Goal: Task Accomplishment & Management: Complete application form

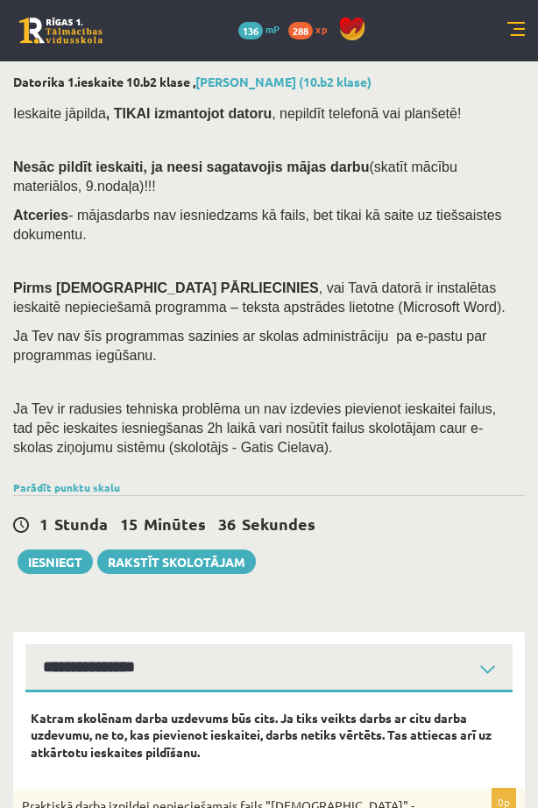
select select "**********"
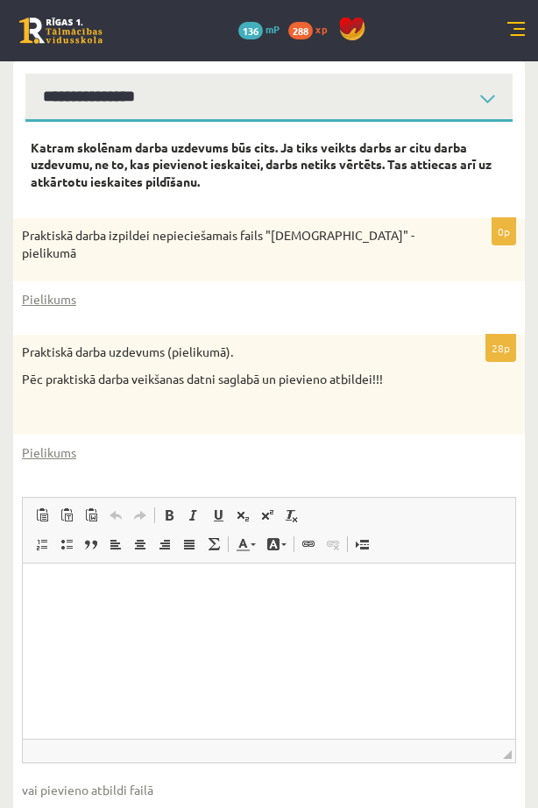
scroll to position [656, 0]
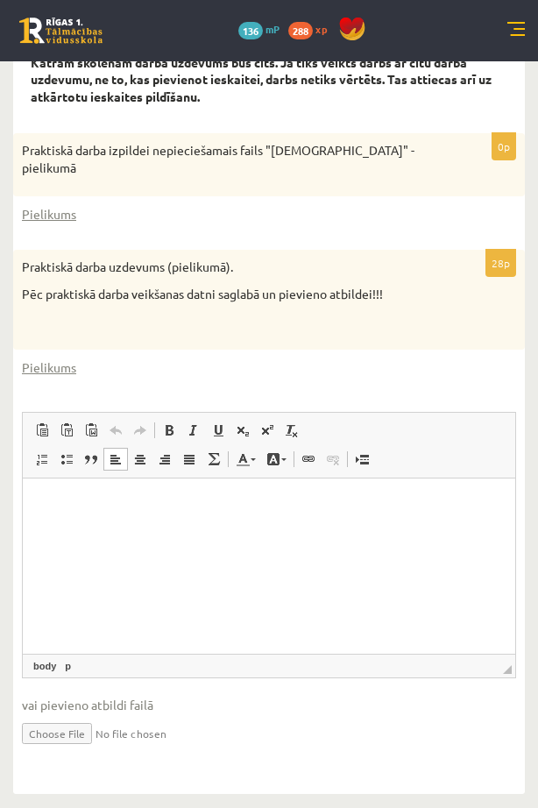
click at [112, 532] on html at bounding box center [269, 505] width 493 height 53
click at [69, 731] on input "file" at bounding box center [269, 732] width 494 height 36
type input "**********"
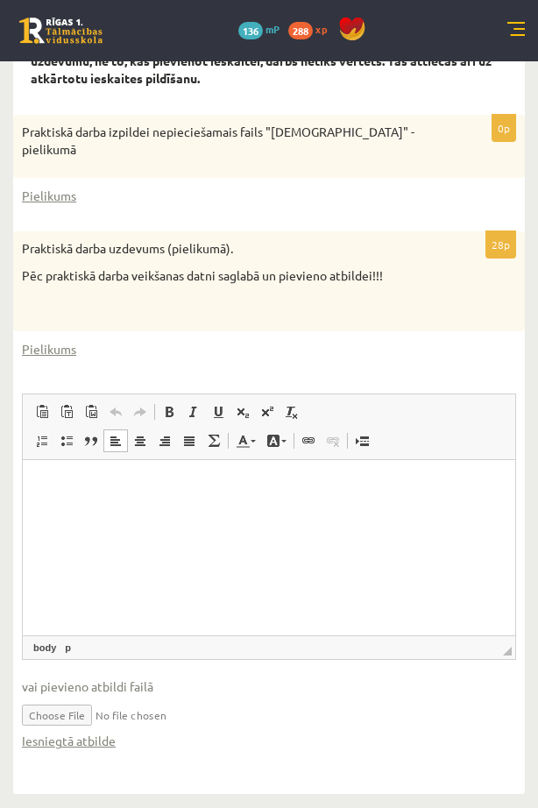
scroll to position [675, 0]
click at [169, 713] on input "file" at bounding box center [269, 714] width 494 height 36
click at [101, 720] on input "file" at bounding box center [269, 714] width 494 height 36
type input "**********"
click at [201, 714] on input "file" at bounding box center [269, 714] width 494 height 36
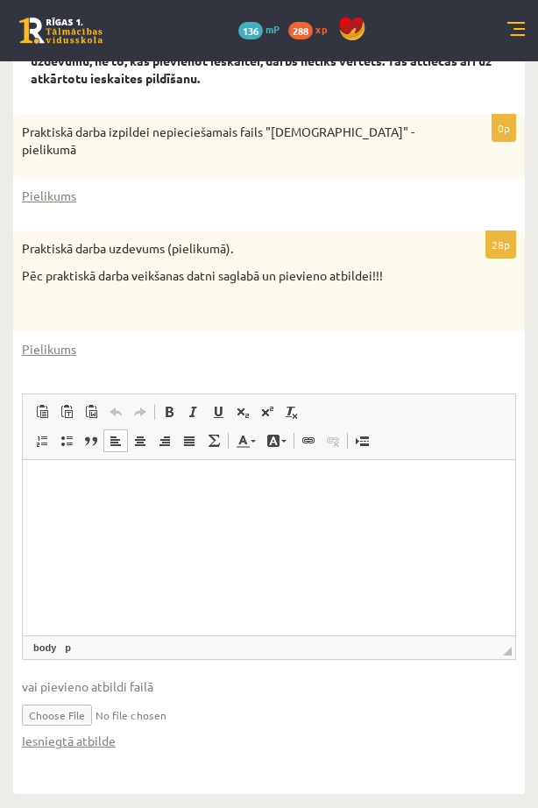
click at [95, 715] on input "file" at bounding box center [269, 714] width 494 height 36
type input "**********"
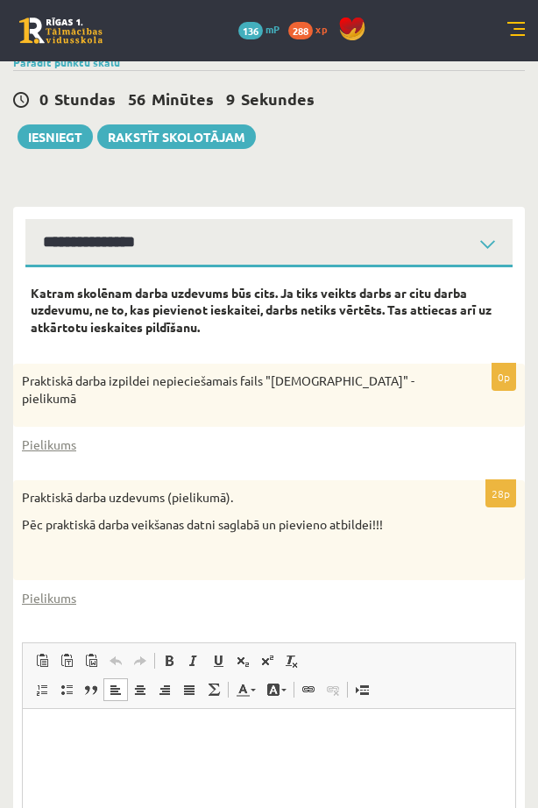
scroll to position [438, 0]
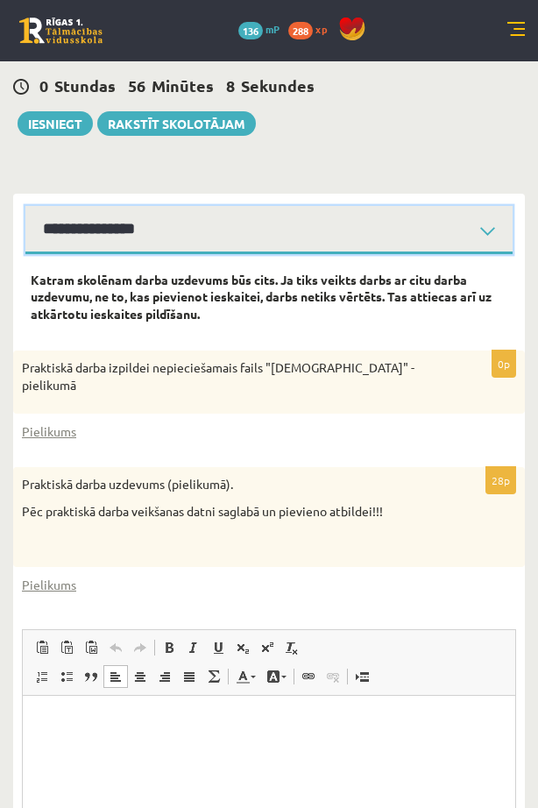
click at [200, 239] on select "**********" at bounding box center [268, 230] width 487 height 48
click at [25, 206] on select "**********" at bounding box center [268, 230] width 487 height 48
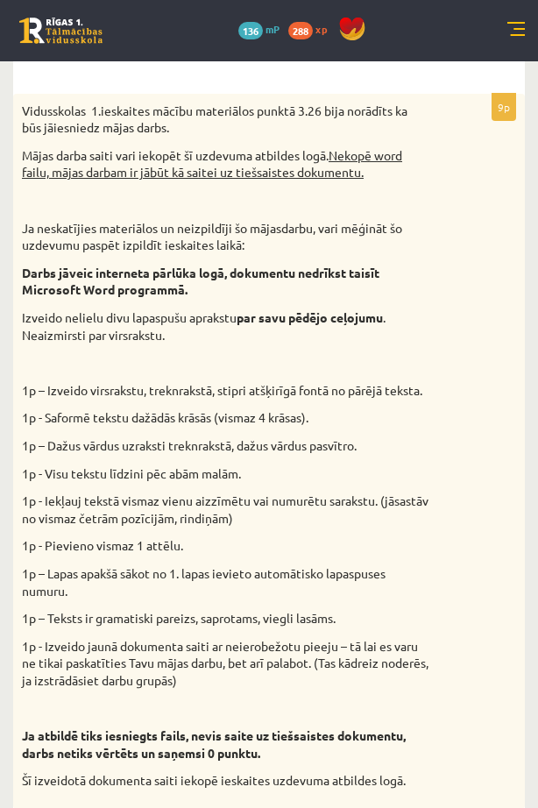
scroll to position [628, 0]
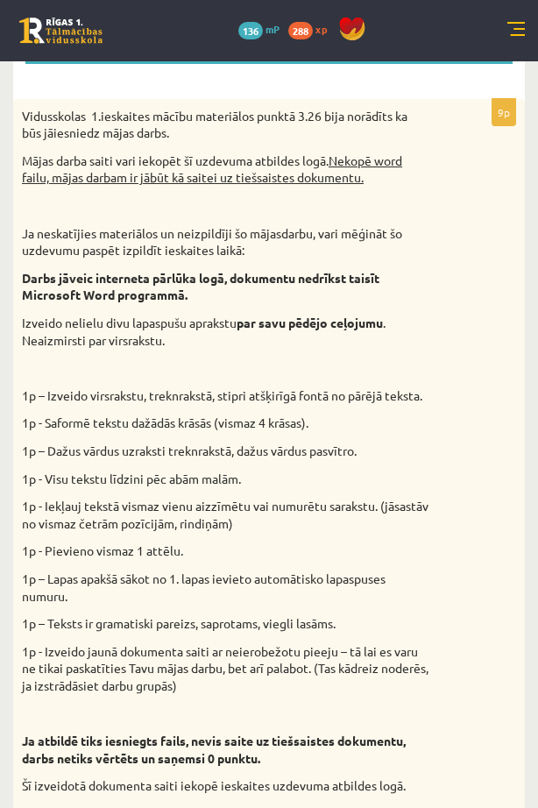
click at [365, 160] on u "Nekopē word failu, mājas darbam ir jābūt kā saitei uz tiešsaistes dokumentu." at bounding box center [212, 169] width 380 height 33
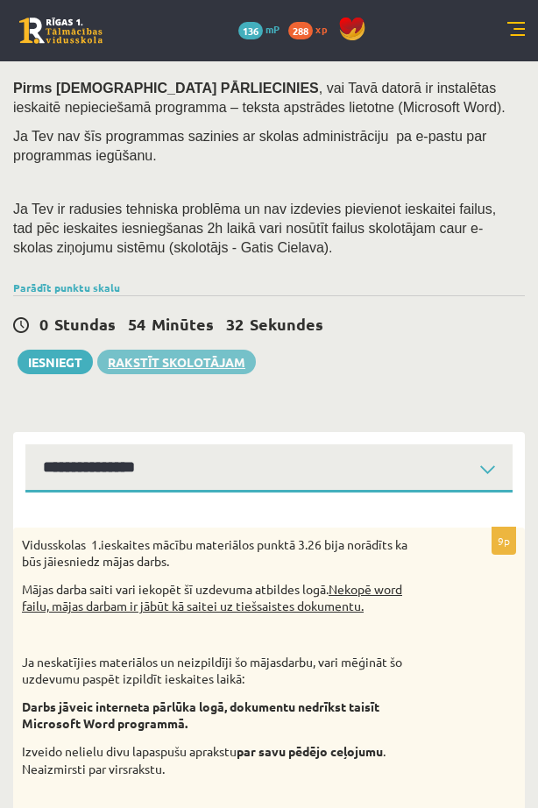
scroll to position [190, 0]
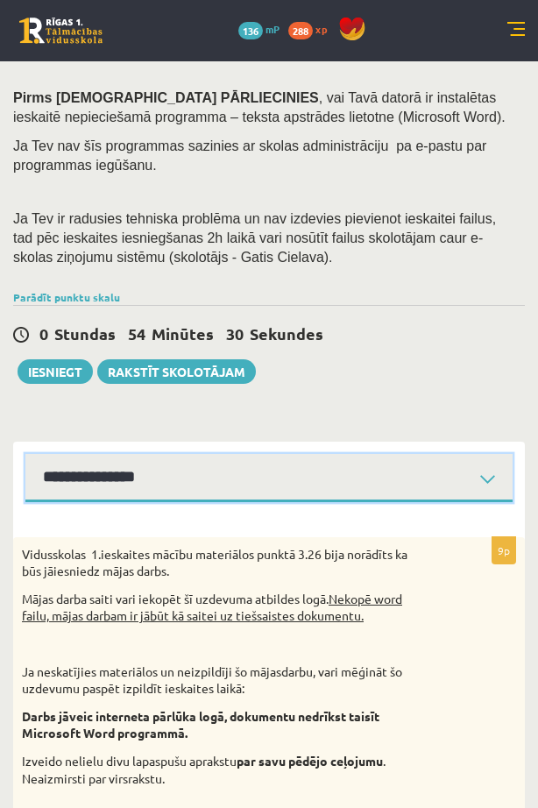
click at [92, 477] on select "**********" at bounding box center [268, 478] width 487 height 48
click at [25, 454] on select "**********" at bounding box center [268, 478] width 487 height 48
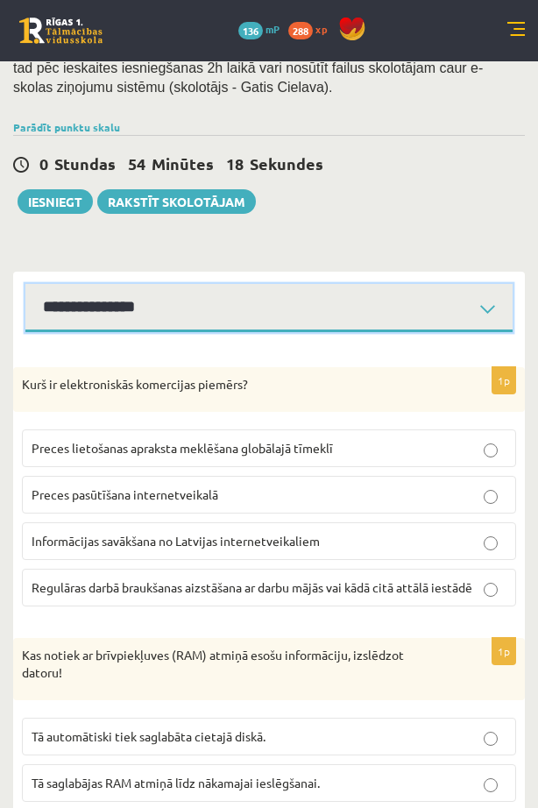
scroll to position [190, 0]
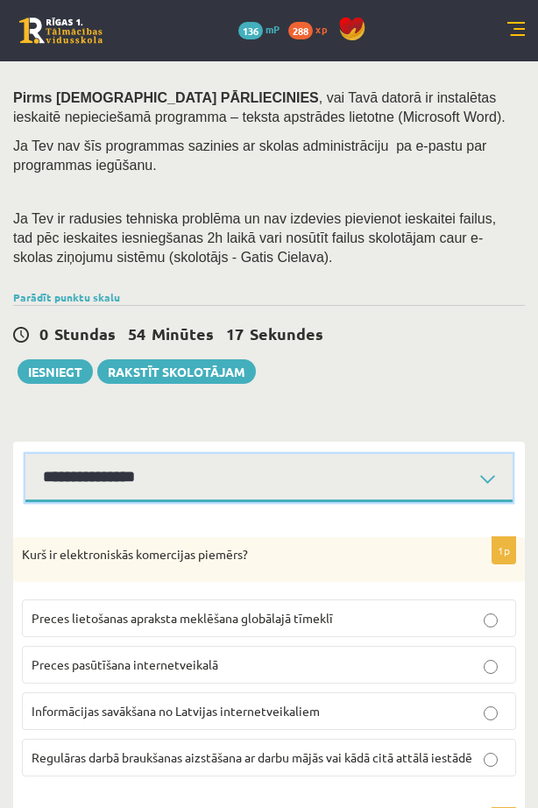
click at [203, 479] on select "**********" at bounding box center [268, 478] width 487 height 48
select select "**********"
click at [25, 454] on select "**********" at bounding box center [268, 478] width 487 height 48
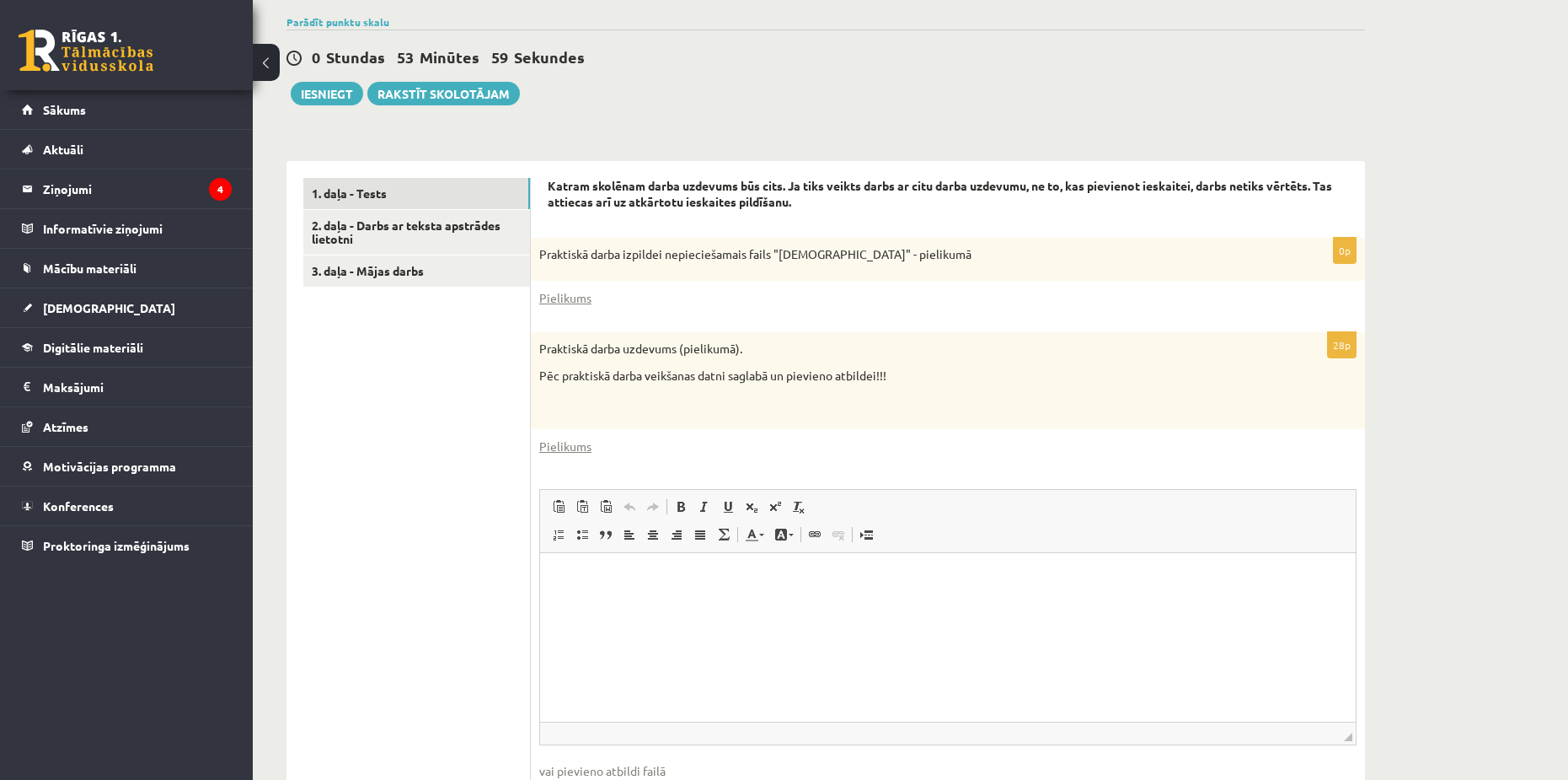
scroll to position [396, 0]
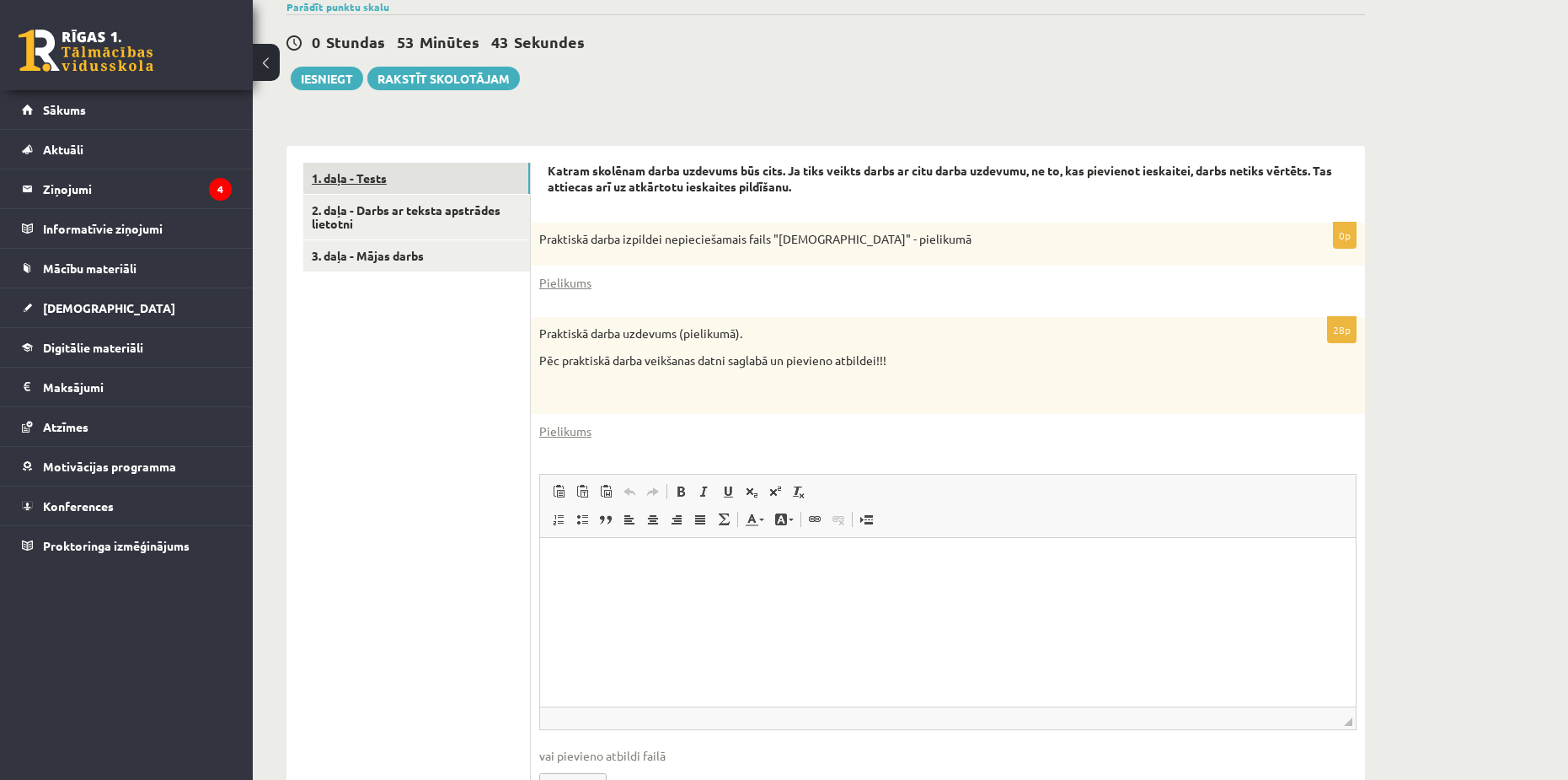
click at [397, 170] on link "1. daļa - Tests" at bounding box center [417, 178] width 227 height 31
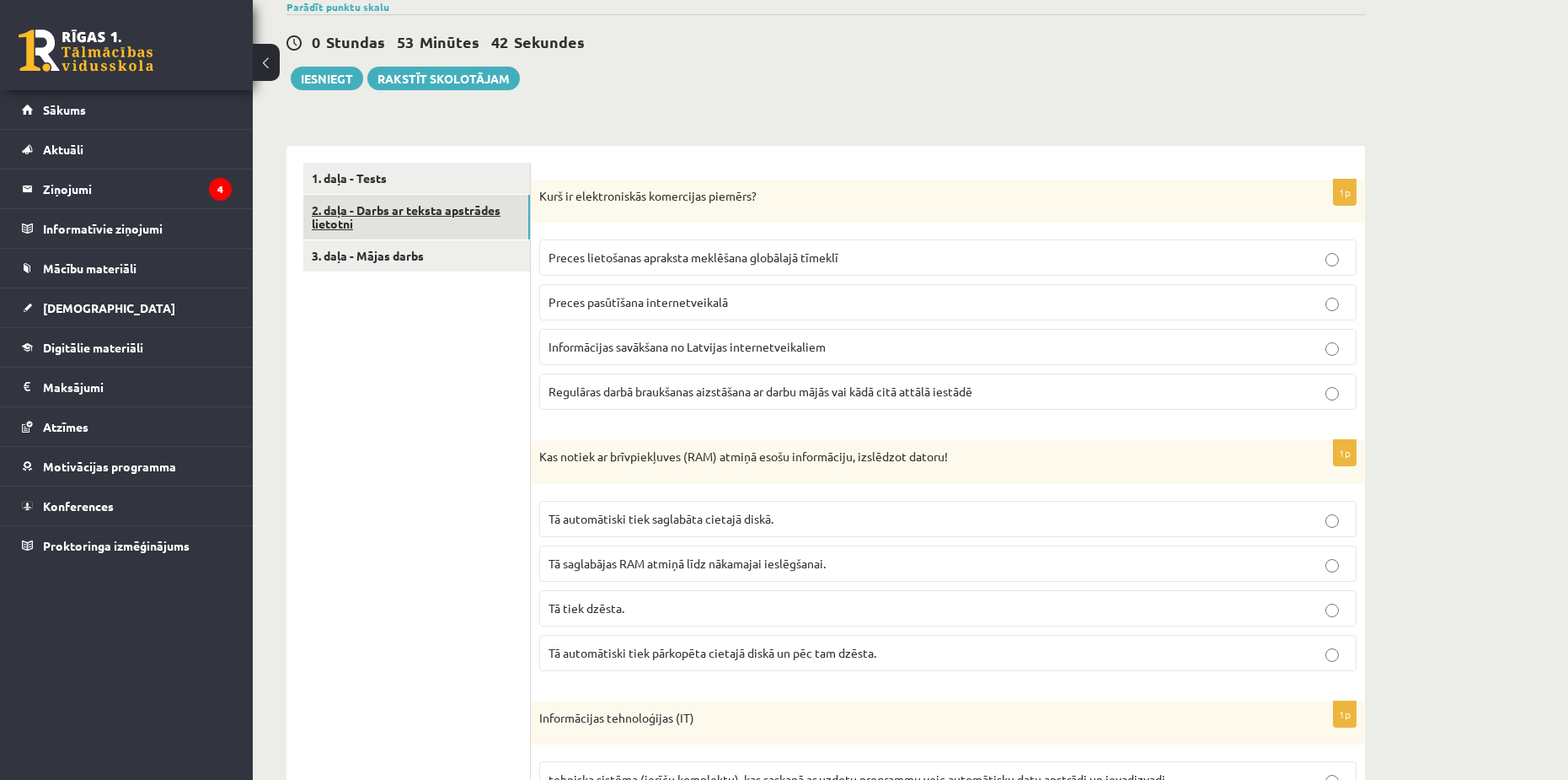
click at [424, 214] on link "2. daļa - Darbs ar teksta apstrādes lietotni" at bounding box center [417, 216] width 227 height 45
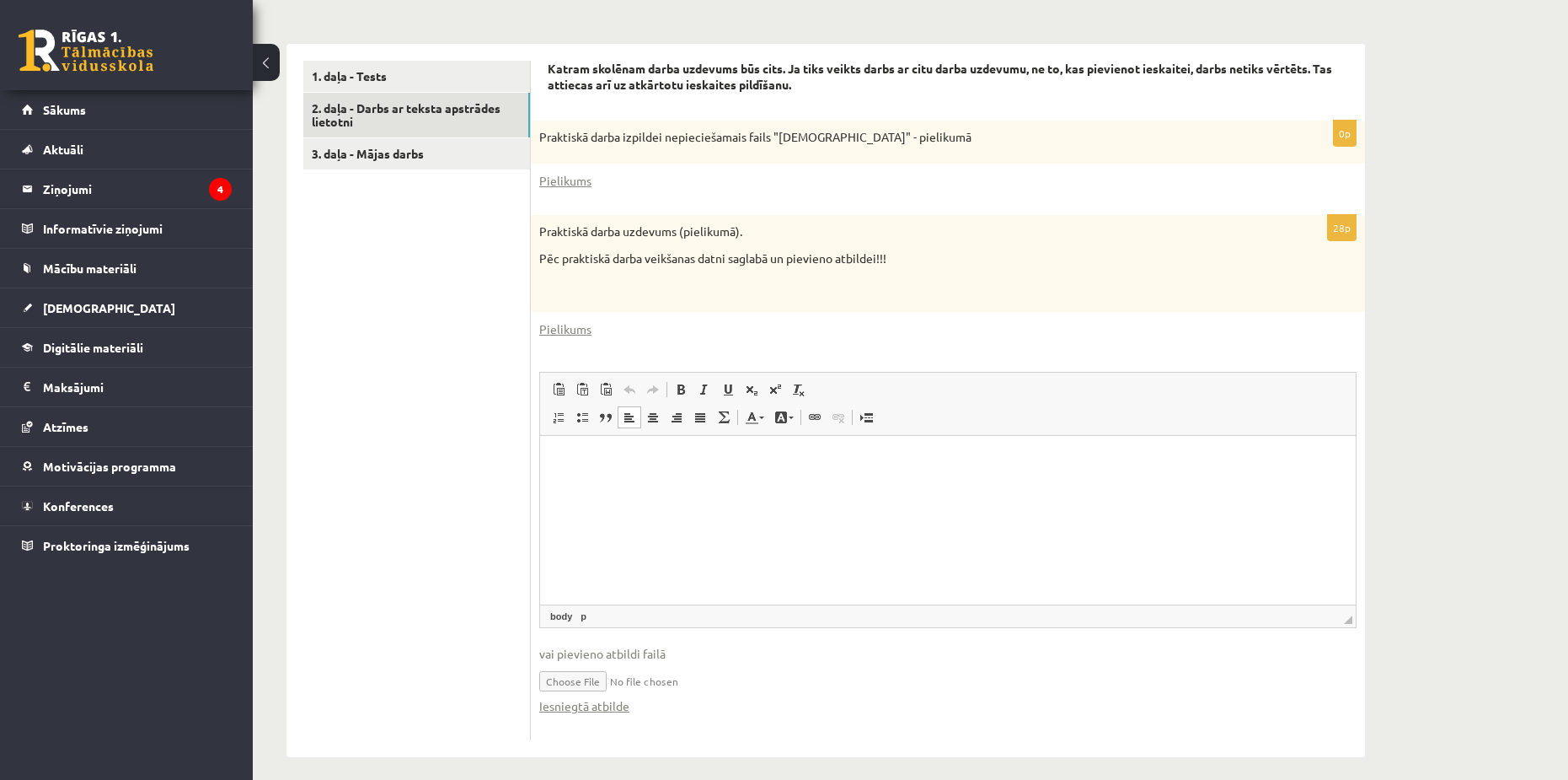
scroll to position [511, 0]
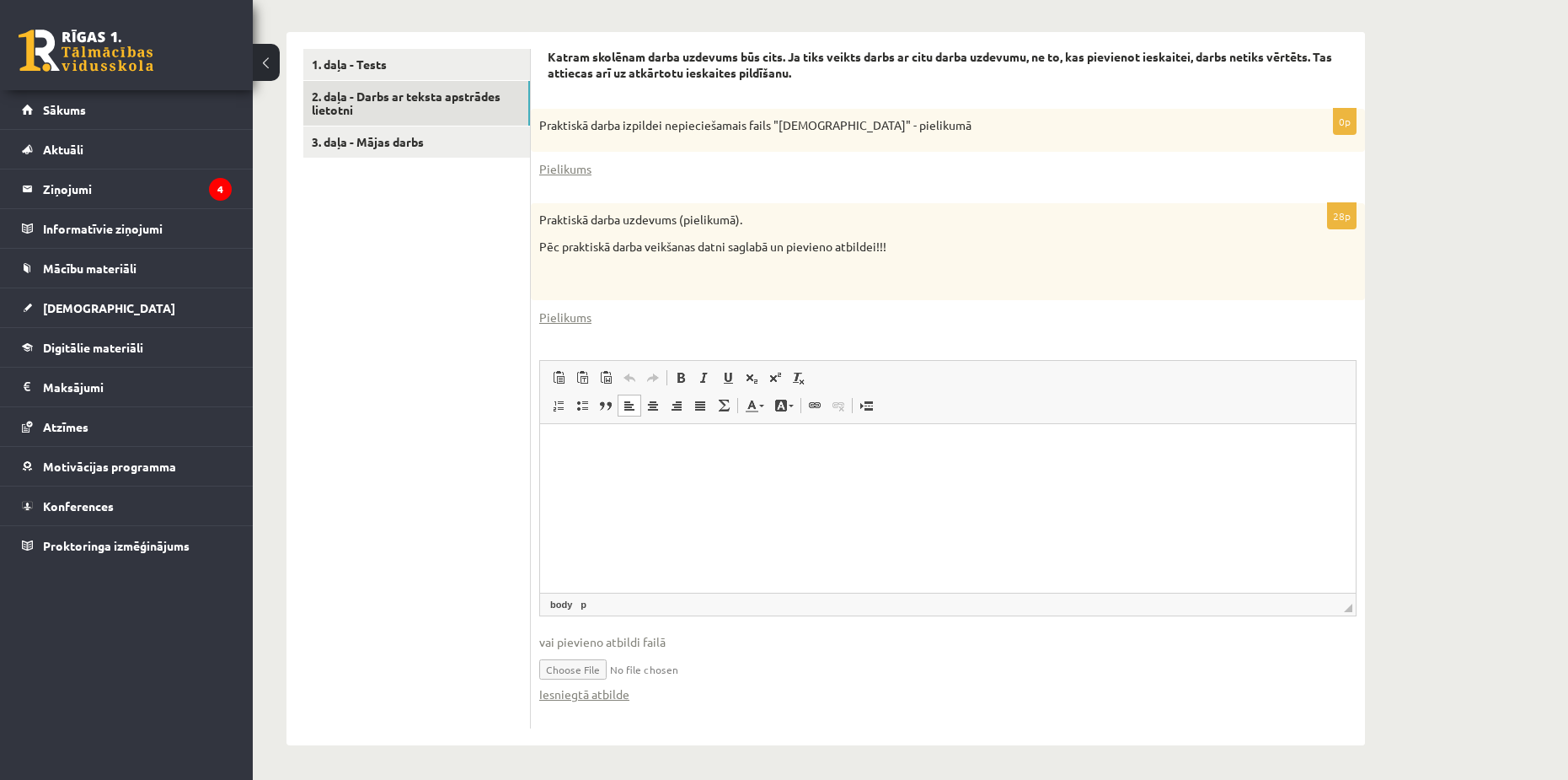
click at [516, 668] on input "file" at bounding box center [948, 668] width 817 height 35
click at [516, 666] on input "file" at bounding box center [948, 668] width 817 height 35
type input "**********"
click at [350, 71] on link "1. daļa - Tests" at bounding box center [417, 64] width 227 height 31
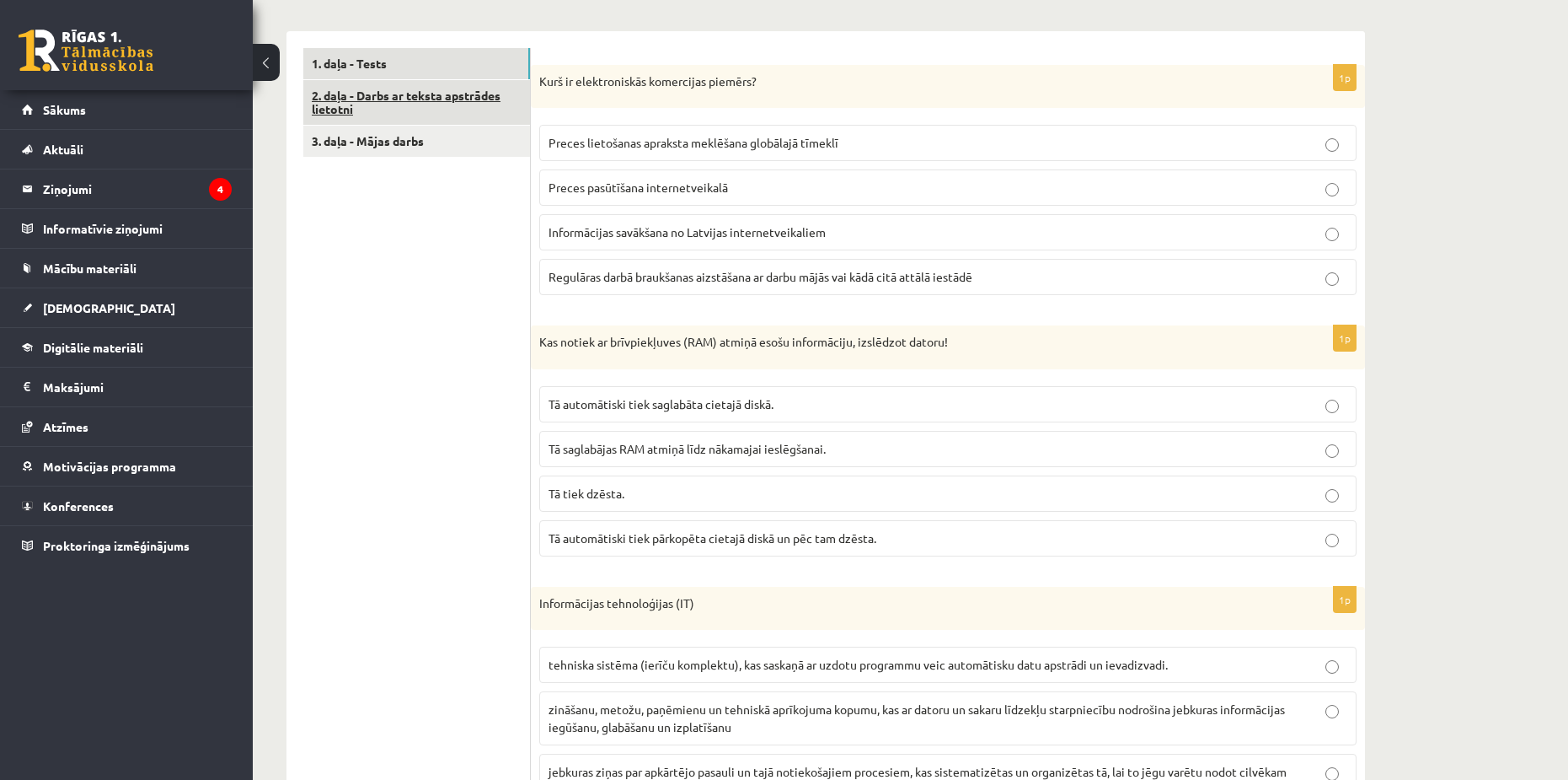
click at [361, 106] on link "2. daļa - Darbs ar teksta apstrādes lietotni" at bounding box center [417, 102] width 227 height 45
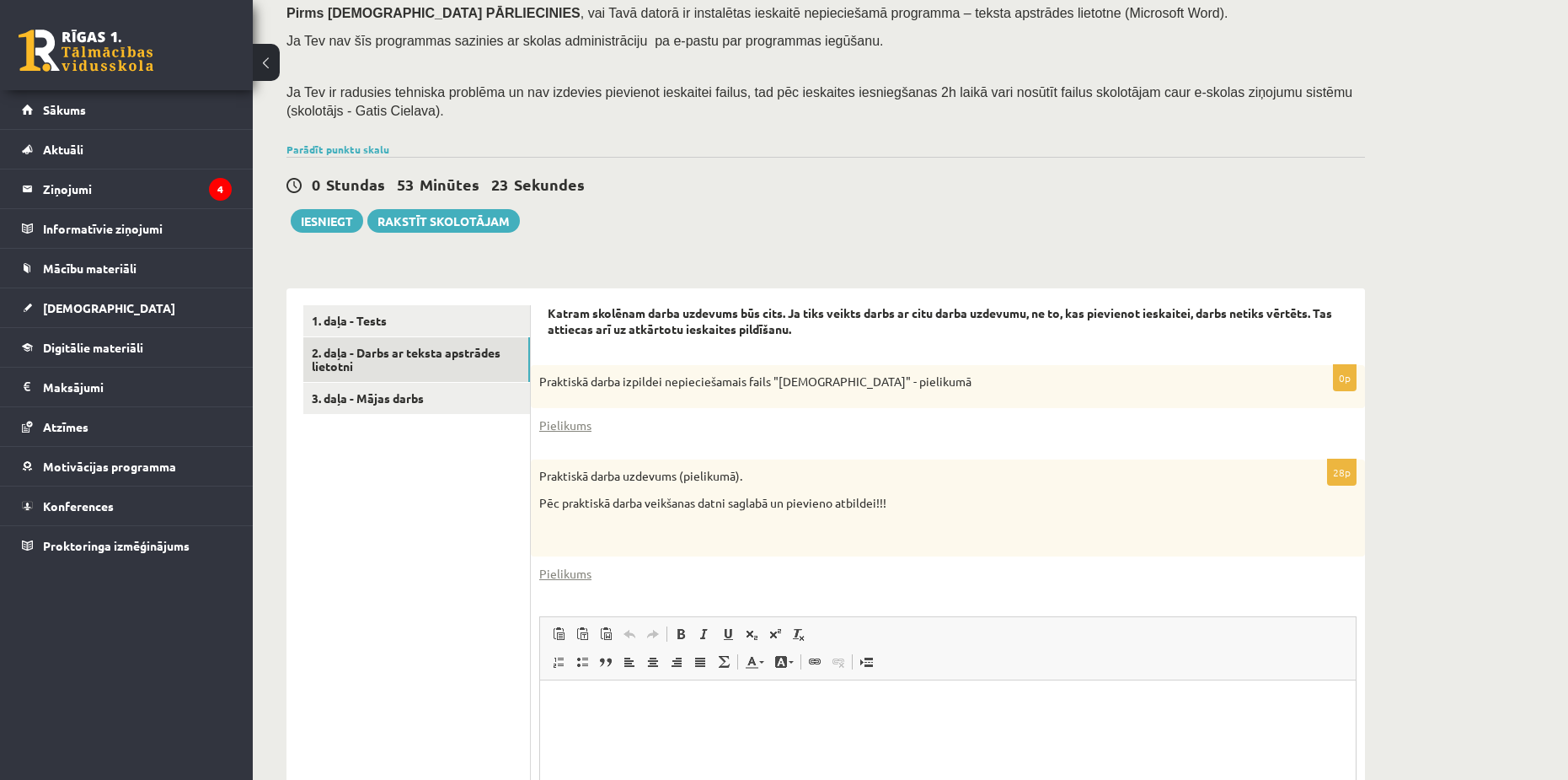
scroll to position [258, 0]
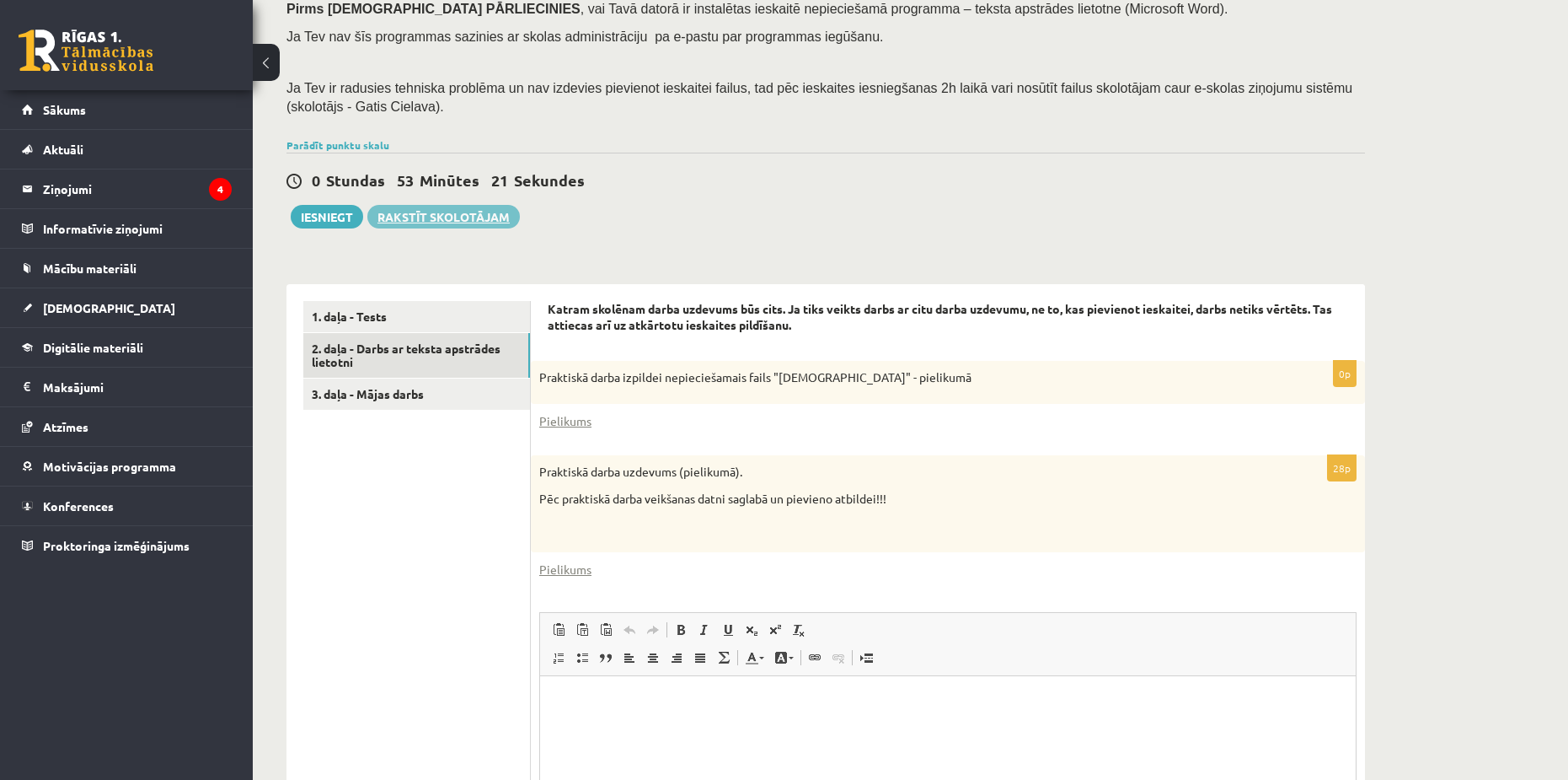
click at [487, 219] on link "Rakstīt skolotājam" at bounding box center [443, 216] width 153 height 24
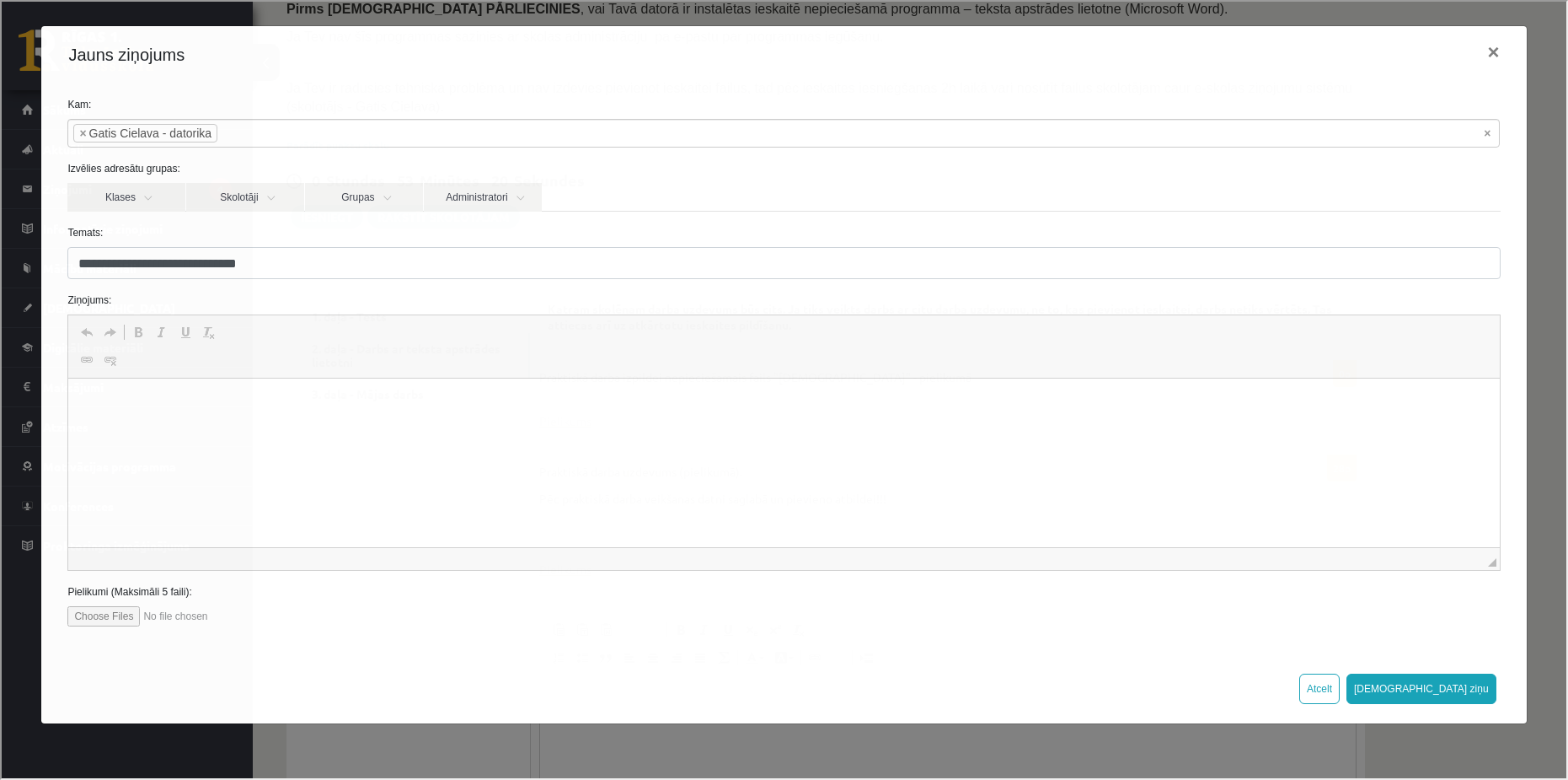
scroll to position [0, 0]
click at [171, 420] on html at bounding box center [784, 404] width 1431 height 51
drag, startPoint x: 171, startPoint y: 420, endPoint x: 217, endPoint y: 417, distance: 46.1
click at [217, 417] on html at bounding box center [784, 404] width 1431 height 51
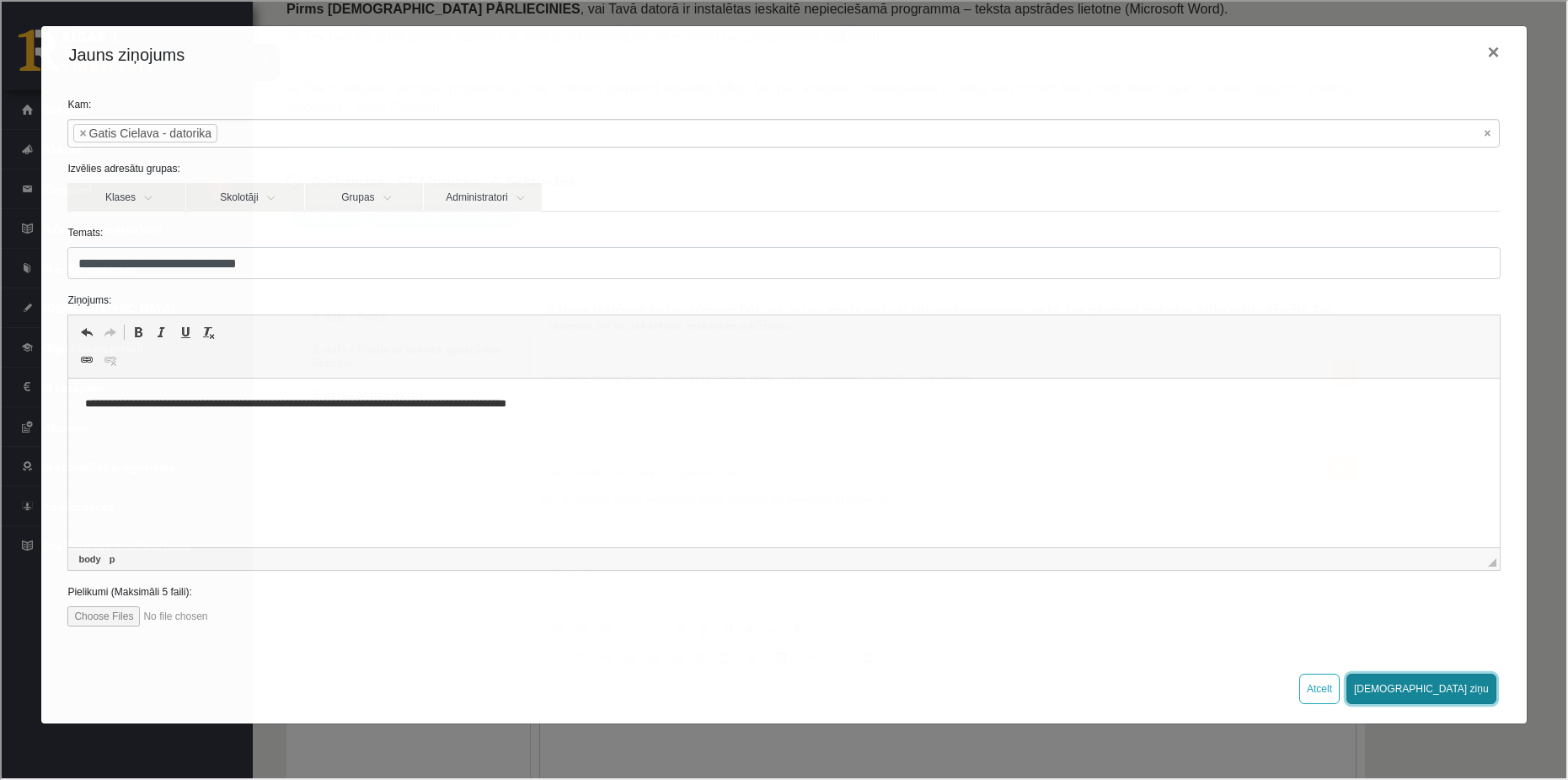
click at [516, 692] on button "[DEMOGRAPHIC_DATA] ziņu" at bounding box center [1420, 688] width 150 height 31
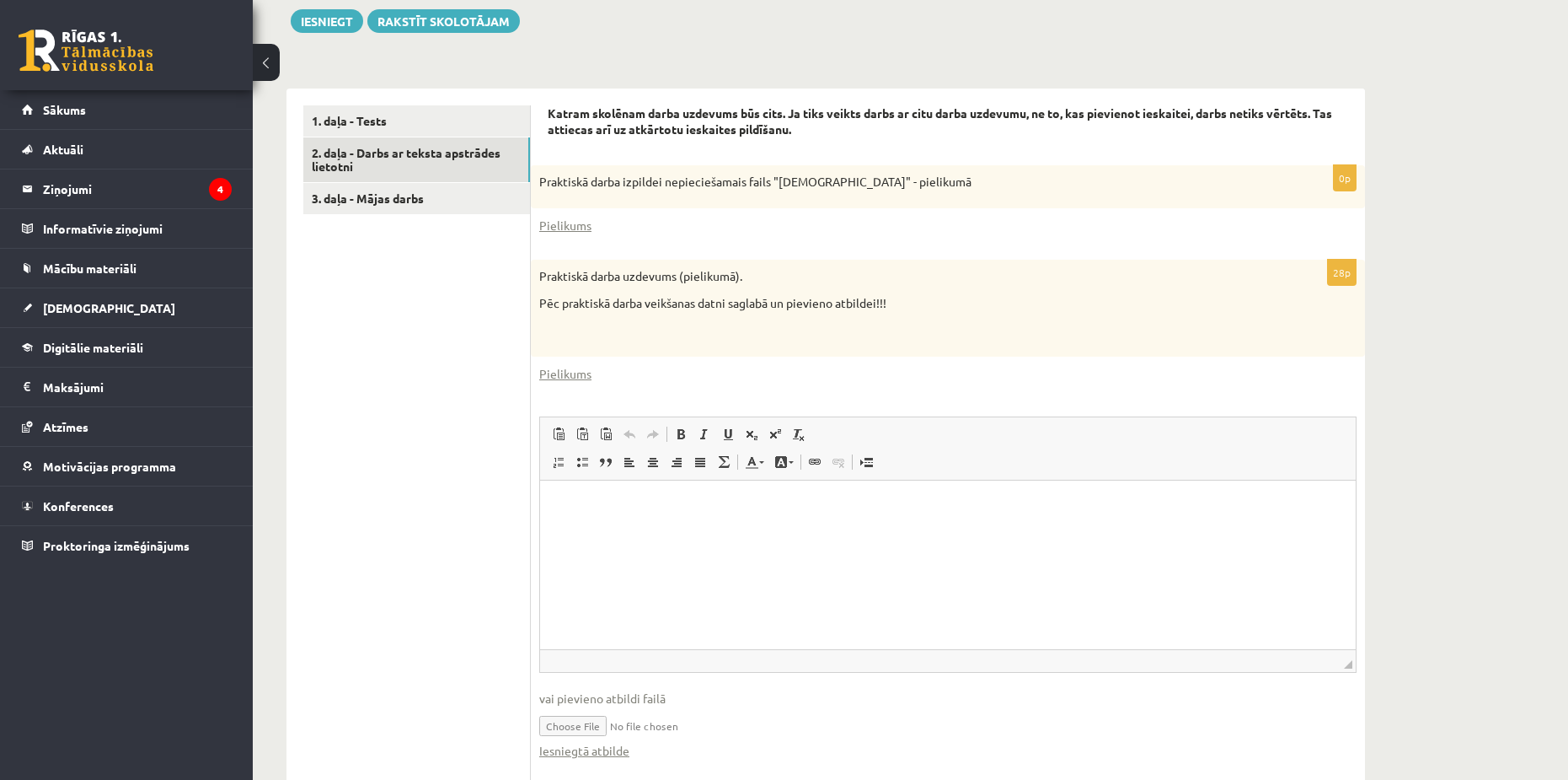
scroll to position [511, 0]
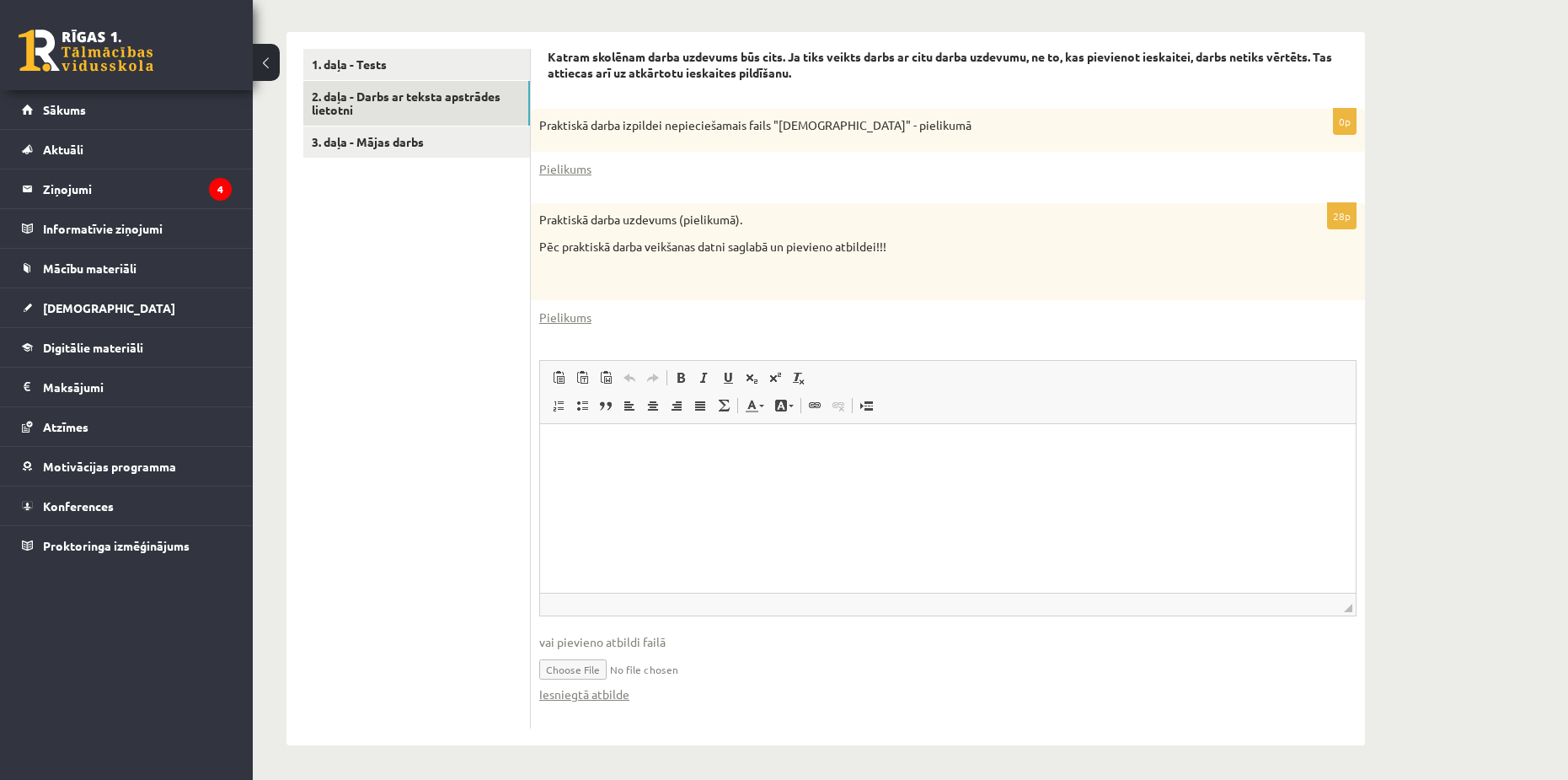
click at [516, 667] on input "file" at bounding box center [948, 668] width 817 height 35
type input "**********"
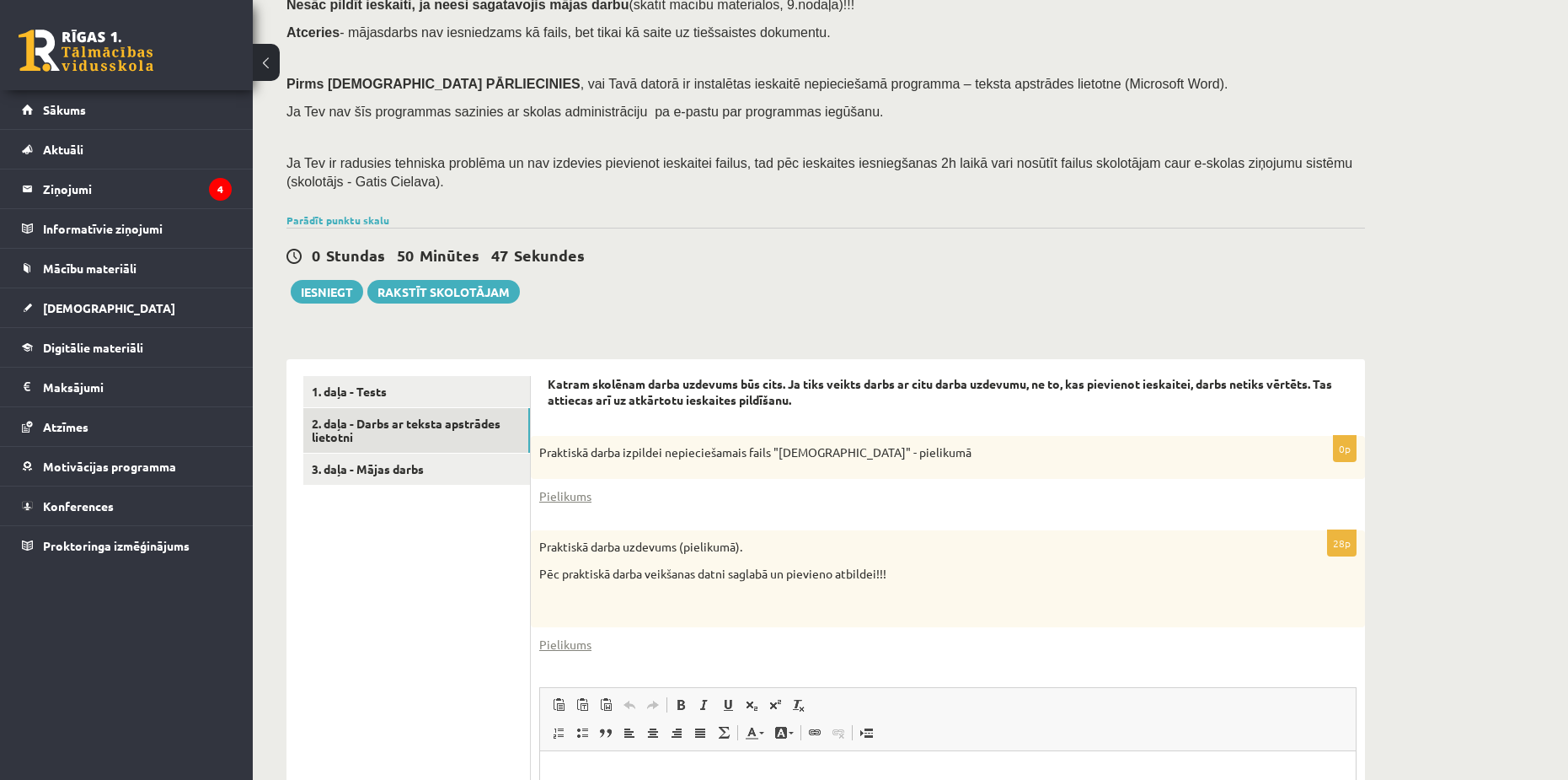
scroll to position [174, 0]
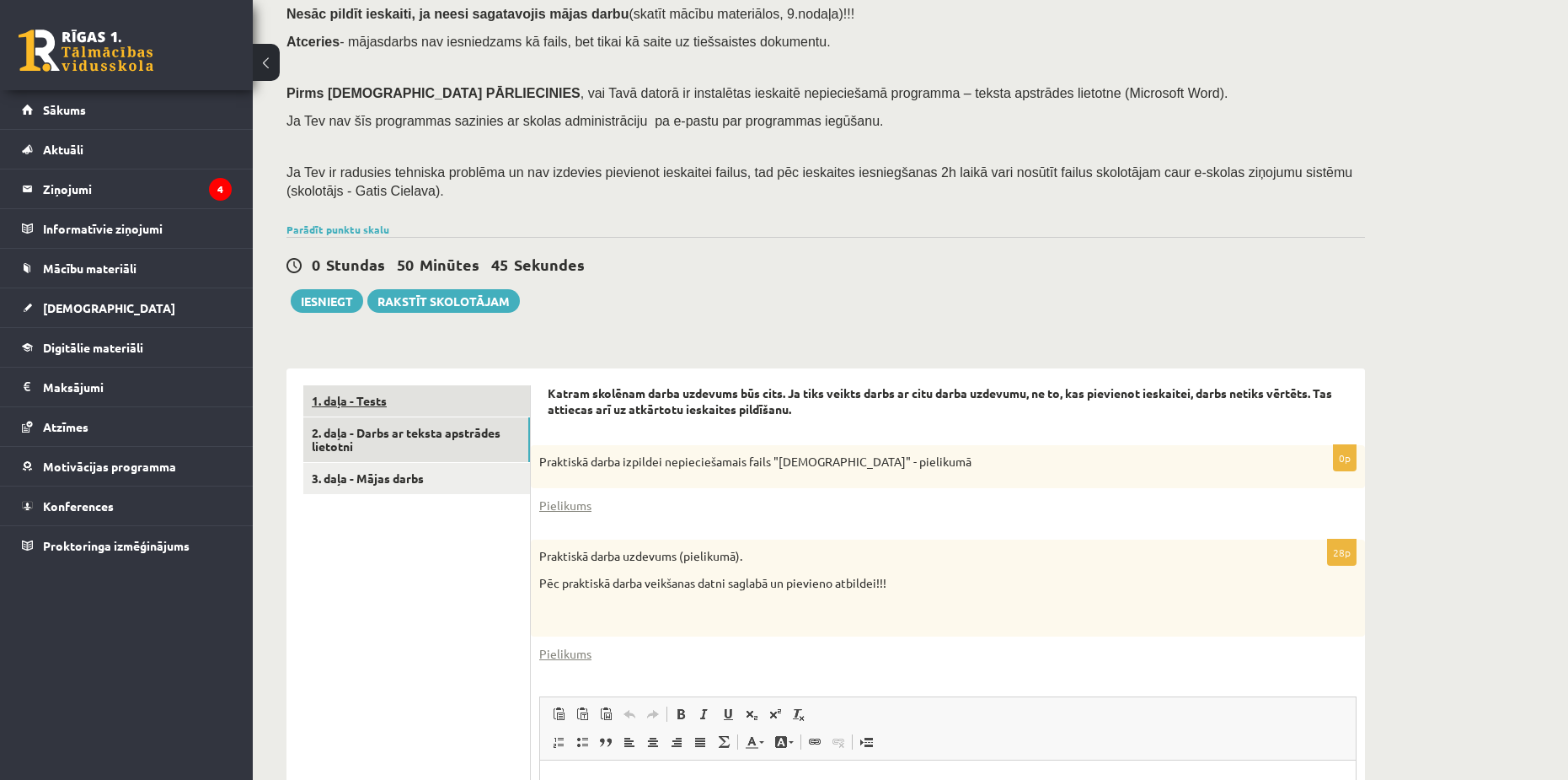
click at [441, 403] on link "1. daļa - Tests" at bounding box center [417, 401] width 227 height 31
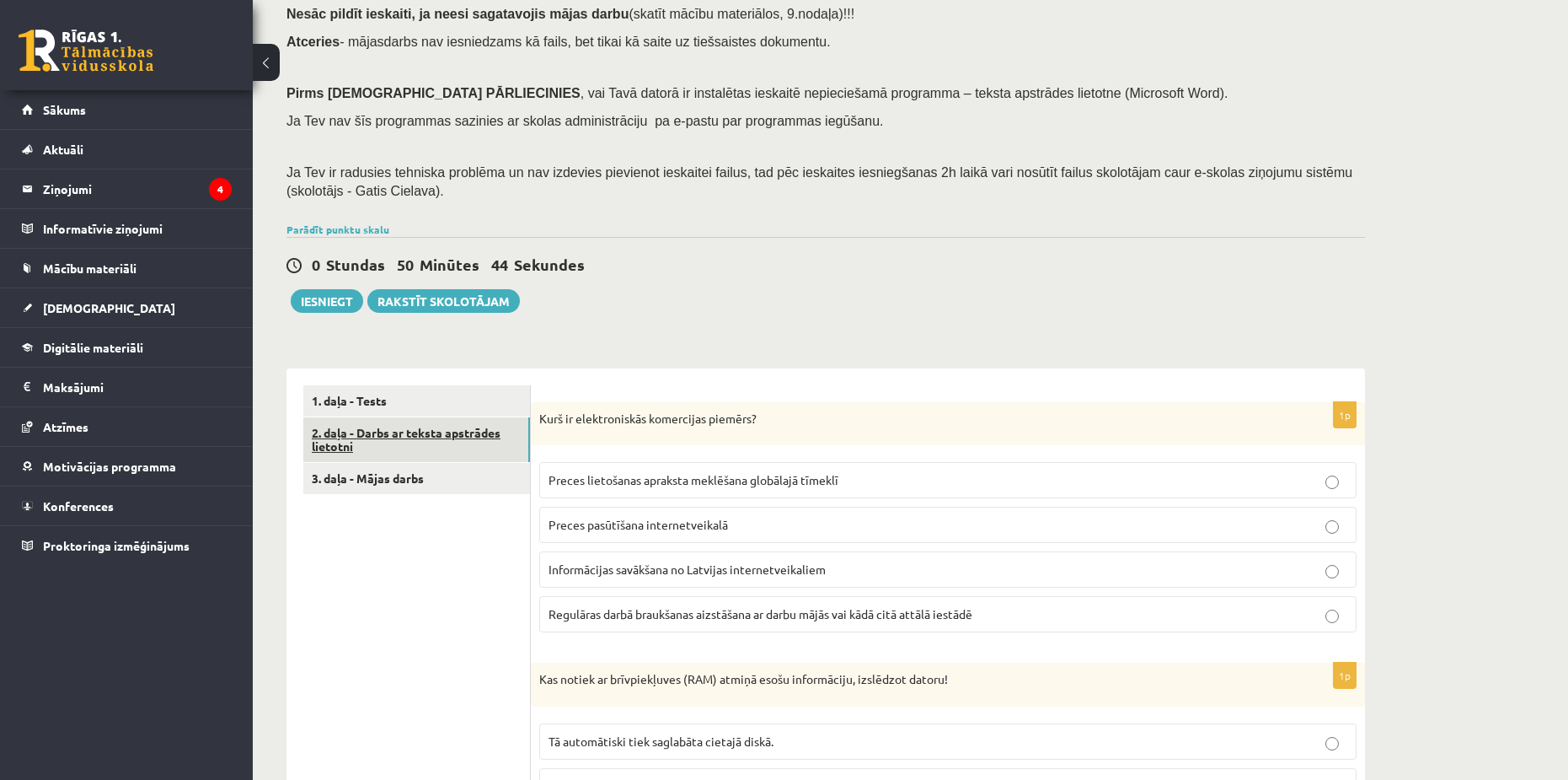
click at [474, 446] on link "2. daļa - Darbs ar teksta apstrādes lietotni" at bounding box center [417, 440] width 227 height 45
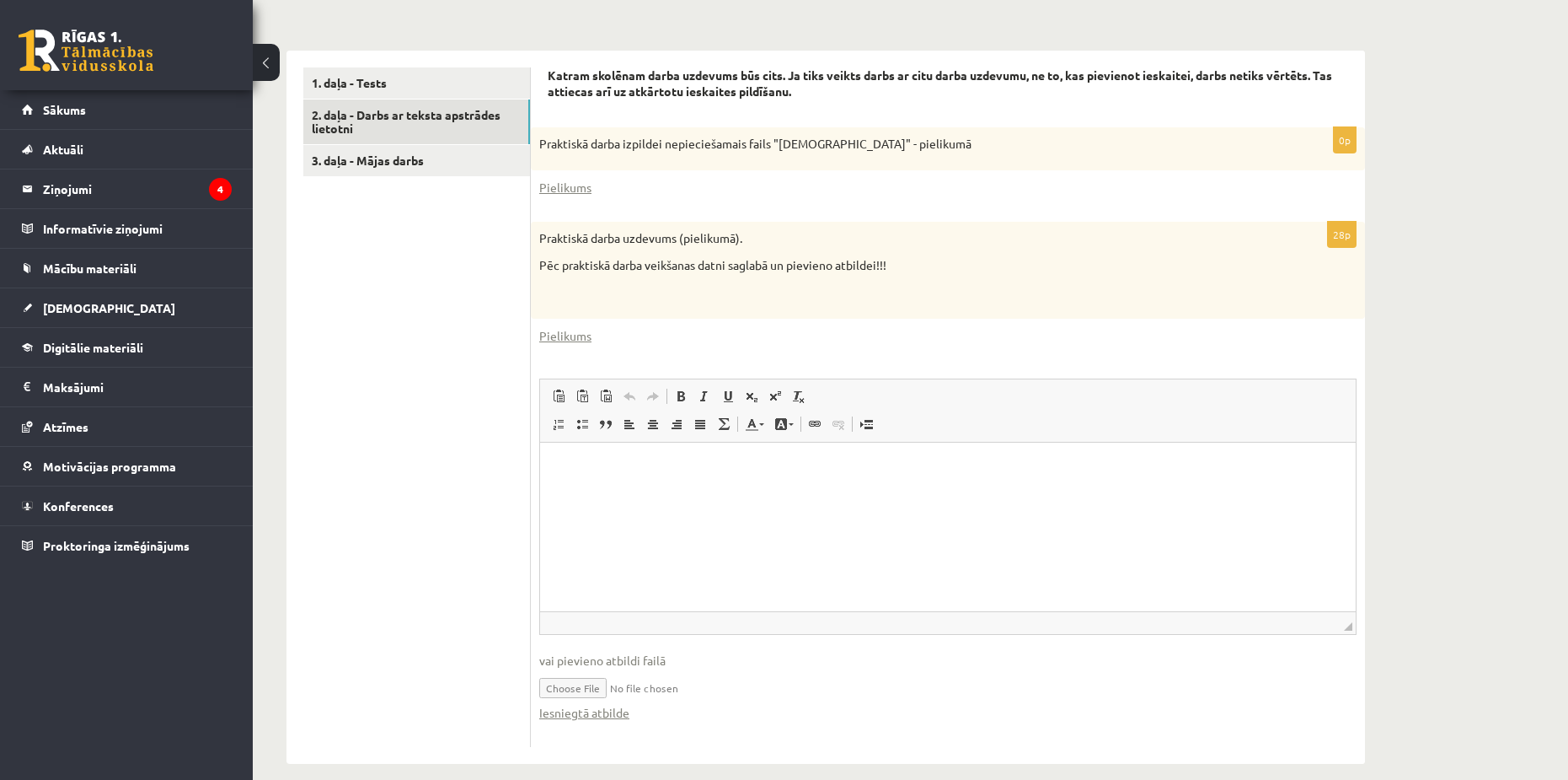
scroll to position [511, 0]
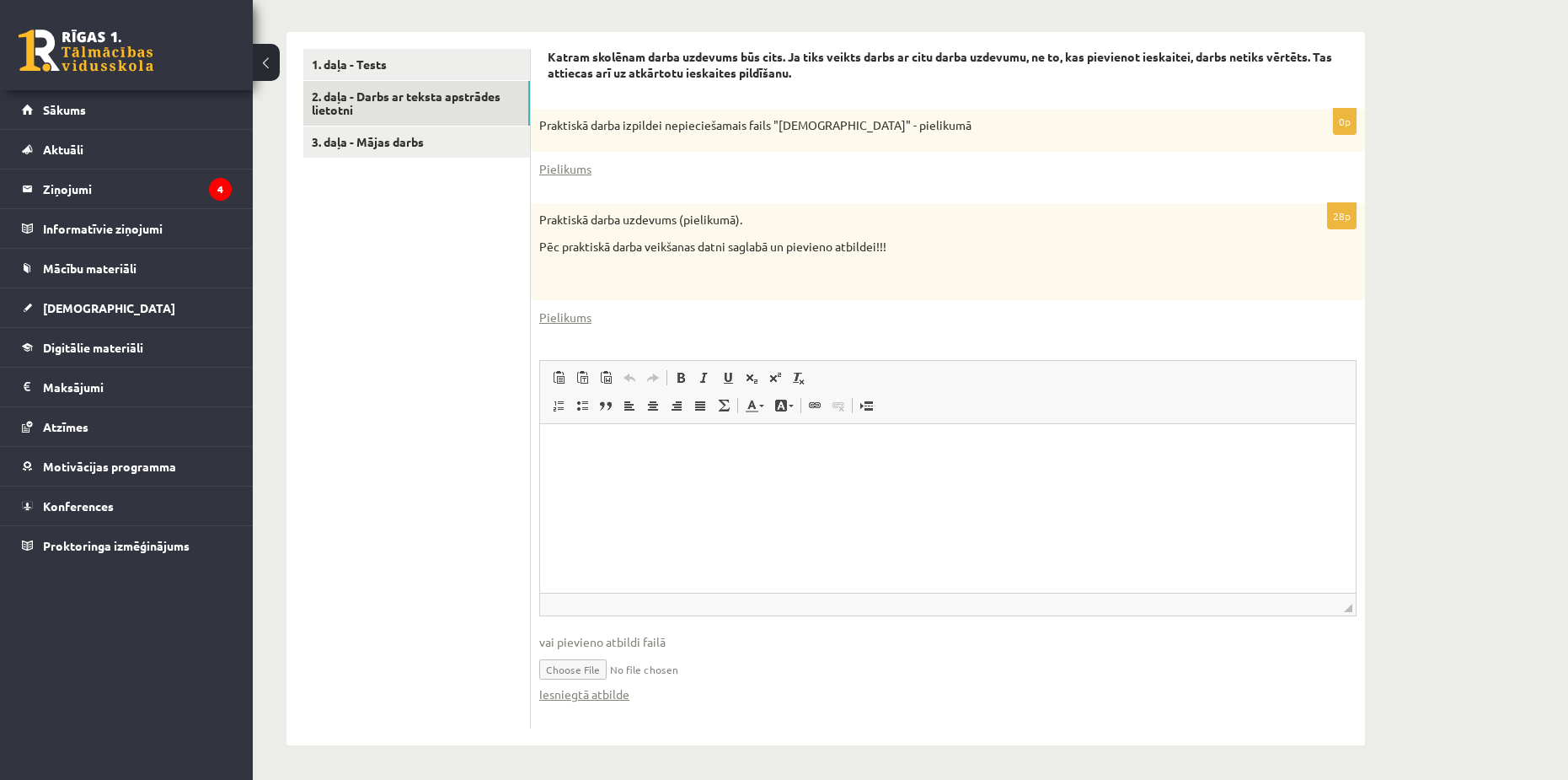
click at [516, 665] on input "file" at bounding box center [948, 668] width 817 height 35
type input "**********"
click at [516, 693] on link "Iesniegtā atbilde" at bounding box center [585, 694] width 90 height 17
click at [434, 69] on link "1. daļa - Tests" at bounding box center [417, 64] width 227 height 31
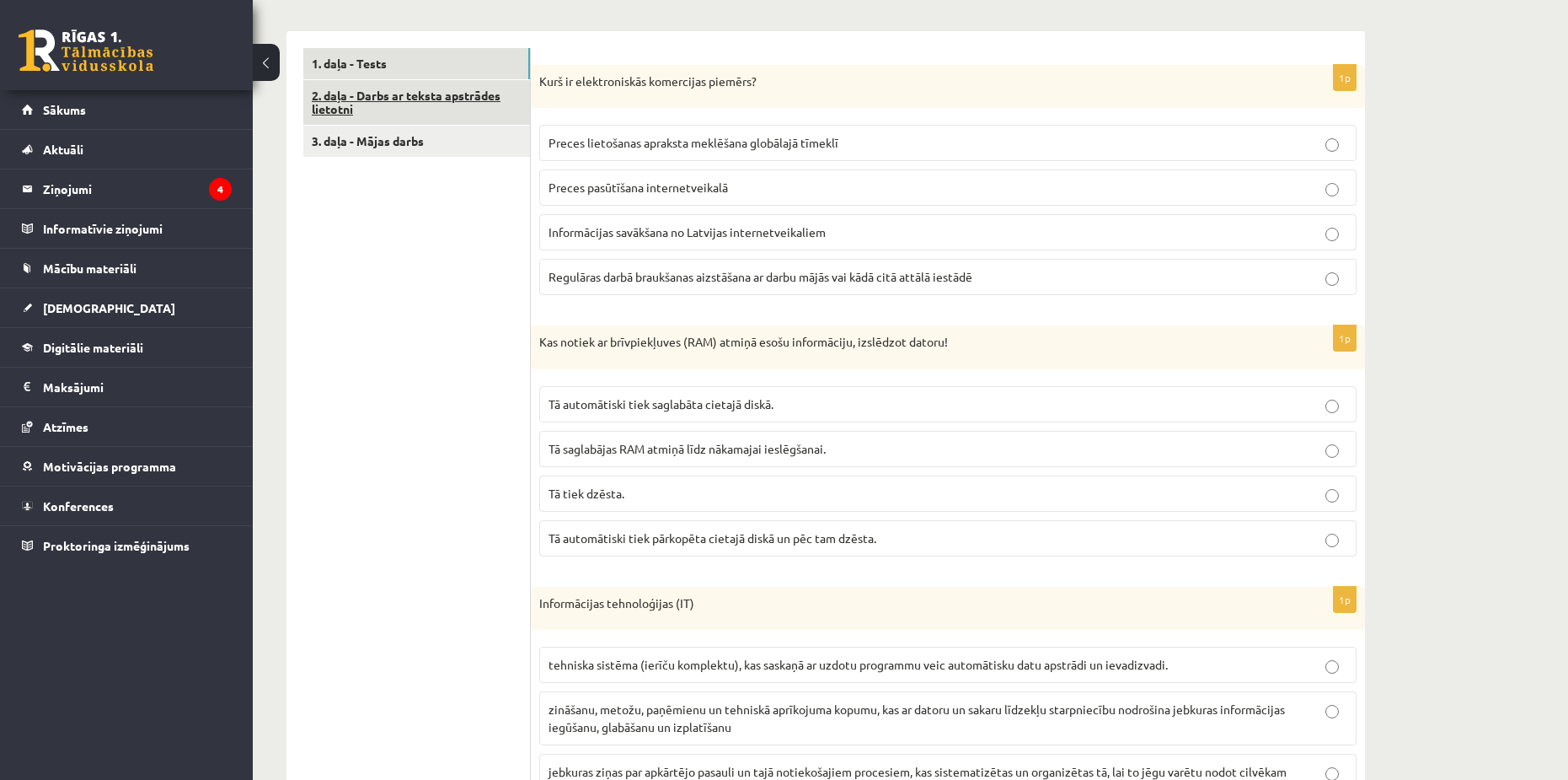
click at [440, 113] on link "2. daļa - Darbs ar teksta apstrādes lietotni" at bounding box center [417, 102] width 227 height 45
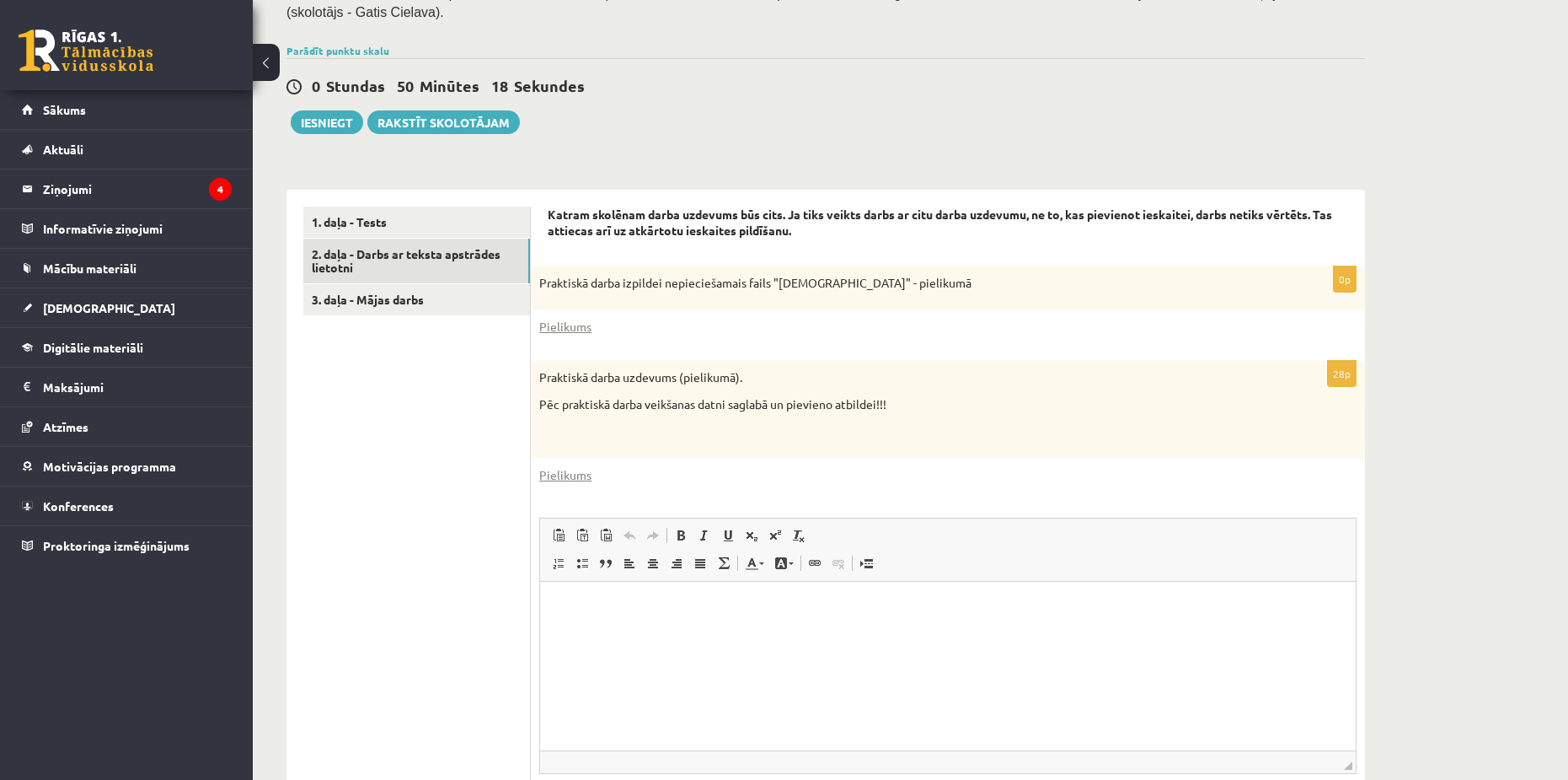
scroll to position [342, 0]
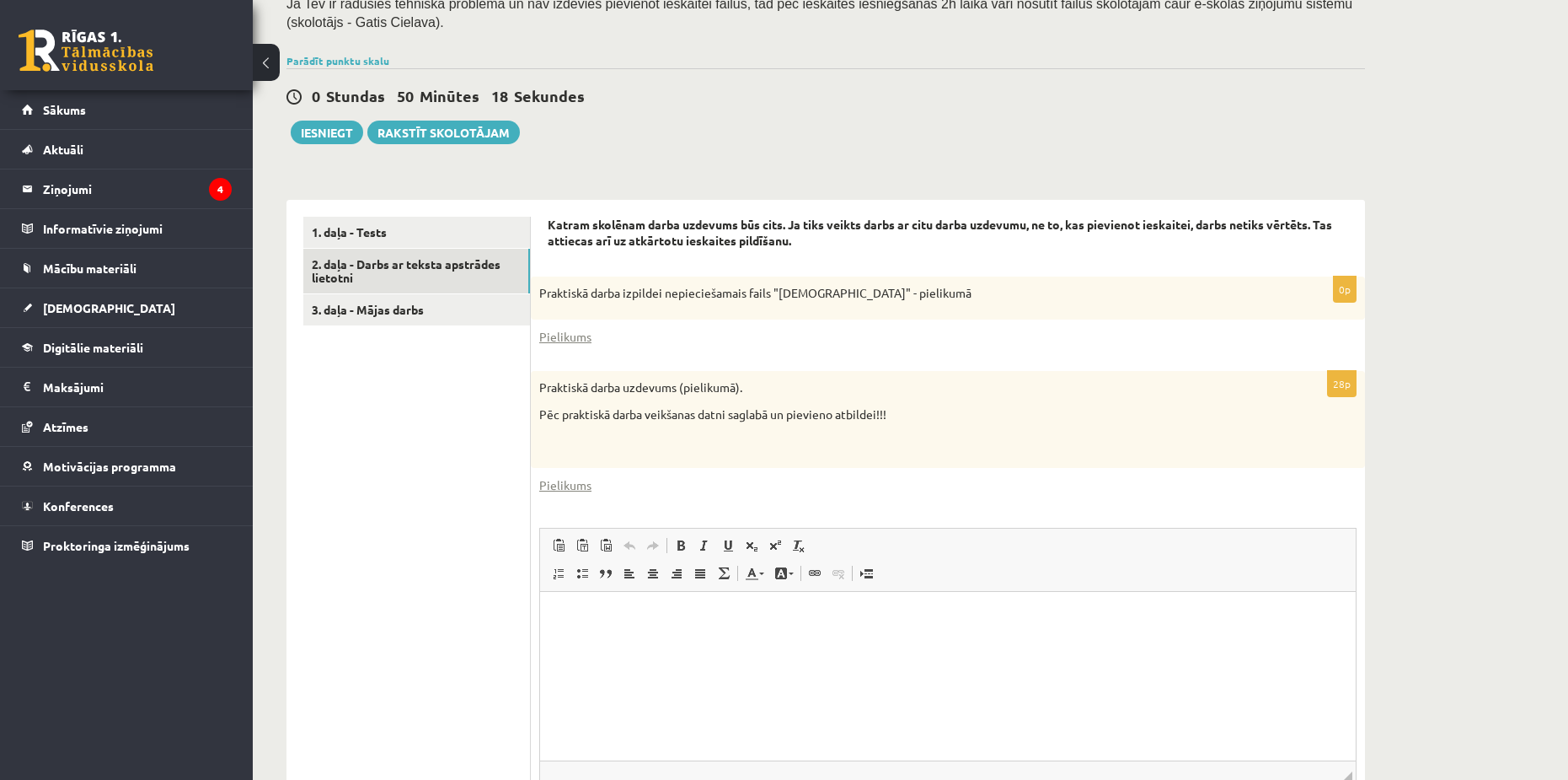
click at [516, 641] on html at bounding box center [948, 616] width 815 height 51
click at [516, 551] on span at bounding box center [606, 545] width 13 height 13
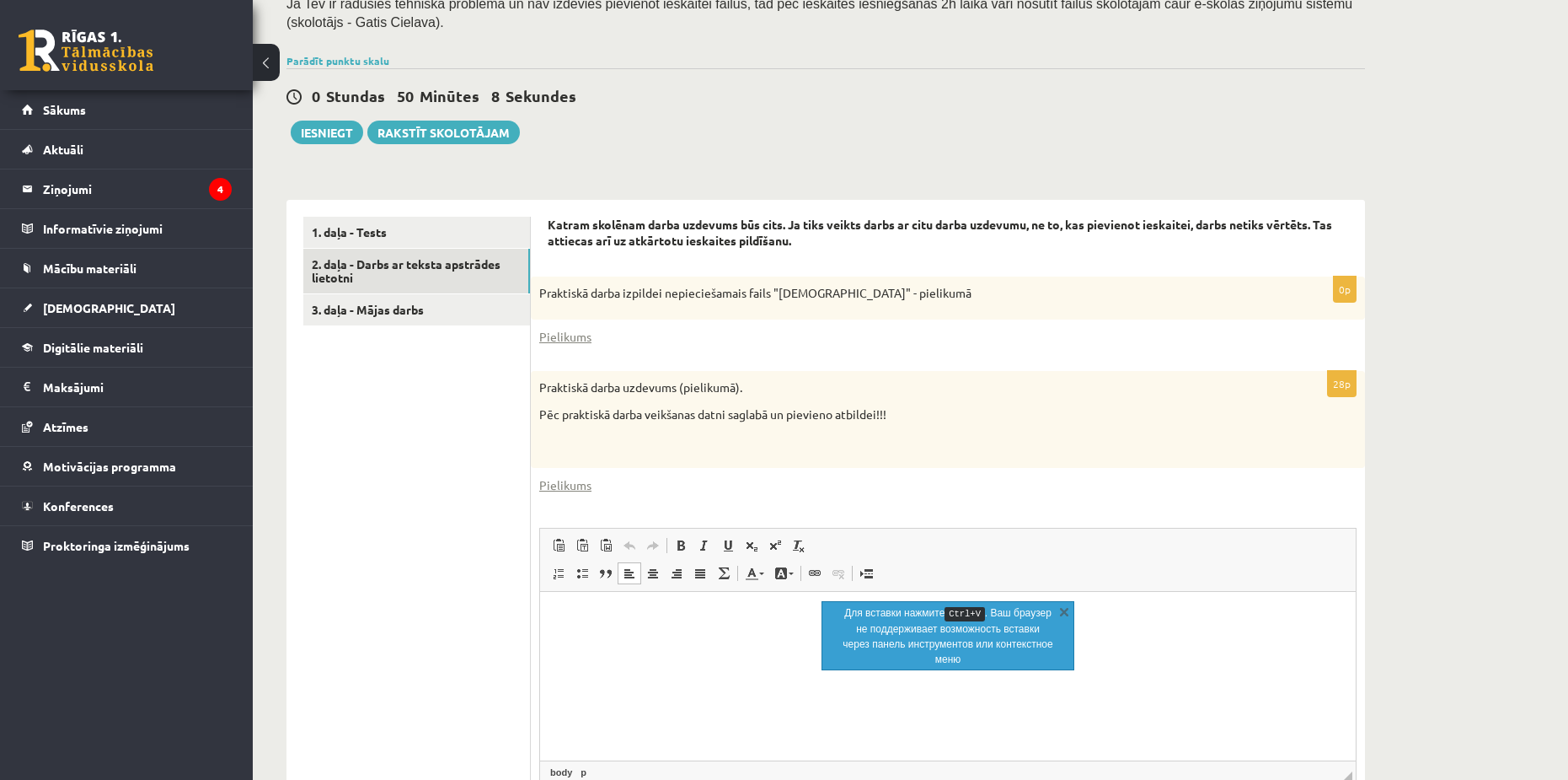
click at [516, 630] on html at bounding box center [948, 616] width 815 height 51
click at [516, 611] on link "X" at bounding box center [1064, 612] width 17 height 17
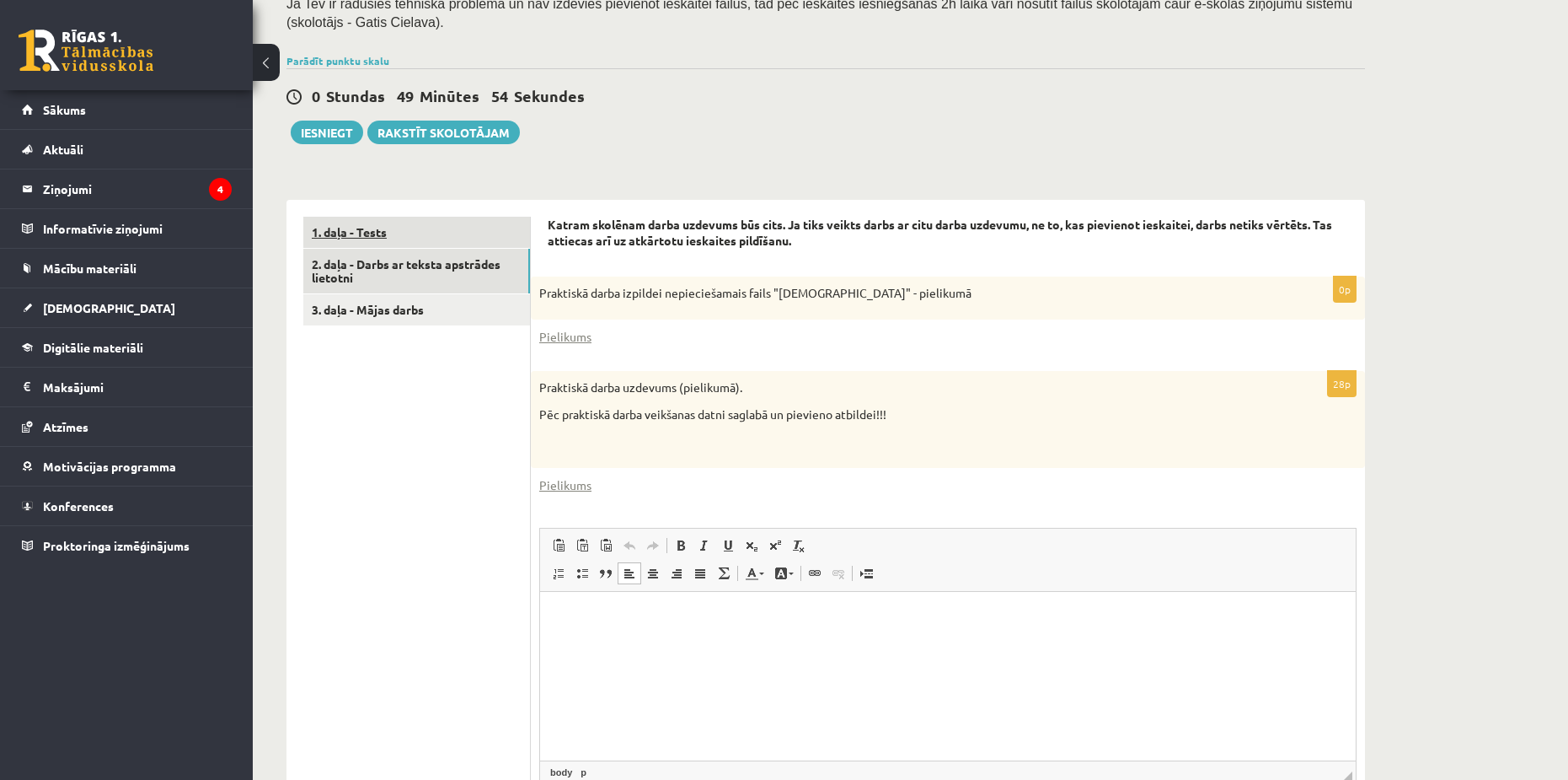
click at [427, 237] on link "1. daļa - Tests" at bounding box center [417, 232] width 227 height 31
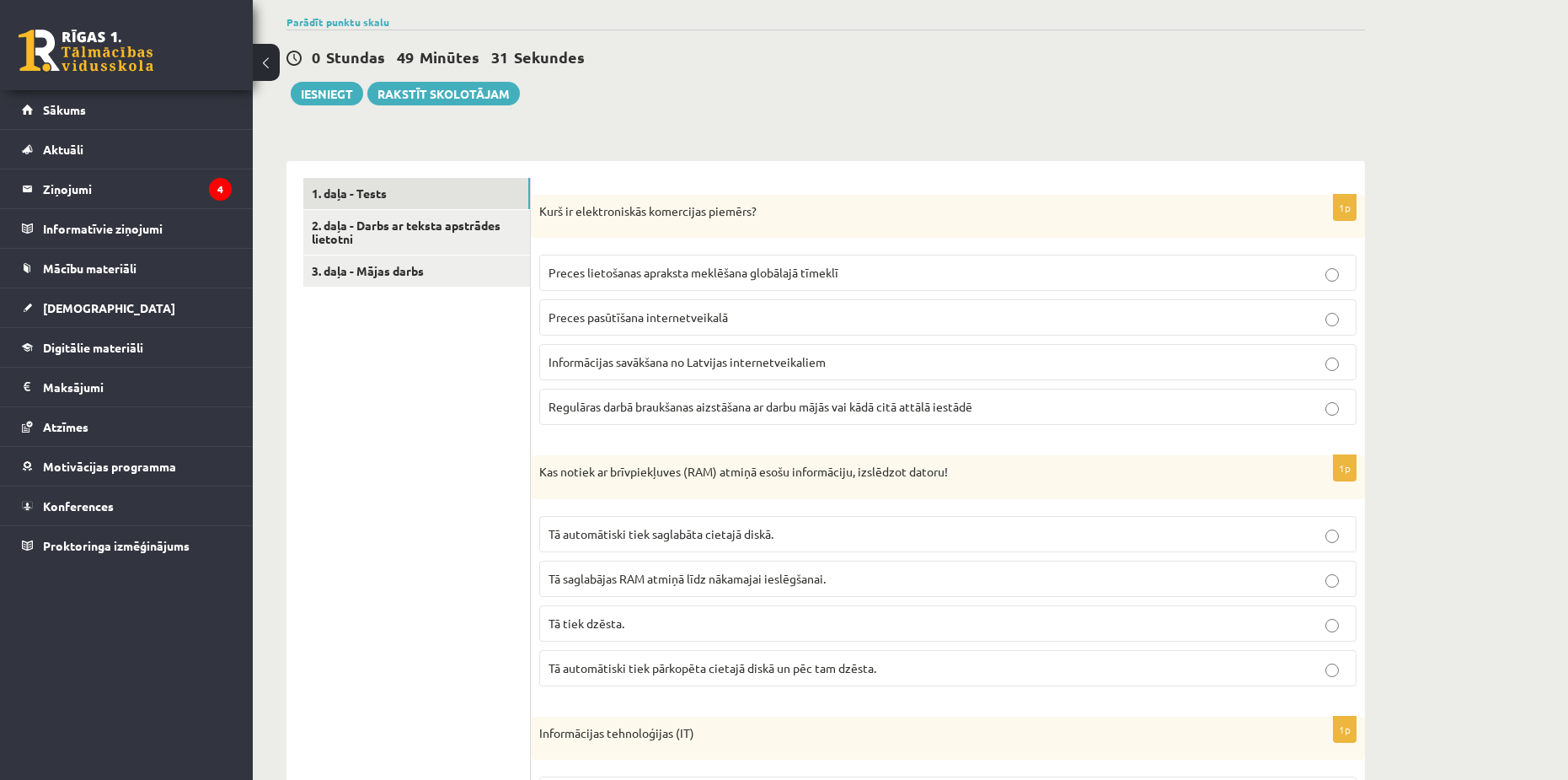
scroll to position [421, 0]
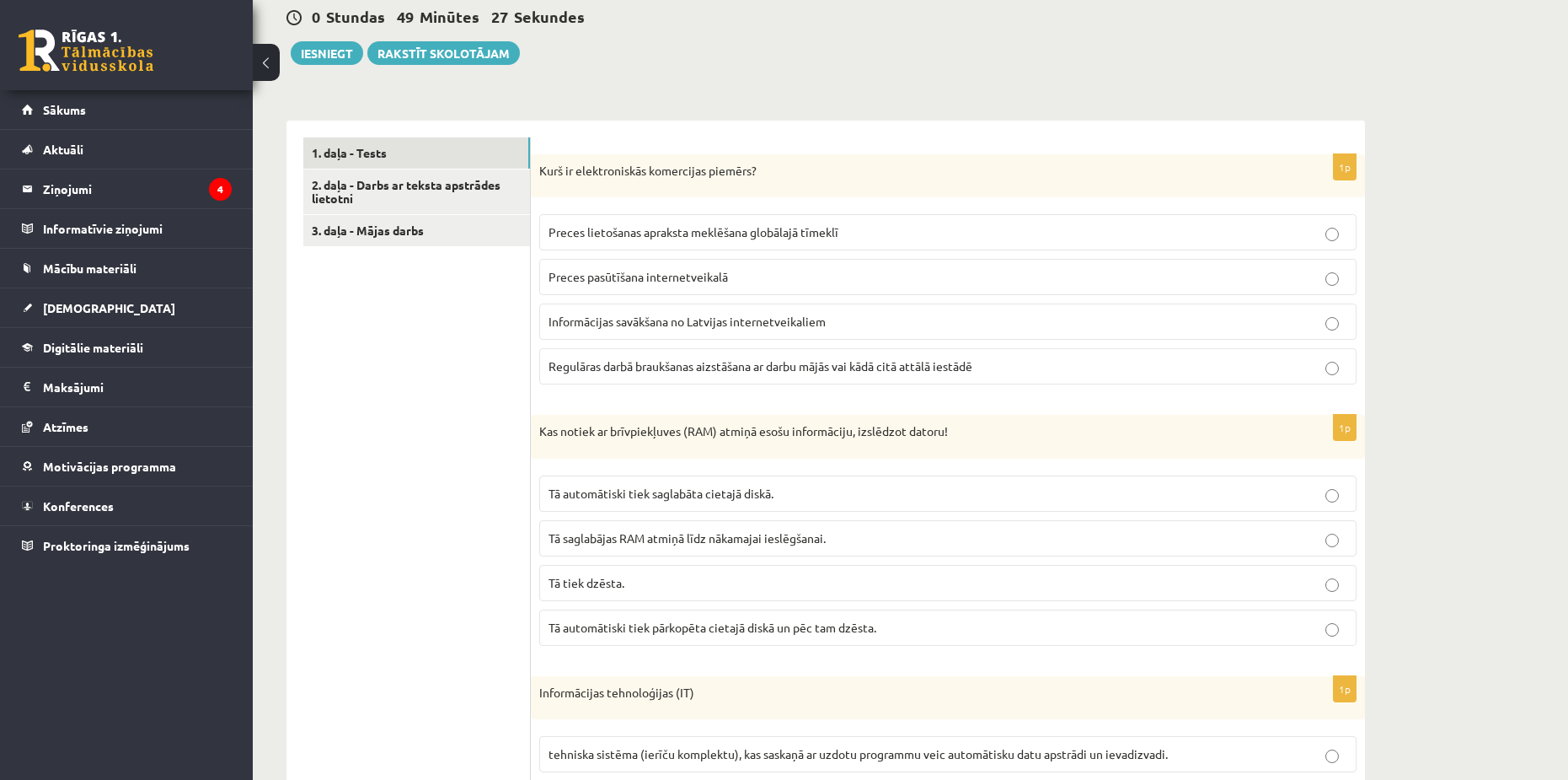
click at [516, 278] on span "Preces pasūtīšana internetveikalā" at bounding box center [638, 277] width 180 height 15
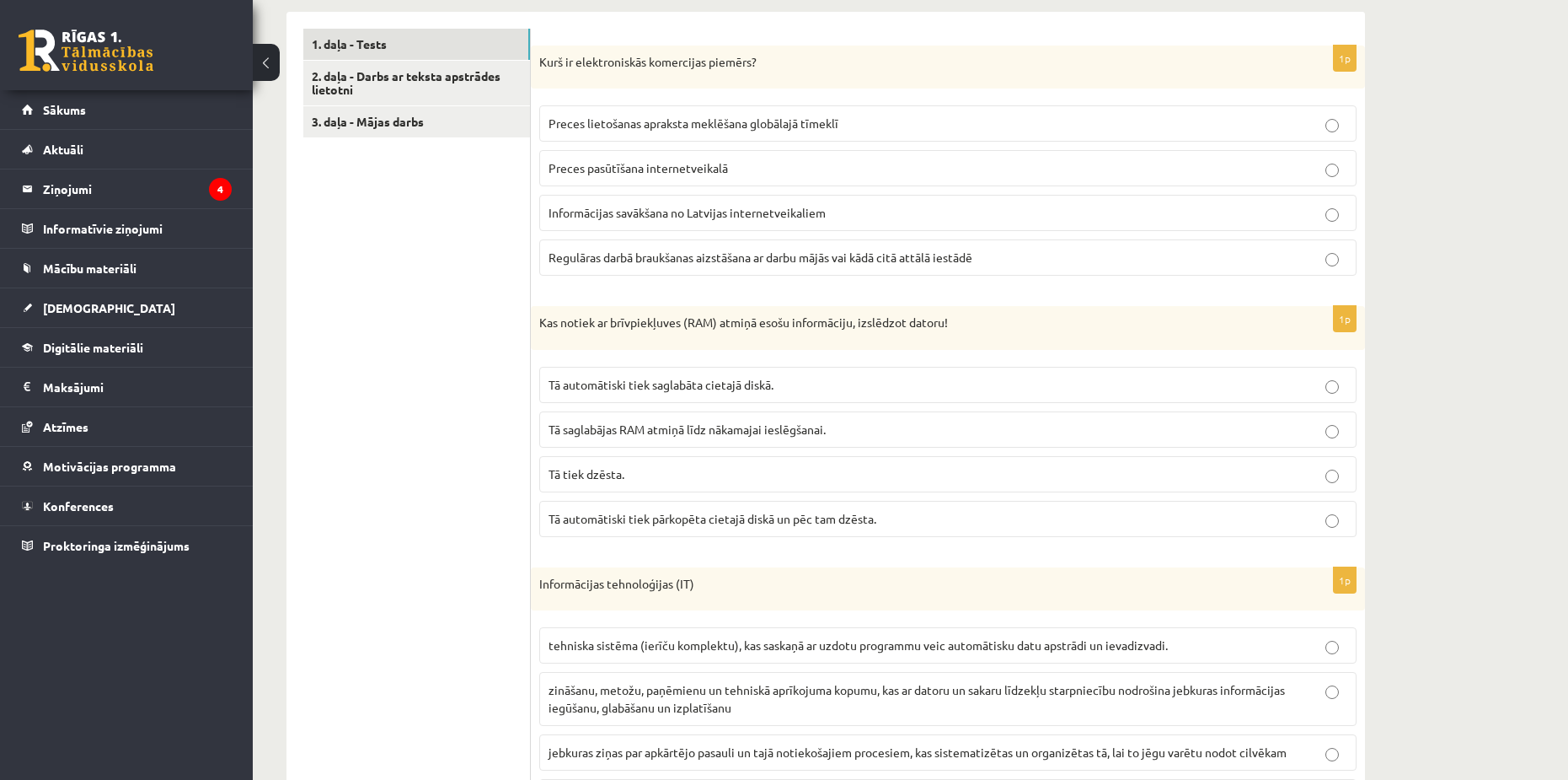
scroll to position [591, 0]
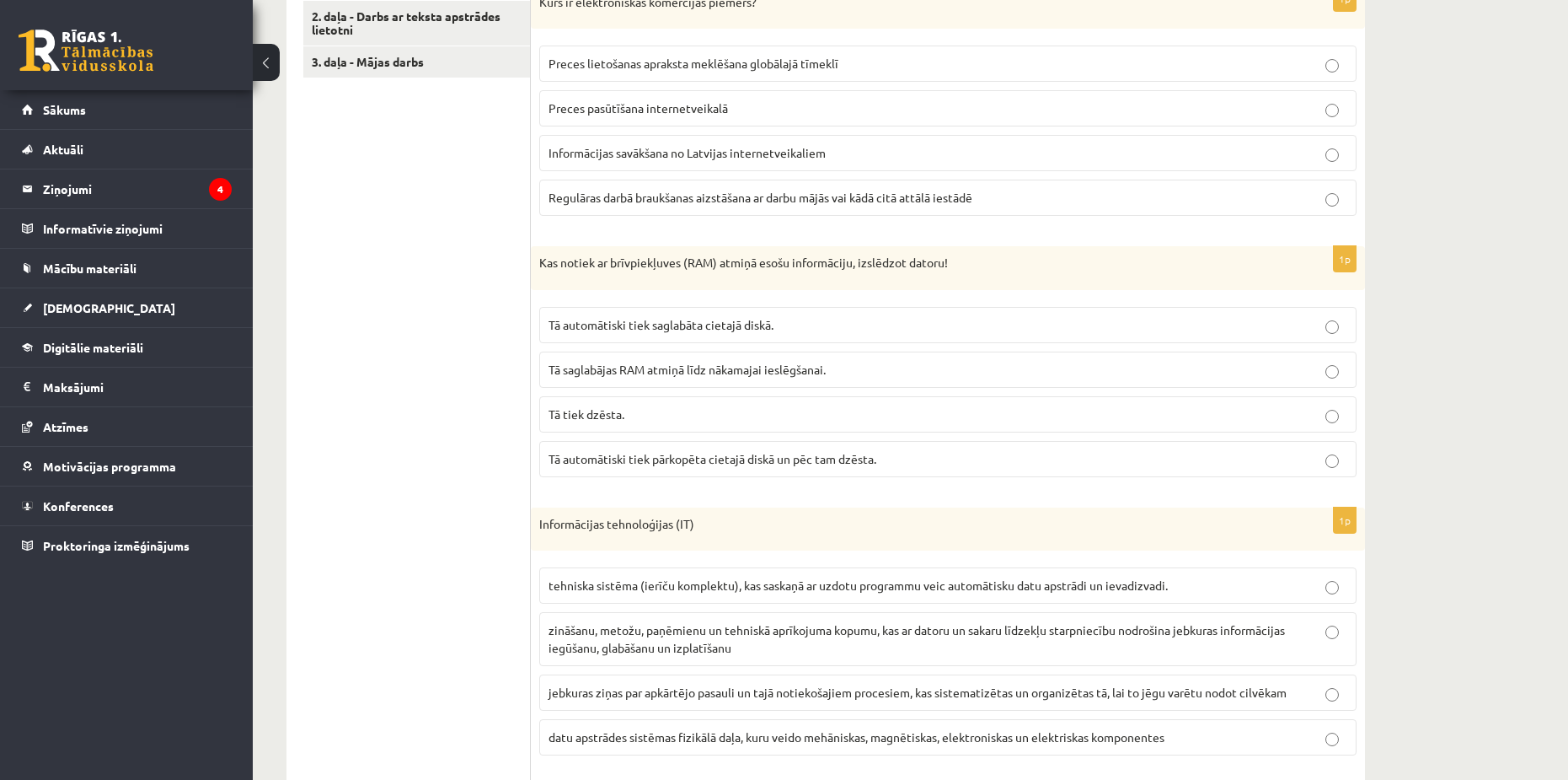
click at [516, 422] on p "Tā tiek dzēsta." at bounding box center [948, 415] width 799 height 17
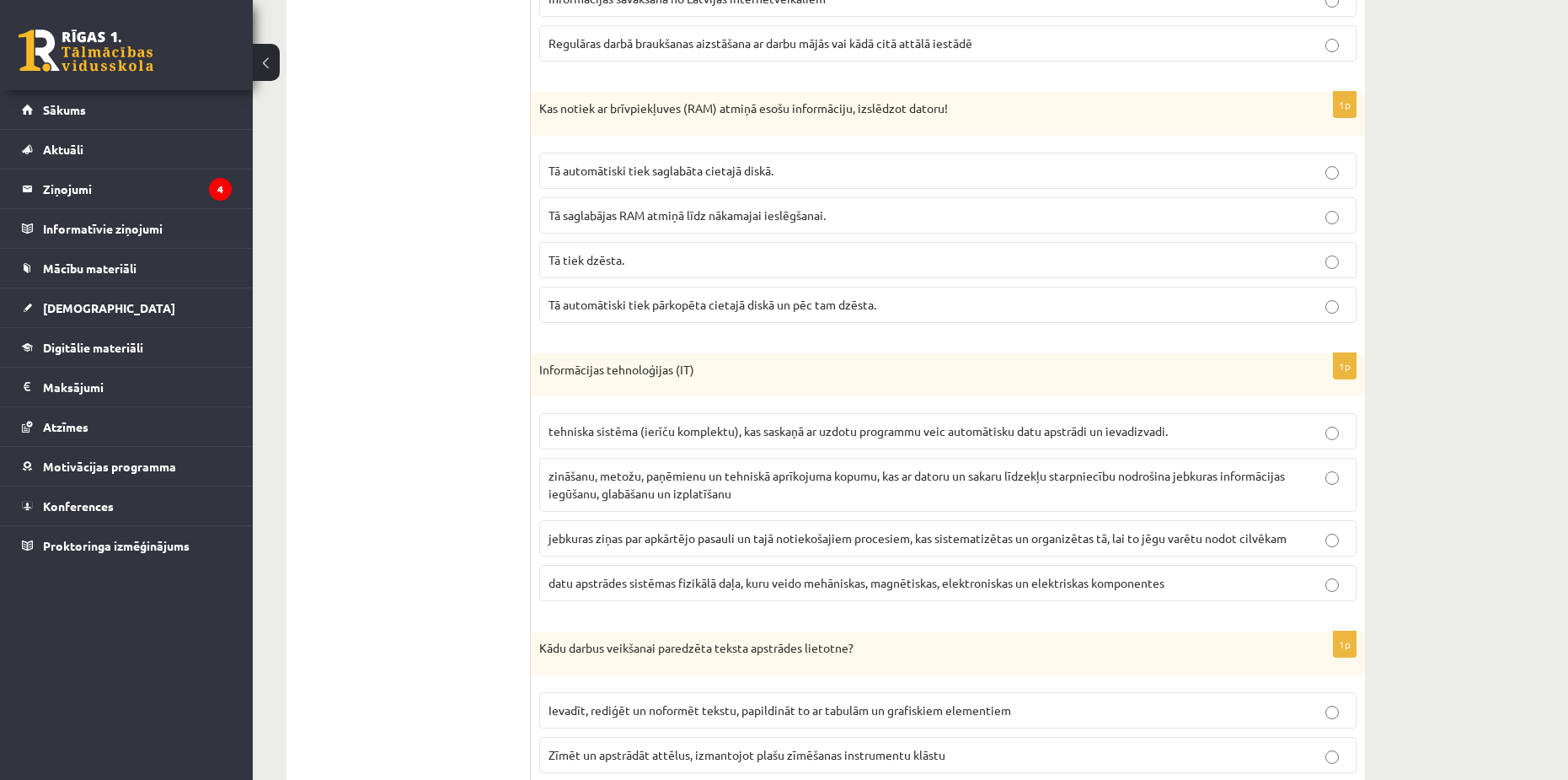
scroll to position [759, 0]
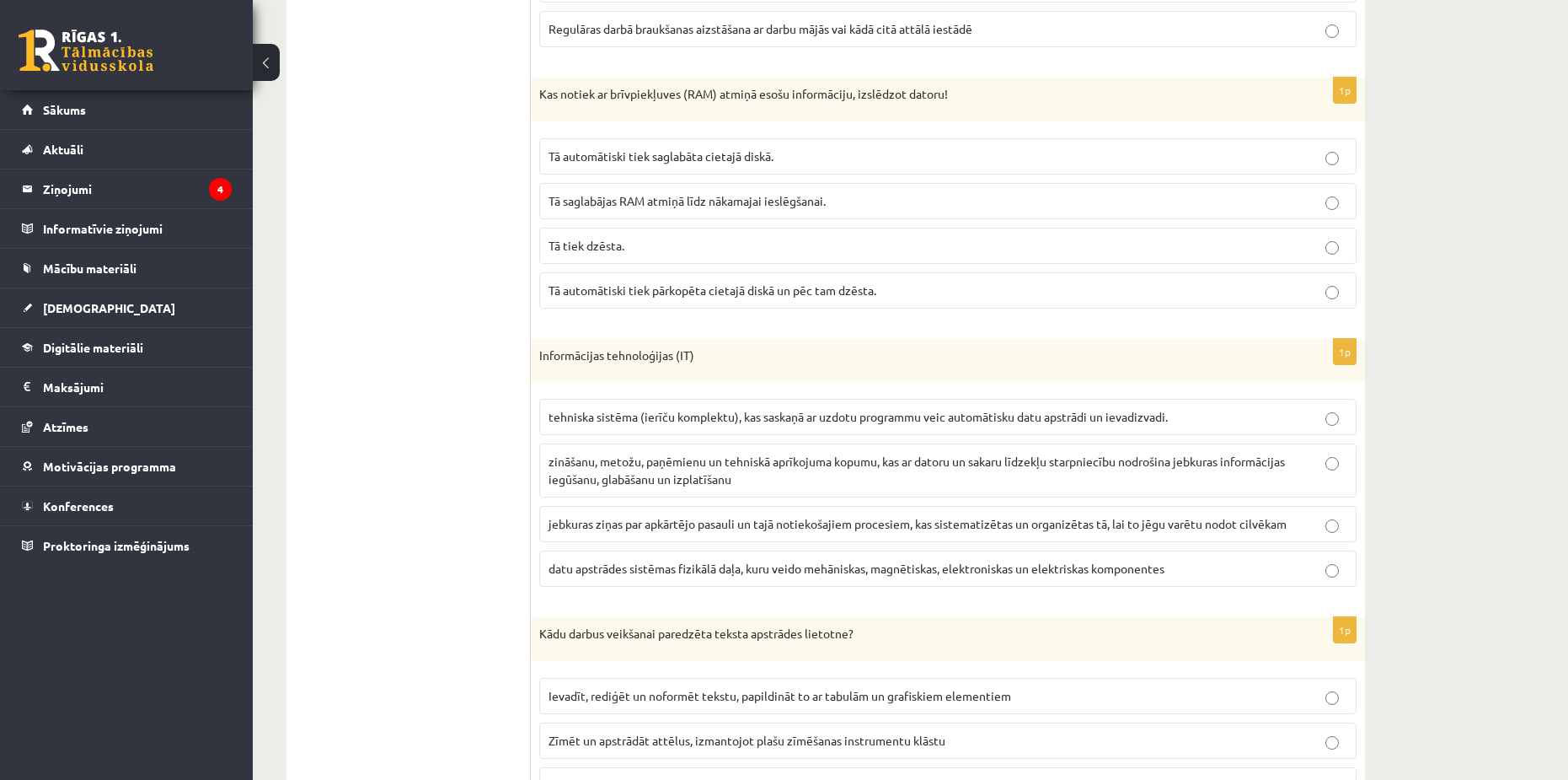
click at [516, 467] on span "zināšanu, metožu, paņēmienu un tehniskā aprīkojuma kopumu, kas ar datoru un sak…" at bounding box center [917, 470] width 736 height 33
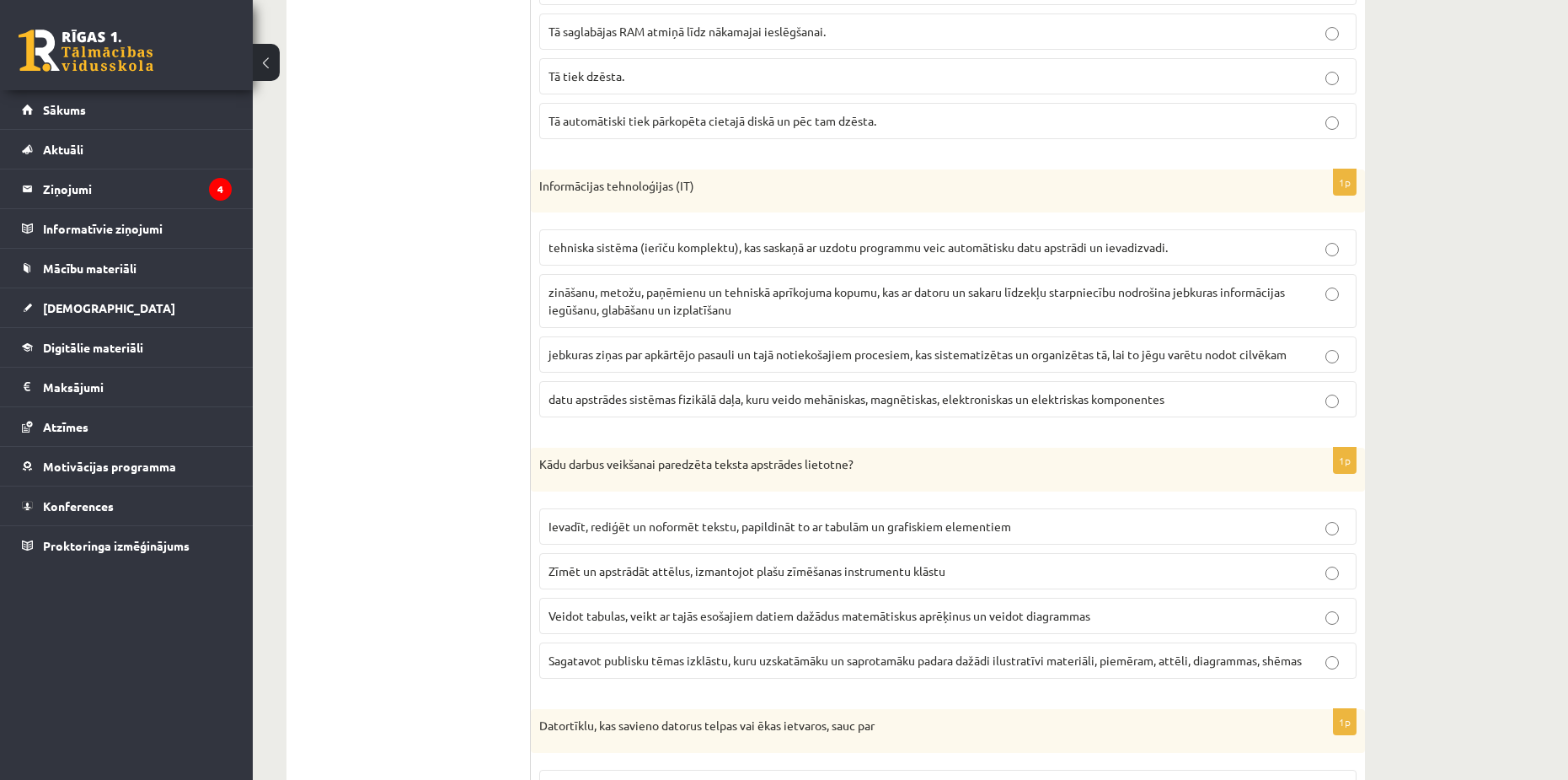
scroll to position [1012, 0]
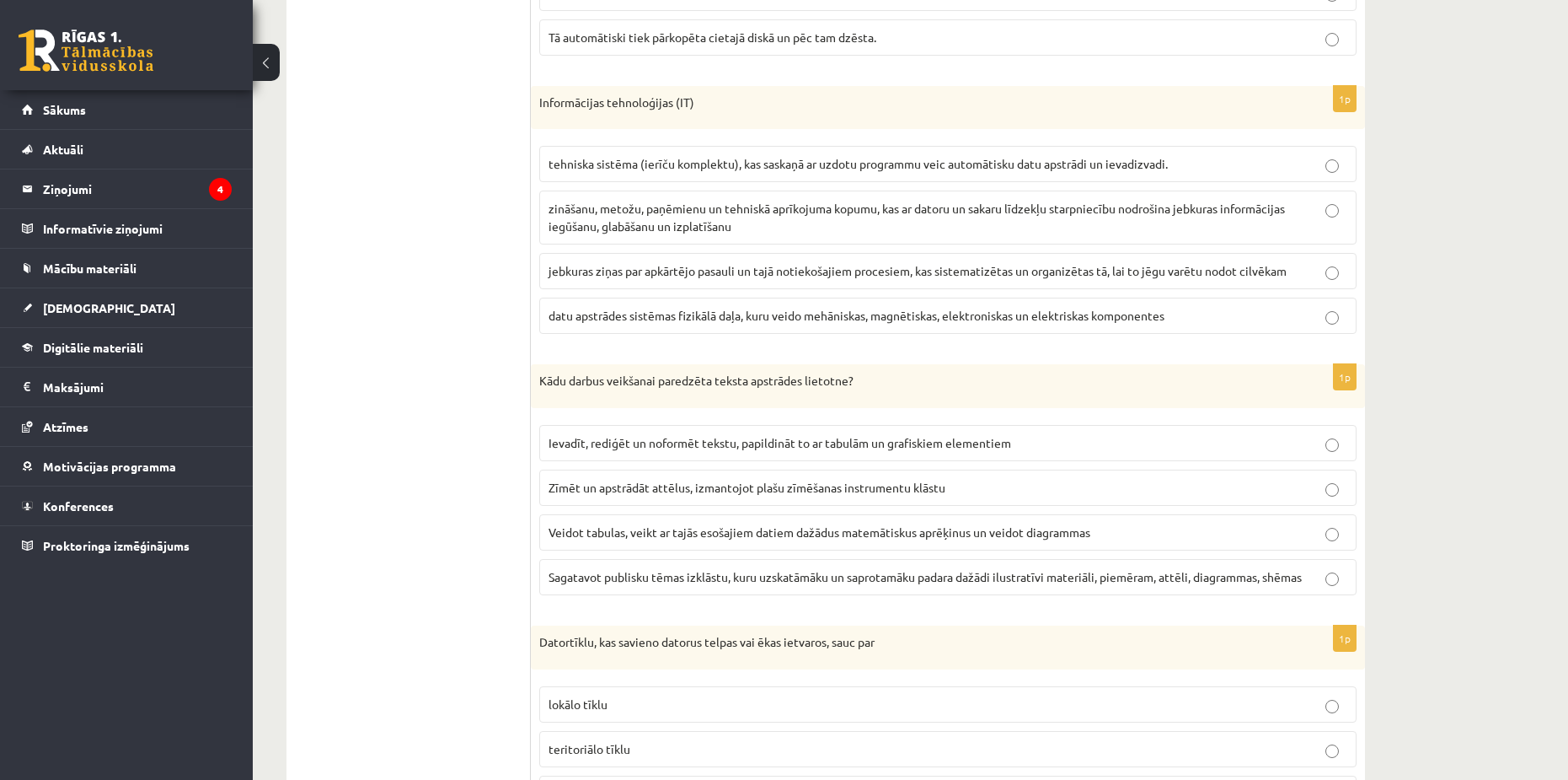
click at [516, 452] on p "Ievadīt, rediģēt un noformēt tekstu, papildināt to ar tabulām un grafiskiem ele…" at bounding box center [948, 442] width 799 height 17
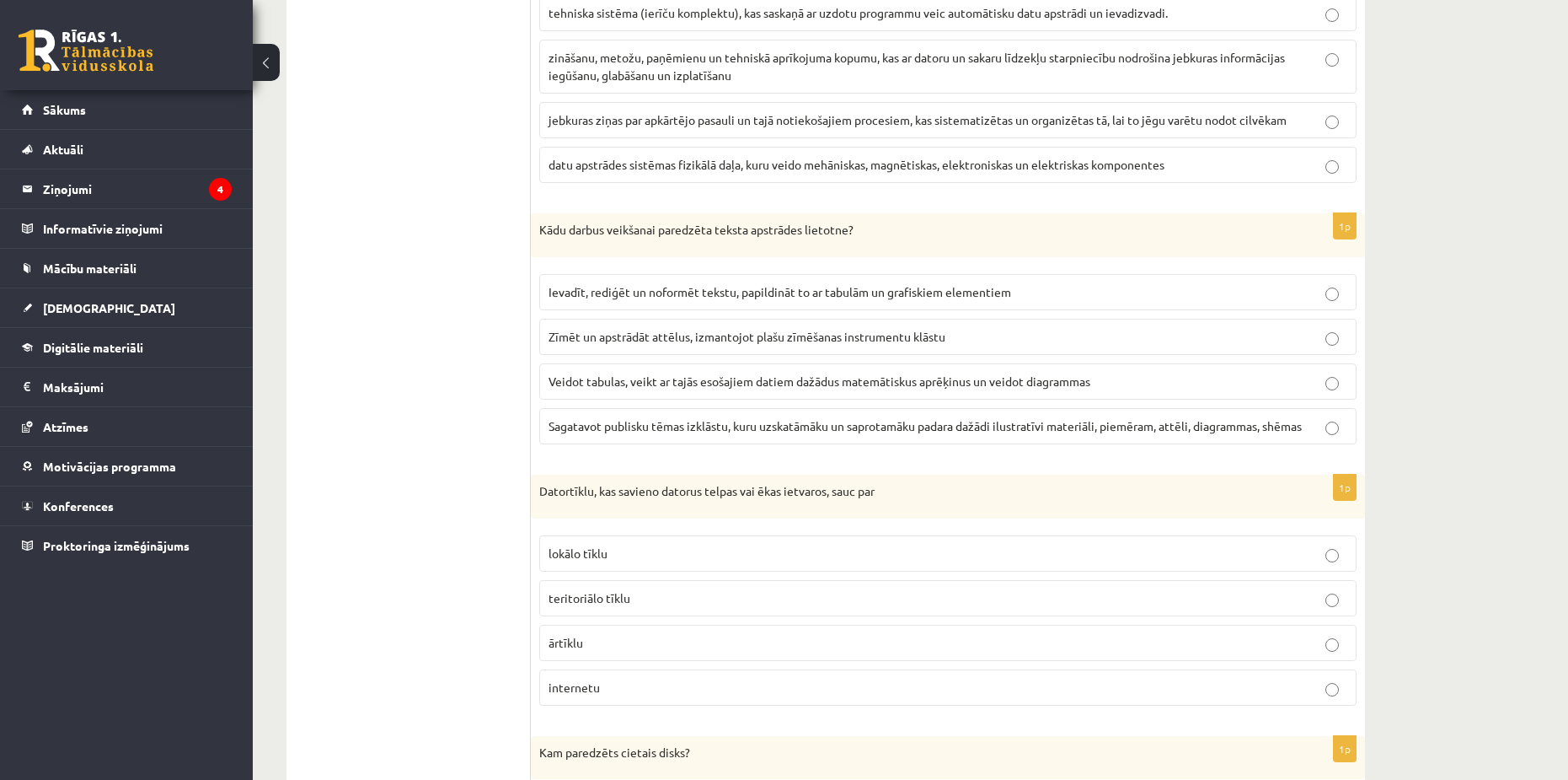
scroll to position [1265, 0]
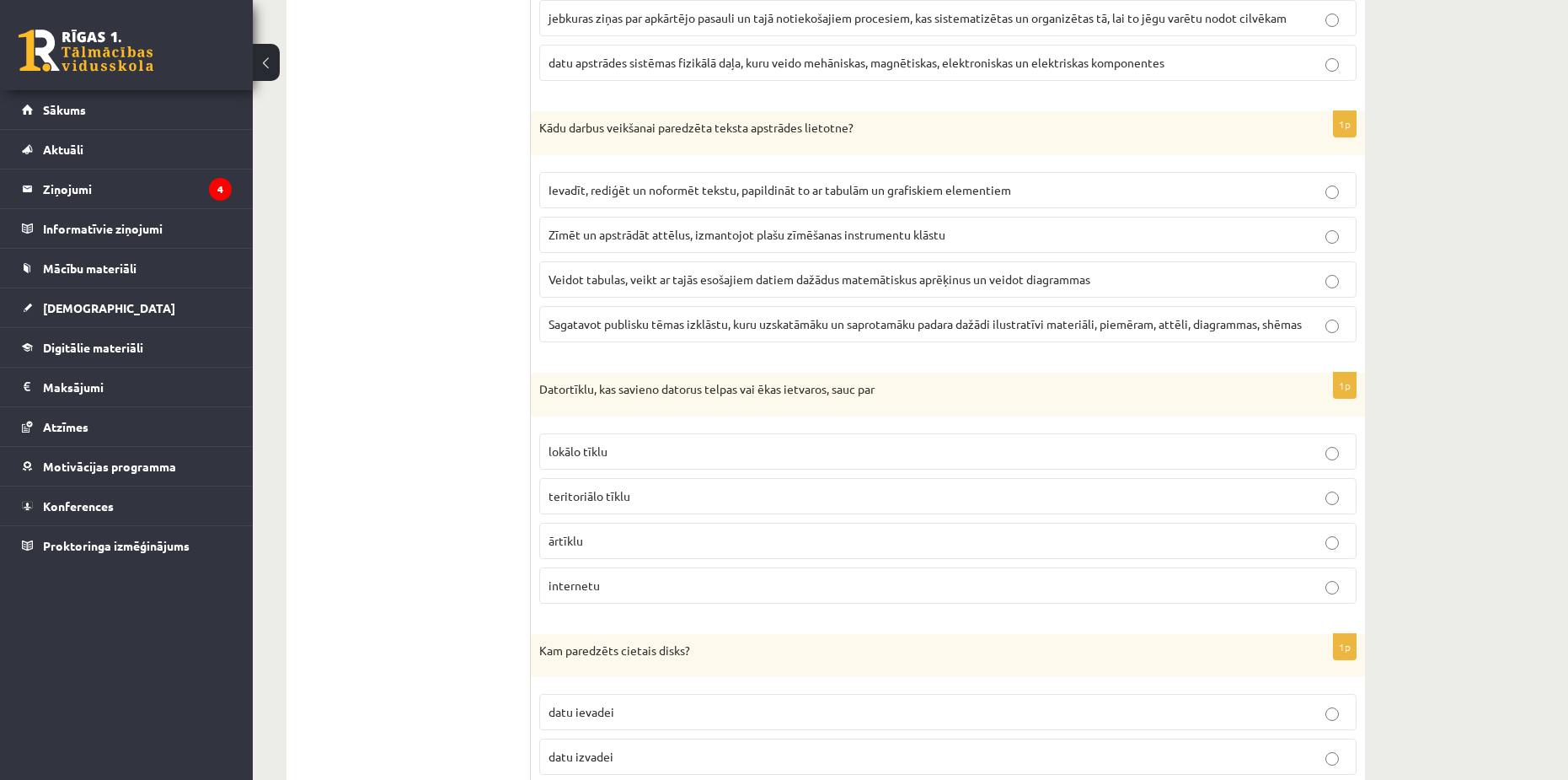
click at [516, 458] on span "lokālo tīklu" at bounding box center [578, 451] width 59 height 15
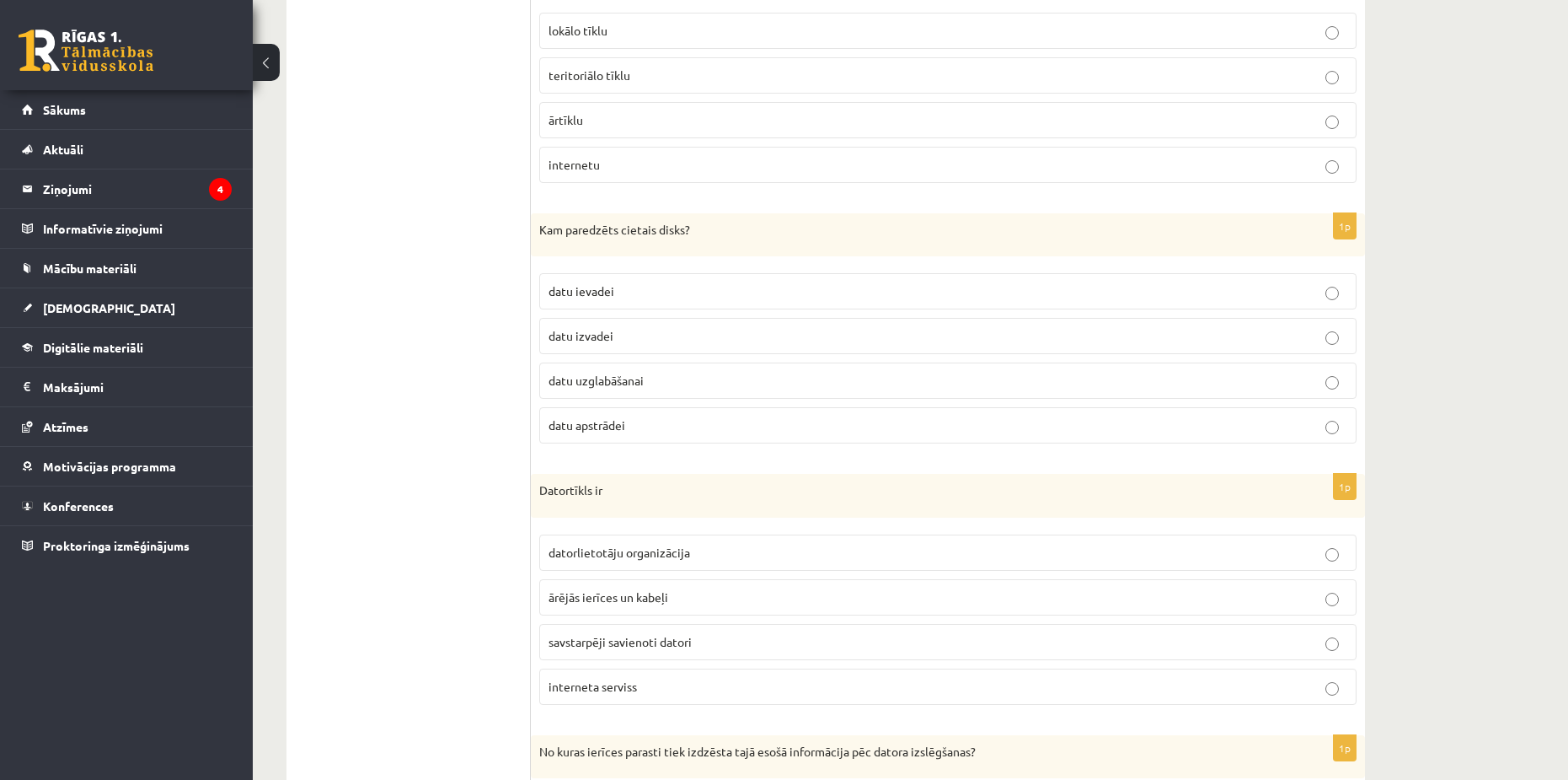
scroll to position [1686, 0]
click at [516, 378] on span "datu uzglabāšanai" at bounding box center [596, 380] width 95 height 15
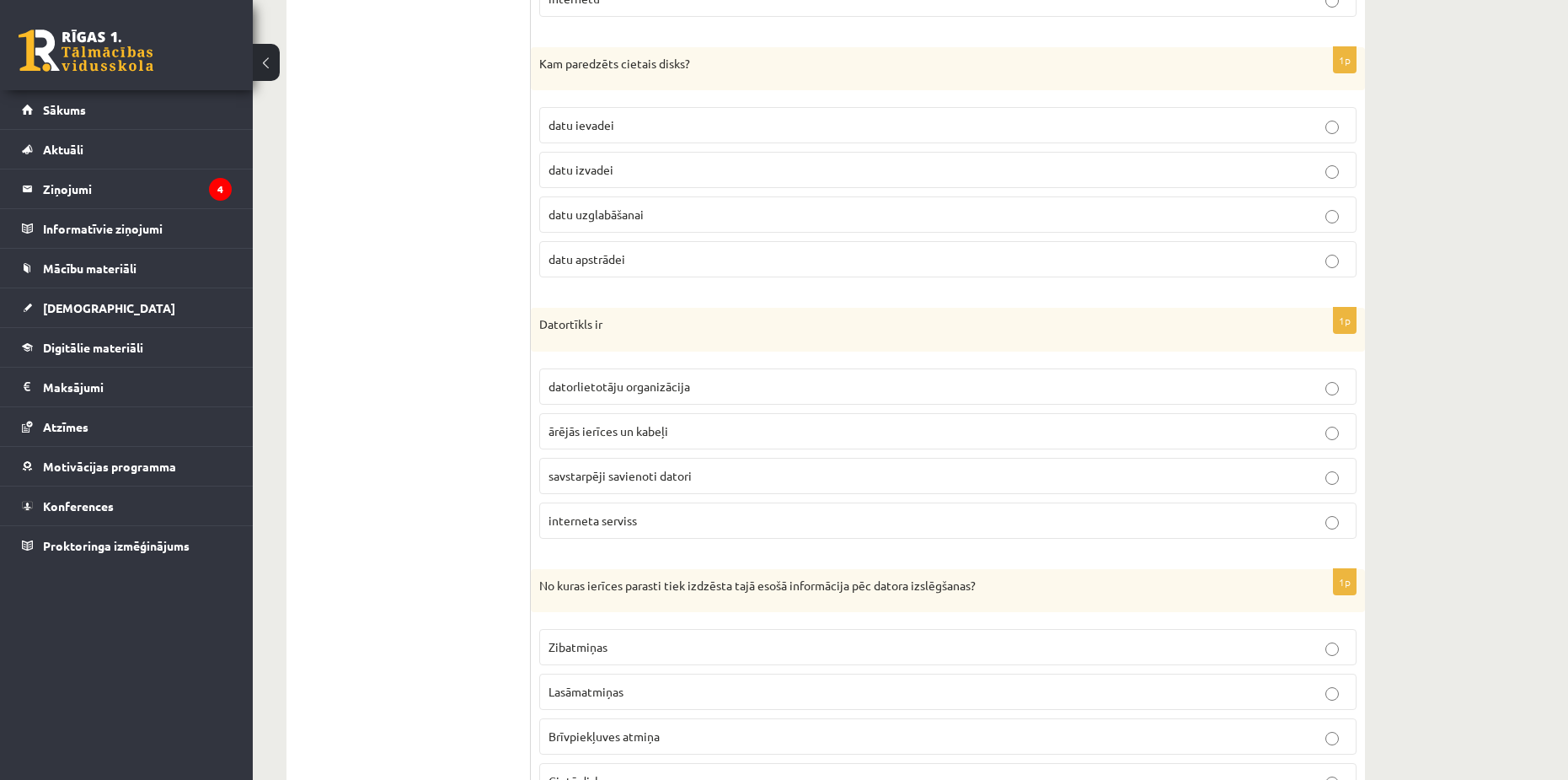
scroll to position [1854, 0]
click at [516, 475] on span "savstarpēji savienoti datori" at bounding box center [620, 472] width 143 height 15
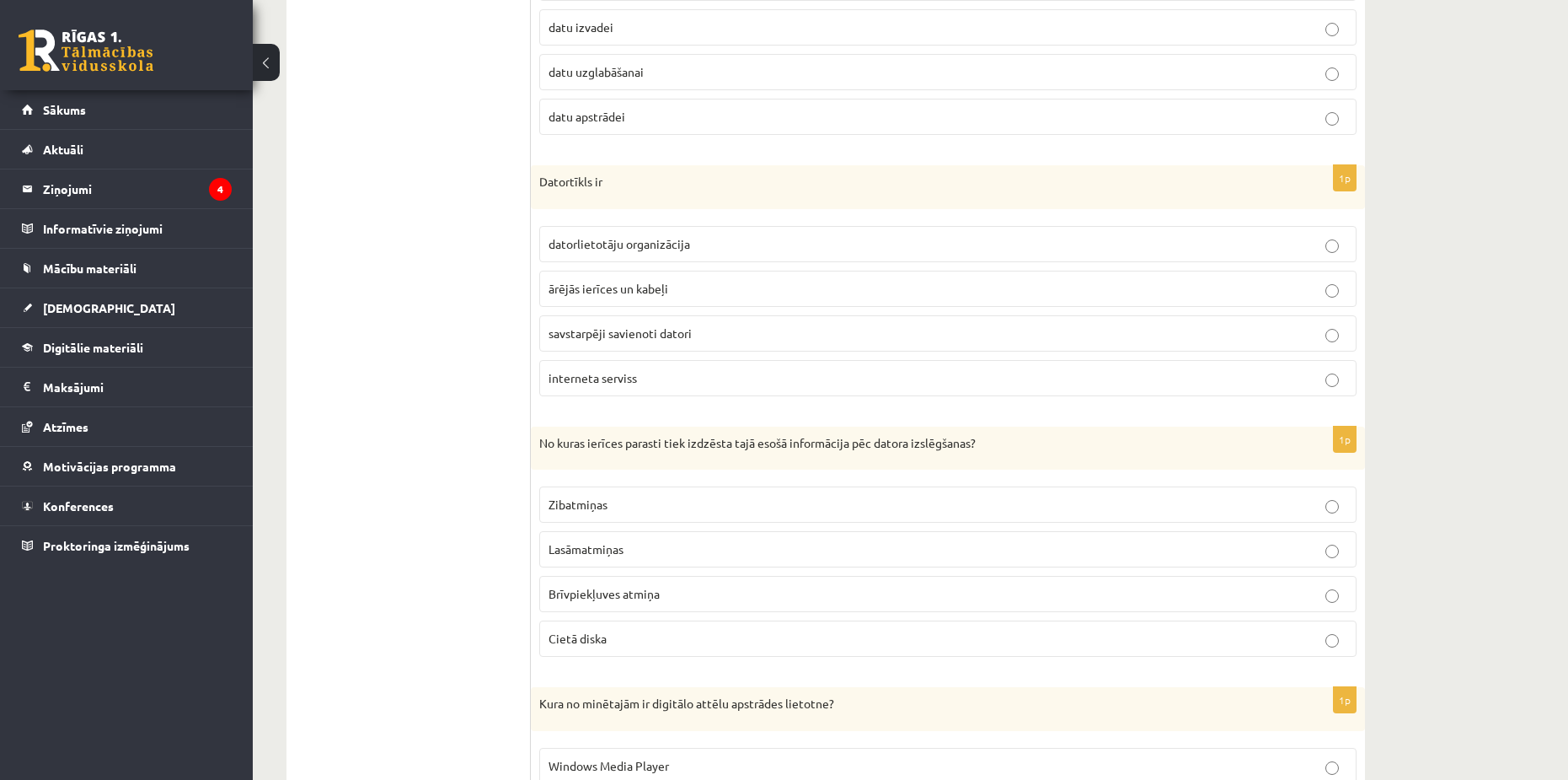
scroll to position [2107, 0]
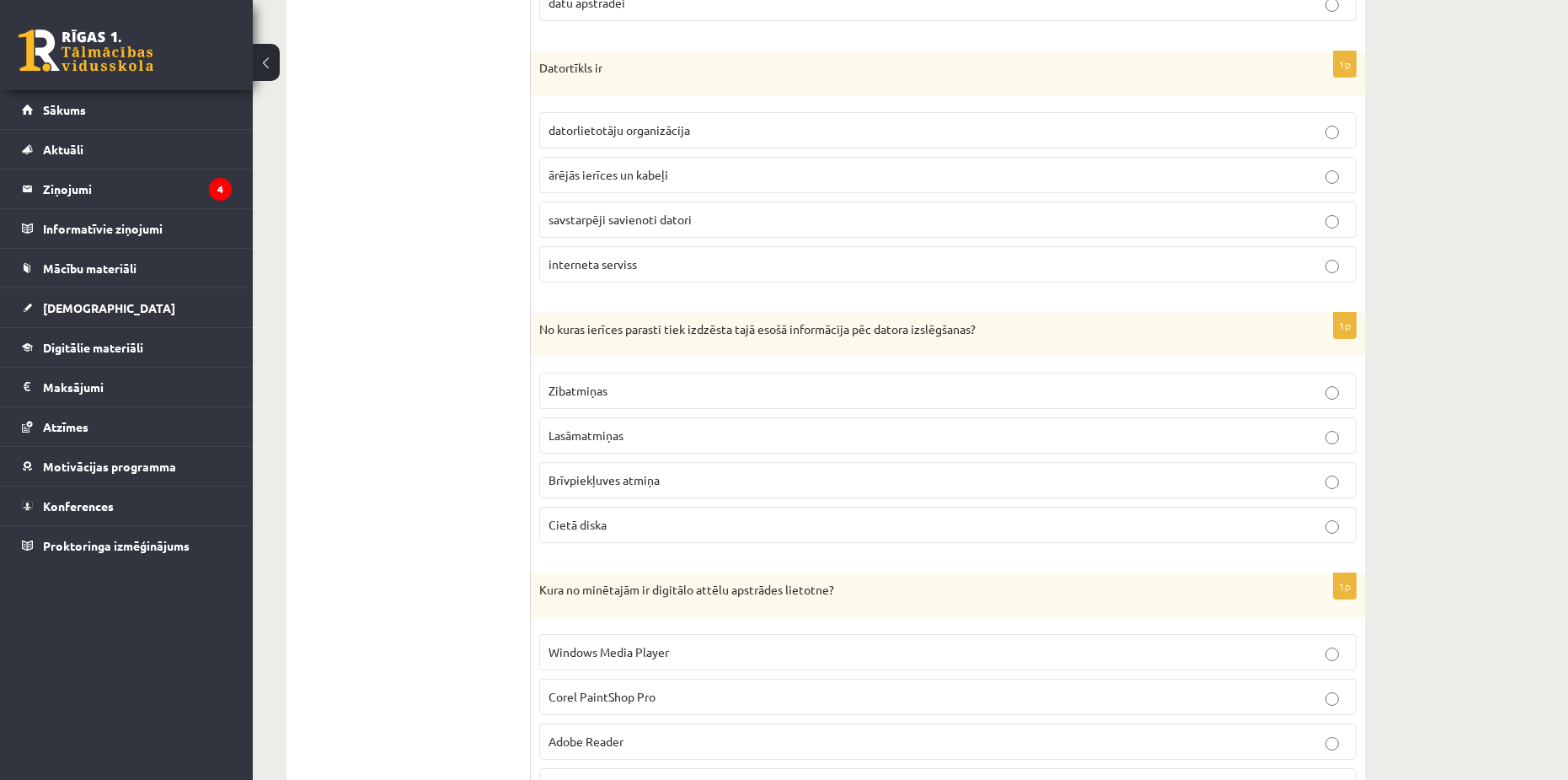
click at [516, 480] on span "Brīvpiekļuves atmiņa" at bounding box center [605, 480] width 112 height 15
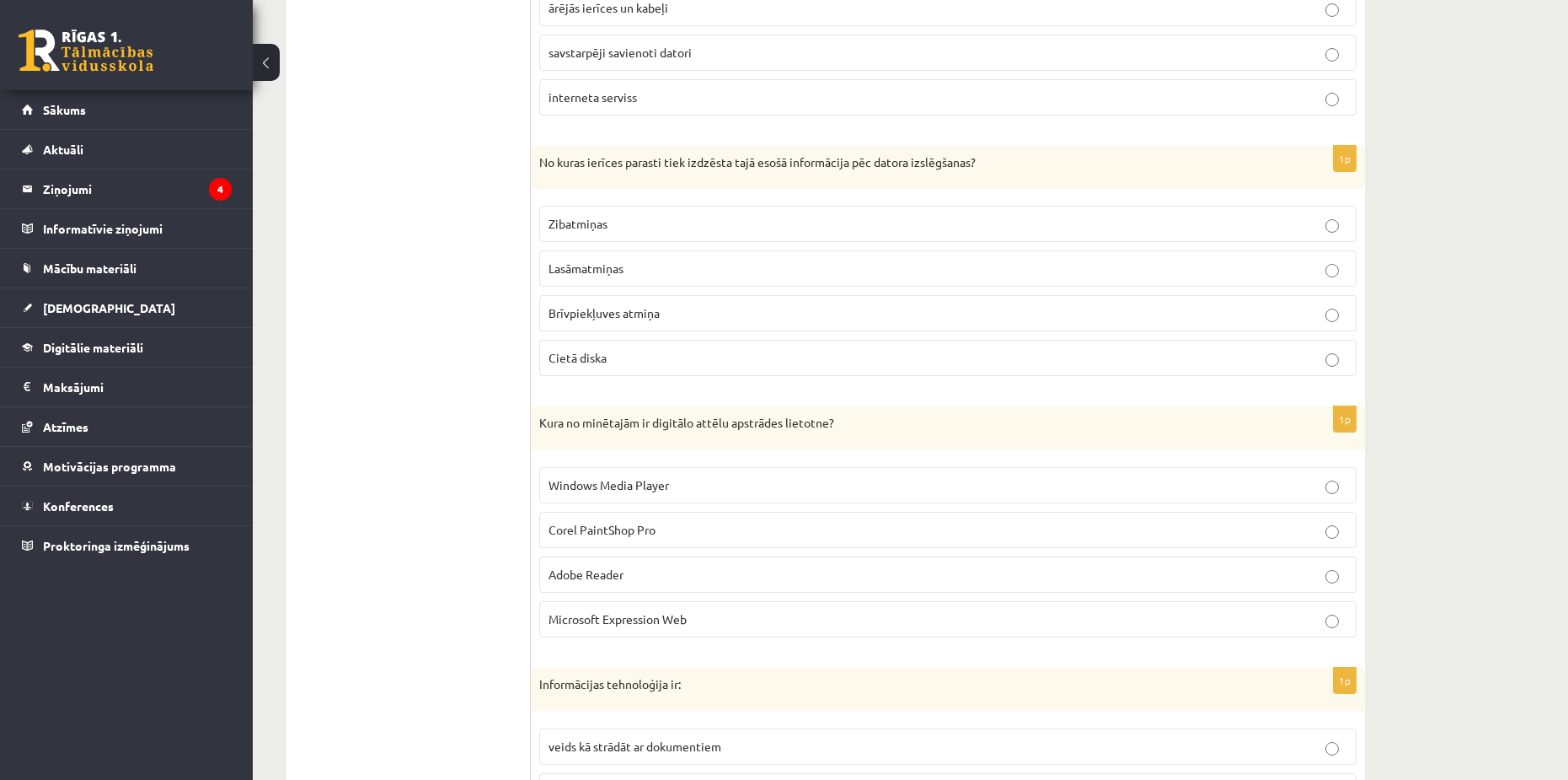
scroll to position [2276, 0]
click at [516, 536] on p "Corel PaintShop Pro" at bounding box center [948, 528] width 799 height 17
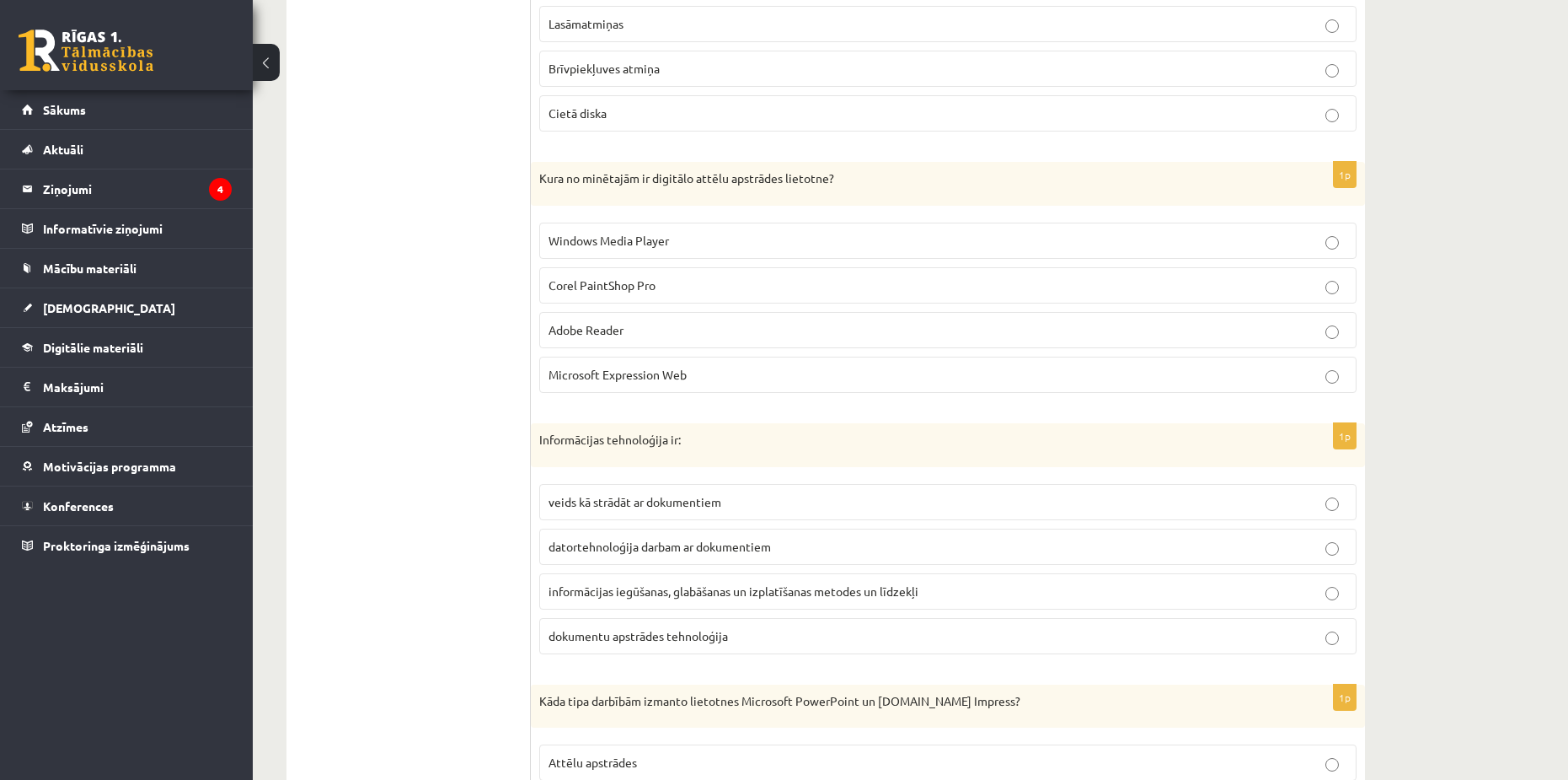
scroll to position [2529, 0]
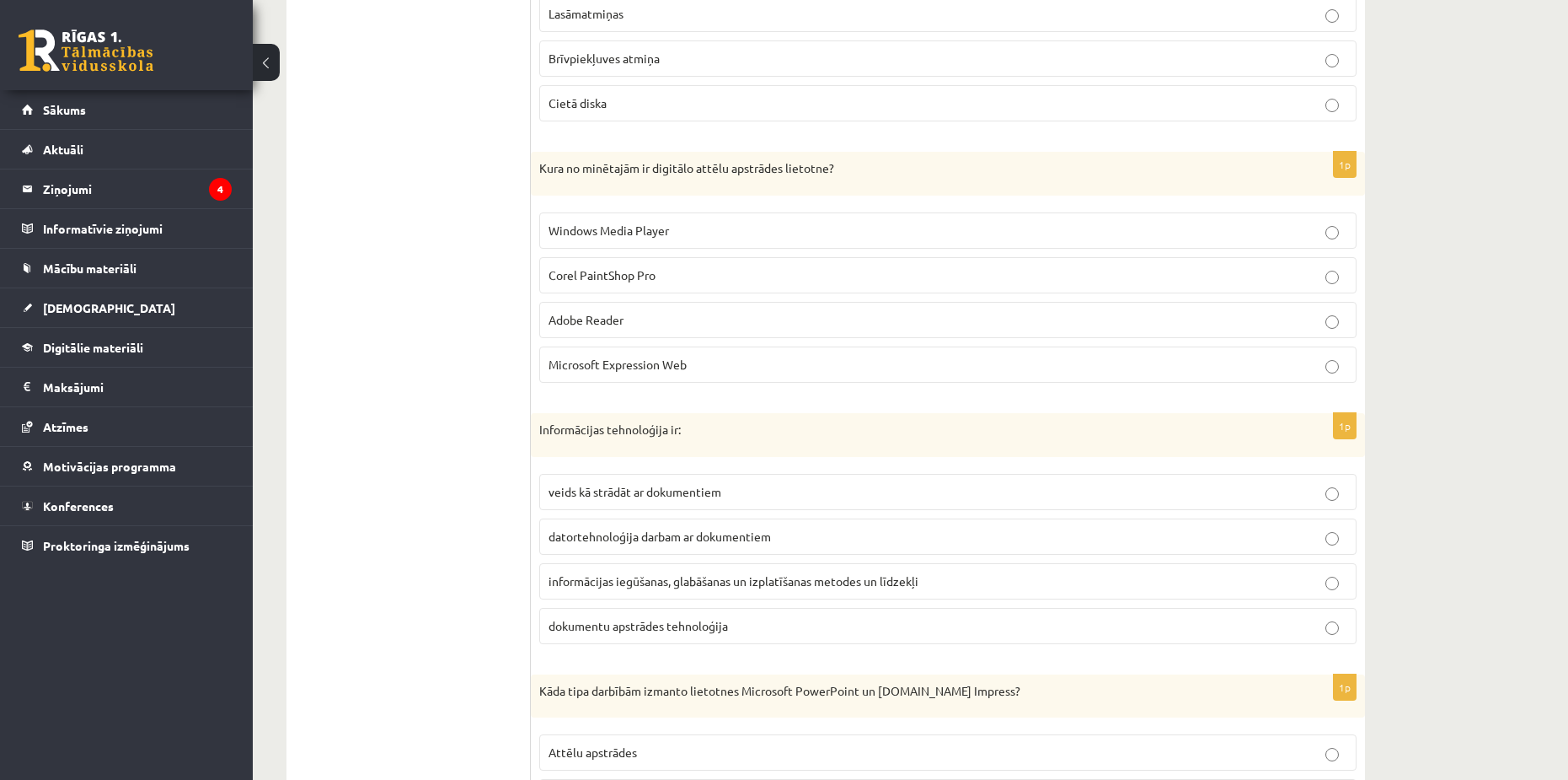
click at [516, 584] on span "informācijas iegūšanas, glabāšanas un izplatīšanas metodes un līdzekļi" at bounding box center [734, 581] width 370 height 15
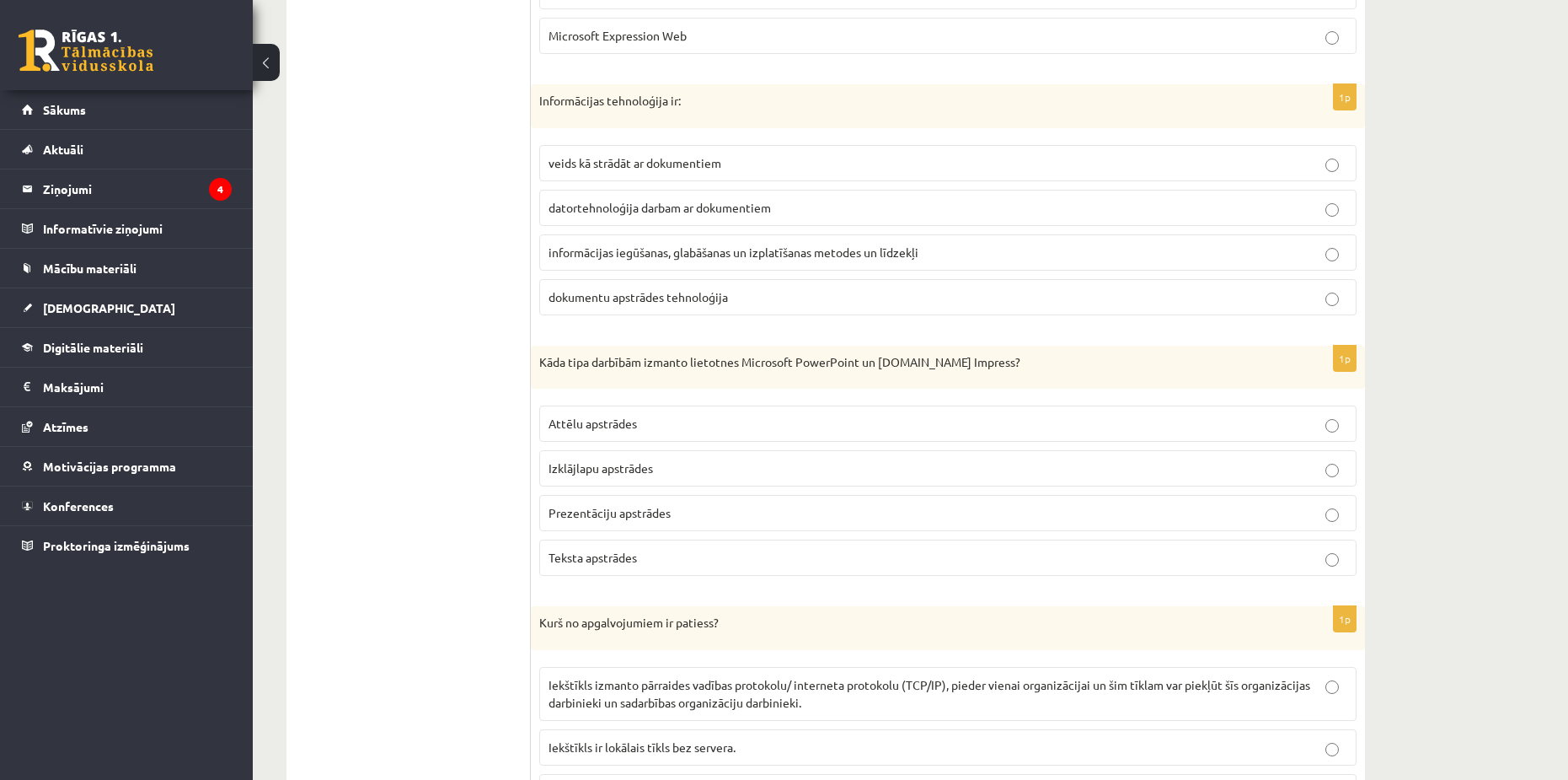
scroll to position [2866, 0]
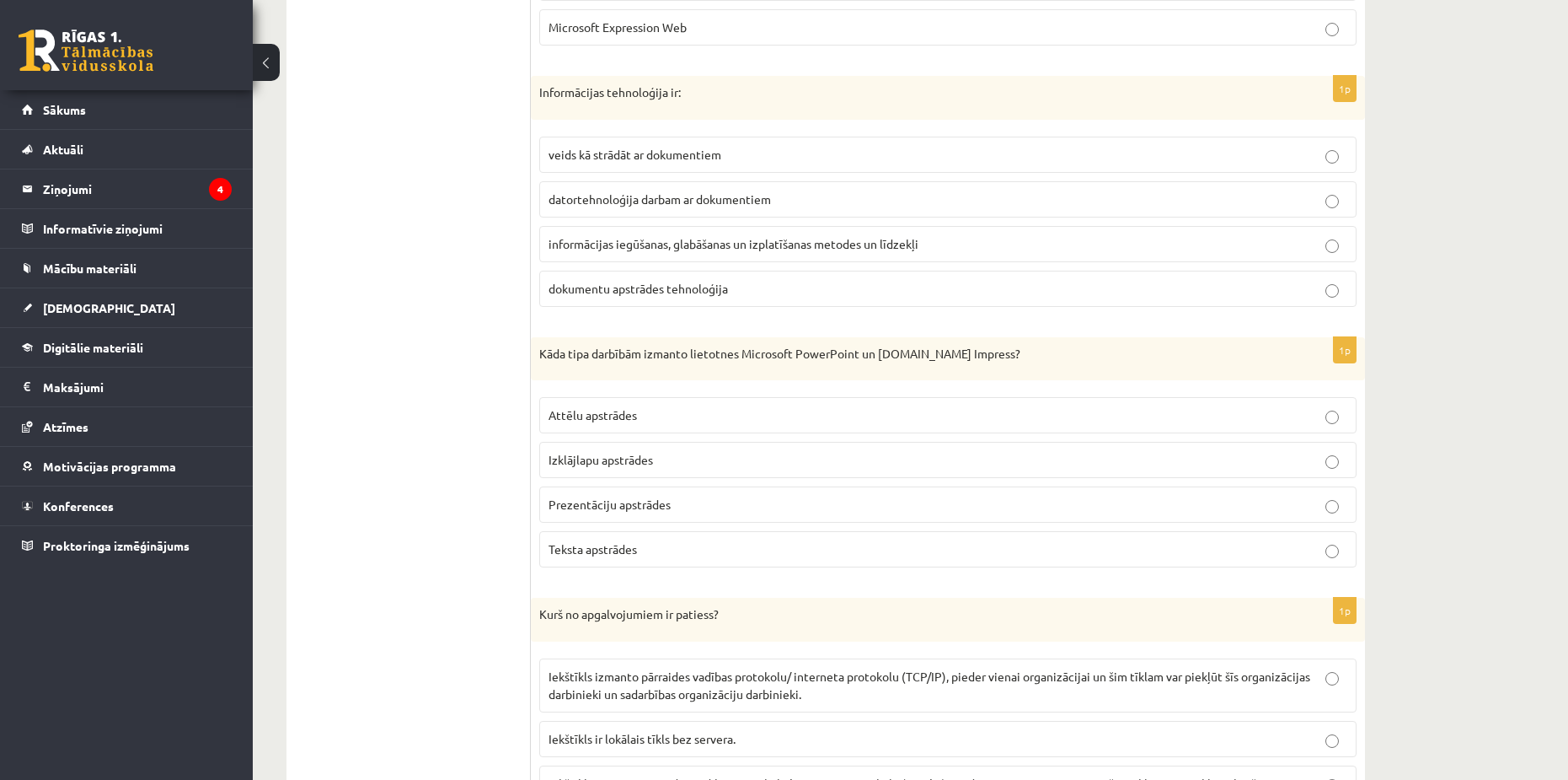
click at [516, 503] on span "Prezentāciju apstrādes" at bounding box center [610, 504] width 122 height 15
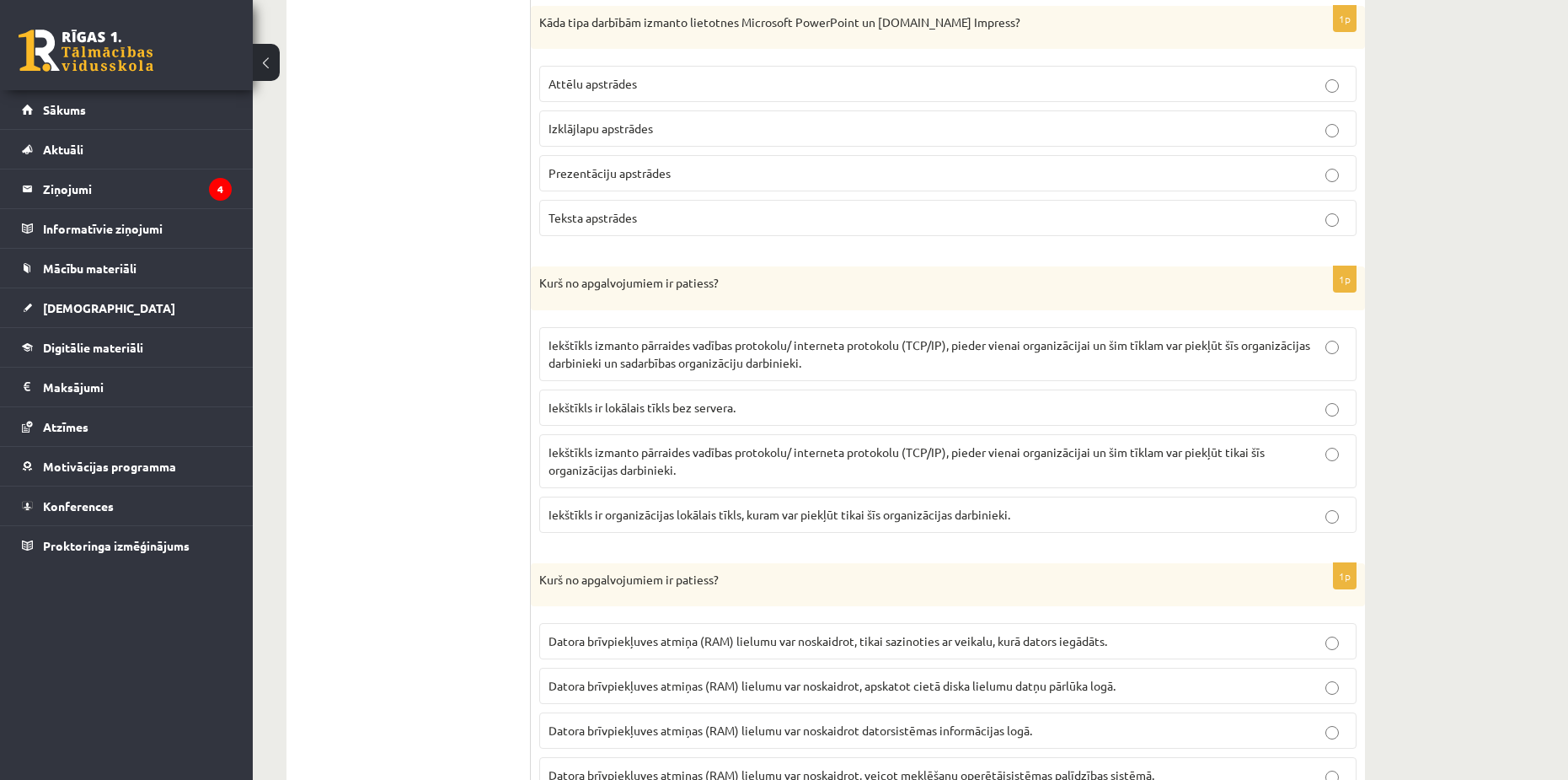
scroll to position [3204, 0]
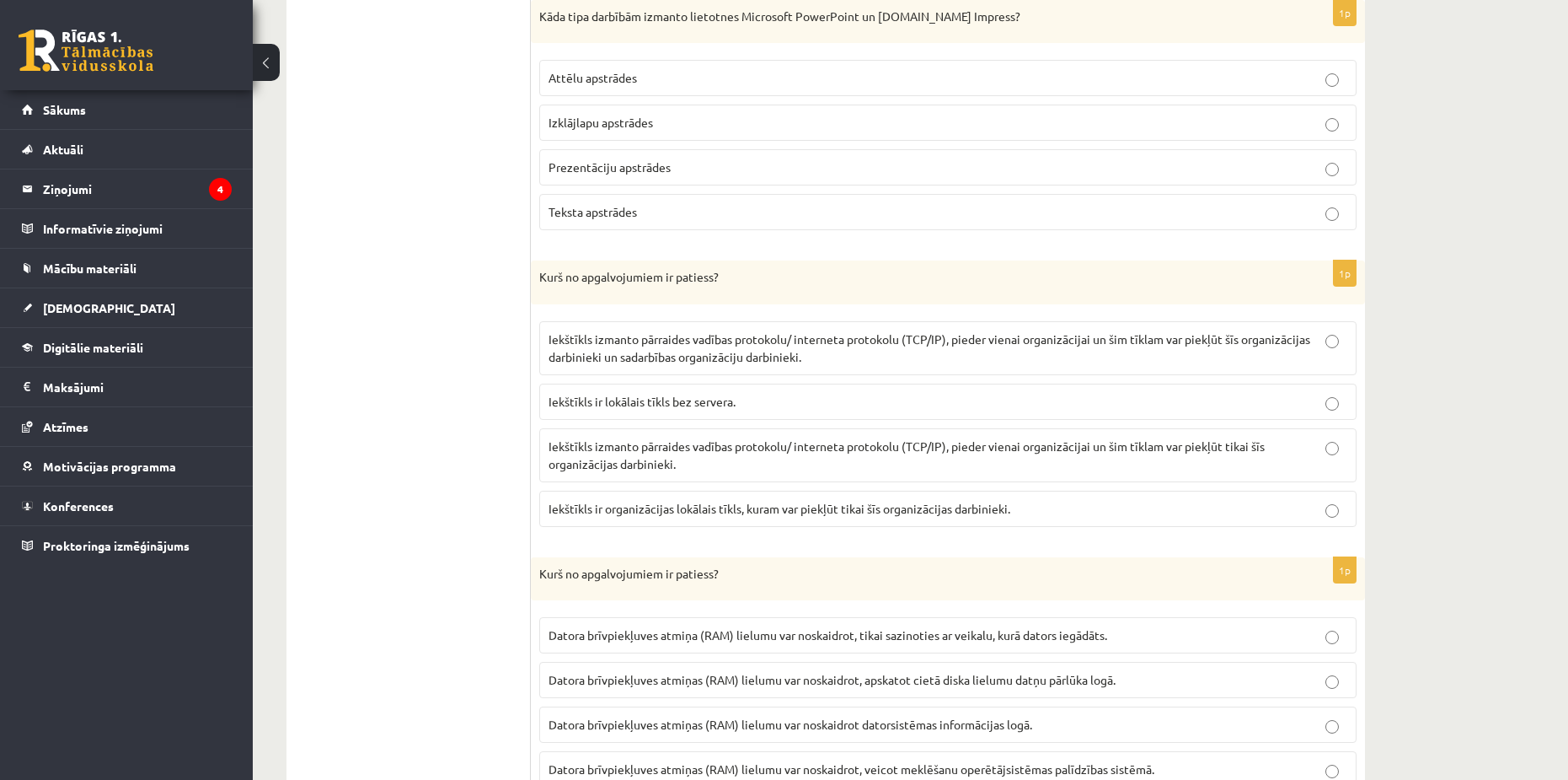
click at [516, 398] on span "Iekštīkls ir lokālais tīkls bez servera." at bounding box center [642, 401] width 187 height 15
click at [516, 351] on span "Iekštīkls izmanto pārraides vadības protokolu/ interneta protokolu (TCP/IP), pi…" at bounding box center [930, 347] width 761 height 33
click at [516, 467] on span "Iekštīkls izmanto pārraides vadības protokolu/ interneta protokolu (TCP/IP), pi…" at bounding box center [907, 455] width 716 height 33
click at [516, 362] on p "Iekštīkls izmanto pārraides vadības protokolu/ interneta protokolu (TCP/IP), pi…" at bounding box center [948, 348] width 799 height 36
click at [516, 451] on span "Iekštīkls izmanto pārraides vadības protokolu/ interneta protokolu (TCP/IP), pi…" at bounding box center [907, 455] width 716 height 33
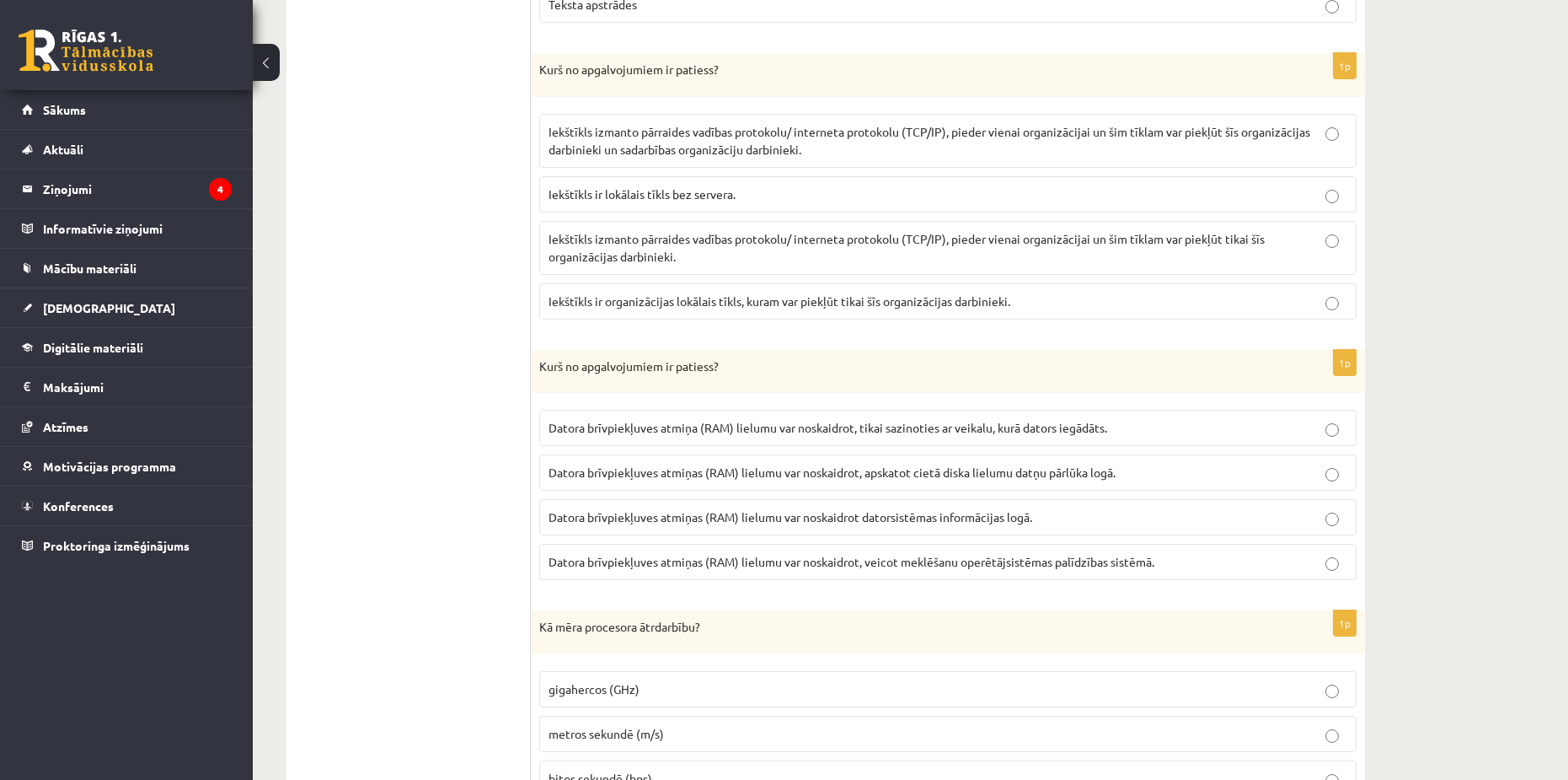
scroll to position [3456, 0]
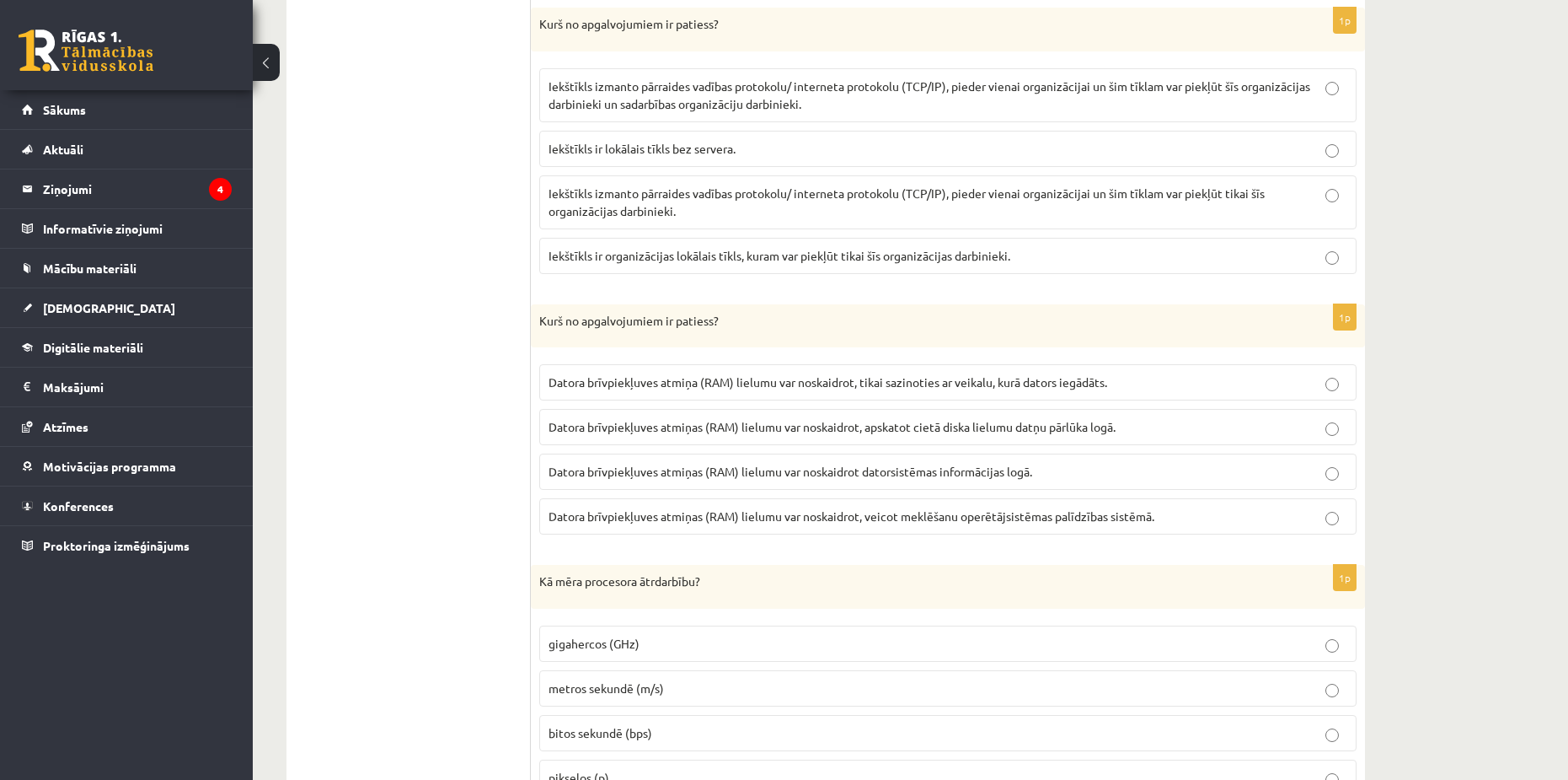
click at [516, 466] on span "Datora brīvpiekļuves atmiņas (RAM) lielumu var noskaidrot datorsistēmas informā…" at bounding box center [790, 471] width 484 height 15
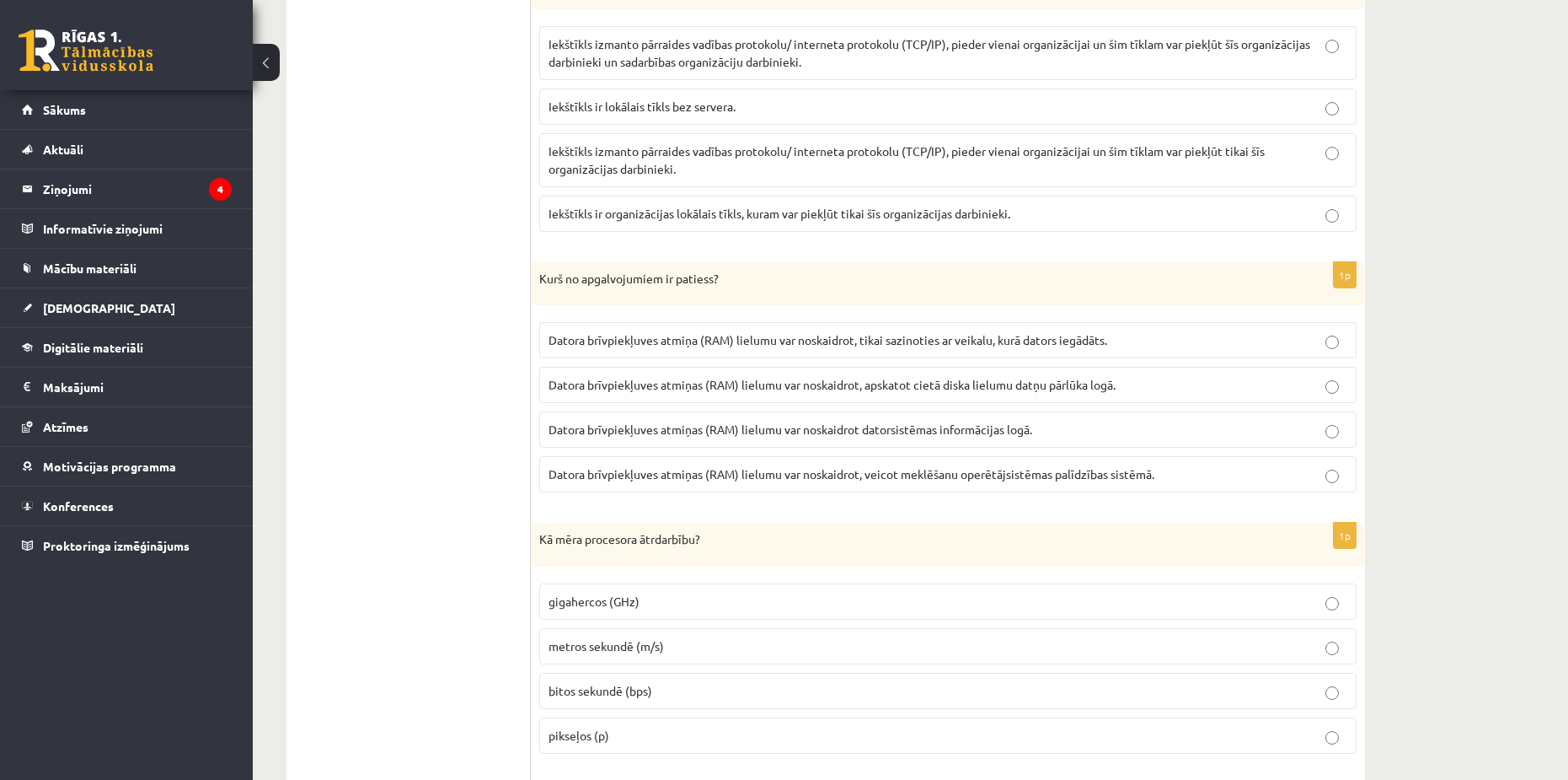
scroll to position [3793, 0]
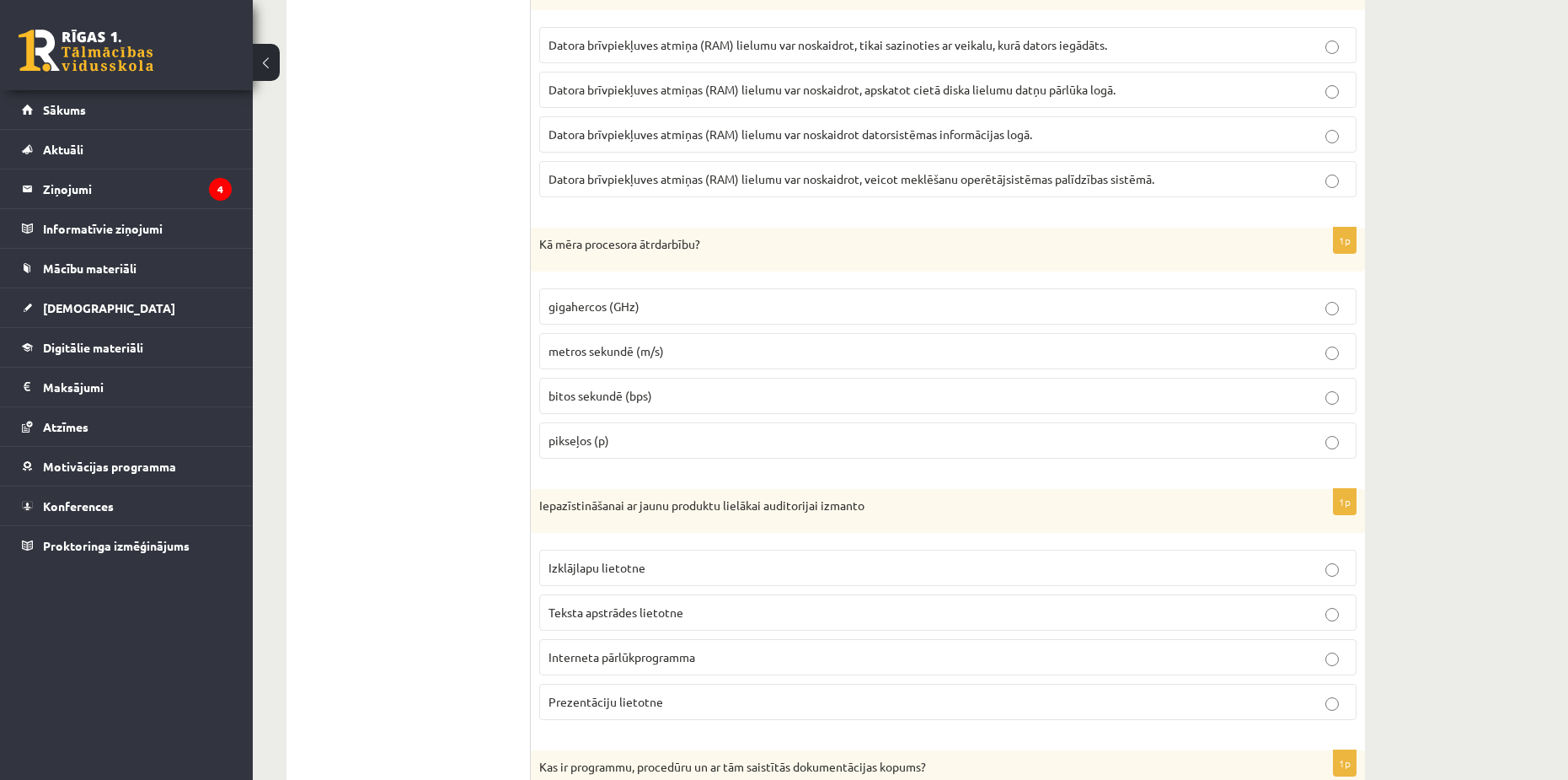
click at [516, 315] on p "gigahercos (GHz)" at bounding box center [948, 306] width 799 height 17
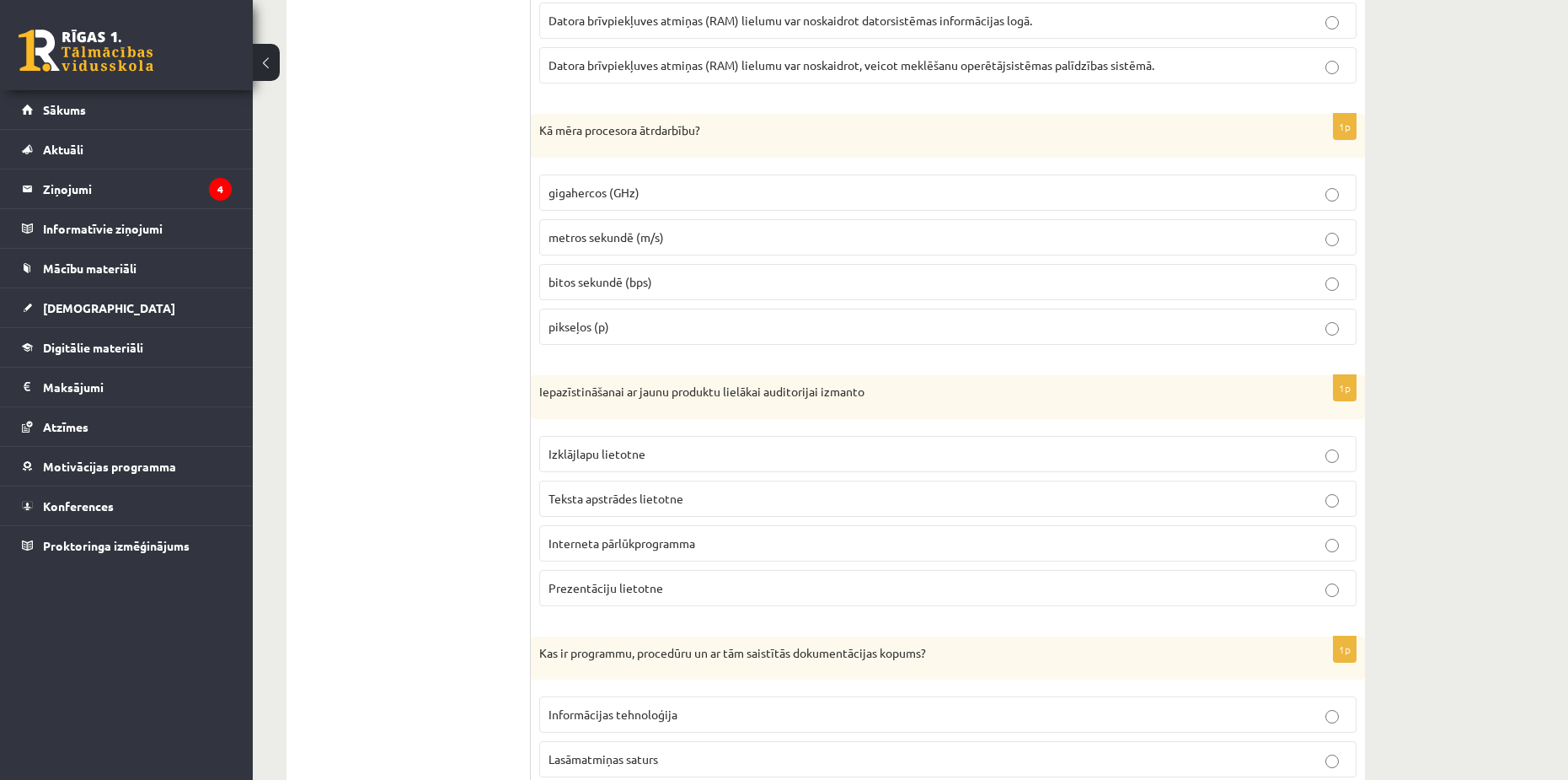
scroll to position [3962, 0]
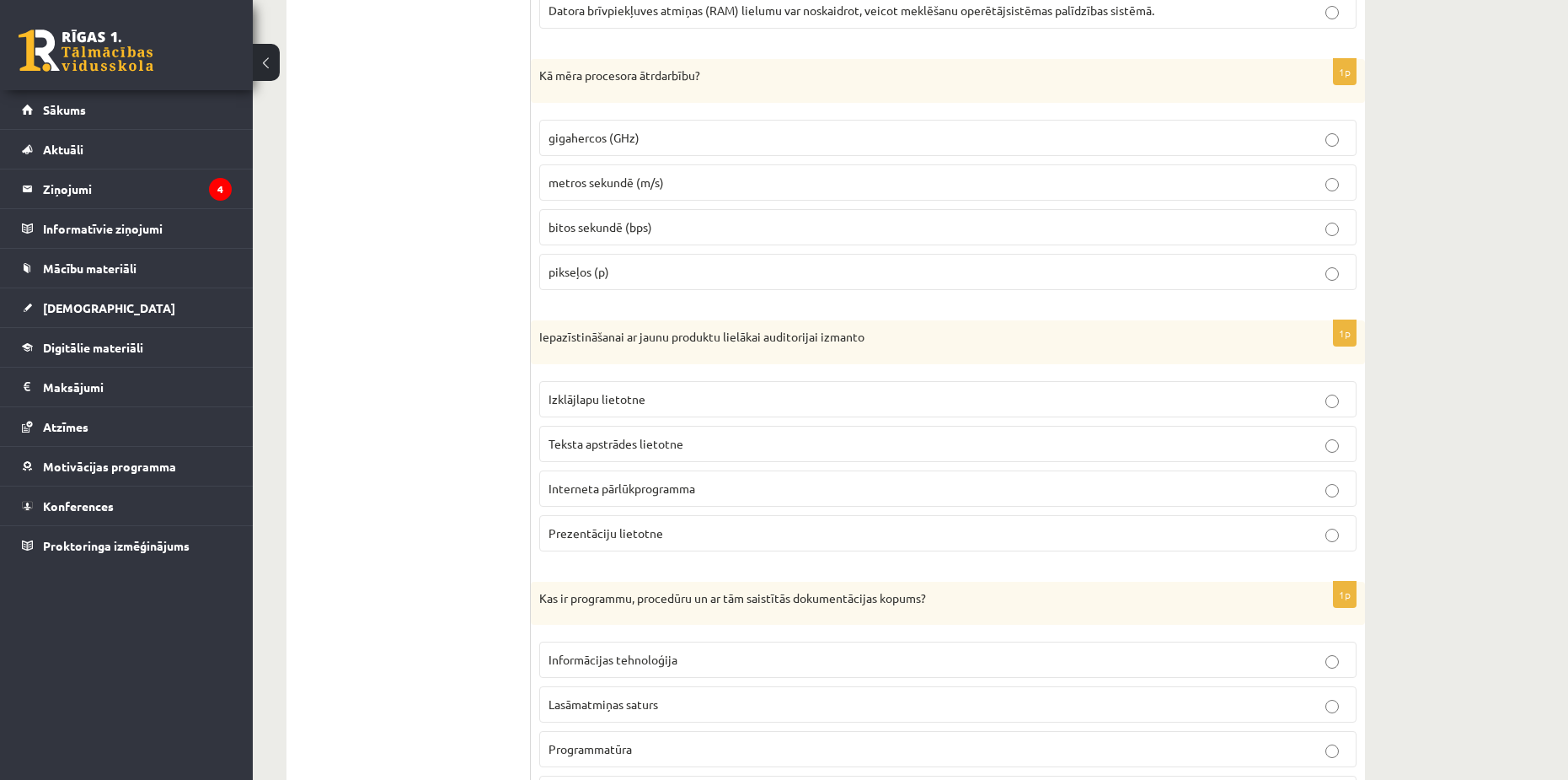
click at [516, 541] on p "Prezentāciju lietotne" at bounding box center [948, 533] width 799 height 17
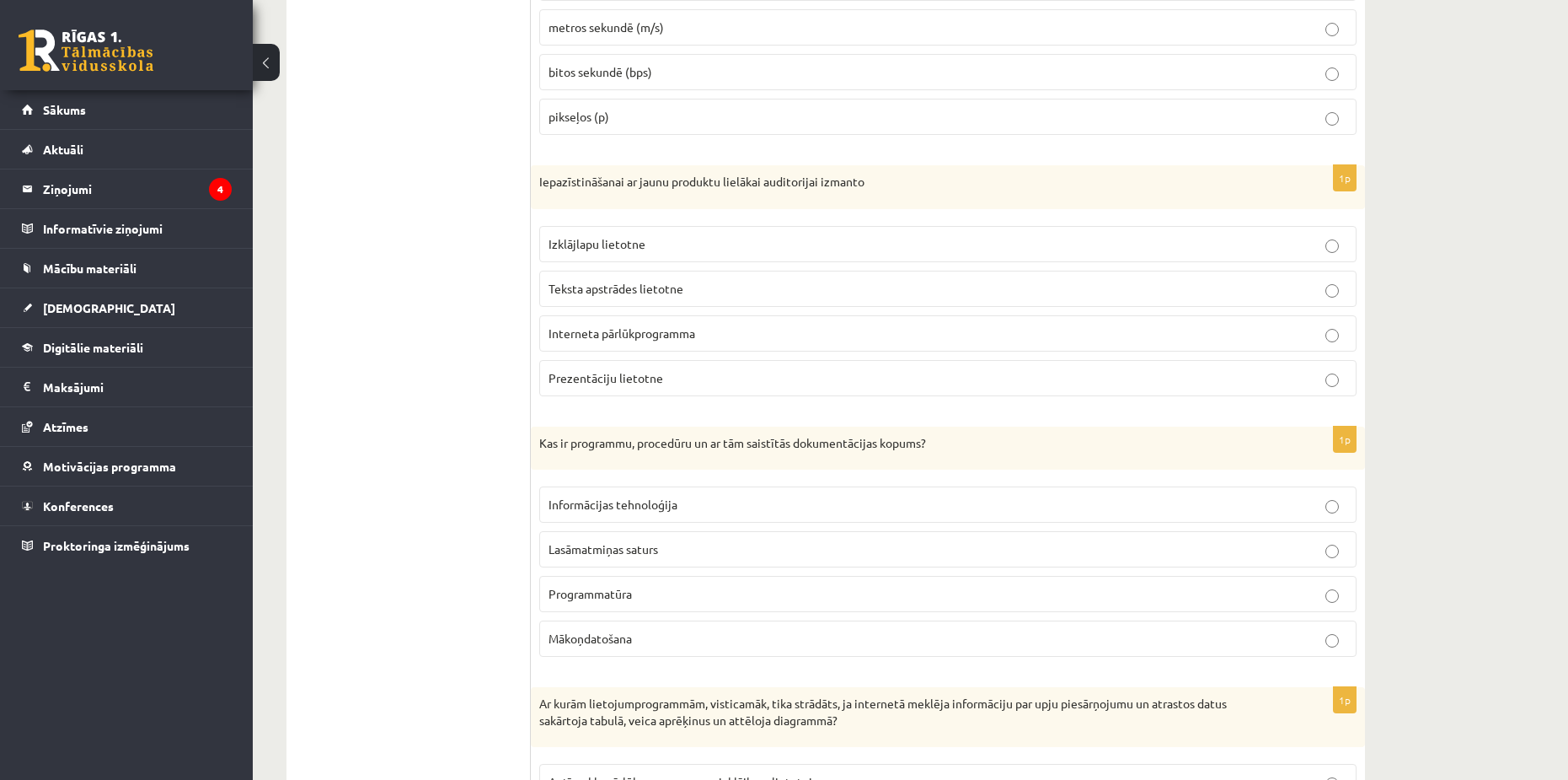
scroll to position [4215, 0]
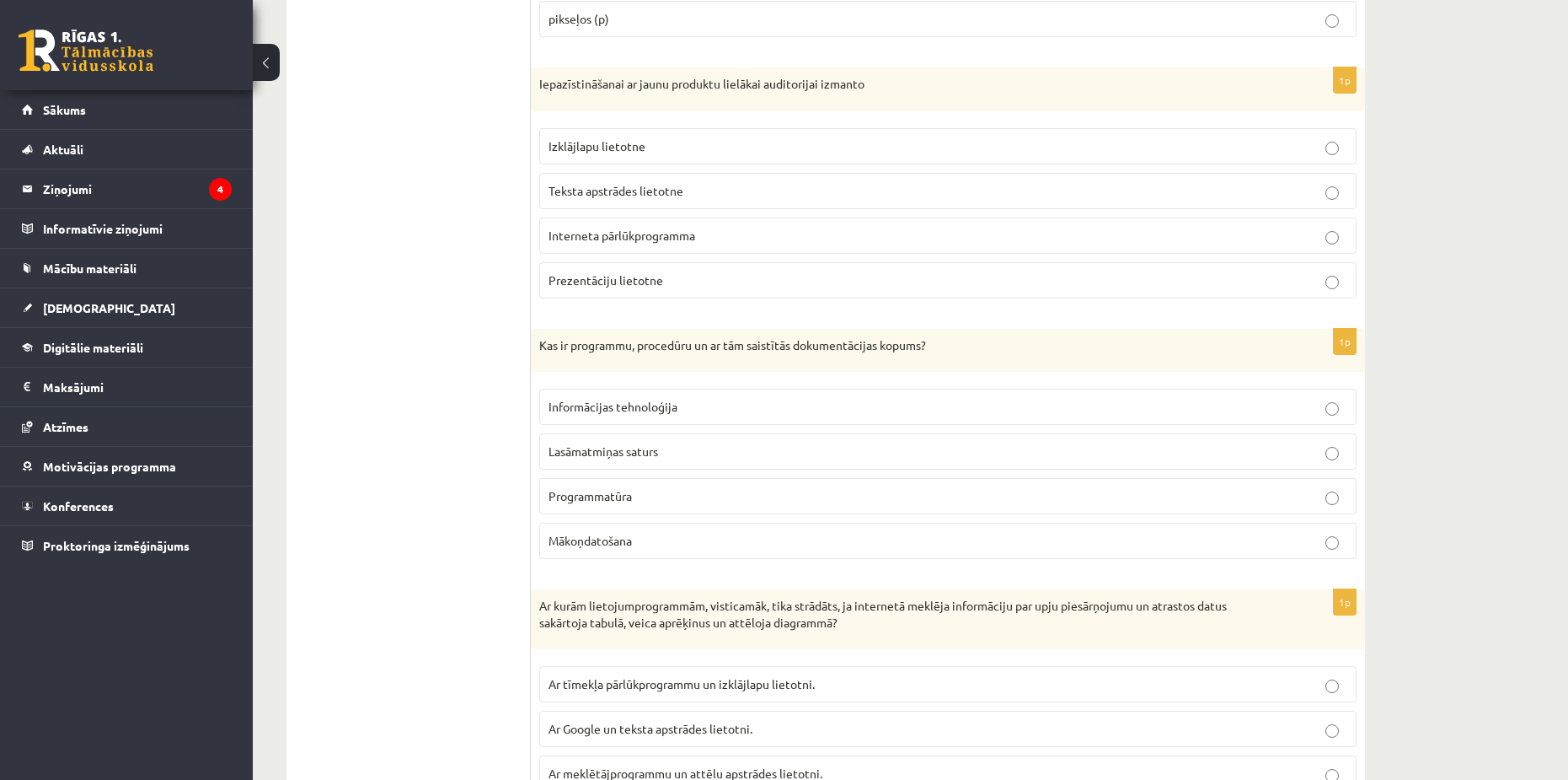
click at [516, 494] on p "Programmatūra" at bounding box center [948, 496] width 799 height 17
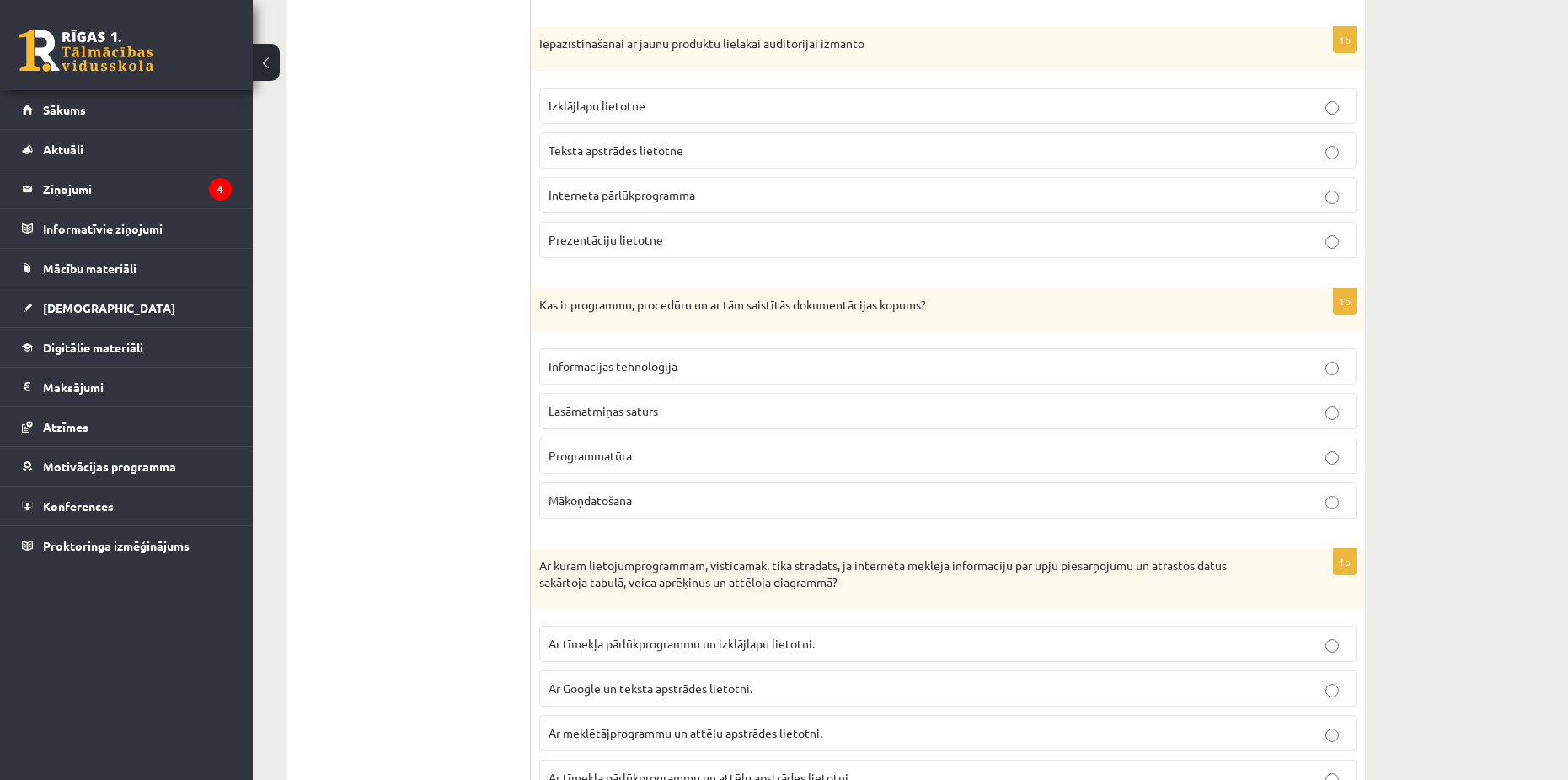
scroll to position [4598, 0]
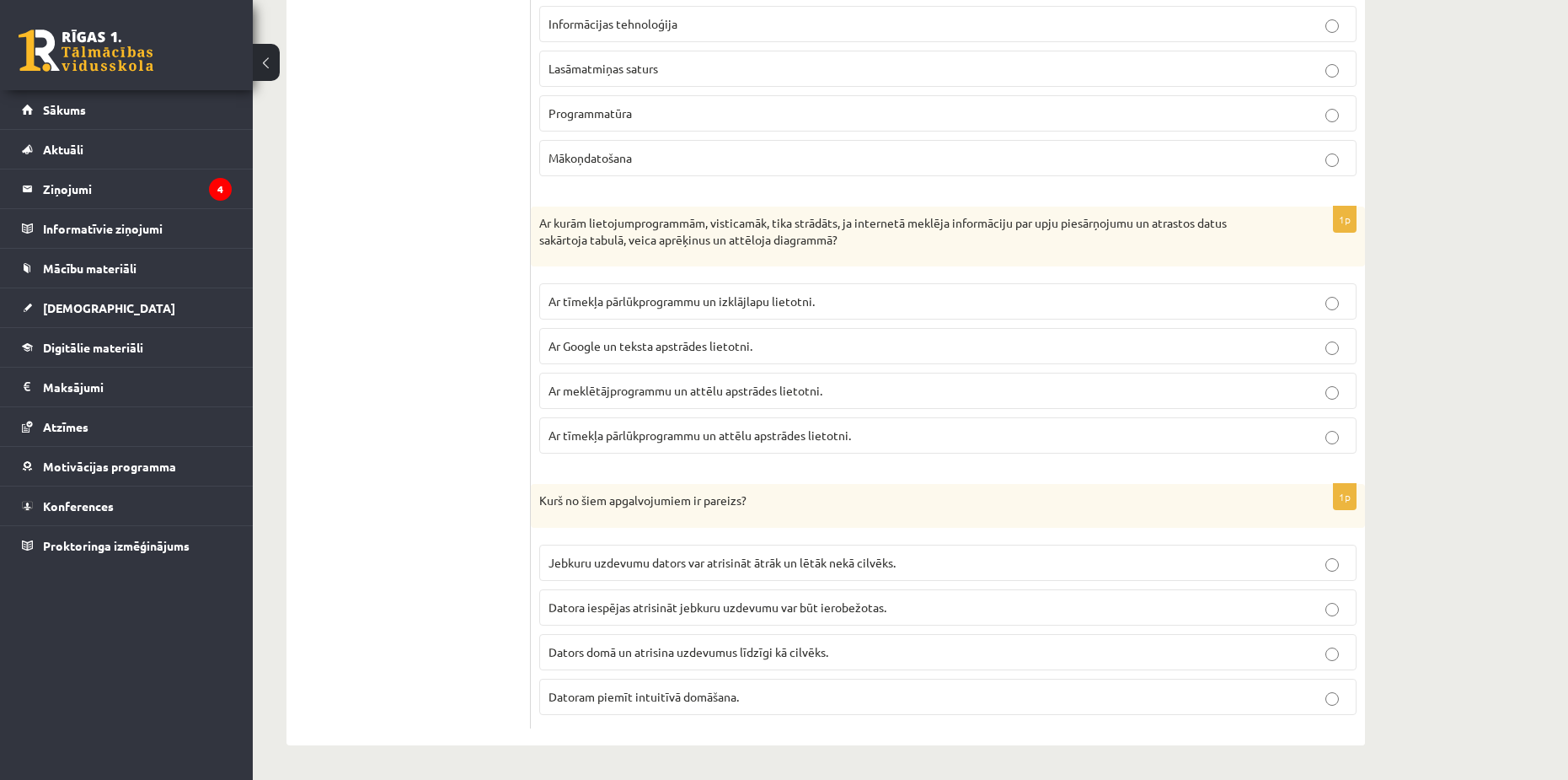
click at [516, 298] on span "Ar tīmekļa pārlūkprogrammu un izklājlapu lietotni." at bounding box center [682, 301] width 266 height 15
click at [516, 604] on span "Datora iespējas atrisināt jebkuru uzdevumu var būt ierobežotas." at bounding box center [717, 607] width 337 height 15
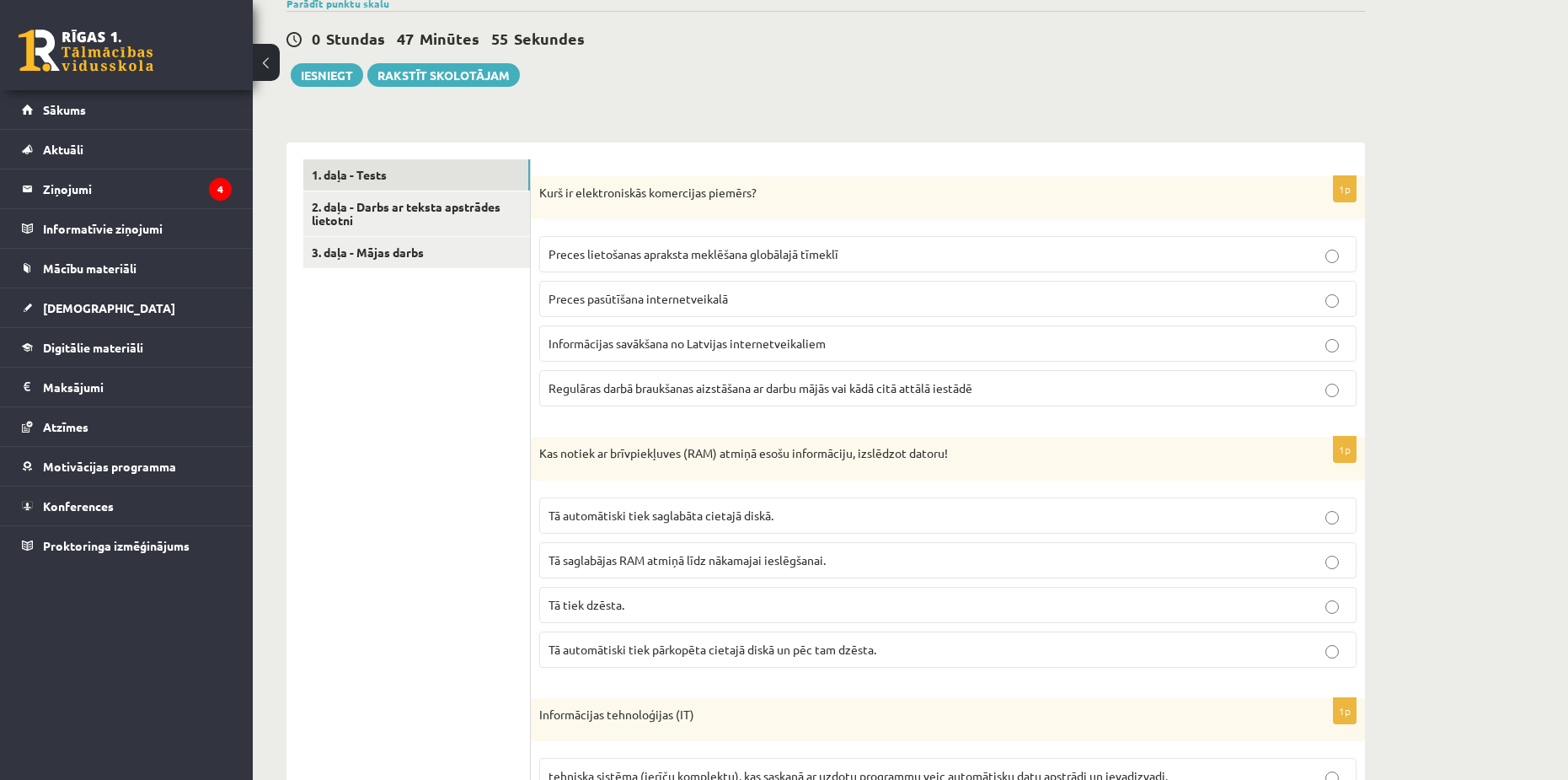
scroll to position [131, 0]
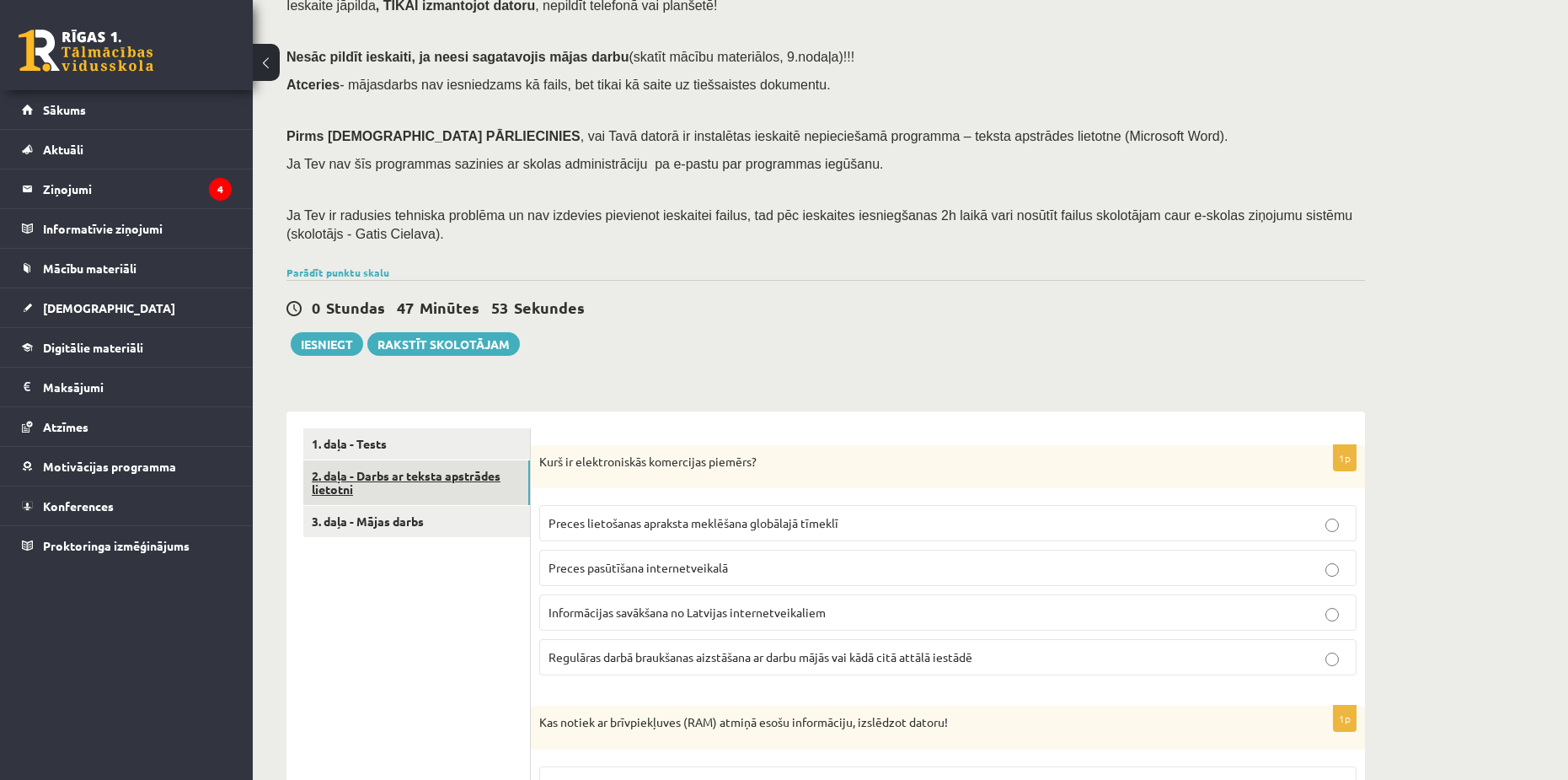
click at [453, 481] on link "2. daļa - Darbs ar teksta apstrādes lietotni" at bounding box center [417, 483] width 227 height 45
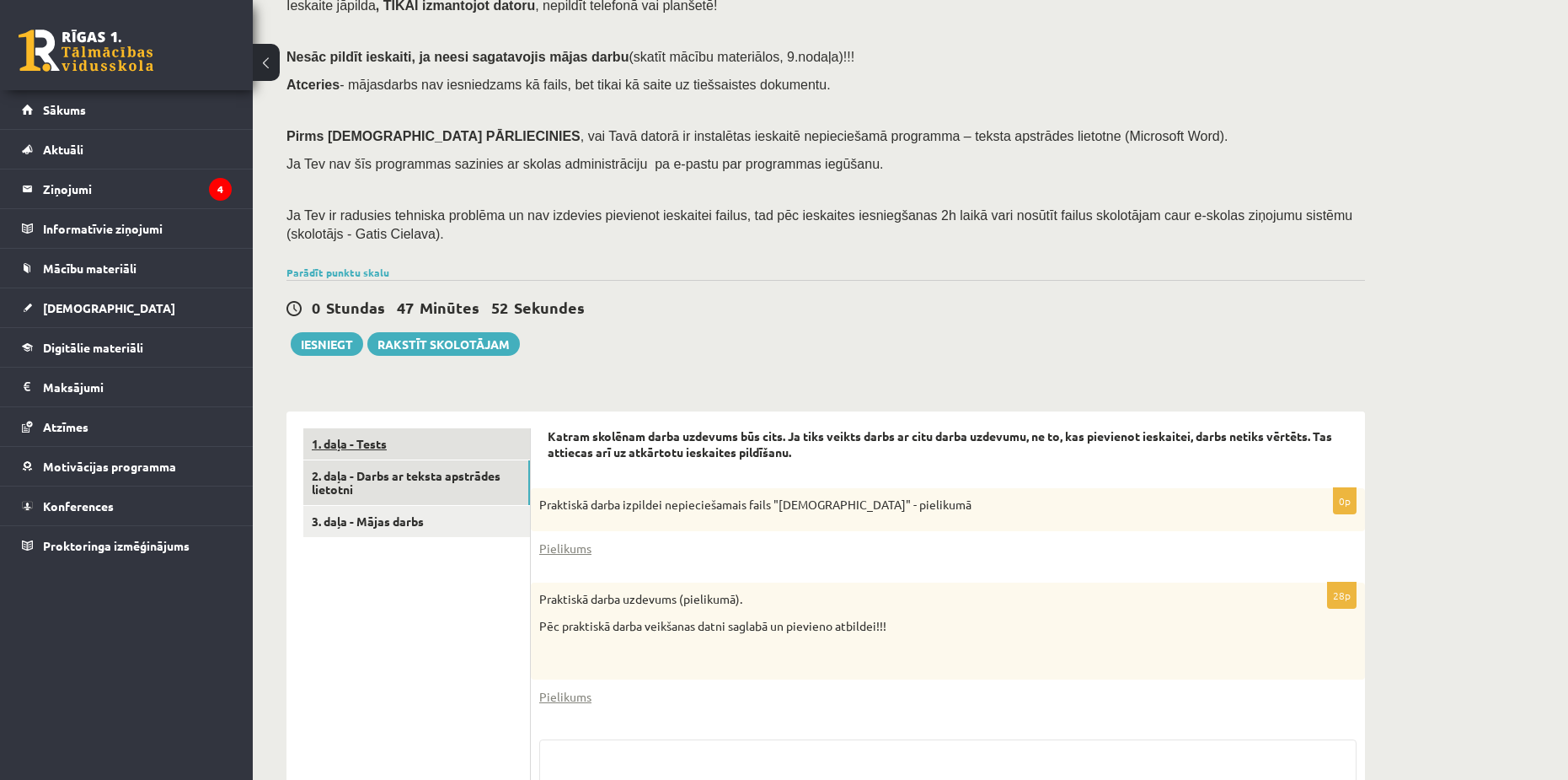
click at [454, 452] on link "1. daļa - Tests" at bounding box center [417, 443] width 227 height 31
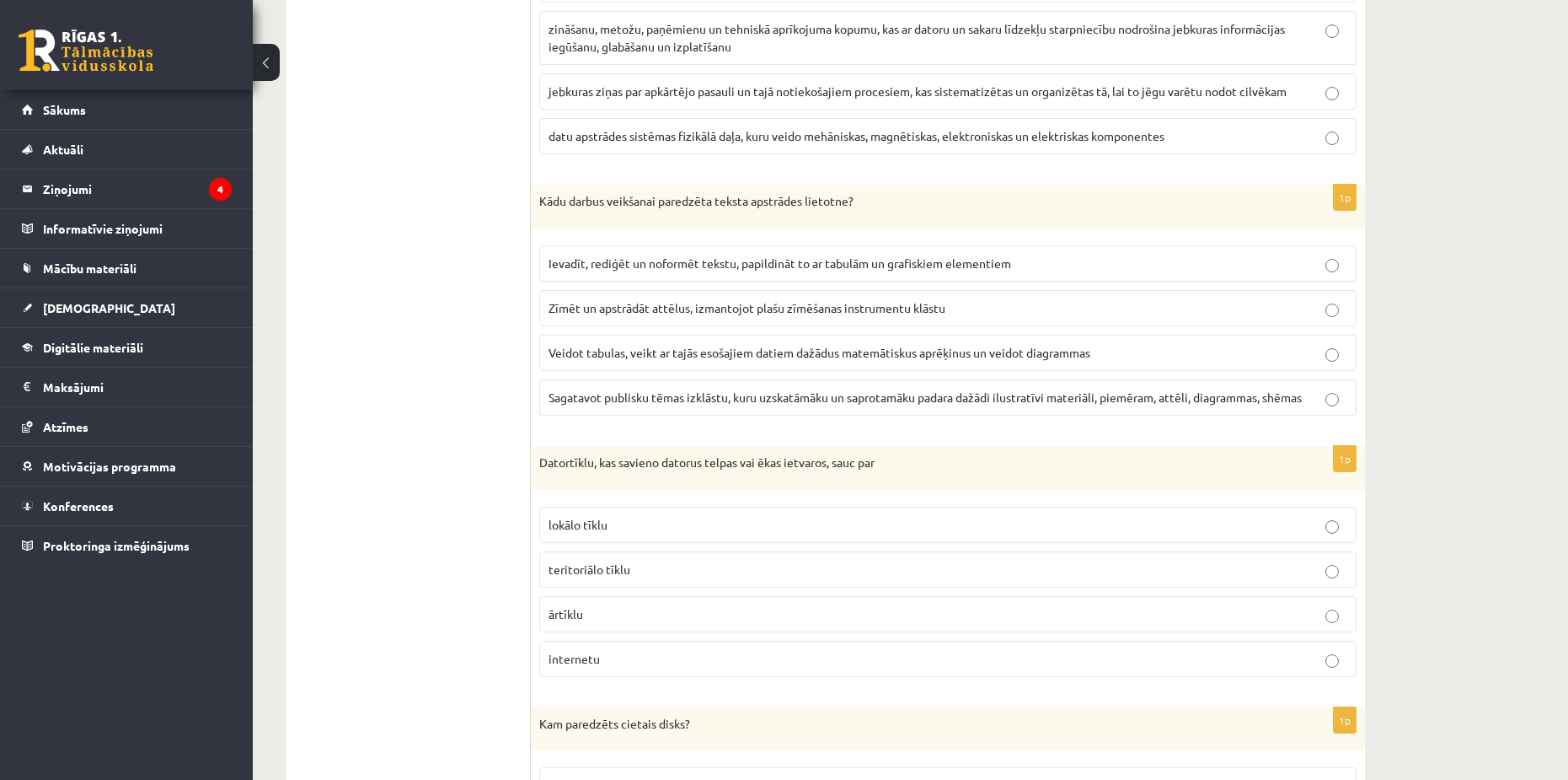
scroll to position [890, 0]
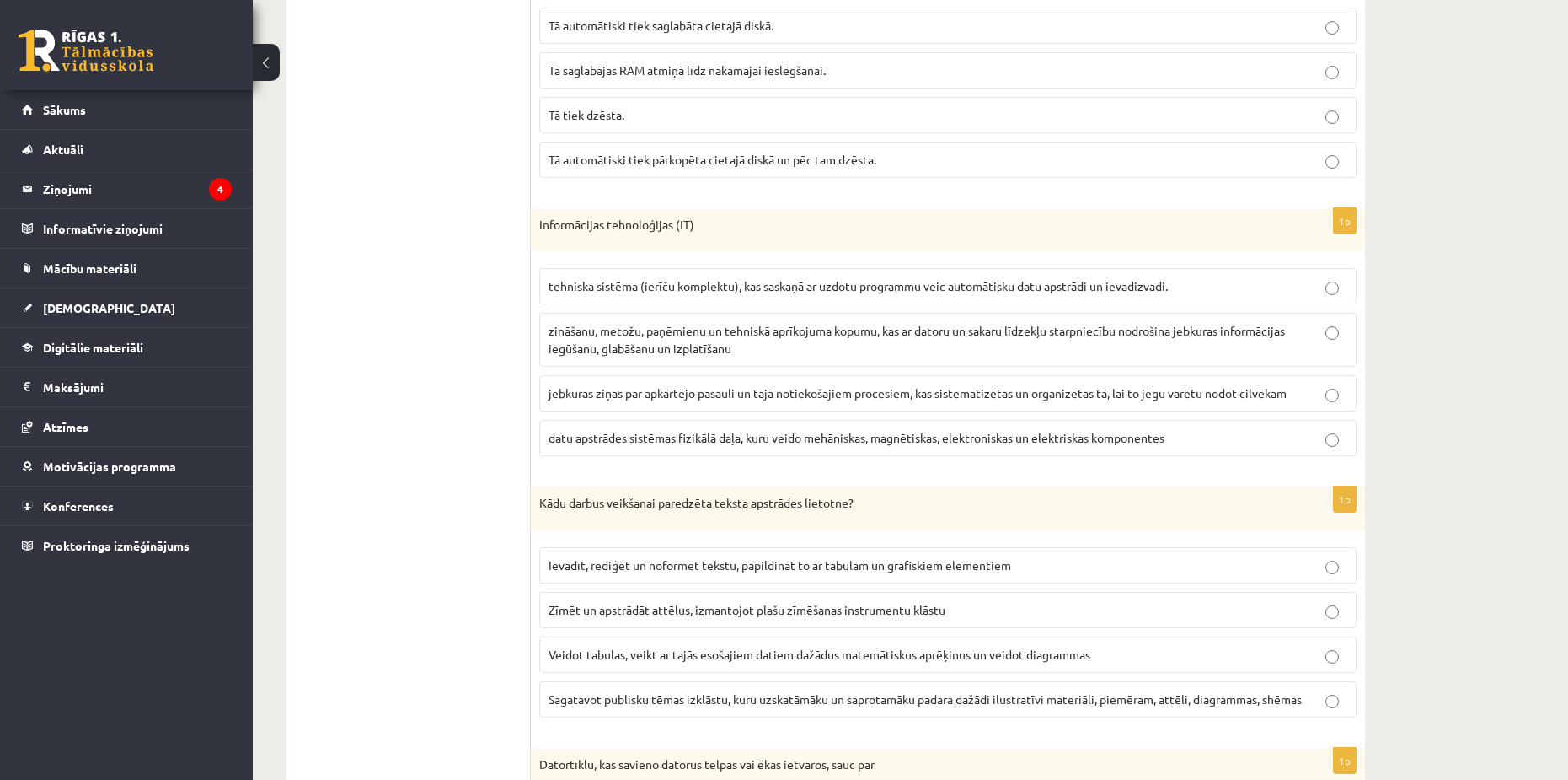
drag, startPoint x: 825, startPoint y: 562, endPoint x: 358, endPoint y: 512, distance: 469.7
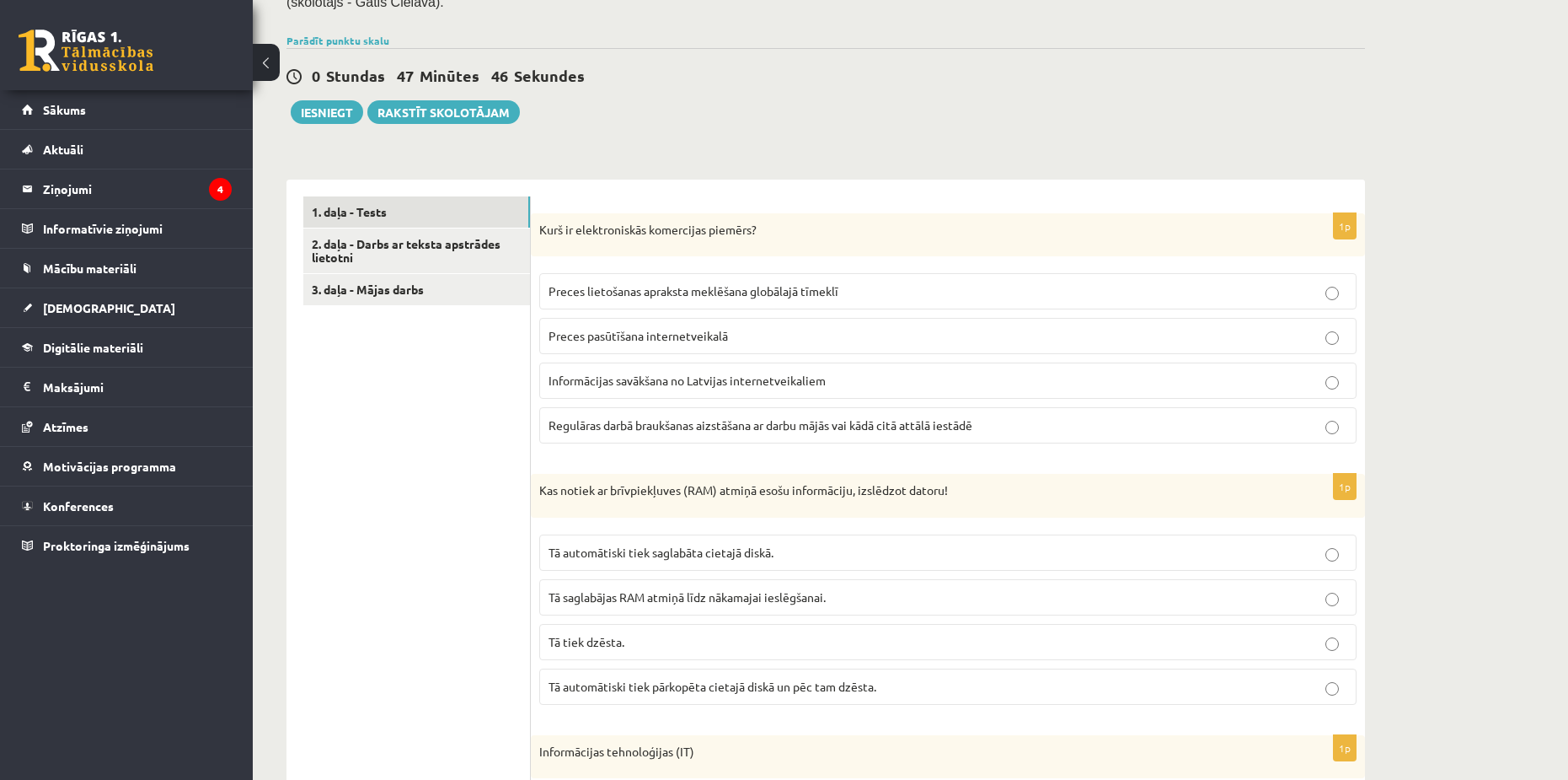
scroll to position [46, 0]
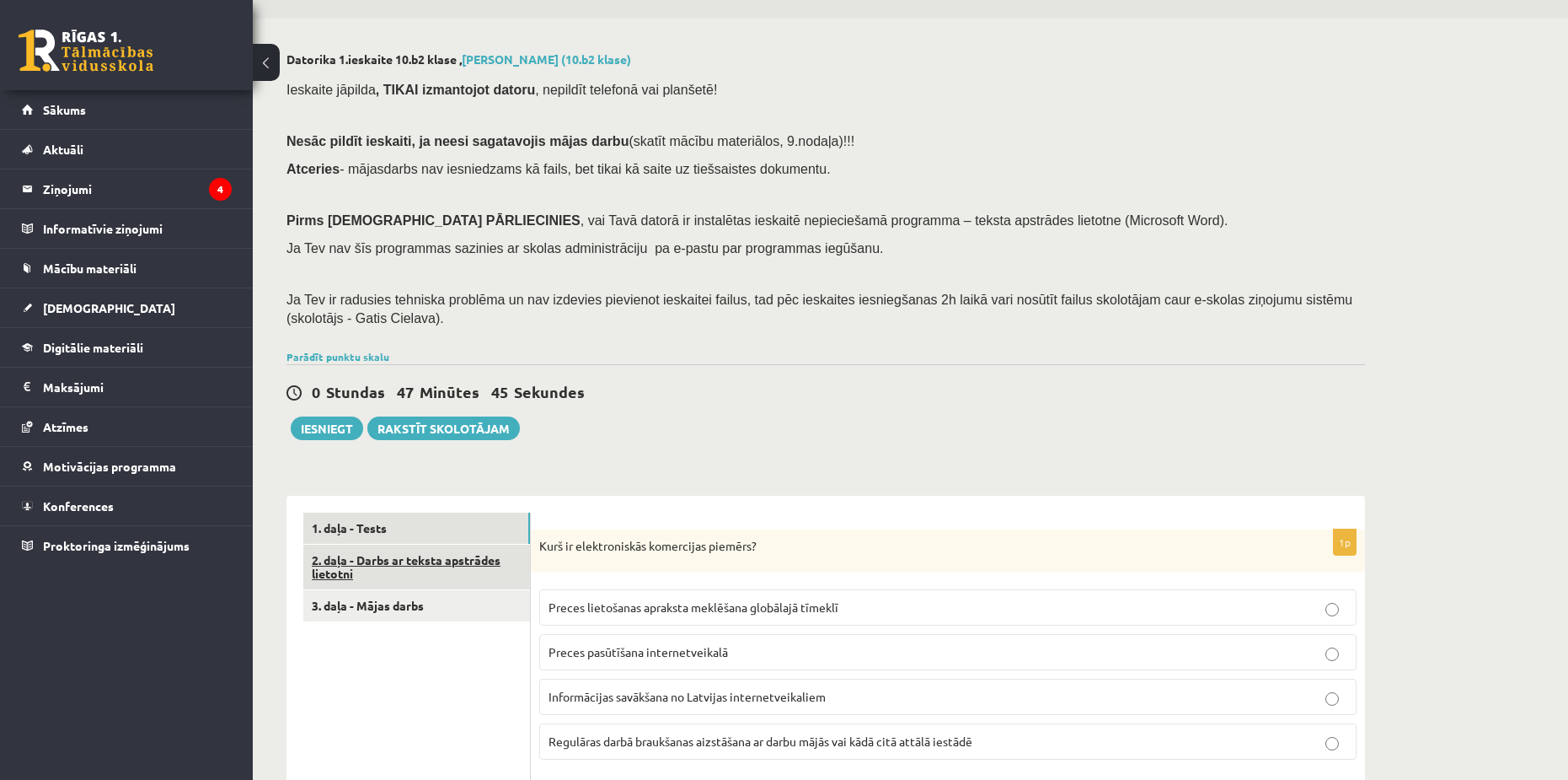
click at [433, 563] on link "2. daļa - Darbs ar teksta apstrādes lietotni" at bounding box center [417, 566] width 227 height 45
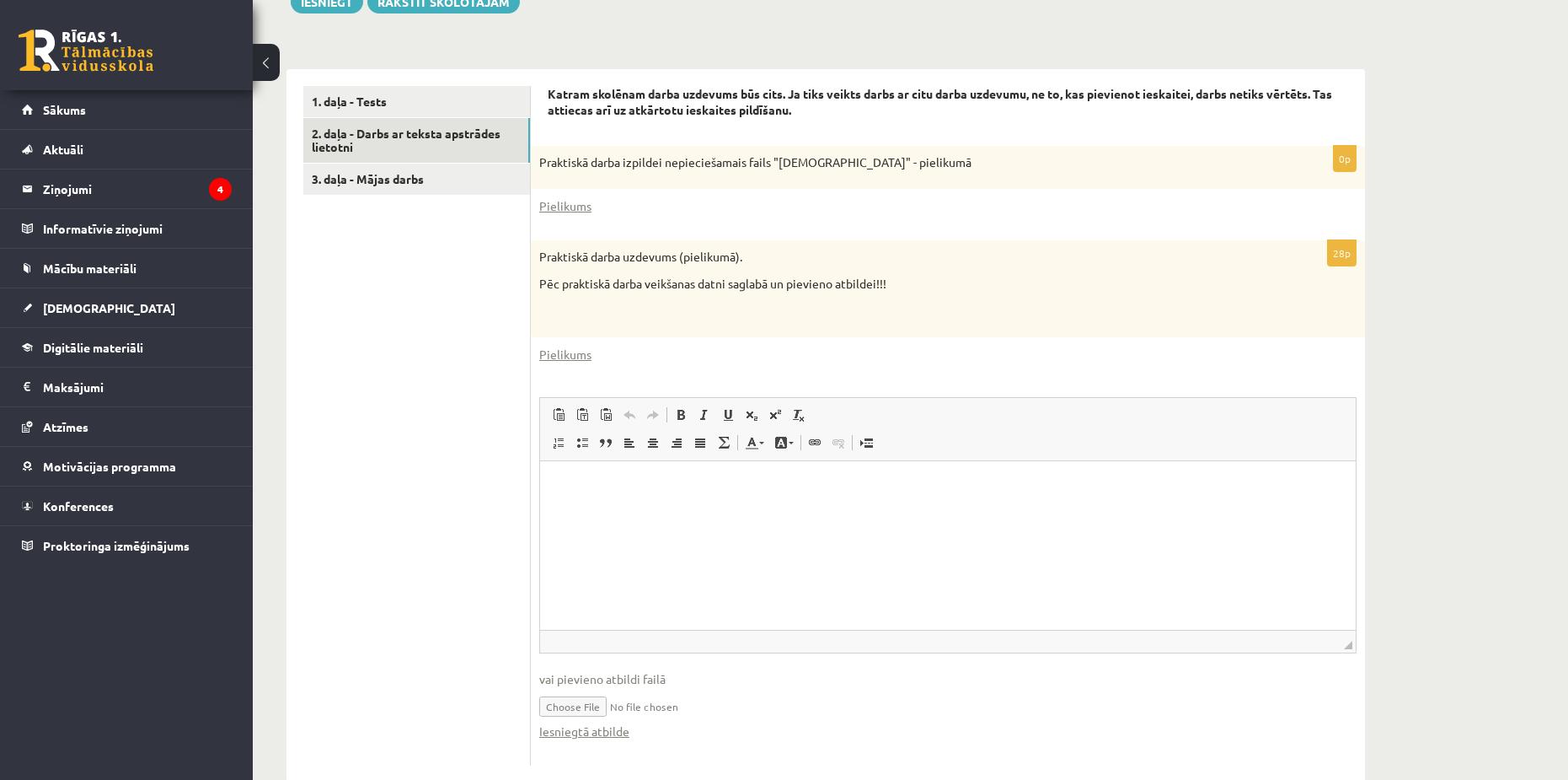
scroll to position [511, 0]
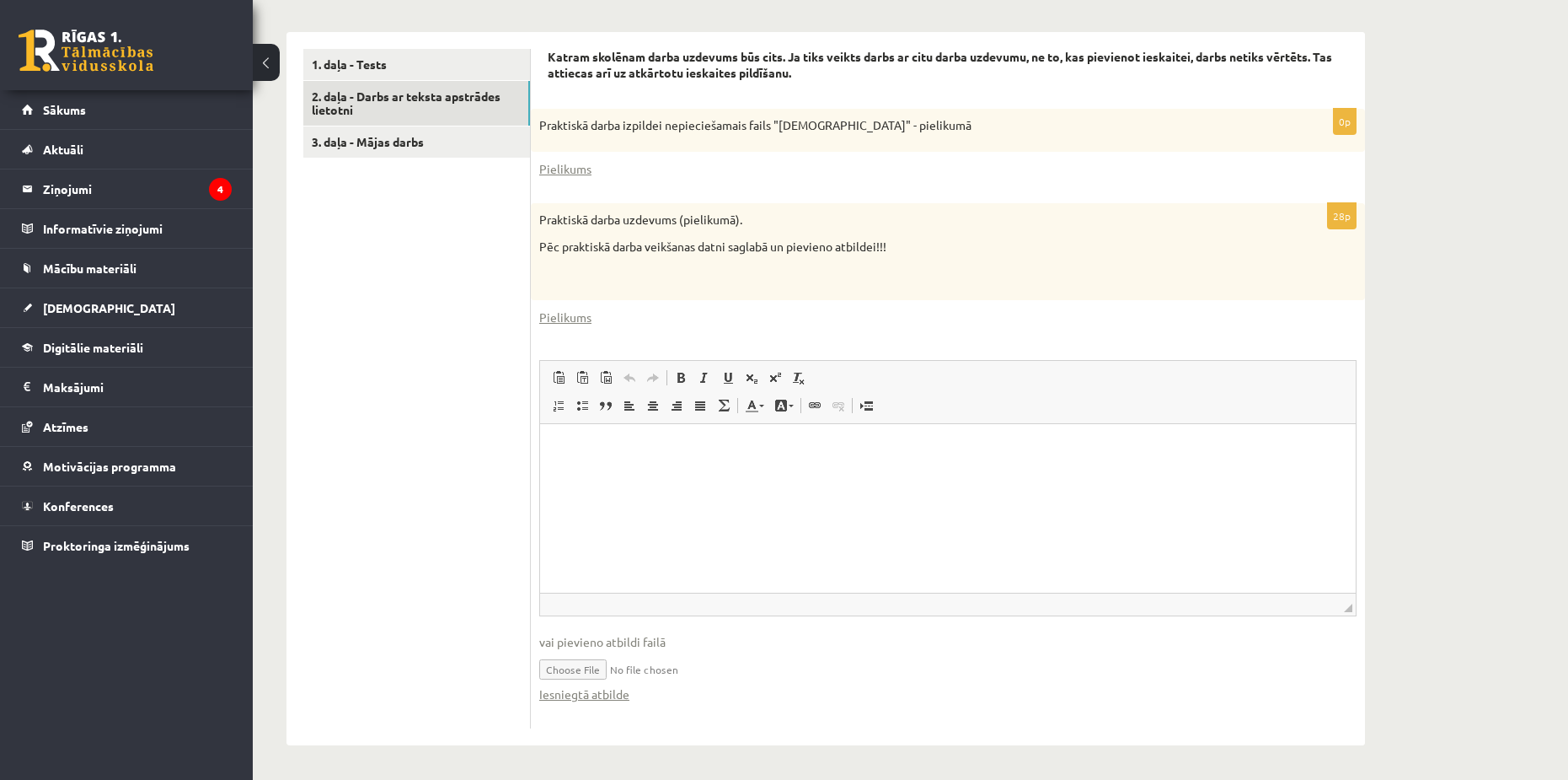
click at [516, 661] on input "file" at bounding box center [948, 668] width 817 height 35
type input "**********"
click at [516, 475] on html at bounding box center [948, 449] width 815 height 51
click at [380, 142] on link "3. daļa - Mājas darbs" at bounding box center [417, 141] width 227 height 31
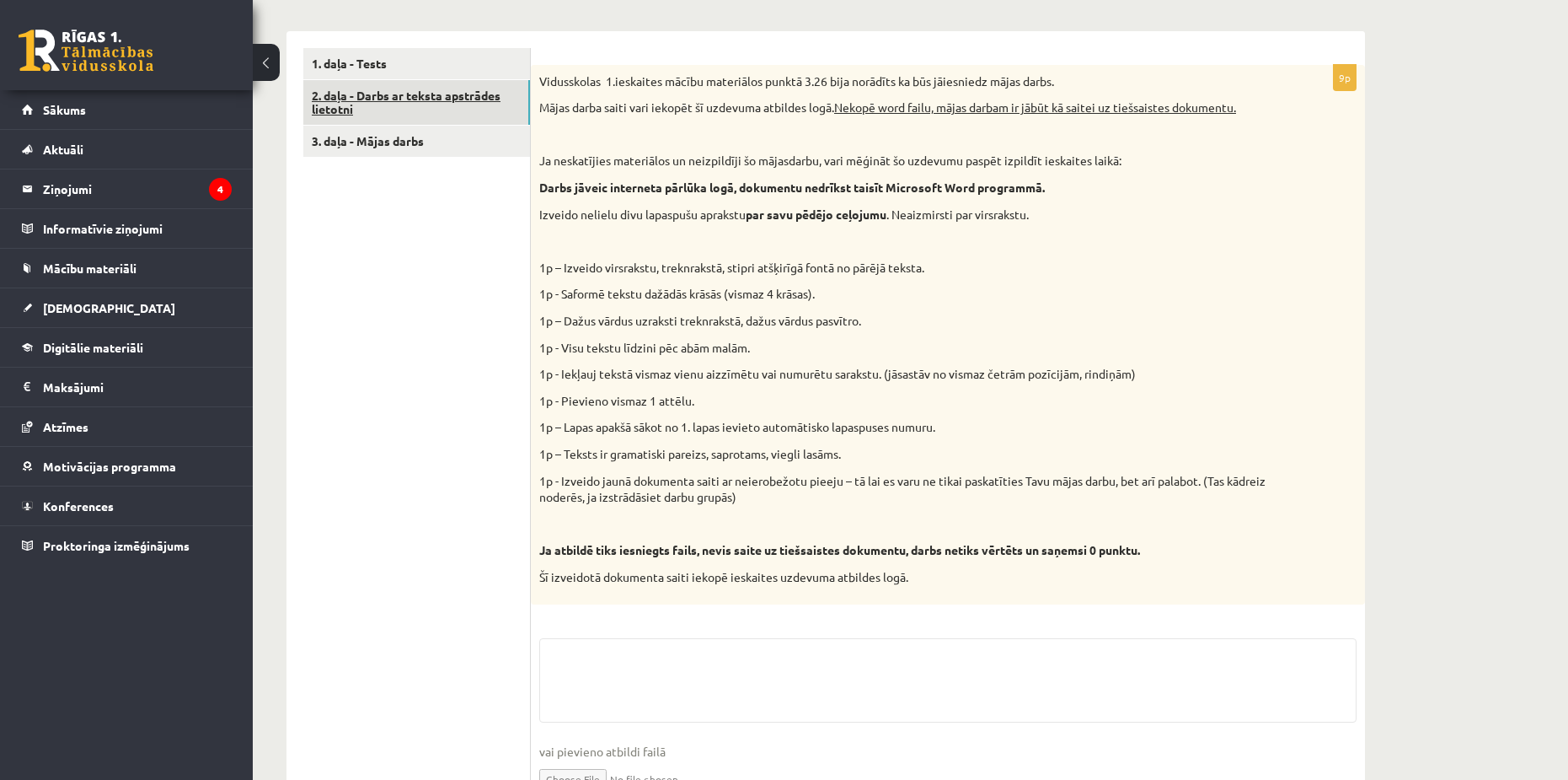
click at [400, 114] on link "2. daļa - Darbs ar teksta apstrādes lietotni" at bounding box center [417, 102] width 227 height 45
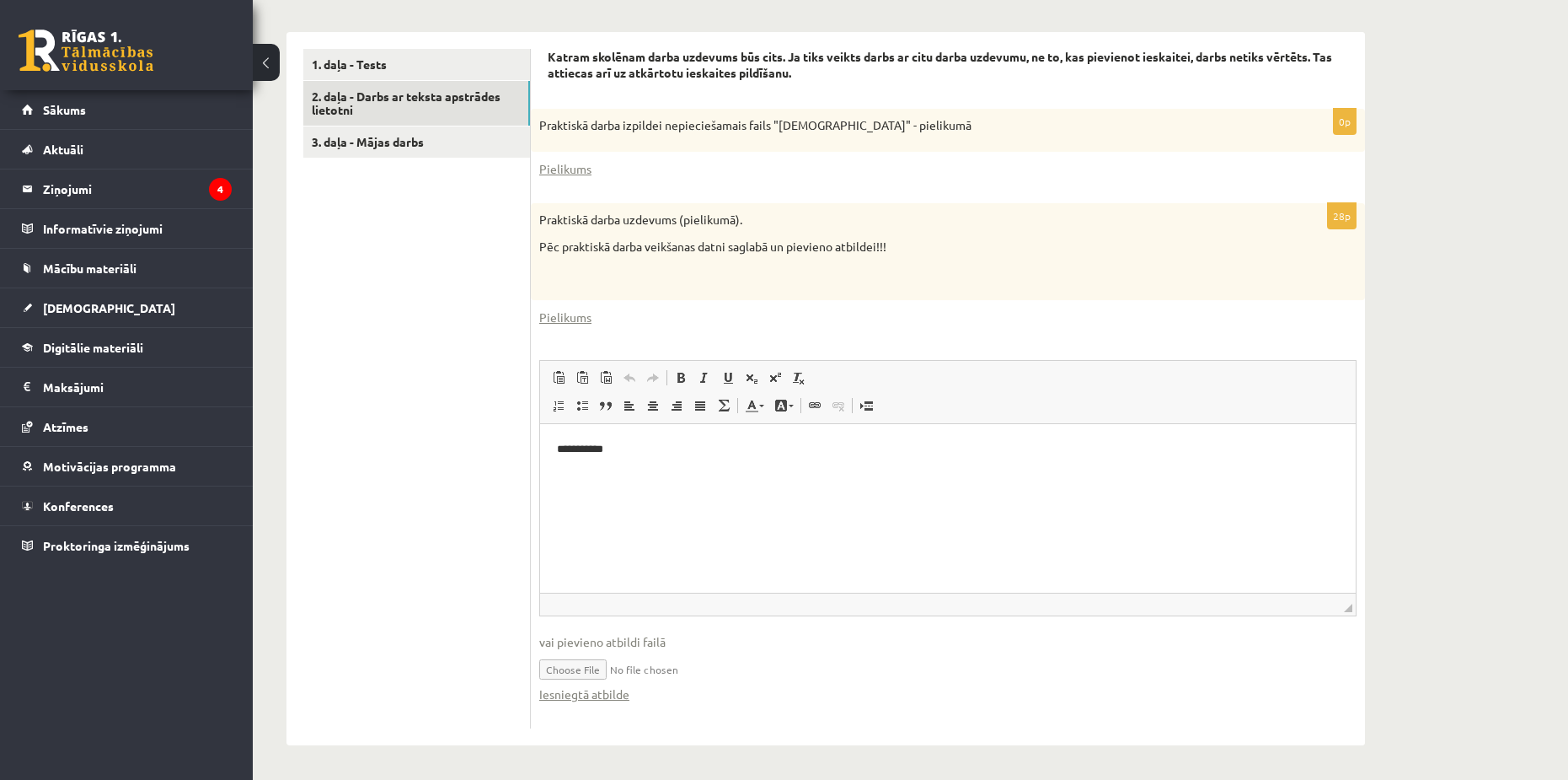
scroll to position [0, 0]
click at [516, 451] on p "**********" at bounding box center [947, 449] width 782 height 17
click at [516, 669] on input "file" at bounding box center [948, 668] width 817 height 35
type input "**********"
click at [516, 474] on html at bounding box center [948, 449] width 815 height 51
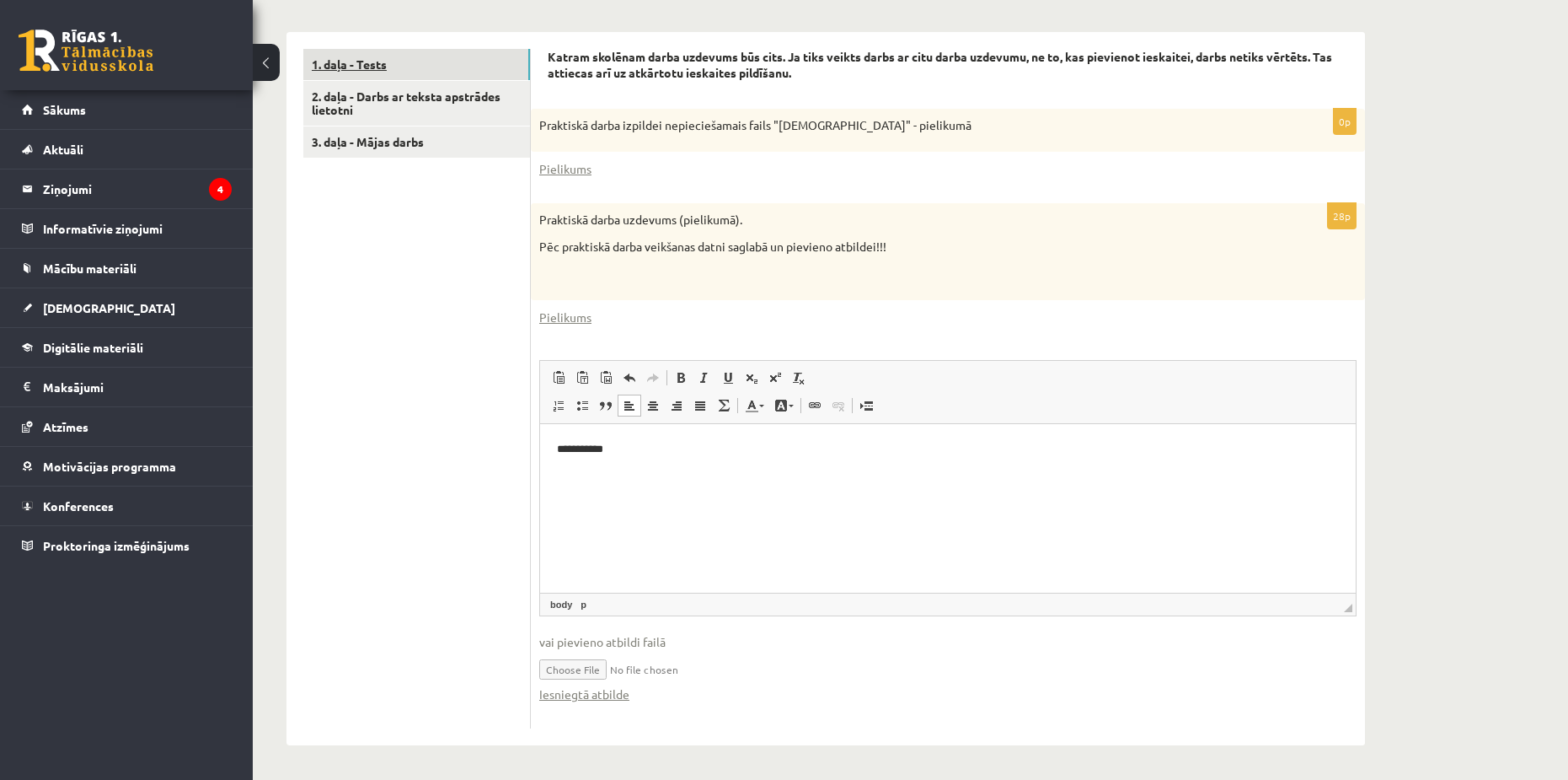
click at [389, 71] on link "1. daļa - Tests" at bounding box center [417, 64] width 227 height 31
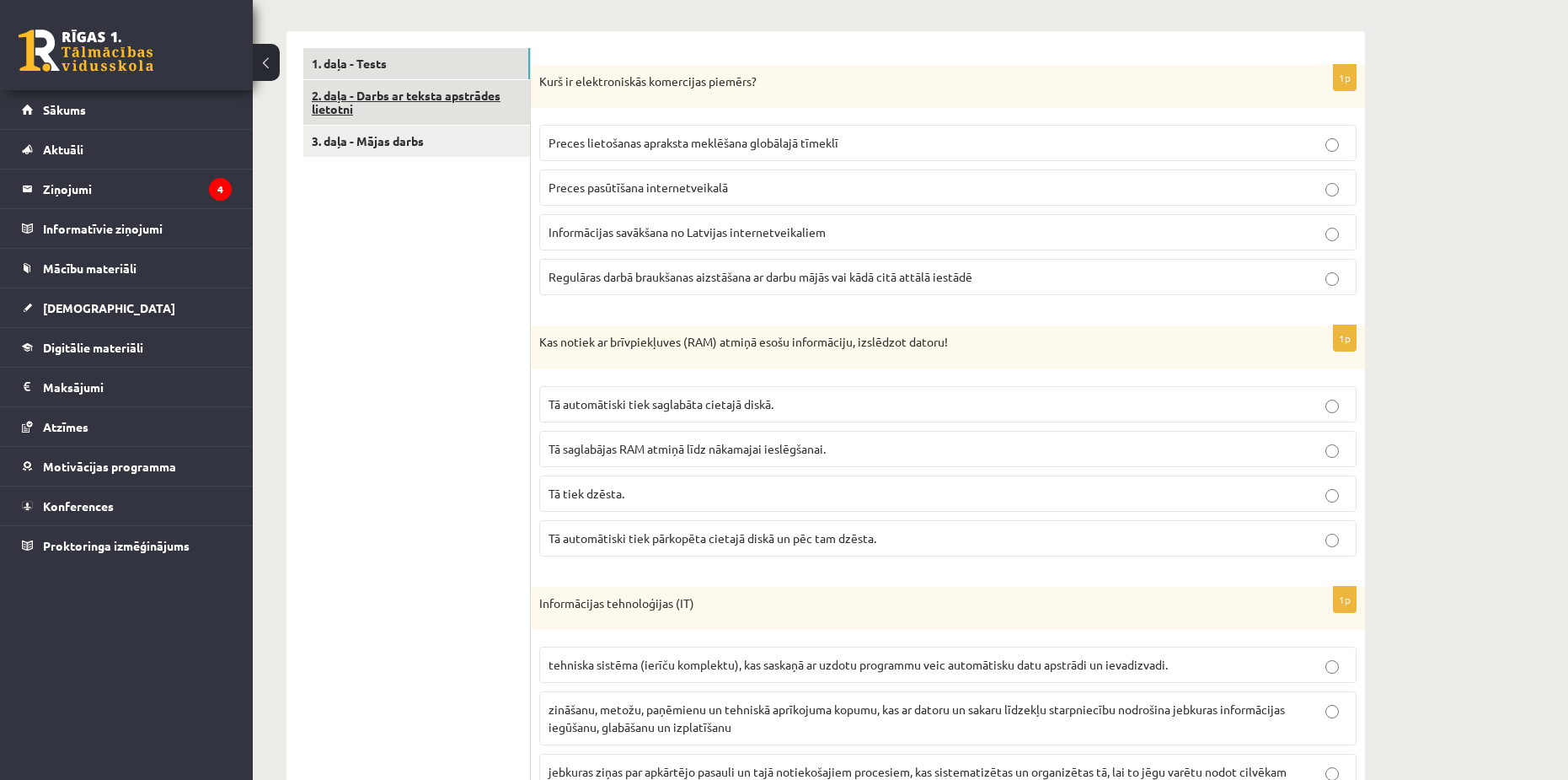
click at [422, 111] on link "2. daļa - Darbs ar teksta apstrādes lietotni" at bounding box center [417, 102] width 227 height 45
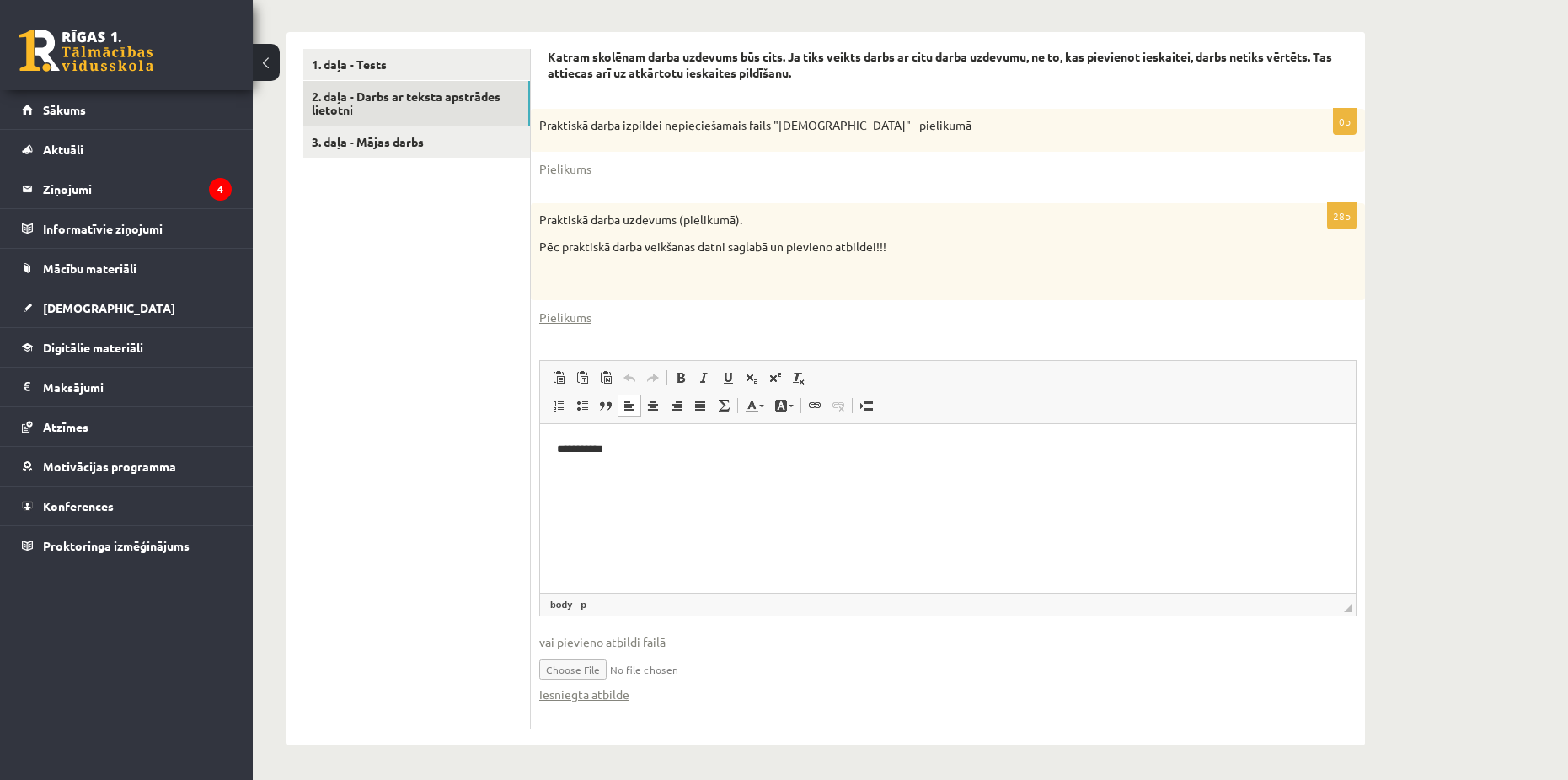
click at [516, 445] on p "**********" at bounding box center [947, 449] width 782 height 17
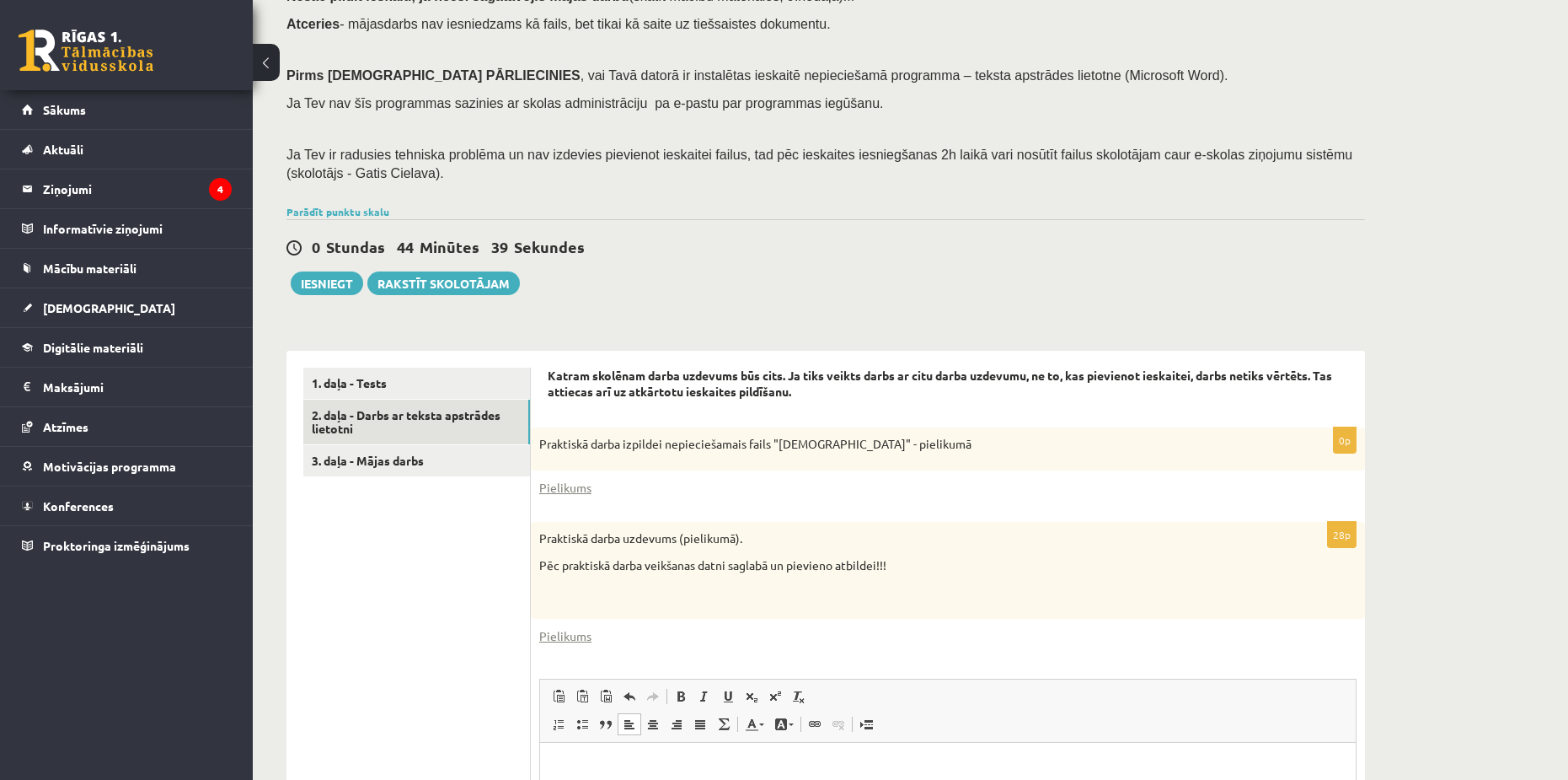
scroll to position [174, 0]
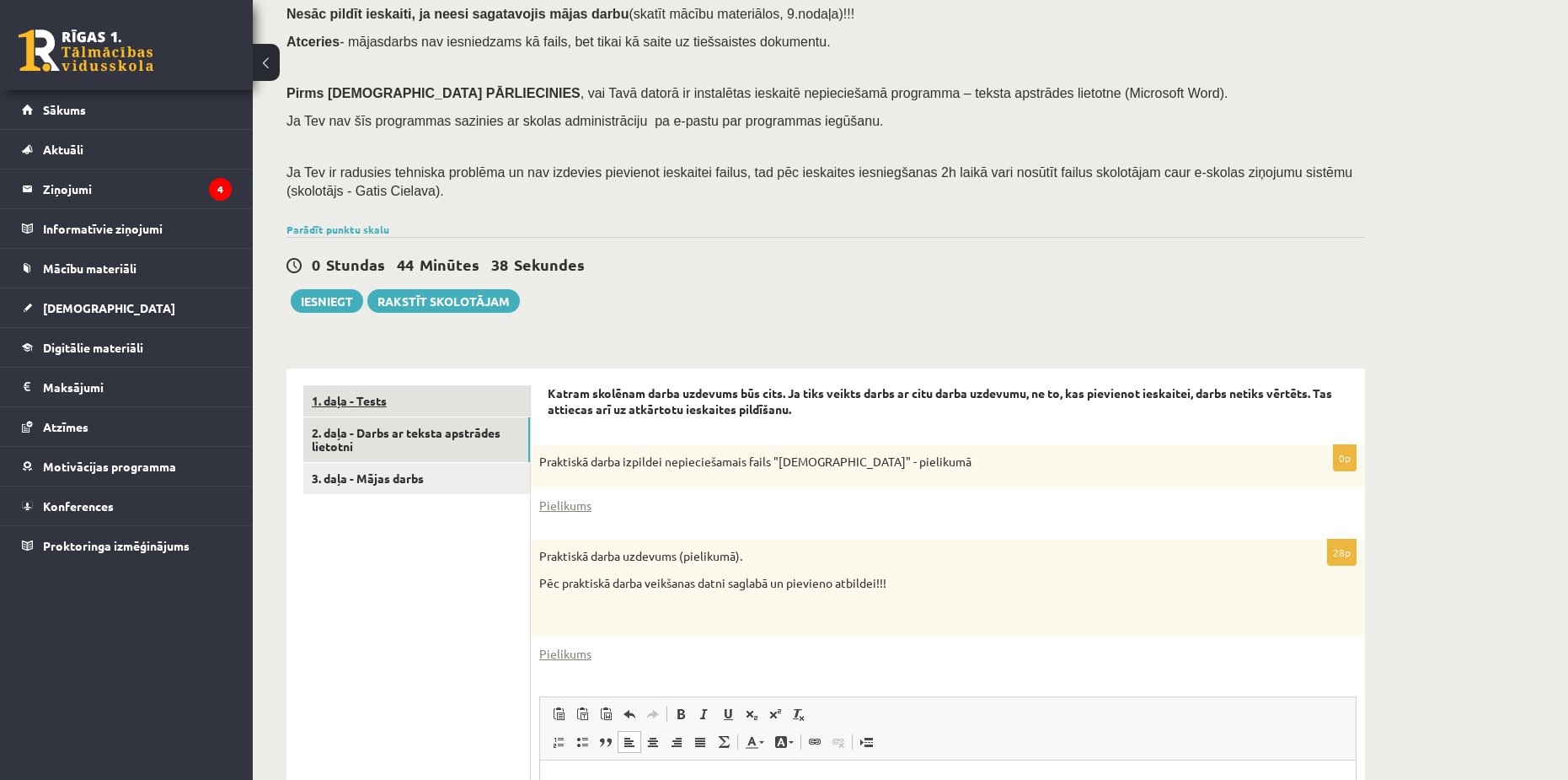
click at [380, 408] on link "1. daļa - Tests" at bounding box center [417, 401] width 227 height 31
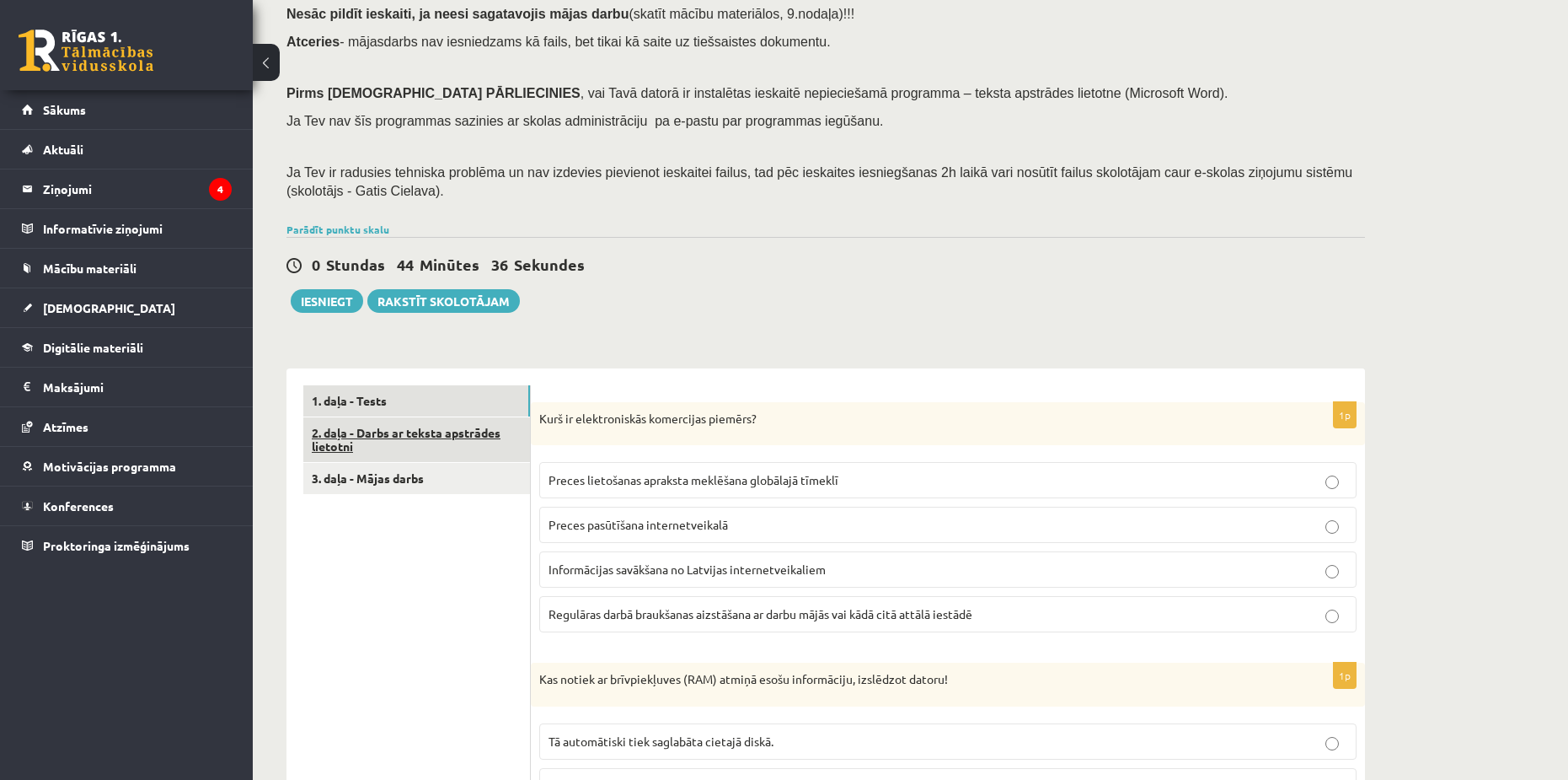
click at [454, 452] on link "2. daļa - Darbs ar teksta apstrādes lietotni" at bounding box center [417, 440] width 227 height 45
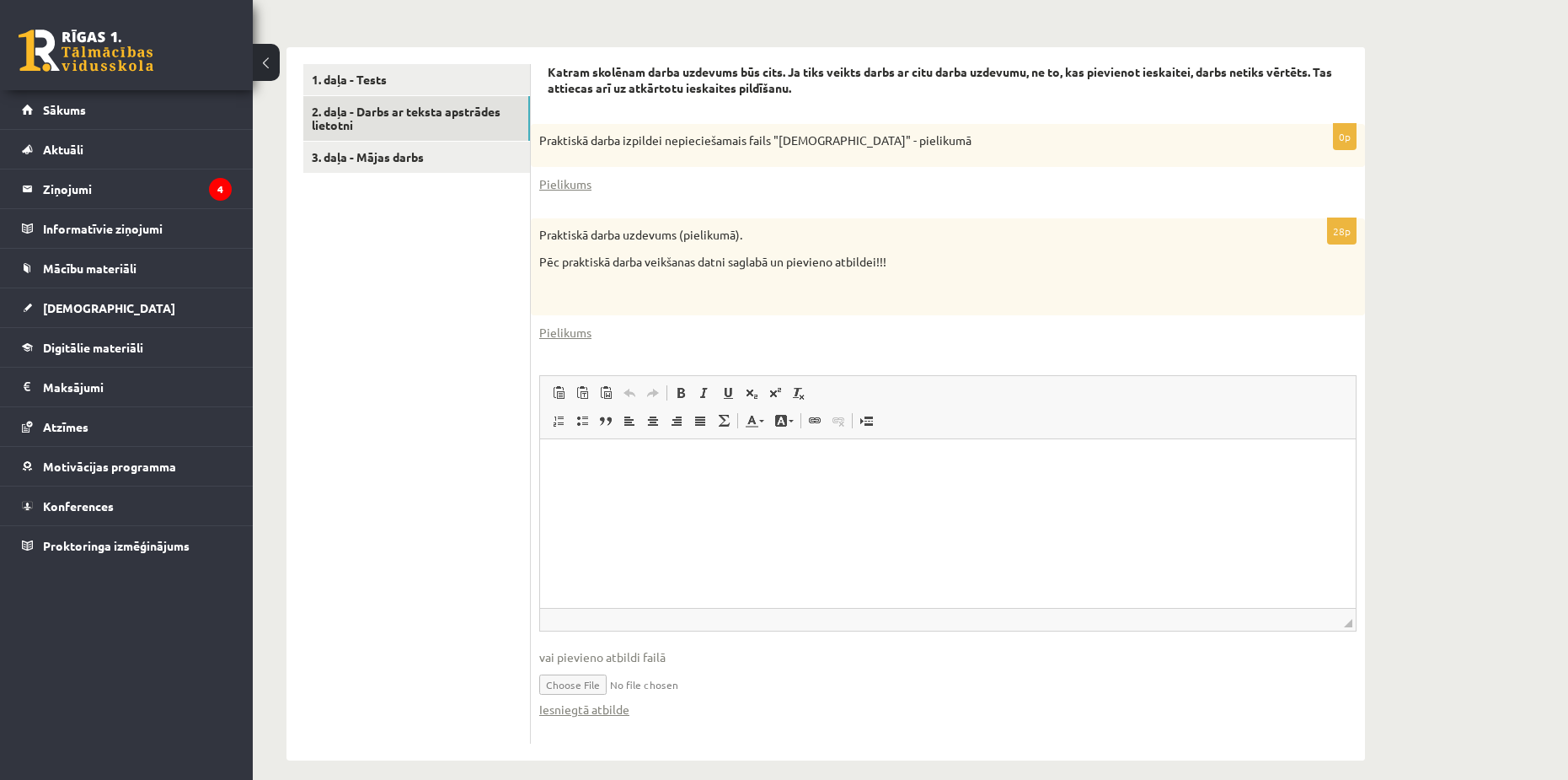
scroll to position [511, 0]
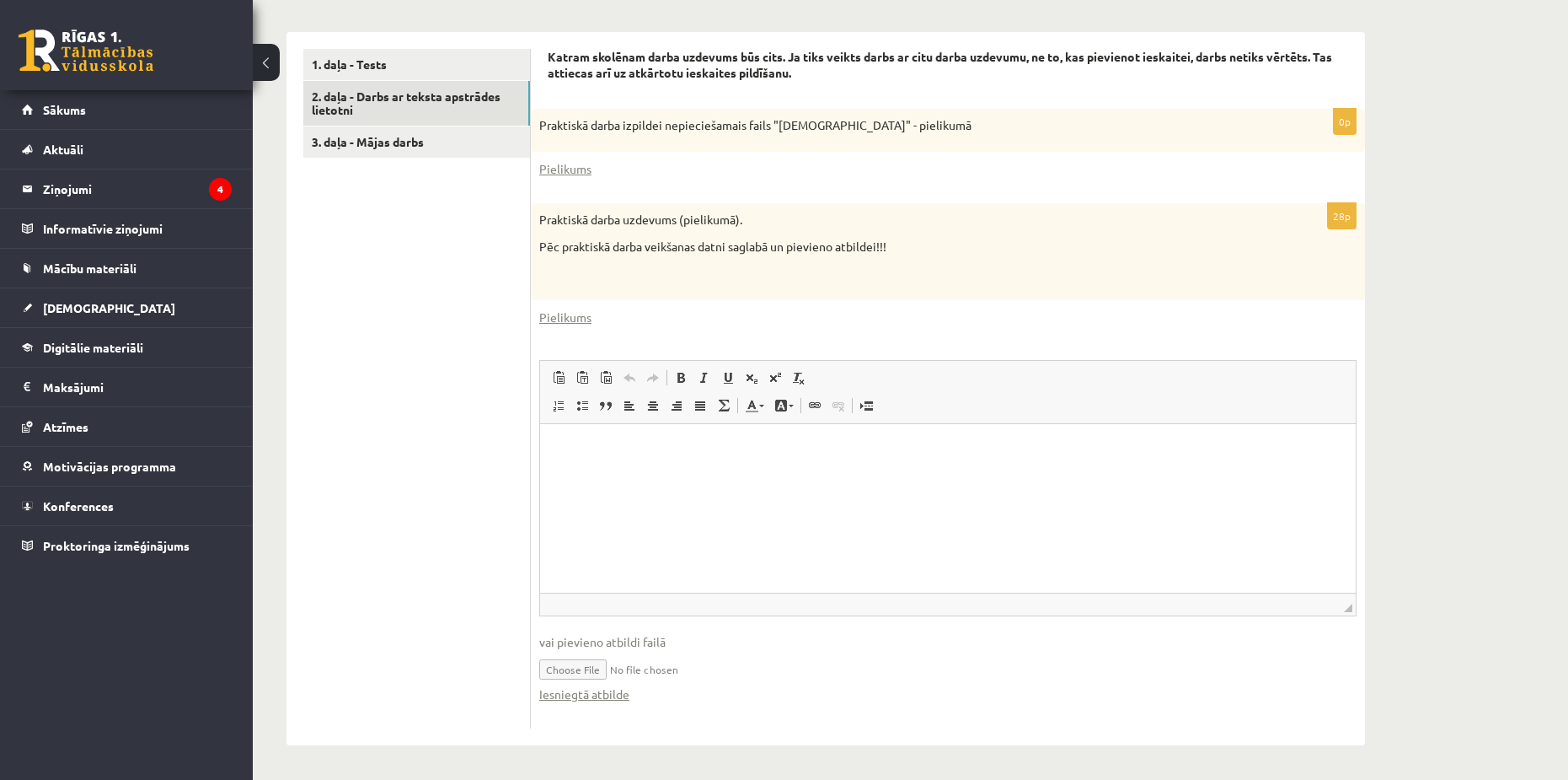
click at [516, 671] on input "file" at bounding box center [948, 668] width 817 height 35
type input "**********"
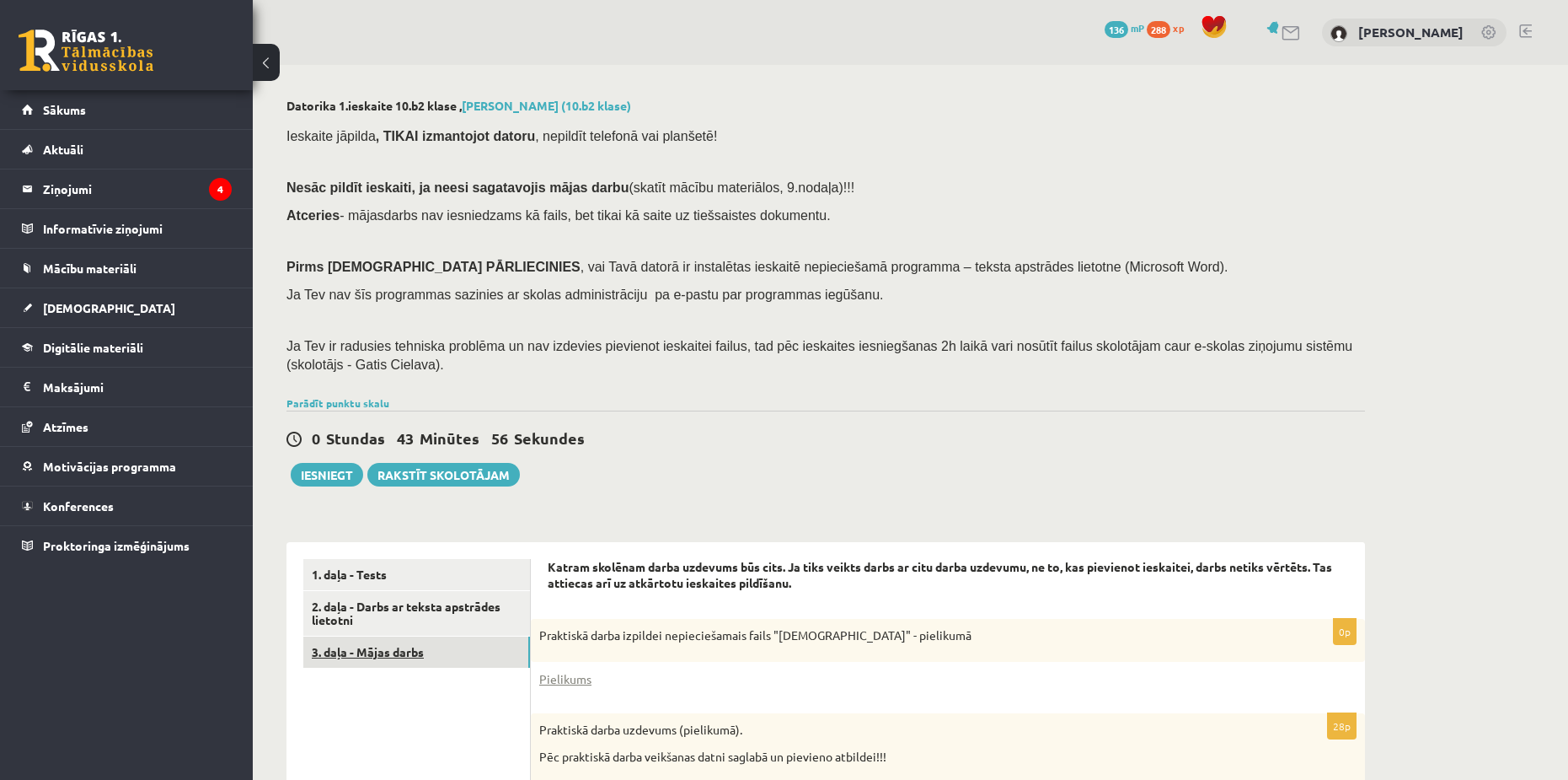
click at [337, 654] on link "3. daļa - Mājas darbs" at bounding box center [417, 652] width 227 height 31
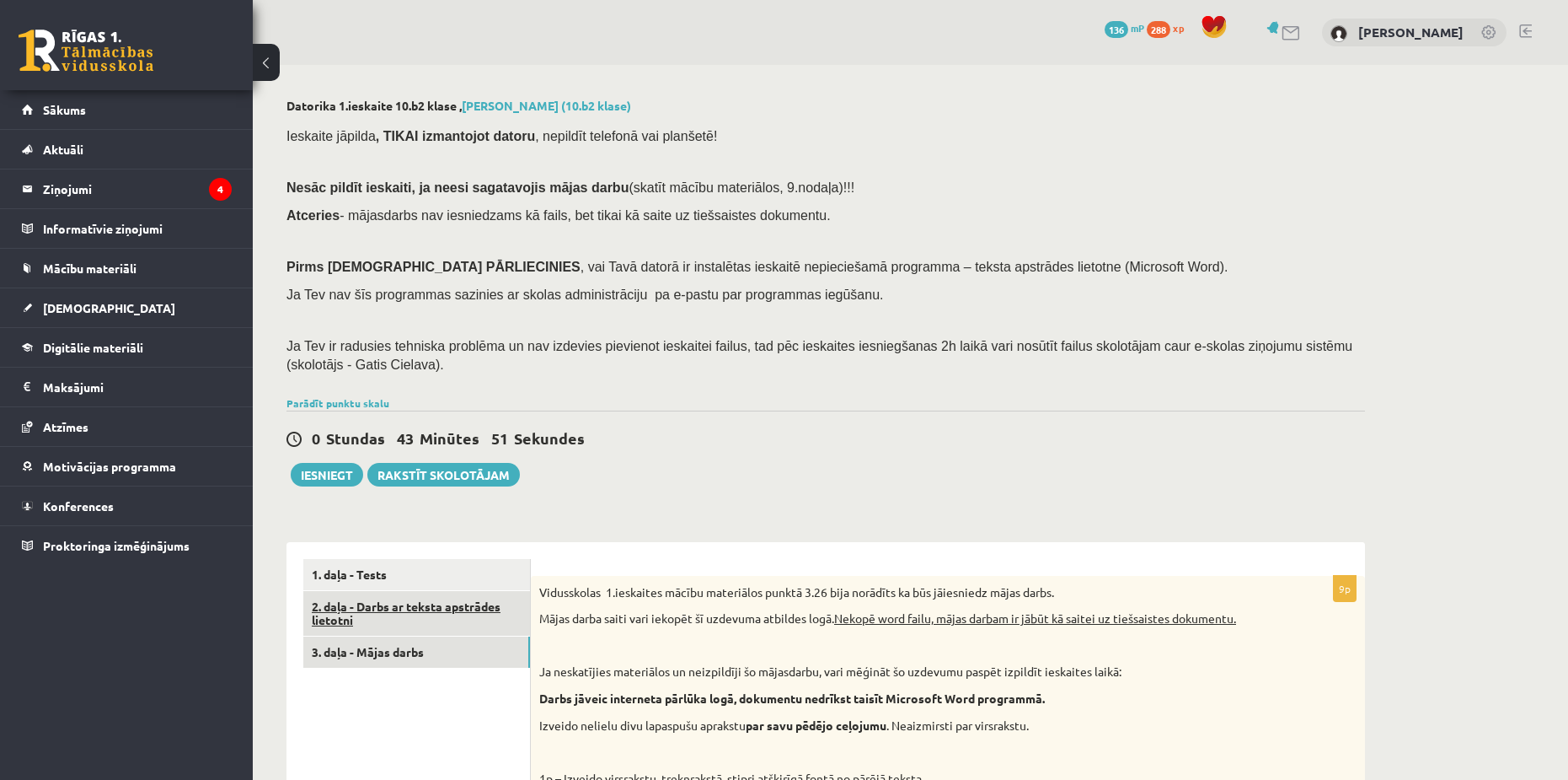
click at [444, 630] on link "2. daļa - Darbs ar teksta apstrādes lietotni" at bounding box center [417, 613] width 227 height 45
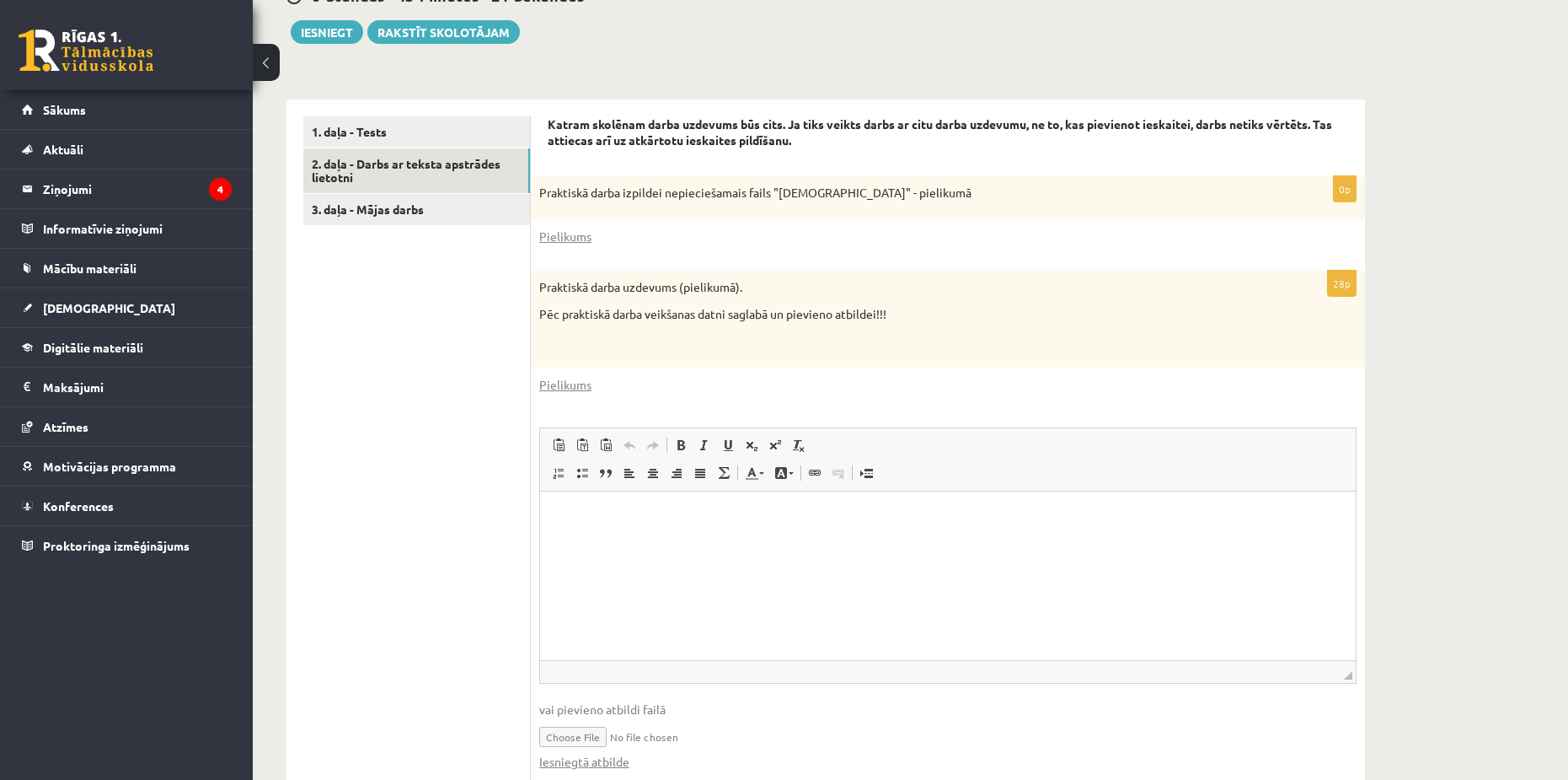
scroll to position [511, 0]
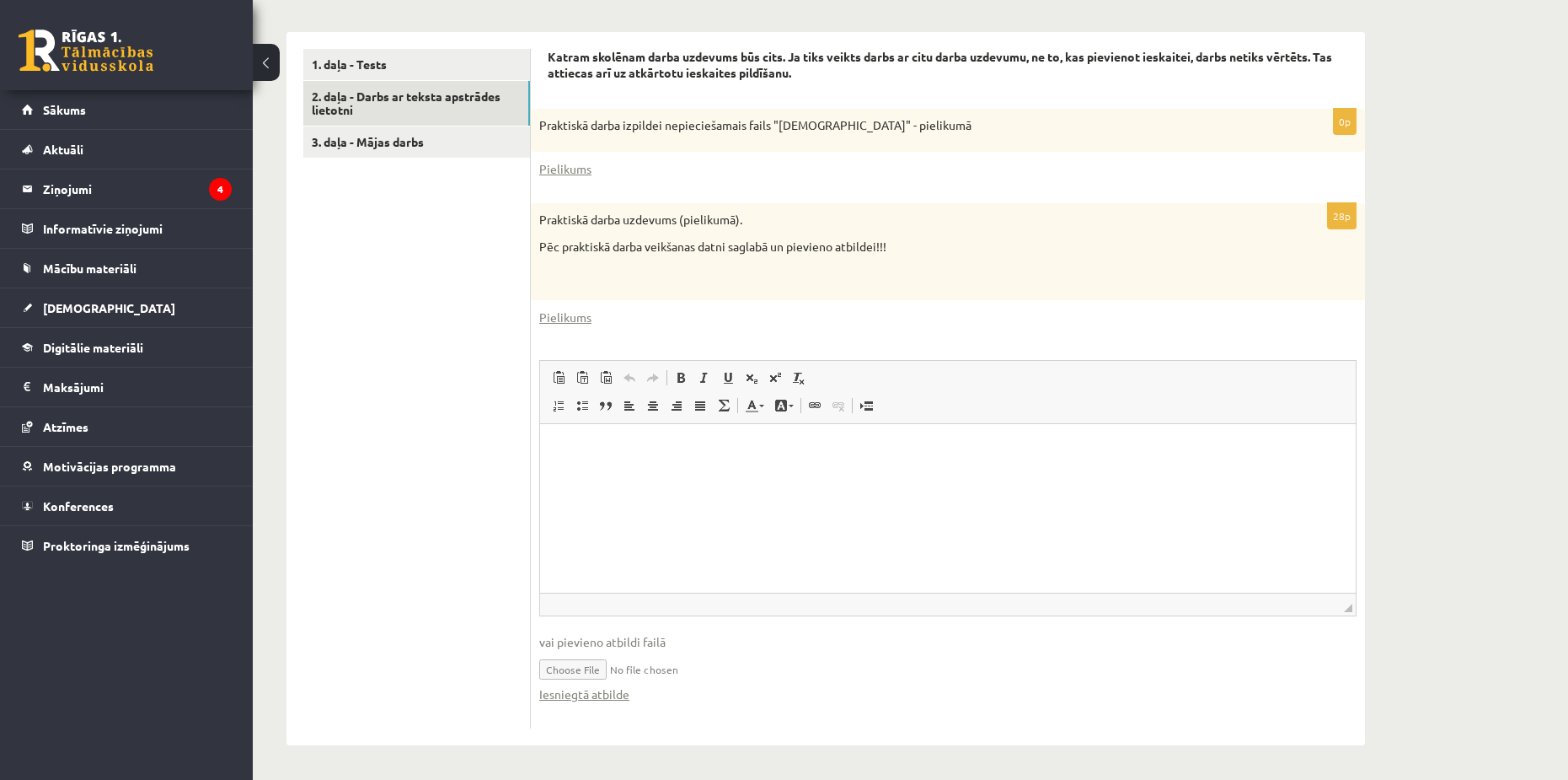
click at [516, 665] on input "file" at bounding box center [948, 668] width 817 height 35
type input "**********"
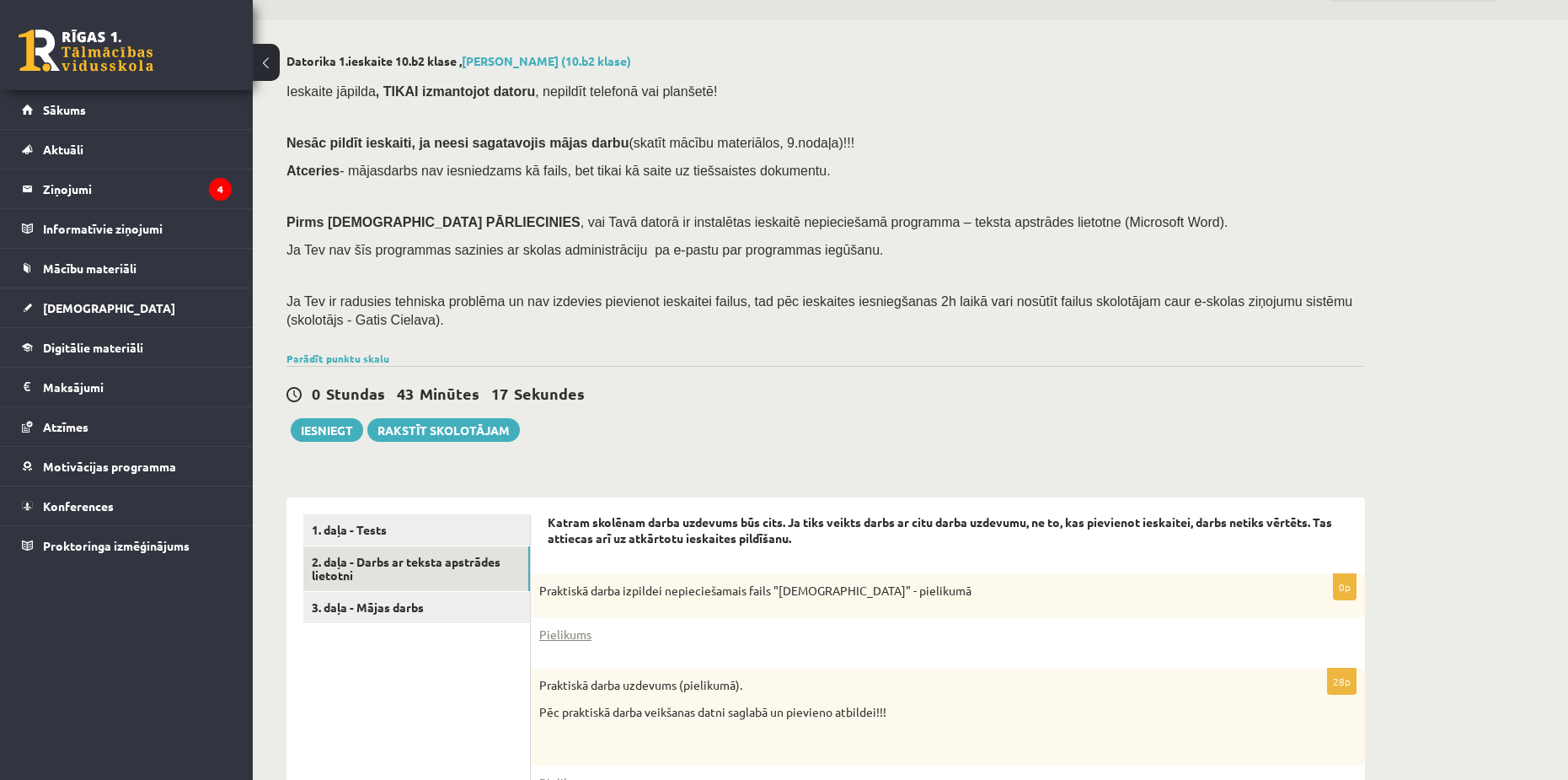
scroll to position [5, 0]
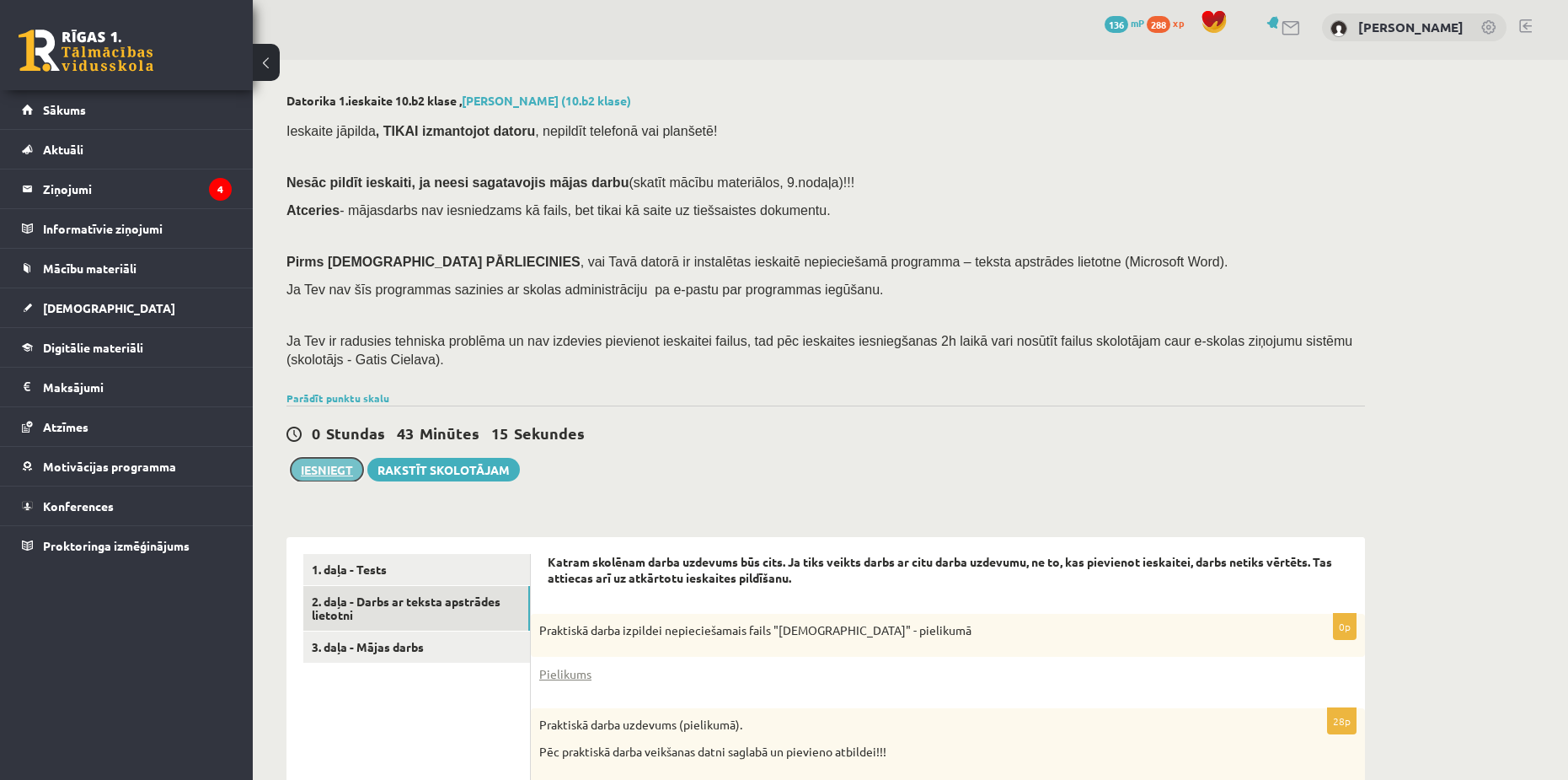
click at [338, 468] on button "Iesniegt" at bounding box center [326, 469] width 72 height 24
click at [446, 569] on link "1. daļa - Tests" at bounding box center [417, 569] width 227 height 31
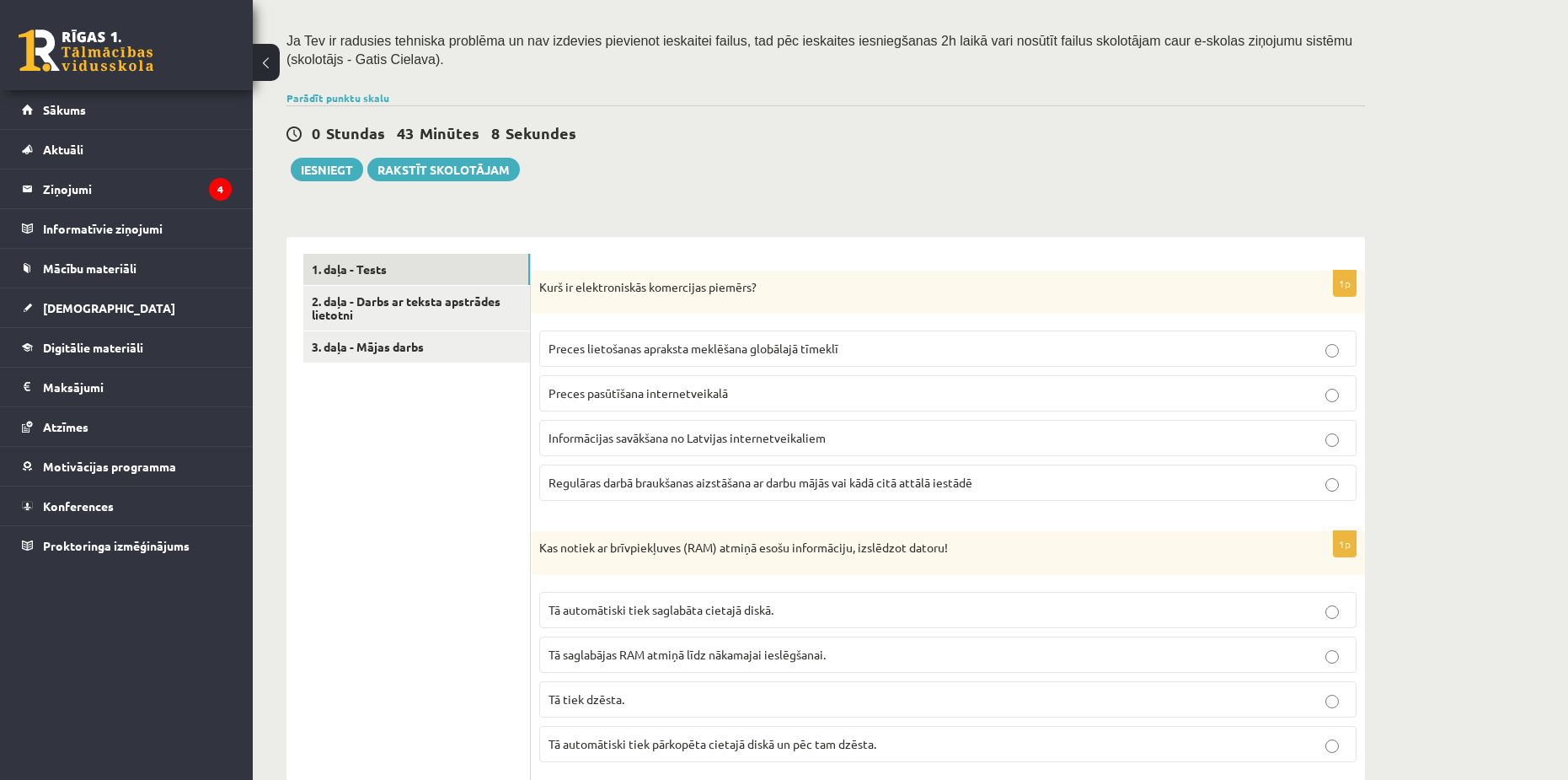
scroll to position [258, 0]
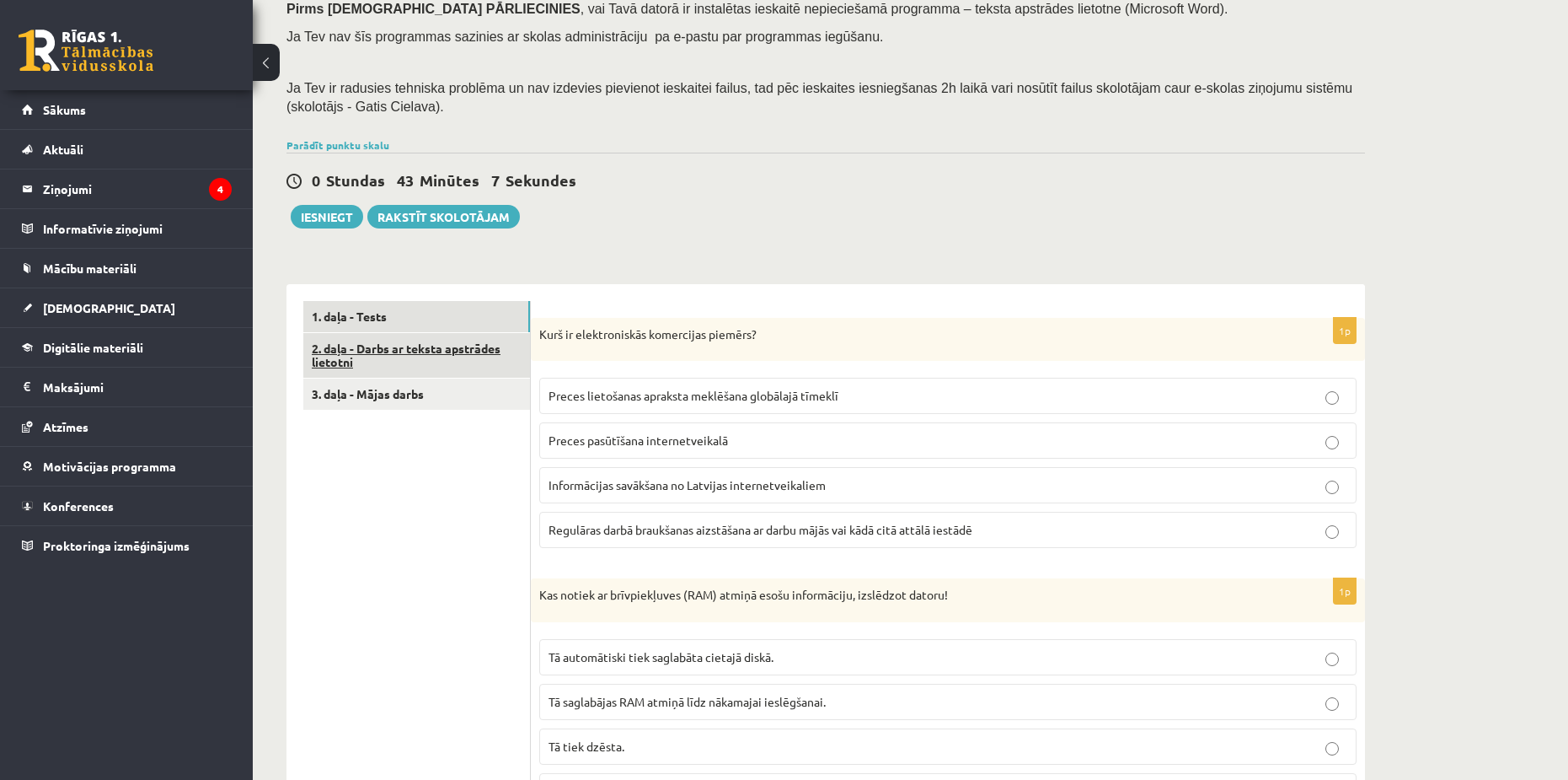
click at [392, 344] on link "2. daļa - Darbs ar teksta apstrādes lietotni" at bounding box center [417, 355] width 227 height 45
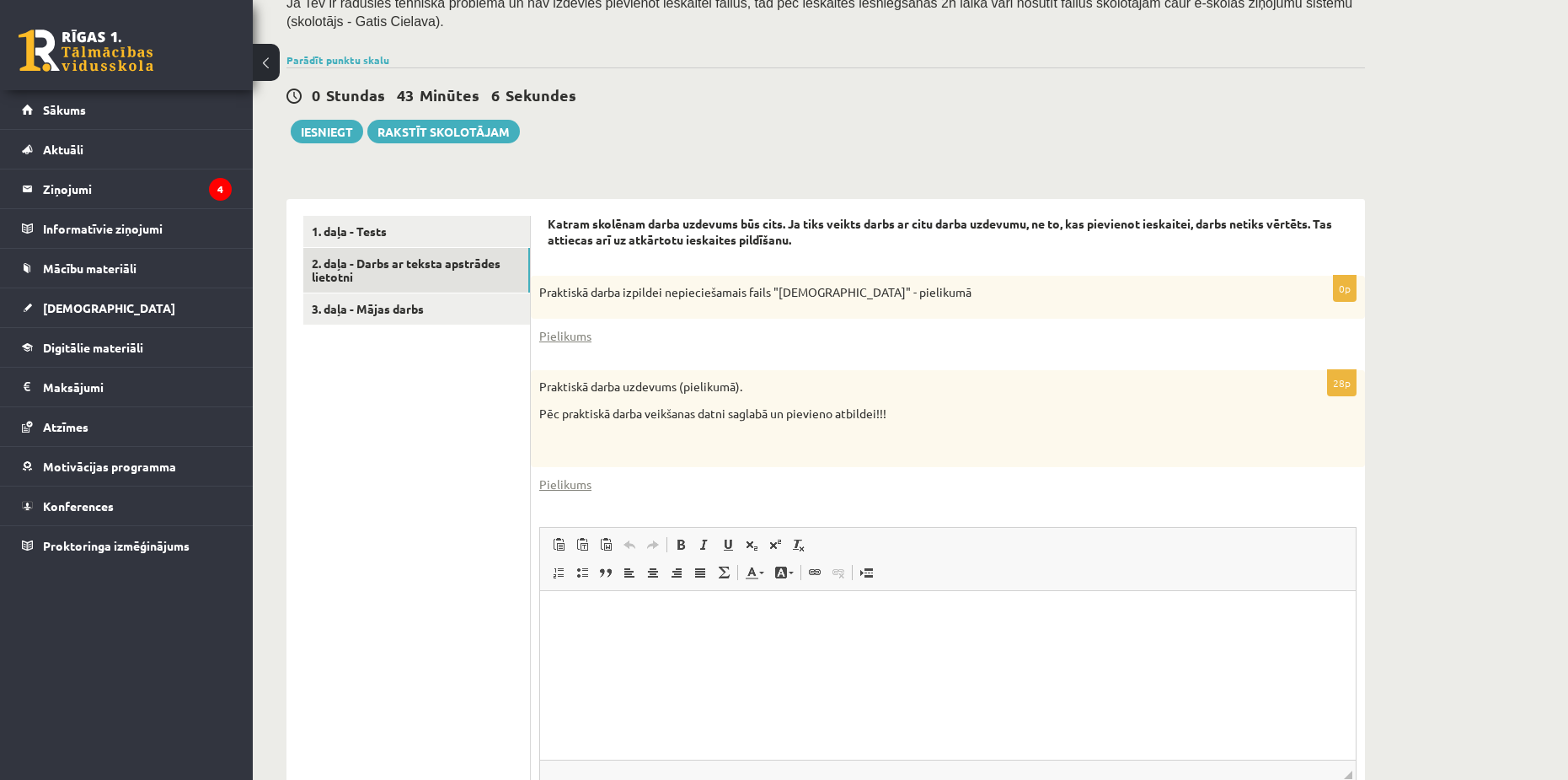
scroll to position [0, 0]
click at [516, 642] on html at bounding box center [948, 616] width 815 height 51
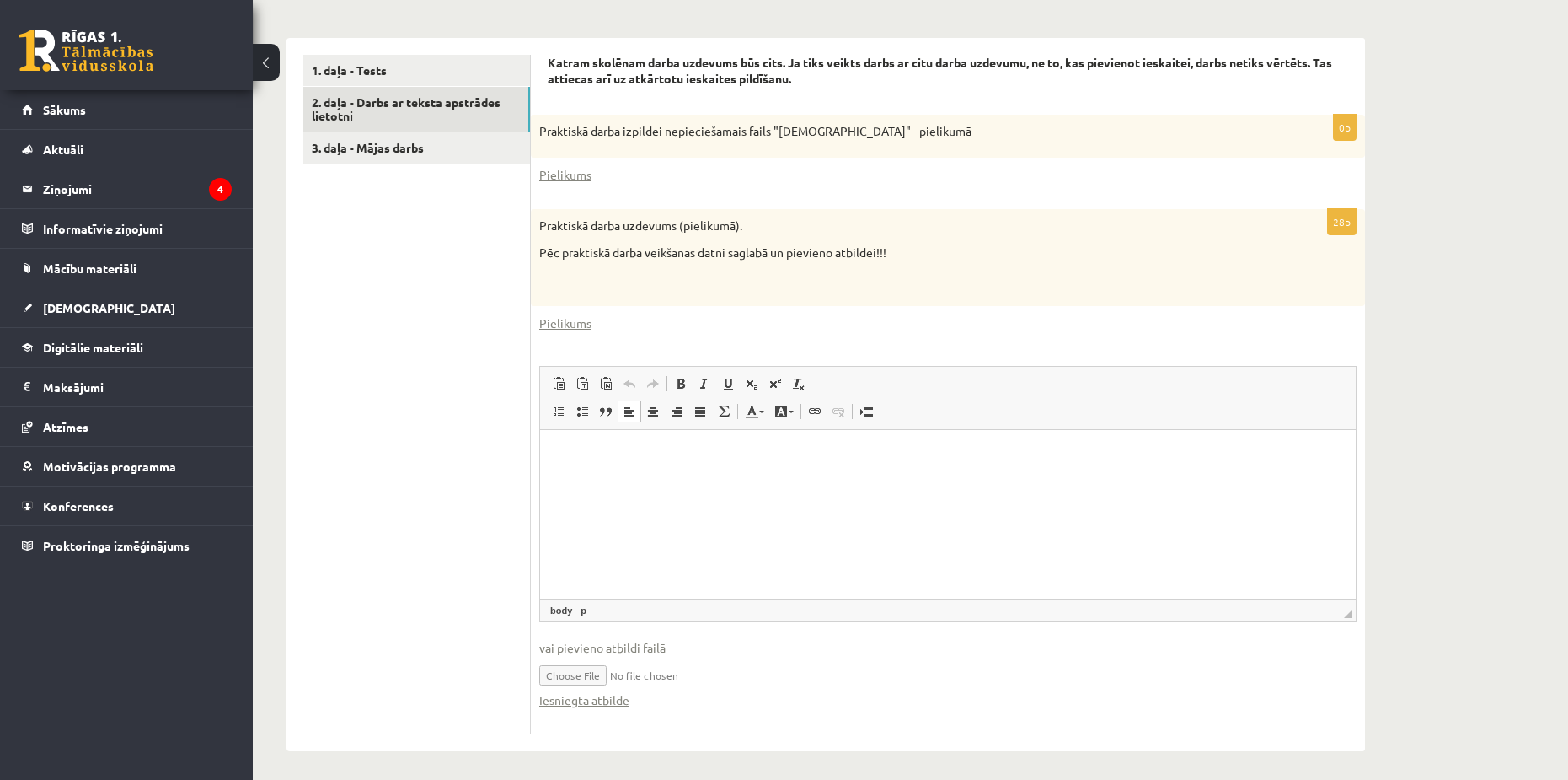
scroll to position [511, 0]
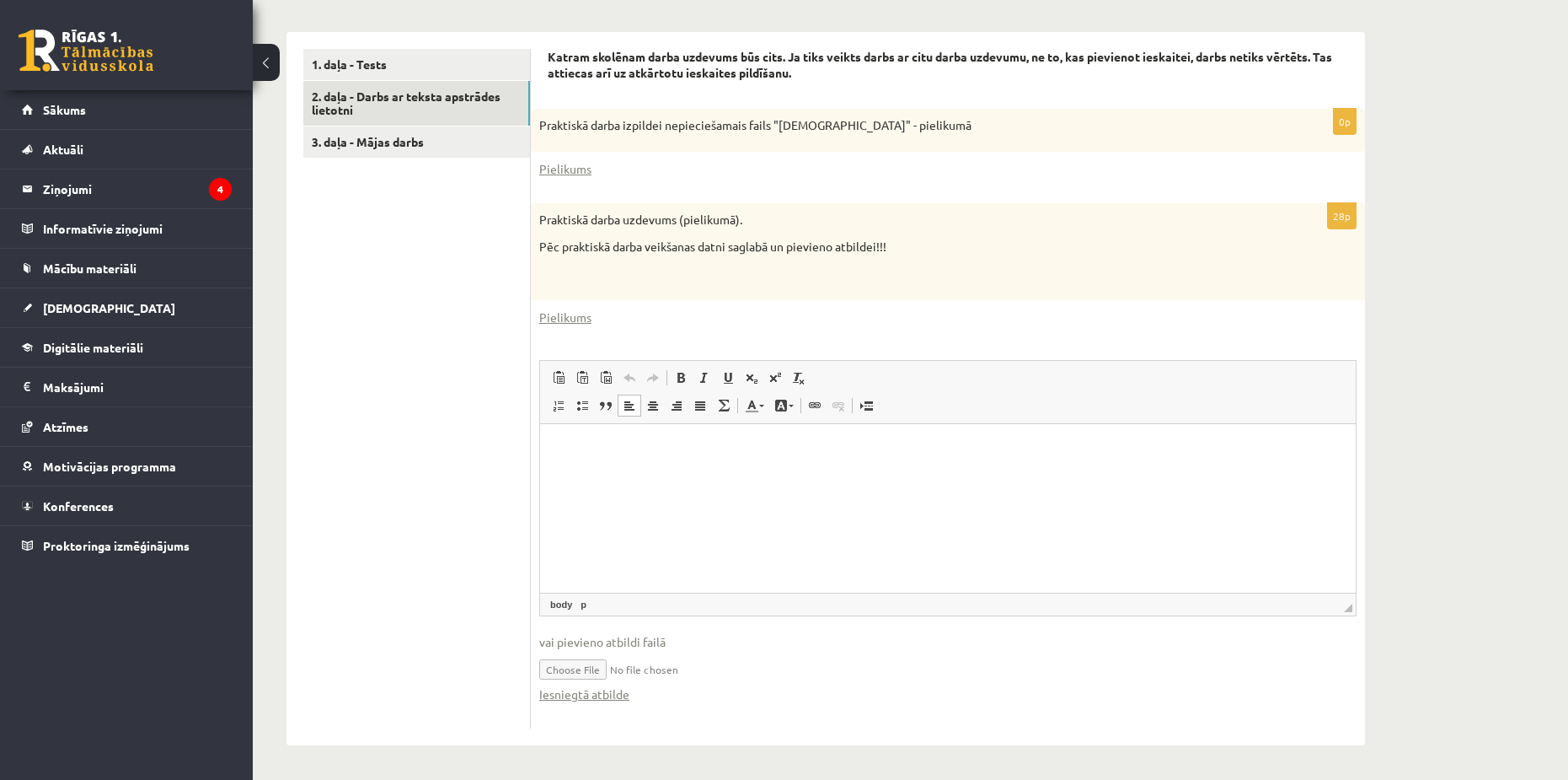
click at [516, 667] on input "file" at bounding box center [948, 668] width 817 height 35
type input "**********"
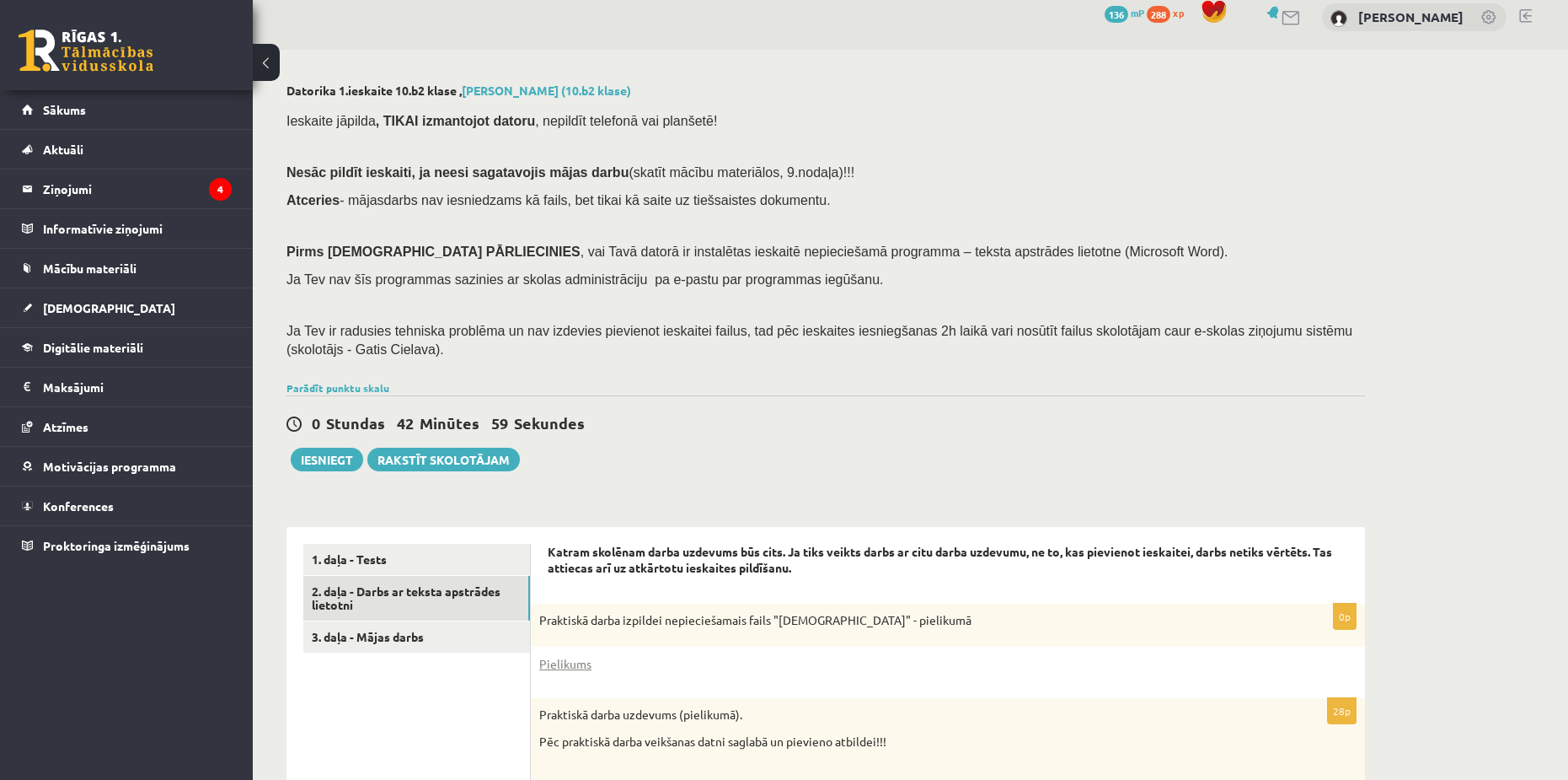
scroll to position [5, 0]
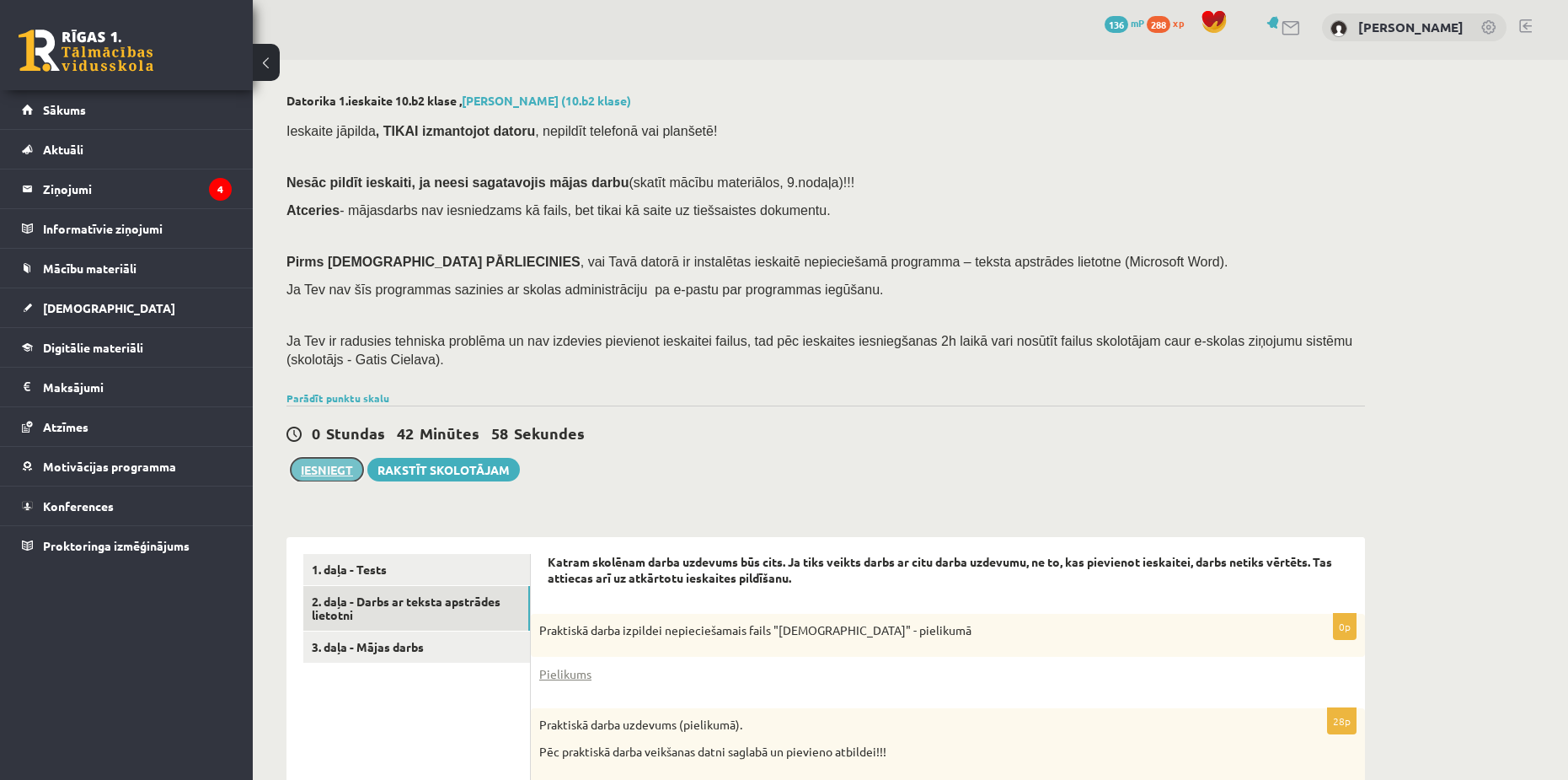
click at [338, 462] on button "Iesniegt" at bounding box center [326, 469] width 72 height 24
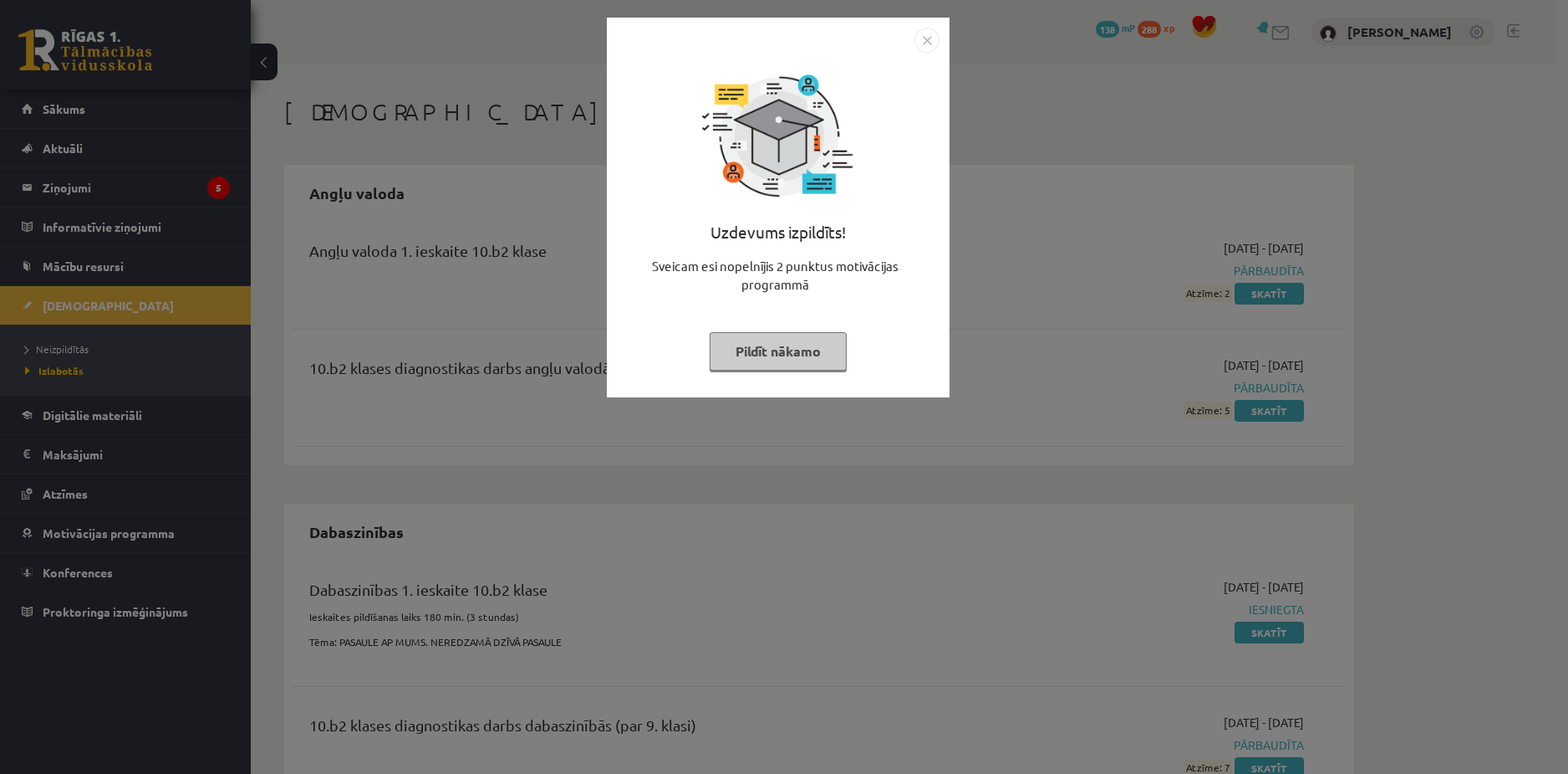
click at [918, 46] on img "Close" at bounding box center [927, 40] width 25 height 25
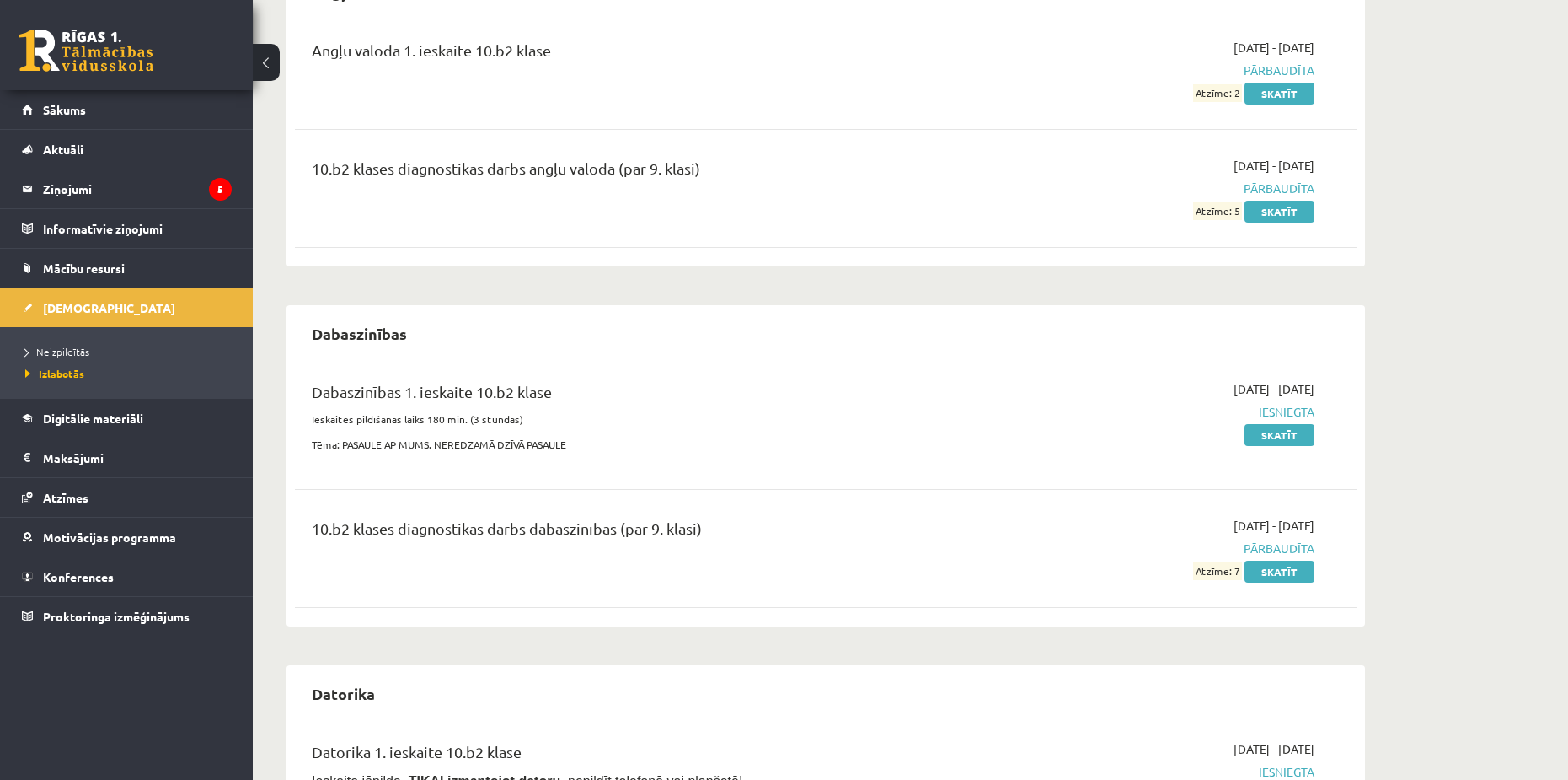
scroll to position [338, 0]
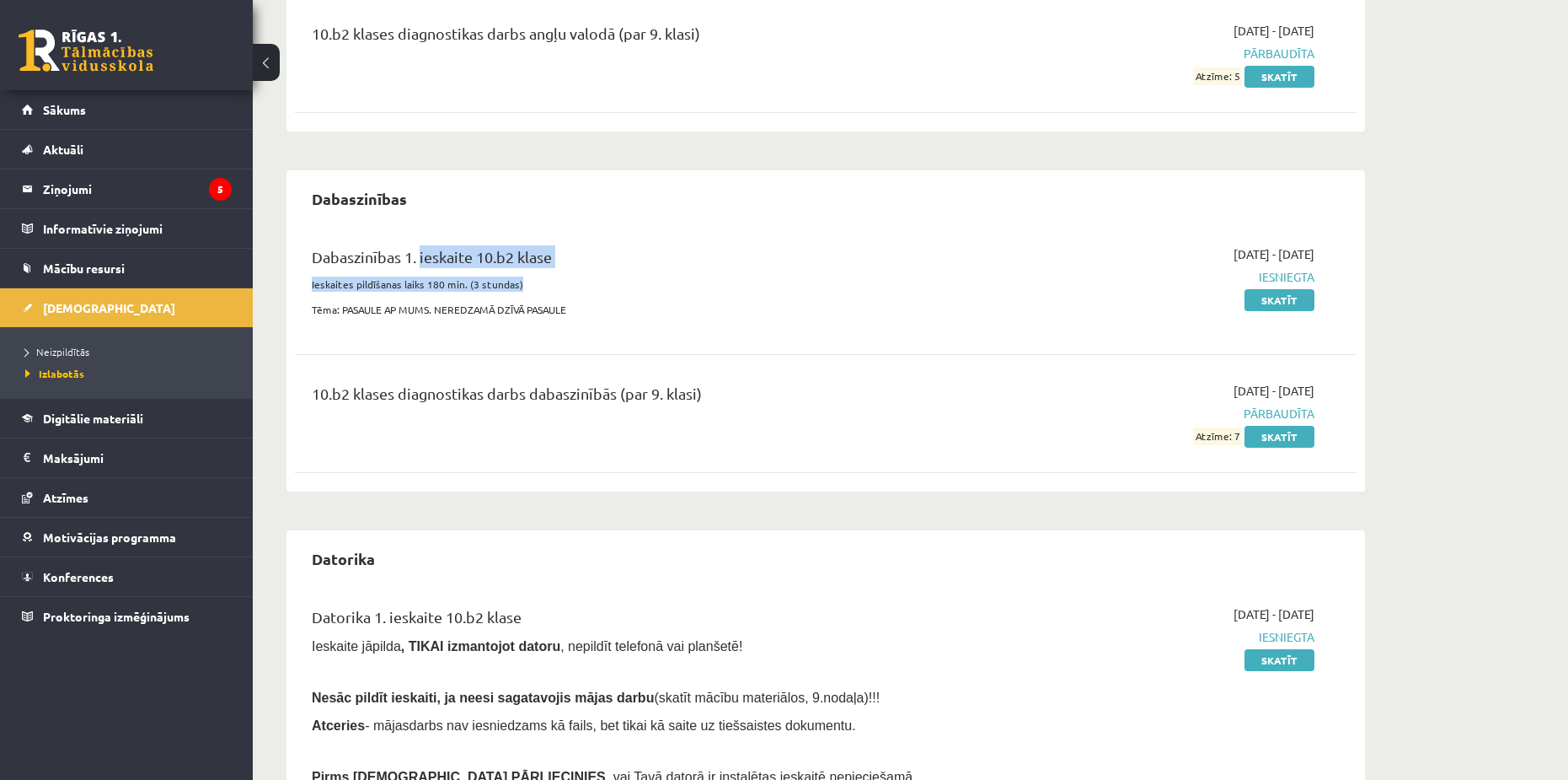
drag, startPoint x: 418, startPoint y: 249, endPoint x: 608, endPoint y: 279, distance: 192.4
click at [615, 281] on div "Dabaszinības 1. ieskaite 10.b2 klase Ieskaites pildīšanas laiks 180 min. (3 stu…" at bounding box center [641, 286] width 685 height 82
click at [585, 297] on div "Dabaszinības 1. ieskaite 10.b2 klase Ieskaites pildīšanas laiks 180 min. (3 stu…" at bounding box center [641, 286] width 685 height 82
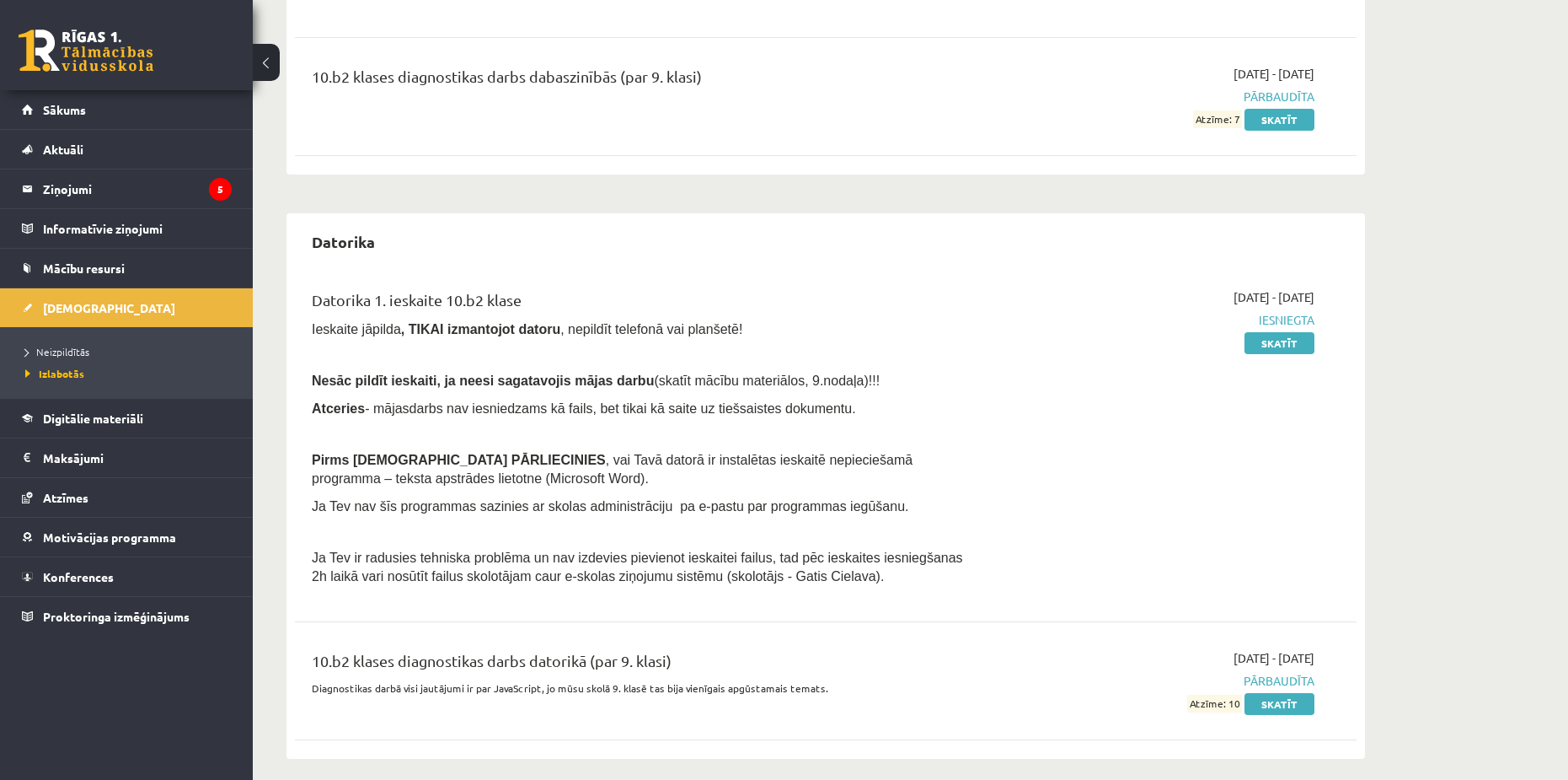
scroll to position [667, 0]
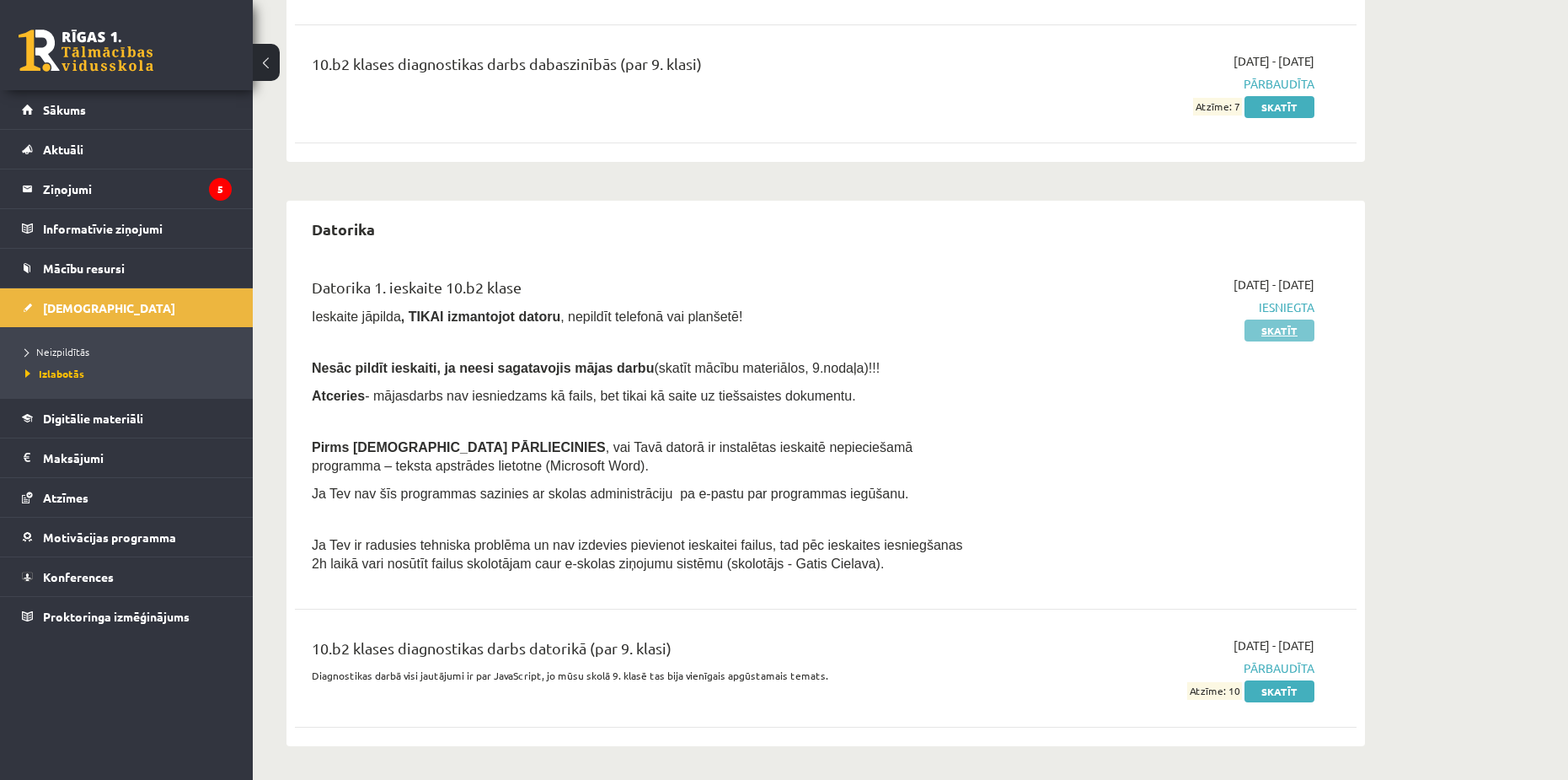
click at [1279, 331] on link "Skatīt" at bounding box center [1280, 330] width 70 height 22
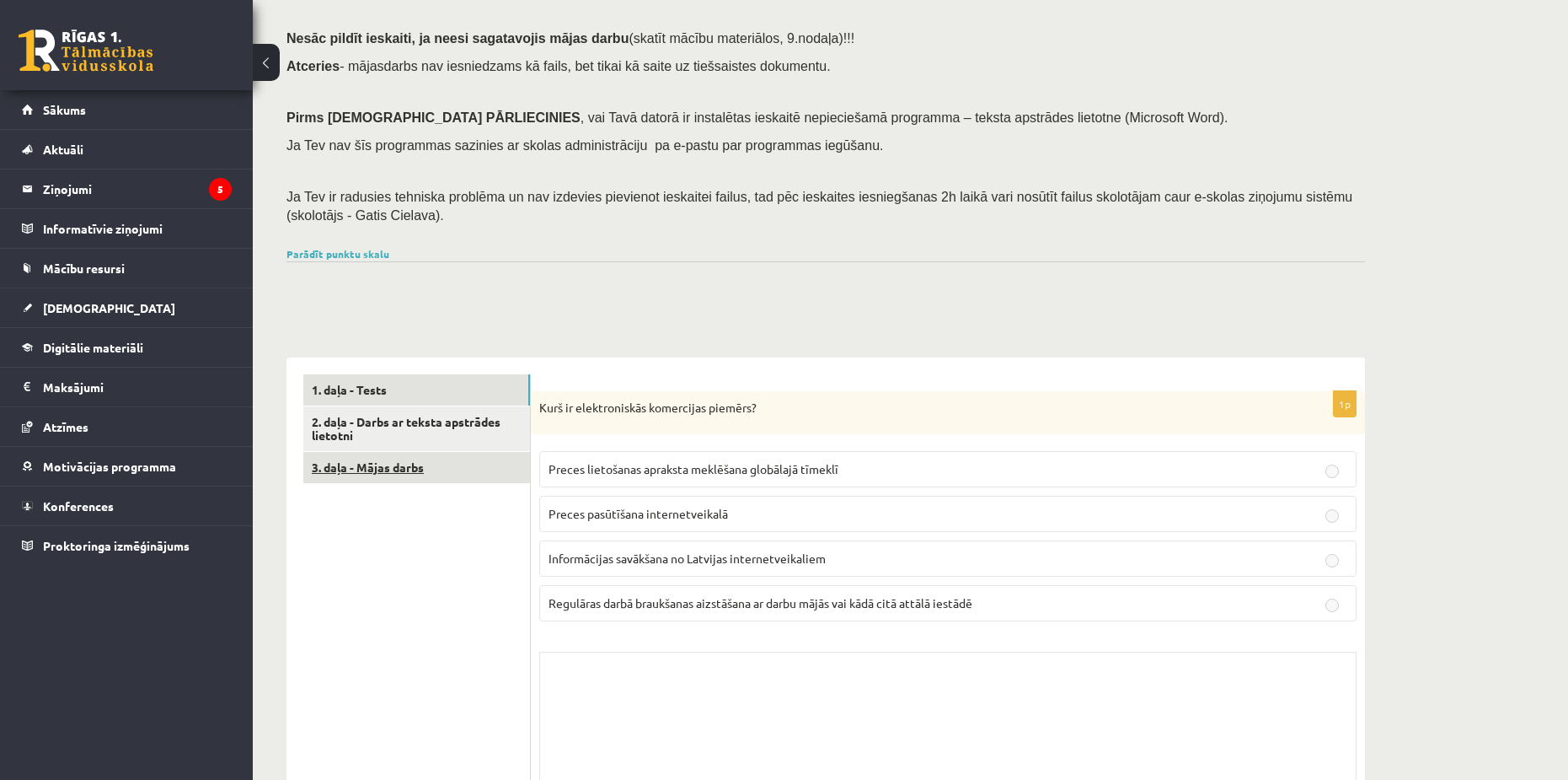
scroll to position [168, 0]
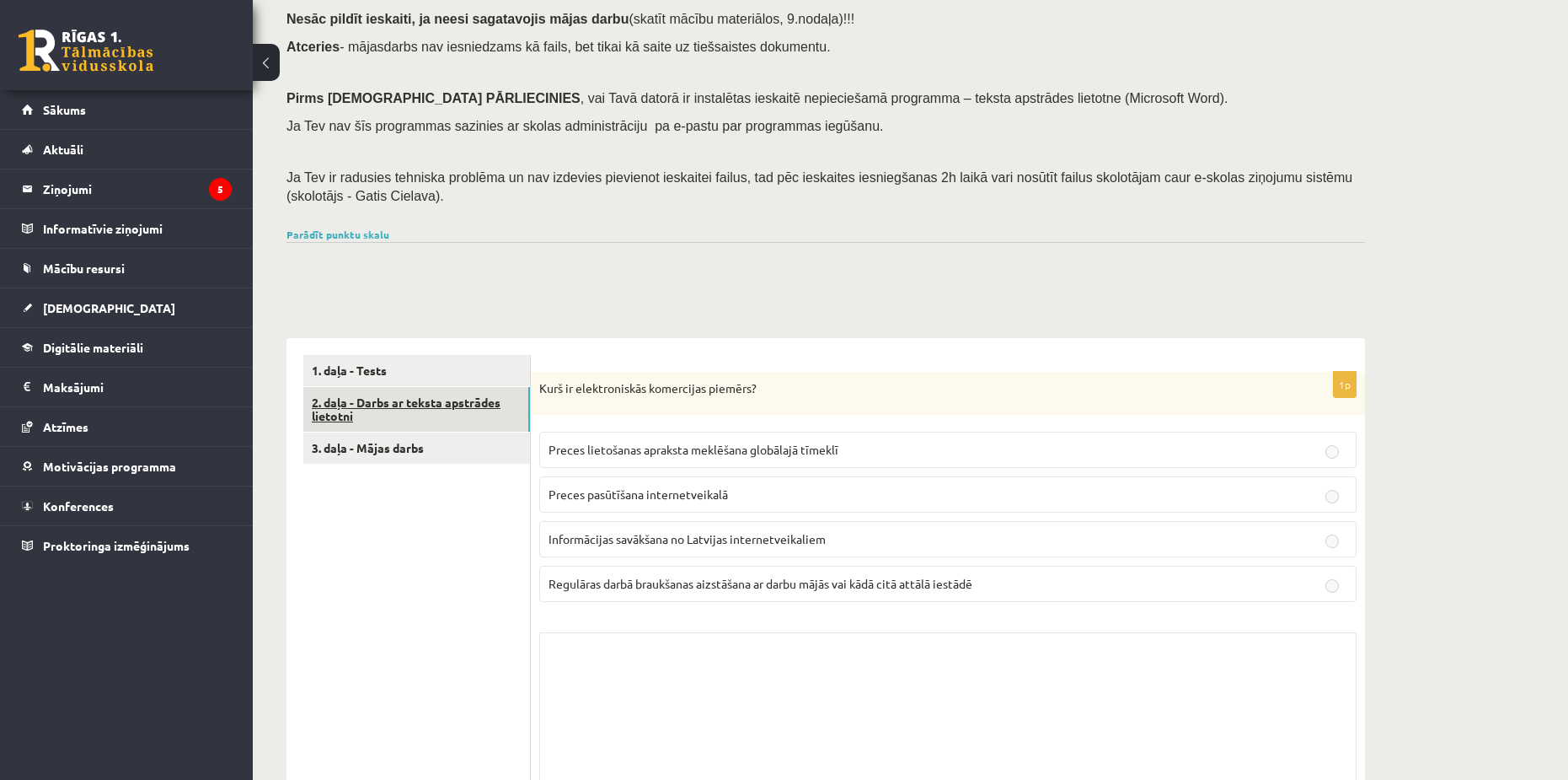
click at [455, 413] on link "2. daļa - Darbs ar teksta apstrādes lietotni" at bounding box center [417, 409] width 227 height 45
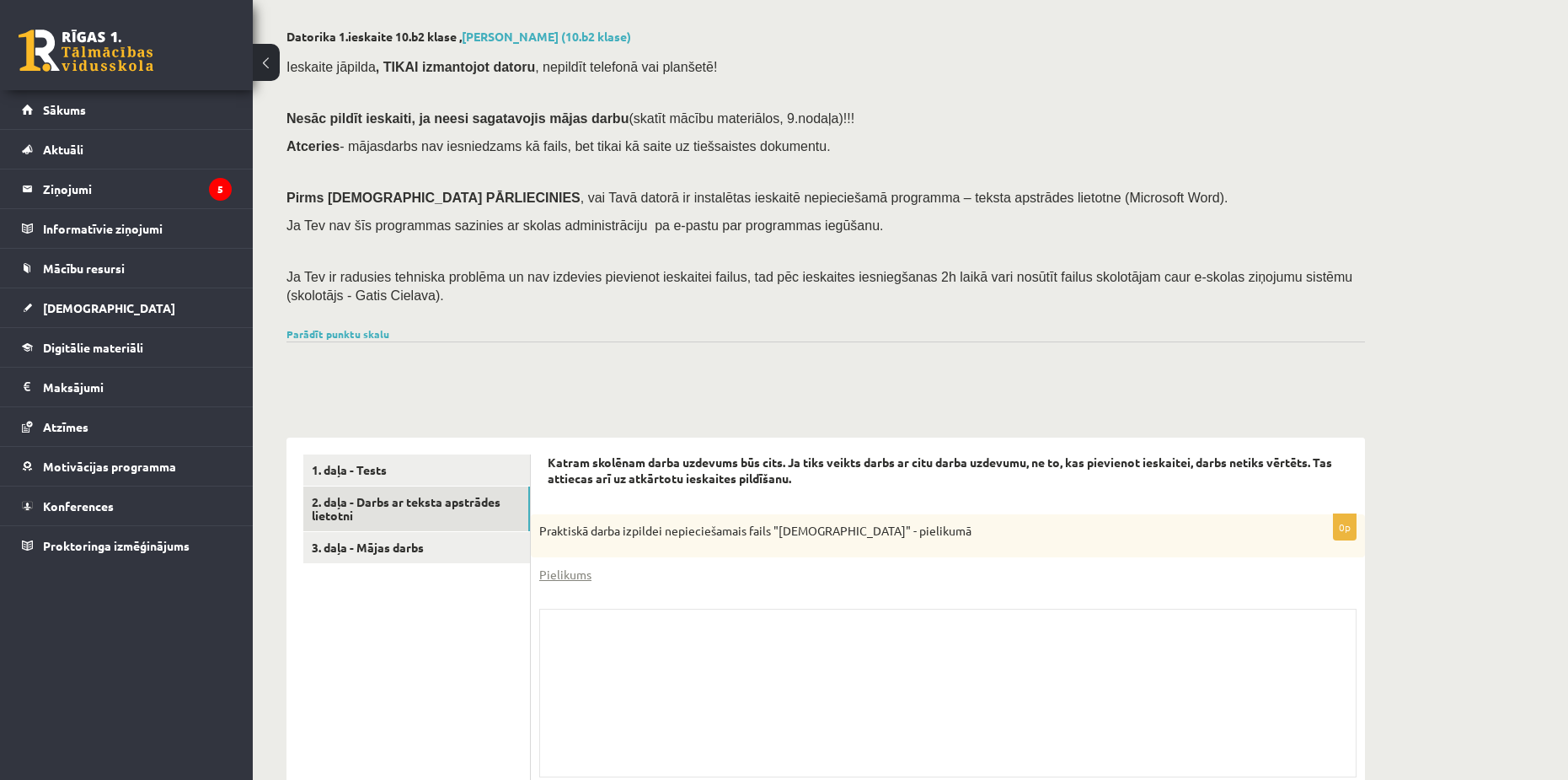
scroll to position [0, 0]
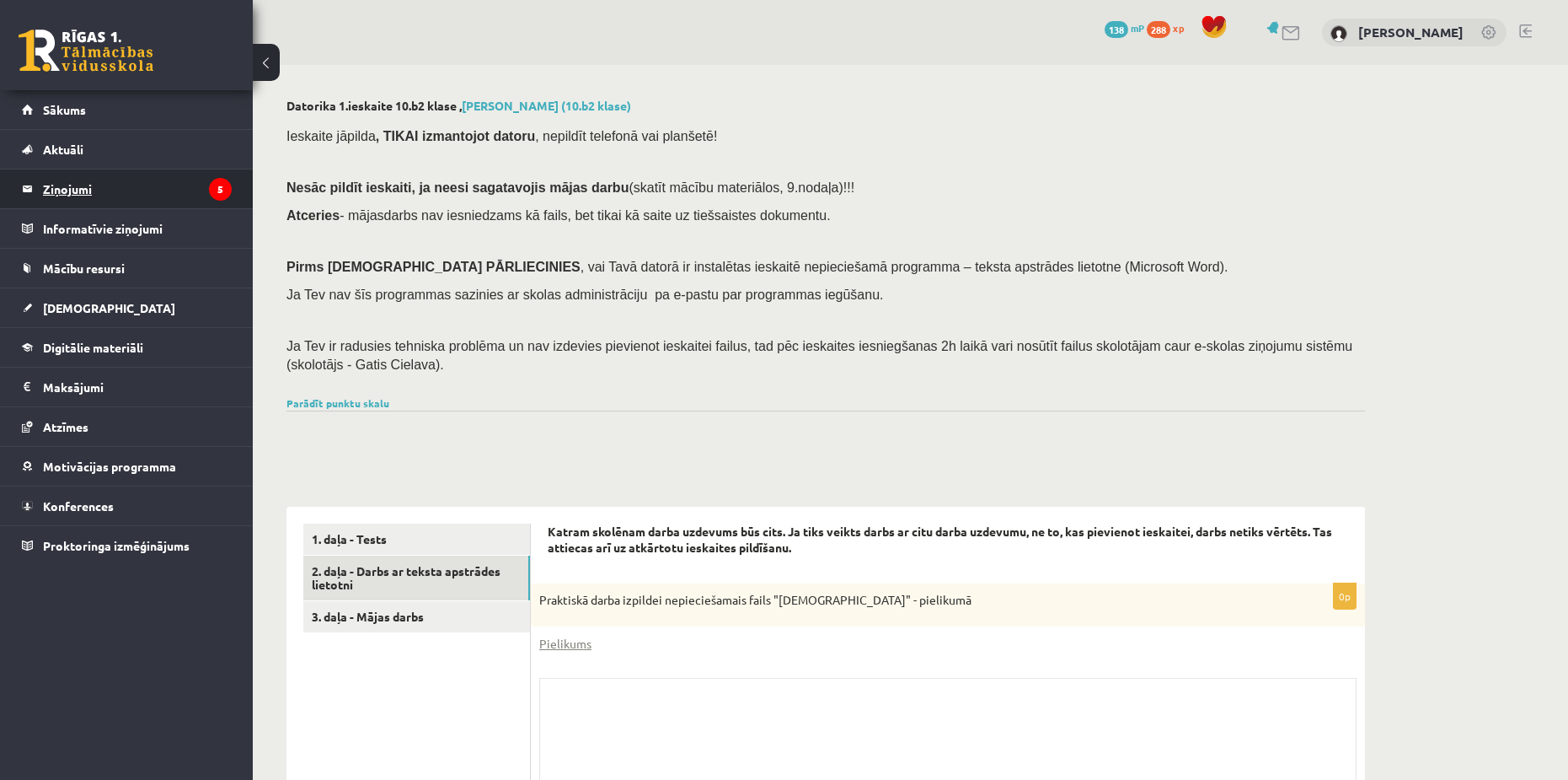
click at [152, 197] on legend "Ziņojumi 5" at bounding box center [137, 189] width 188 height 38
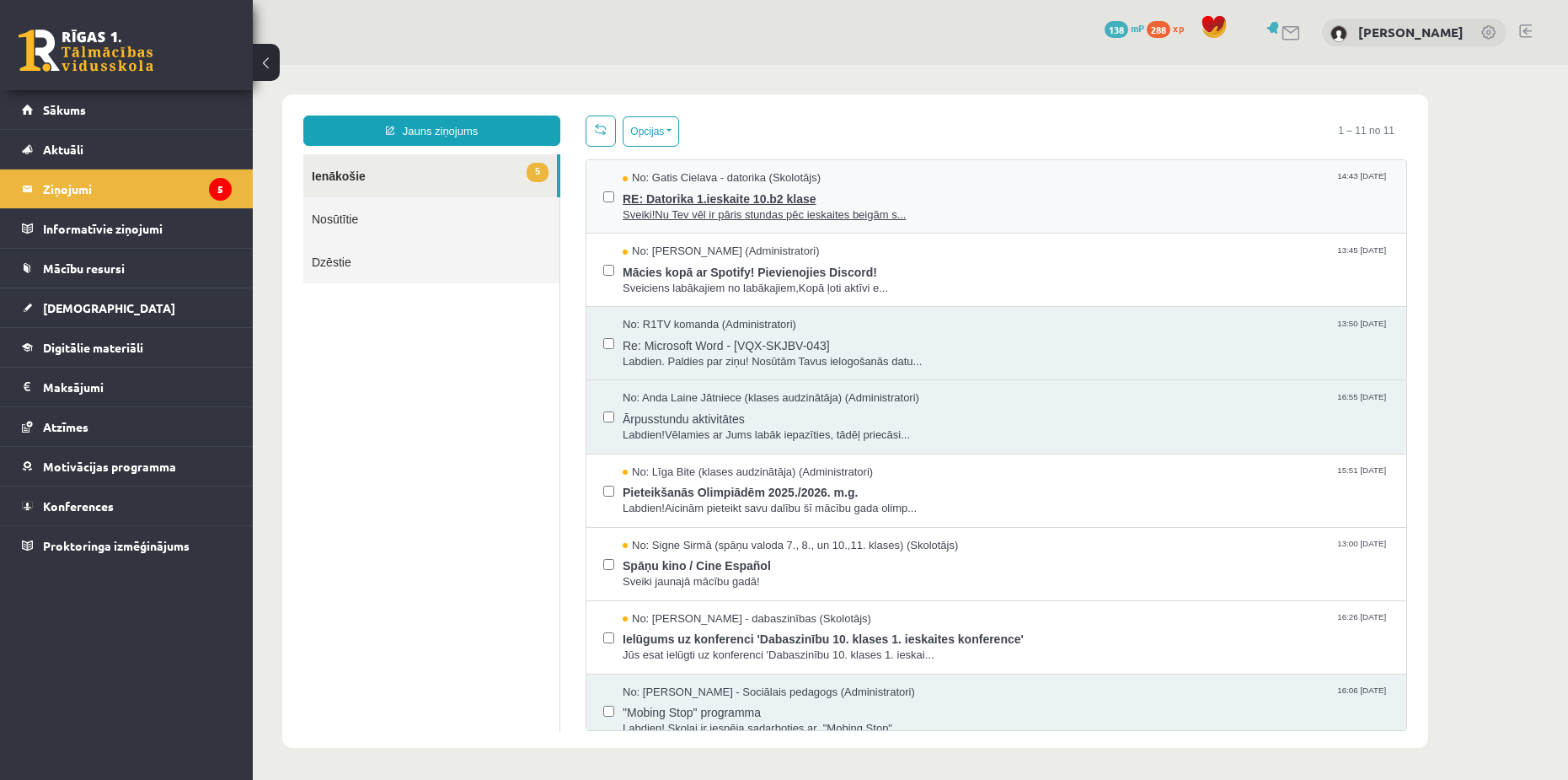
click at [707, 195] on span "RE: Datorika 1.ieskaite 10.b2 klase" at bounding box center [1007, 197] width 767 height 21
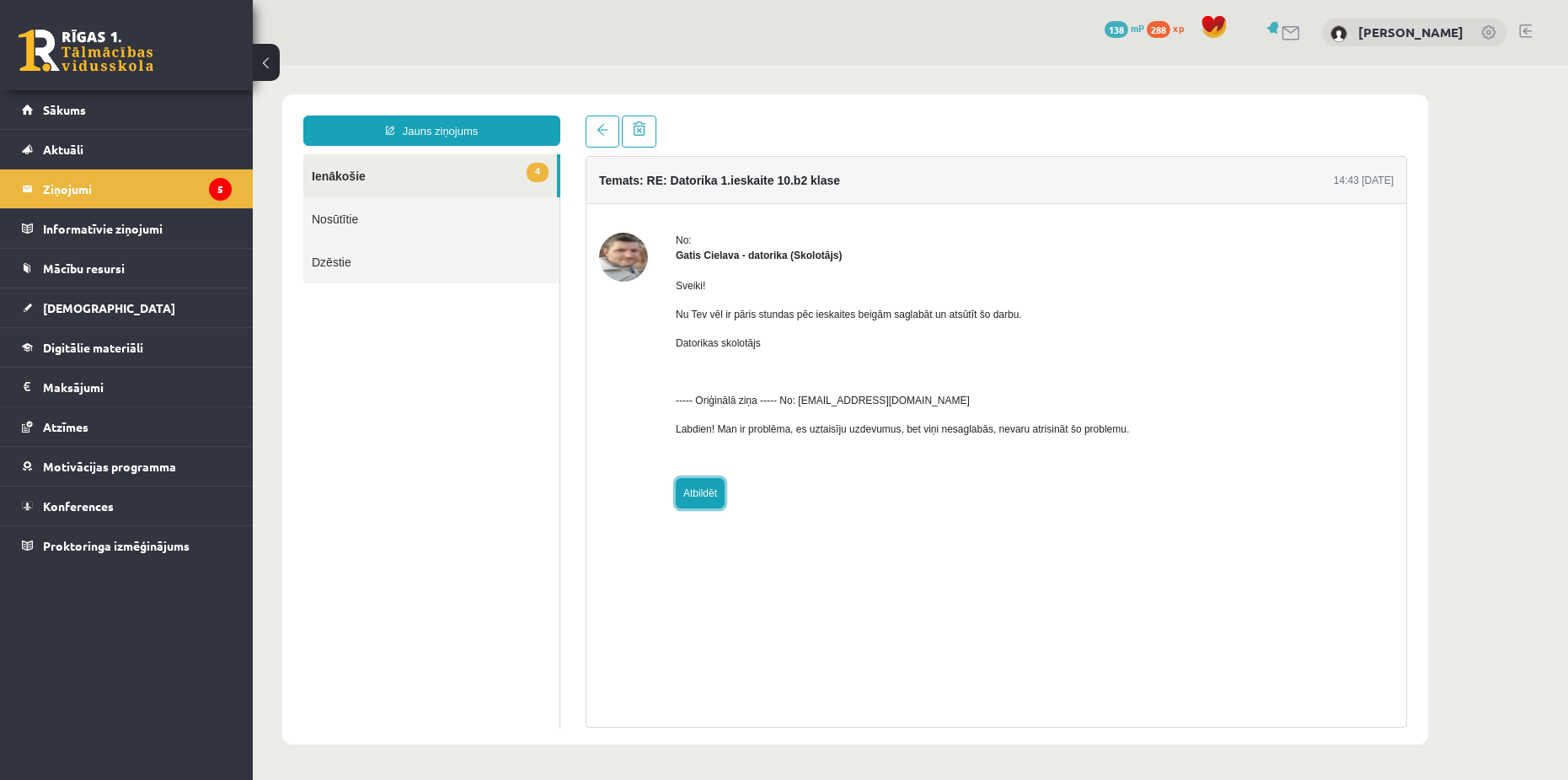
click at [701, 491] on link "Atbildēt" at bounding box center [700, 493] width 49 height 31
type input "**********"
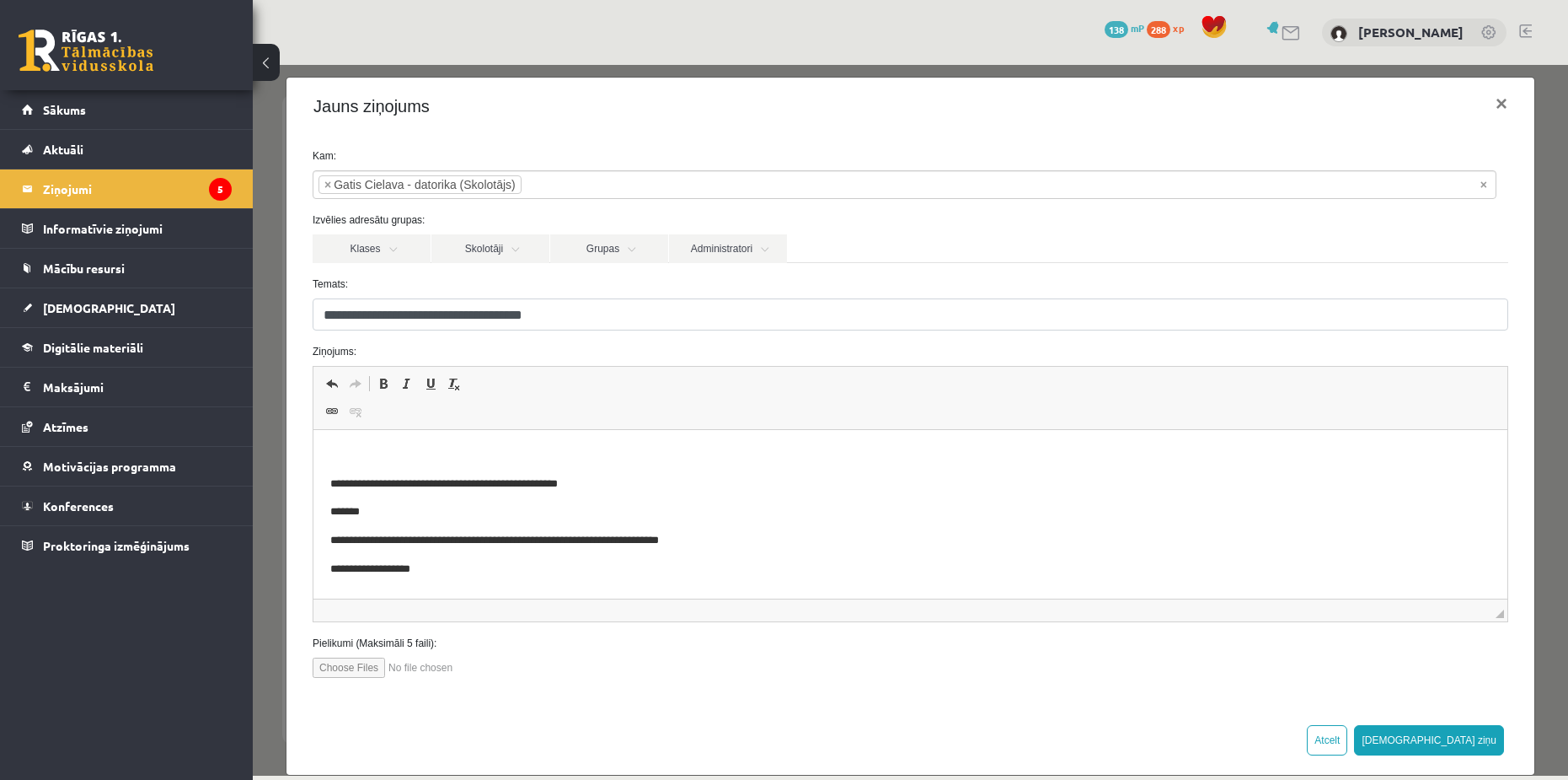
scroll to position [36, 0]
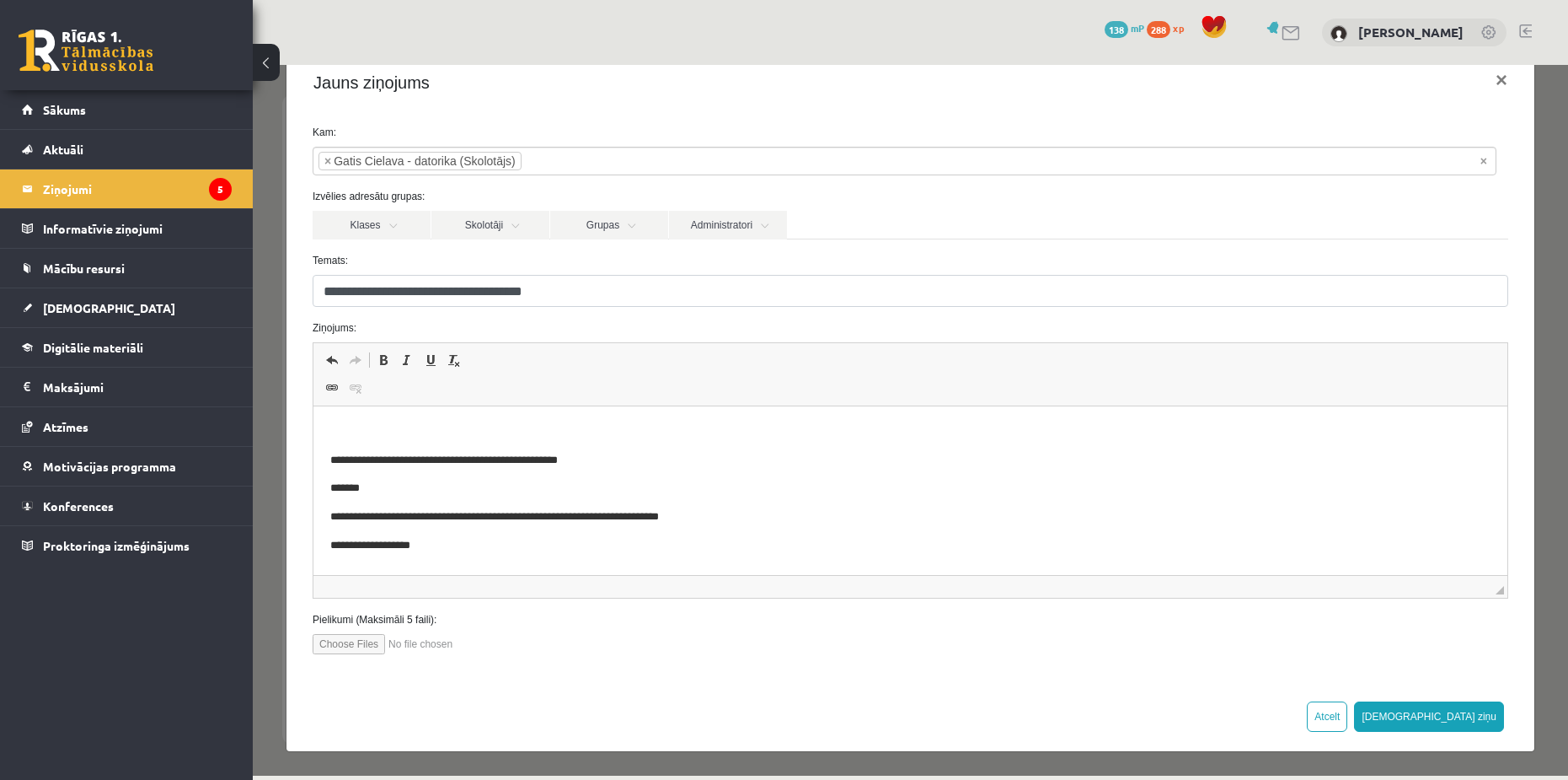
click at [375, 642] on input "file" at bounding box center [408, 643] width 191 height 20
type input "**********"
click at [562, 423] on p "Визуальный текстовый редактор, wiswyg-editor-47024836309260-1757677579-549" at bounding box center [910, 432] width 1160 height 17
click at [1451, 718] on button "Sūtīt ziņu" at bounding box center [1429, 717] width 150 height 31
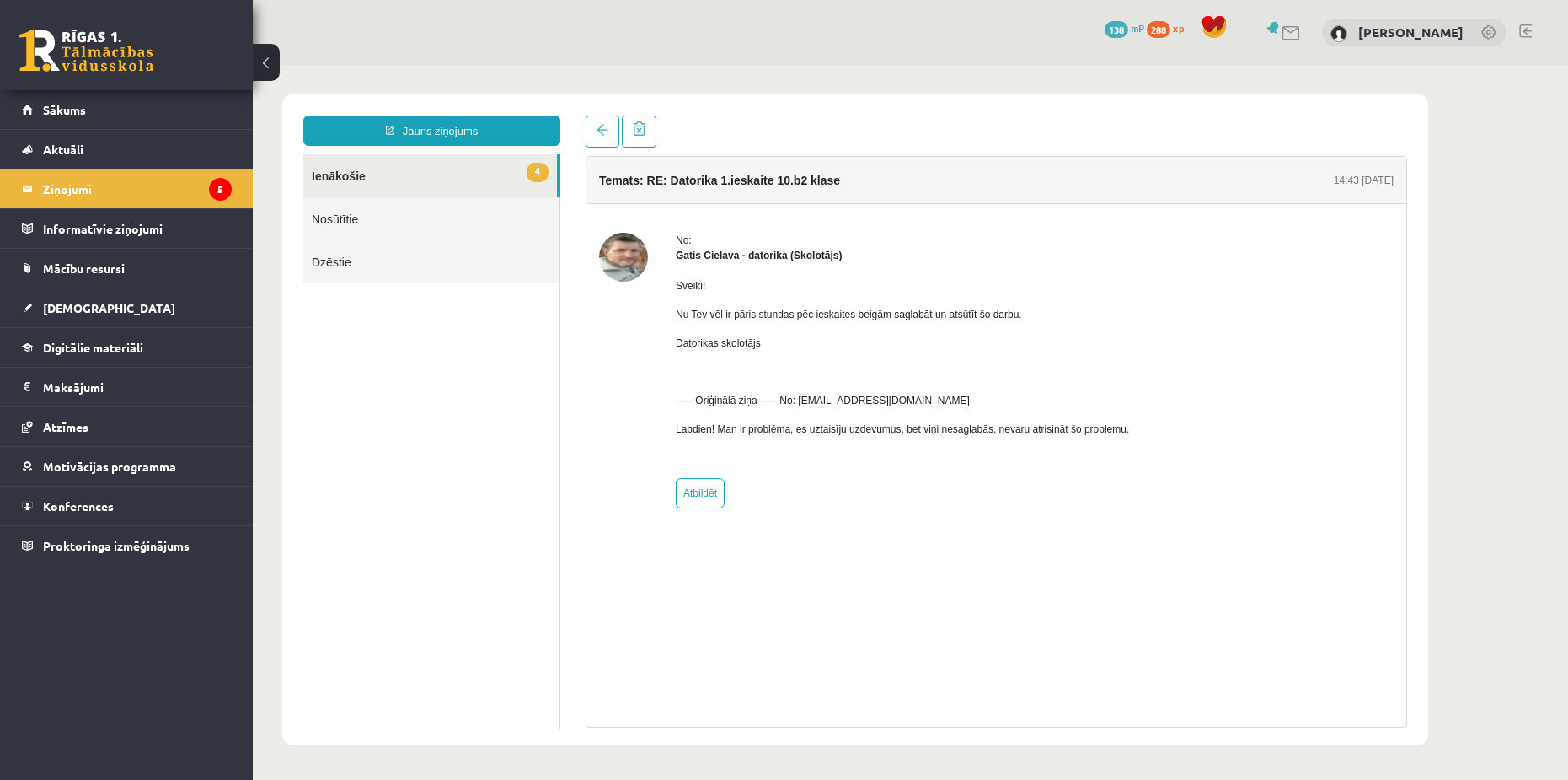
scroll to position [0, 0]
click at [347, 215] on link "Nosūtītie" at bounding box center [432, 218] width 256 height 43
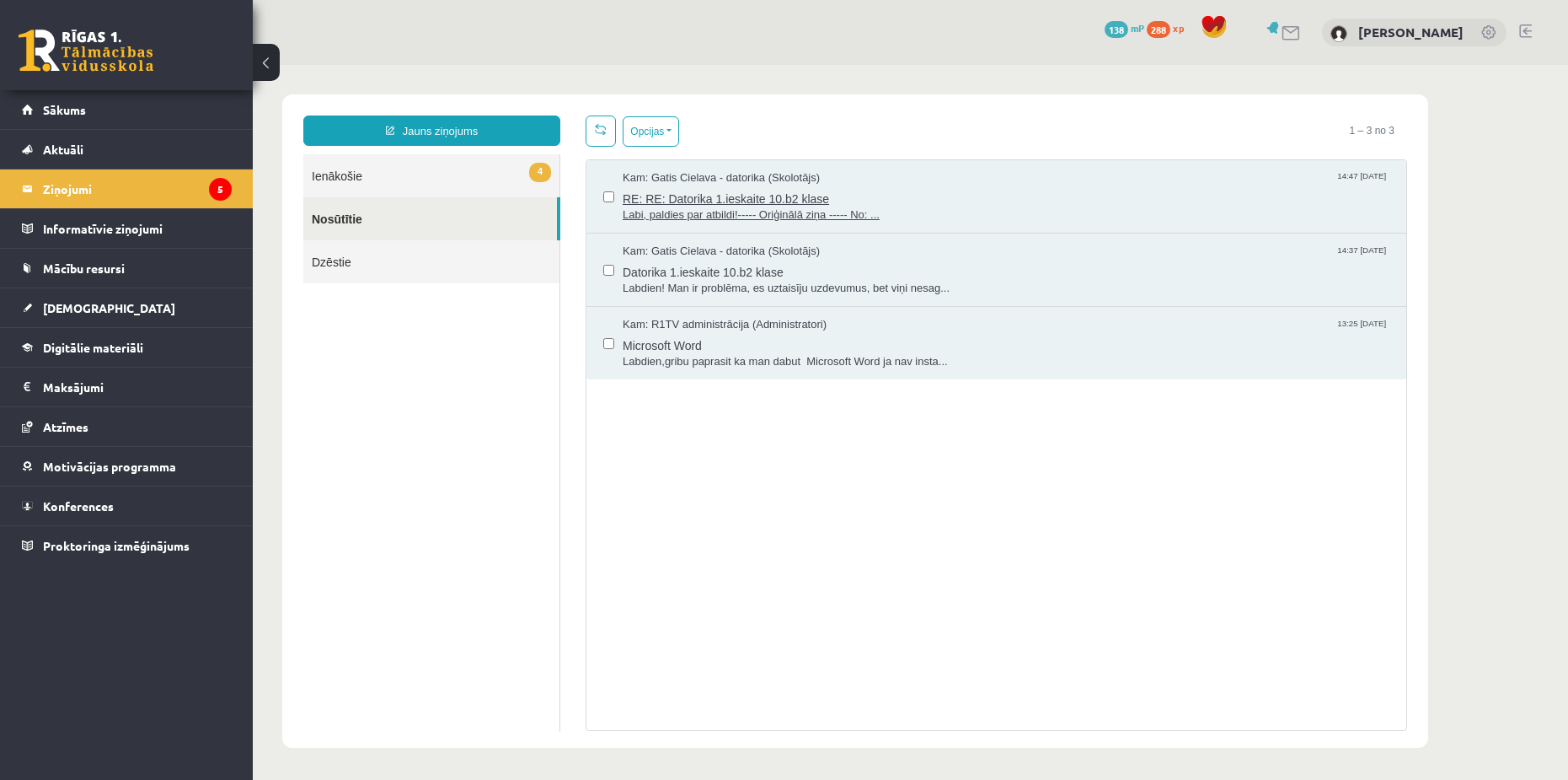
click at [851, 179] on div "Kam: Gatis Cielava - datorika (Skolotājs) 14:47 12/09/2025" at bounding box center [1007, 178] width 767 height 16
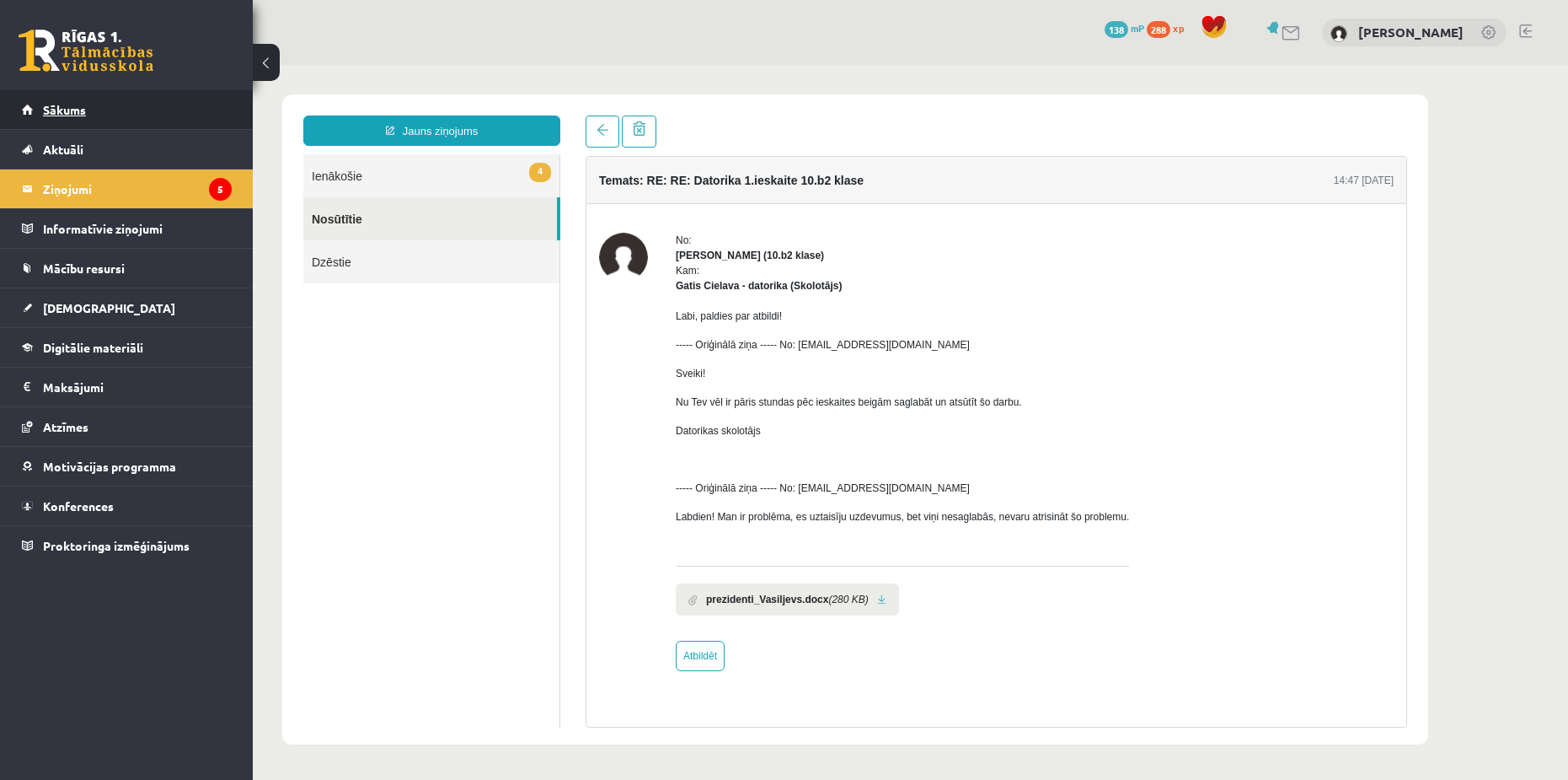
click at [96, 117] on link "Sākums" at bounding box center [127, 110] width 210 height 38
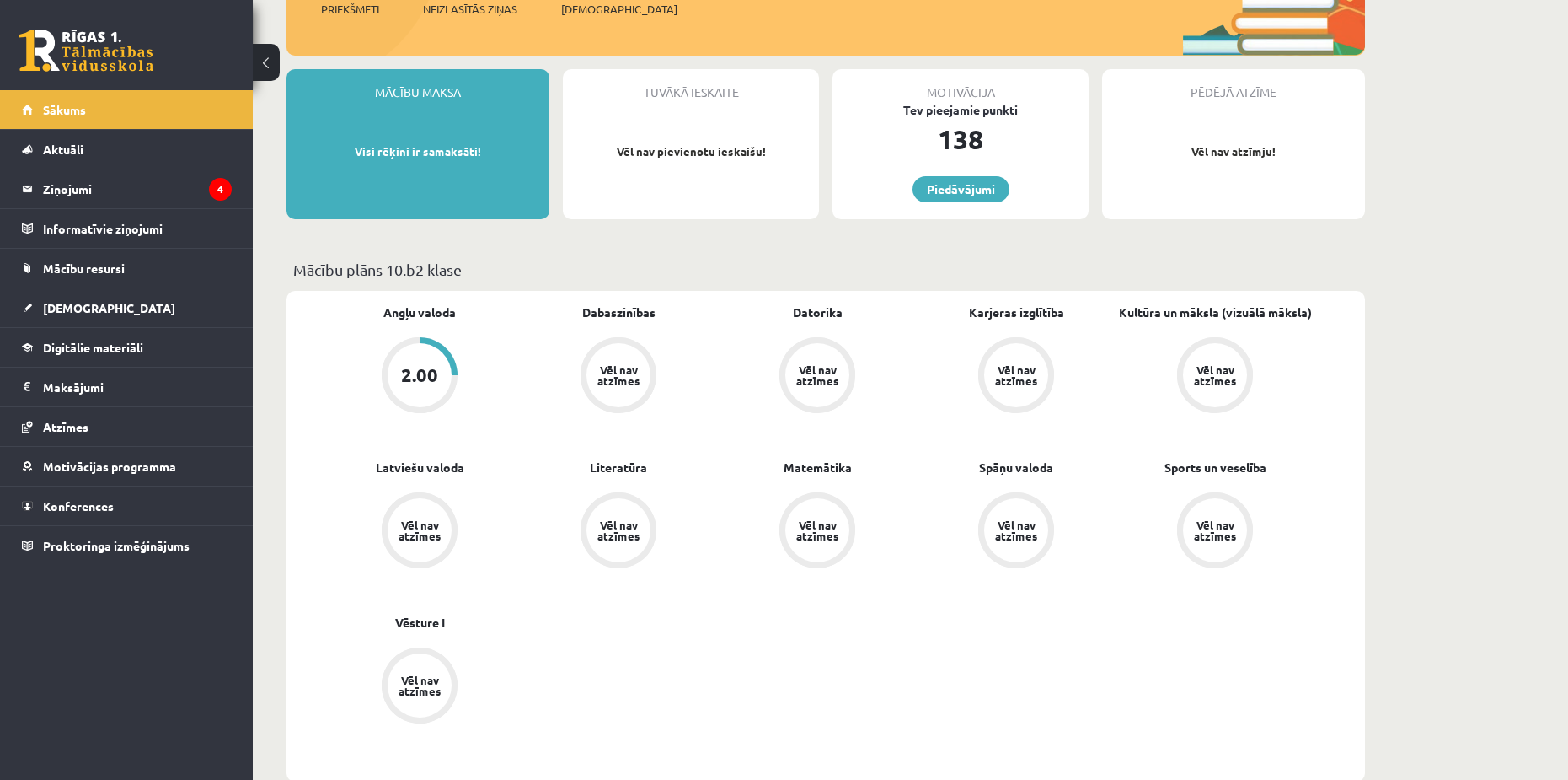
scroll to position [253, 0]
click at [604, 368] on div "Vēl nav atzīmes" at bounding box center [618, 376] width 47 height 22
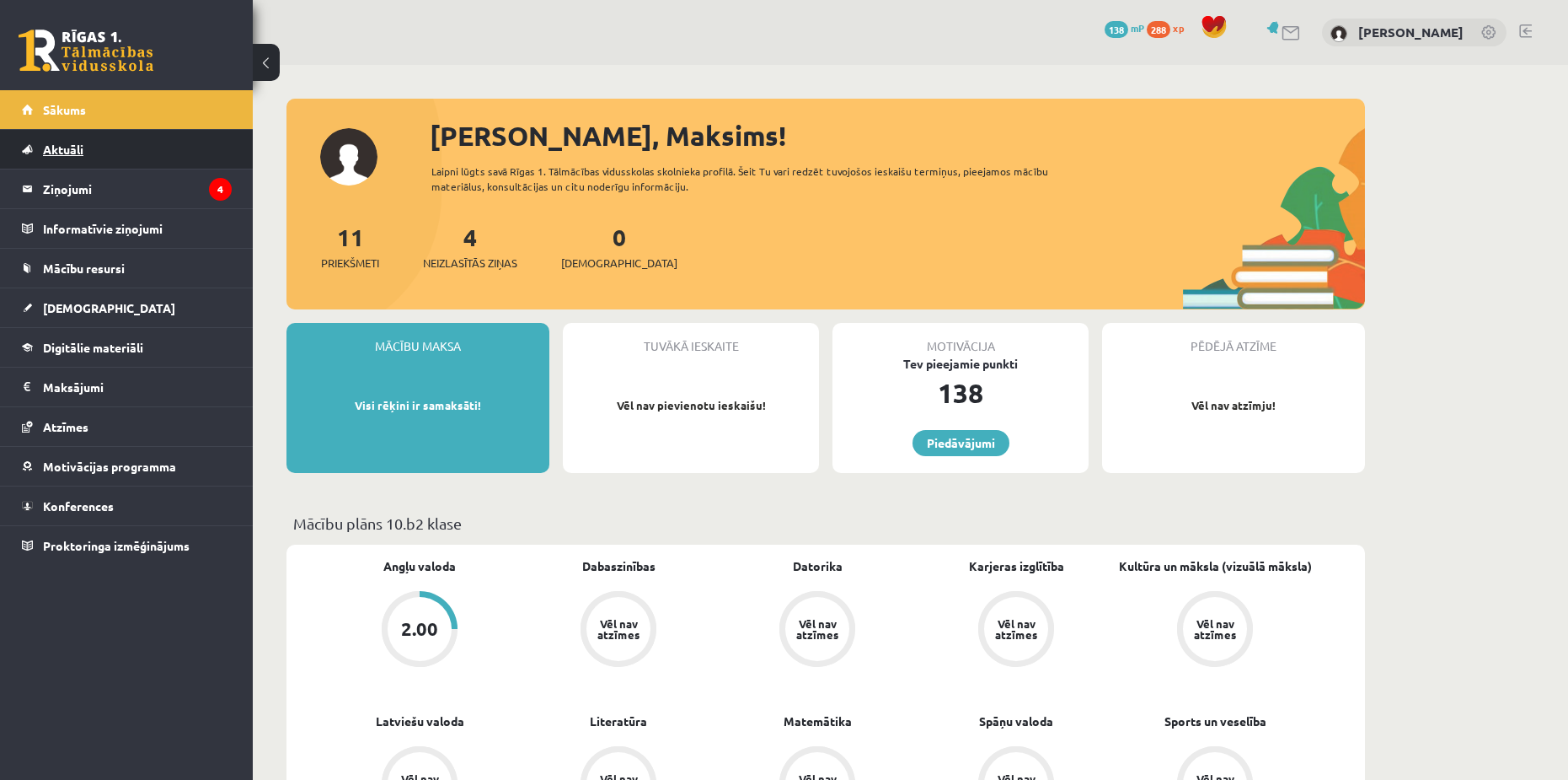
scroll to position [253, 0]
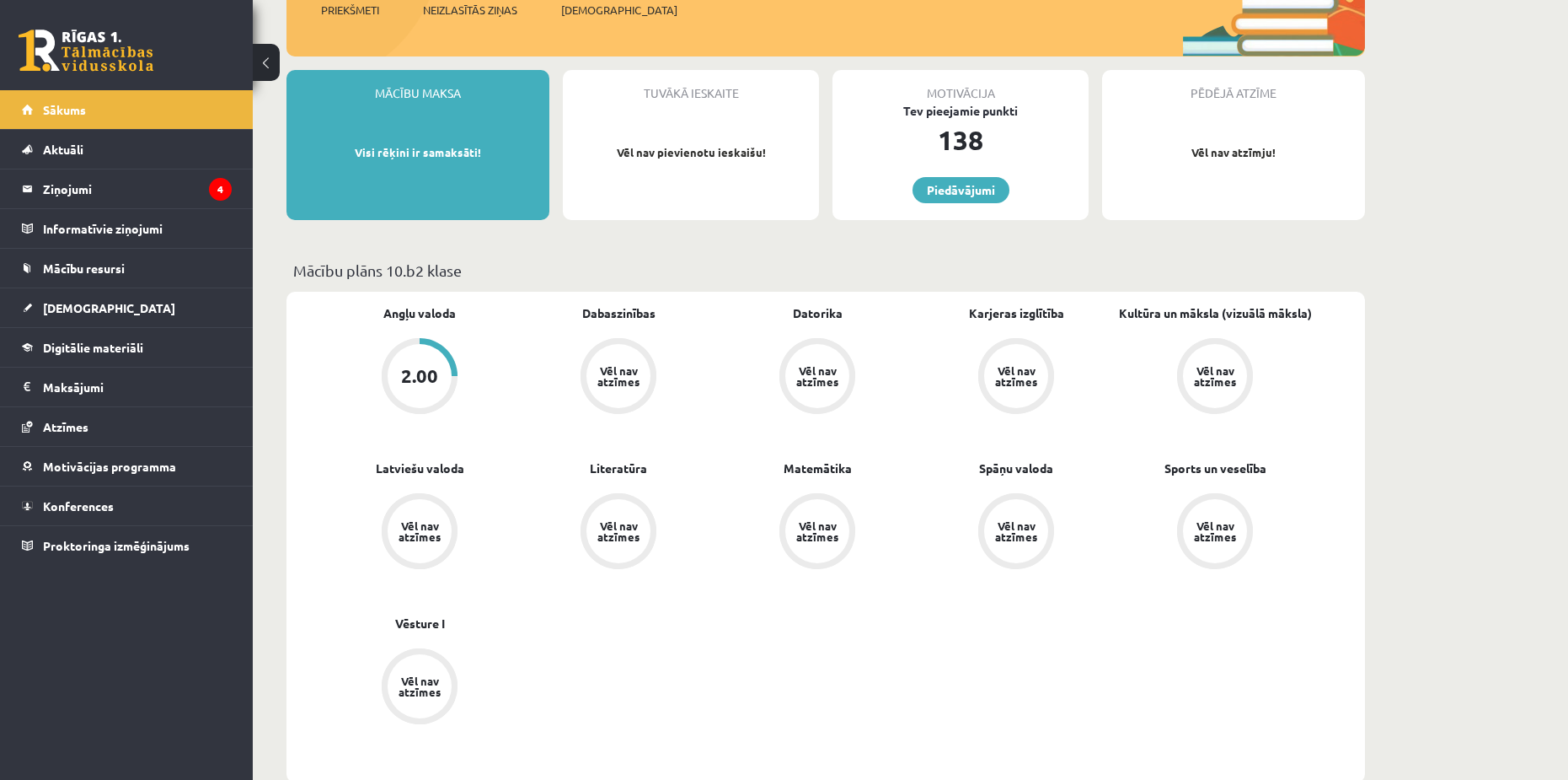
click at [602, 382] on div "Vēl nav atzīmes" at bounding box center [618, 376] width 47 height 22
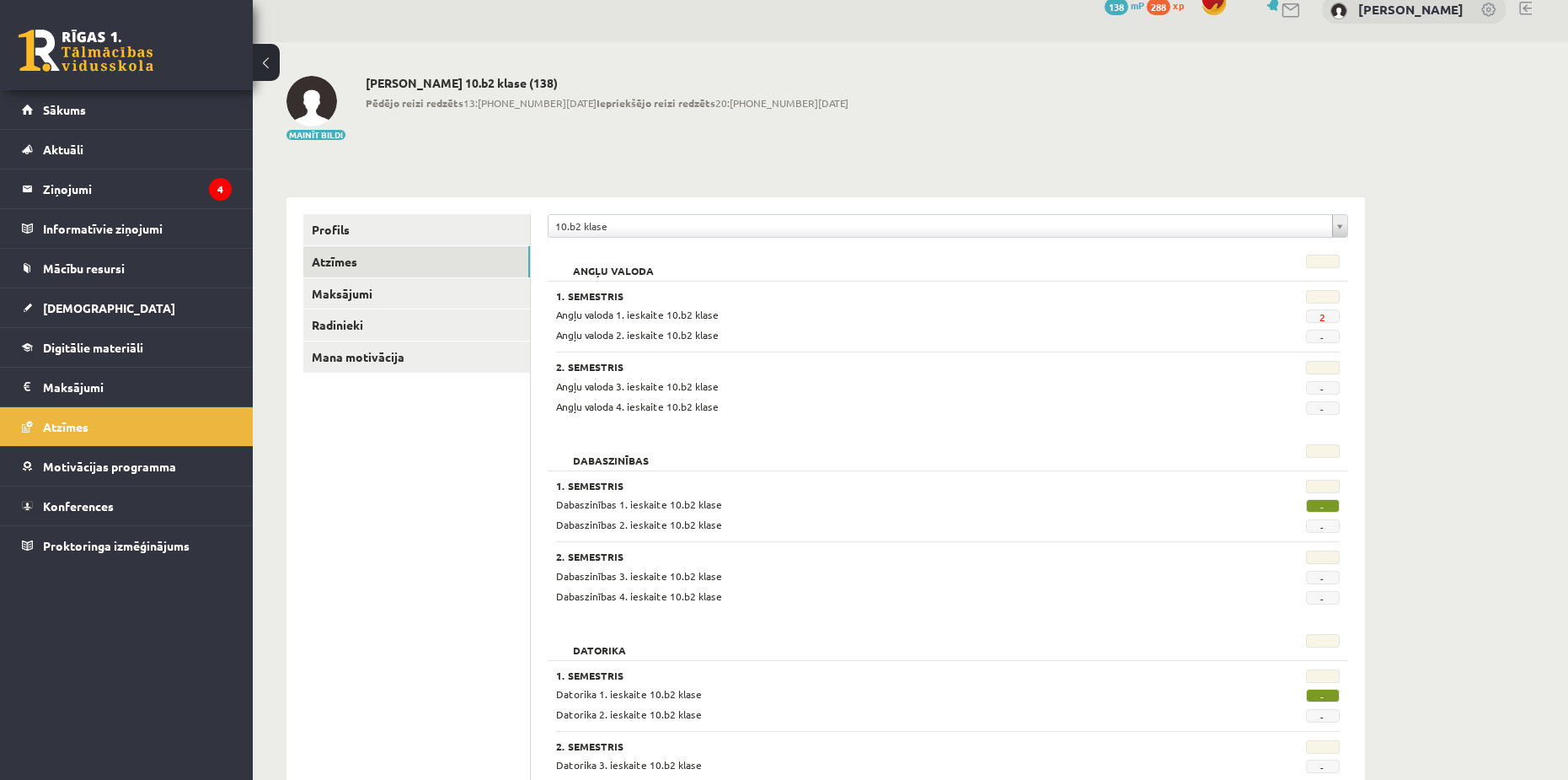
scroll to position [85, 0]
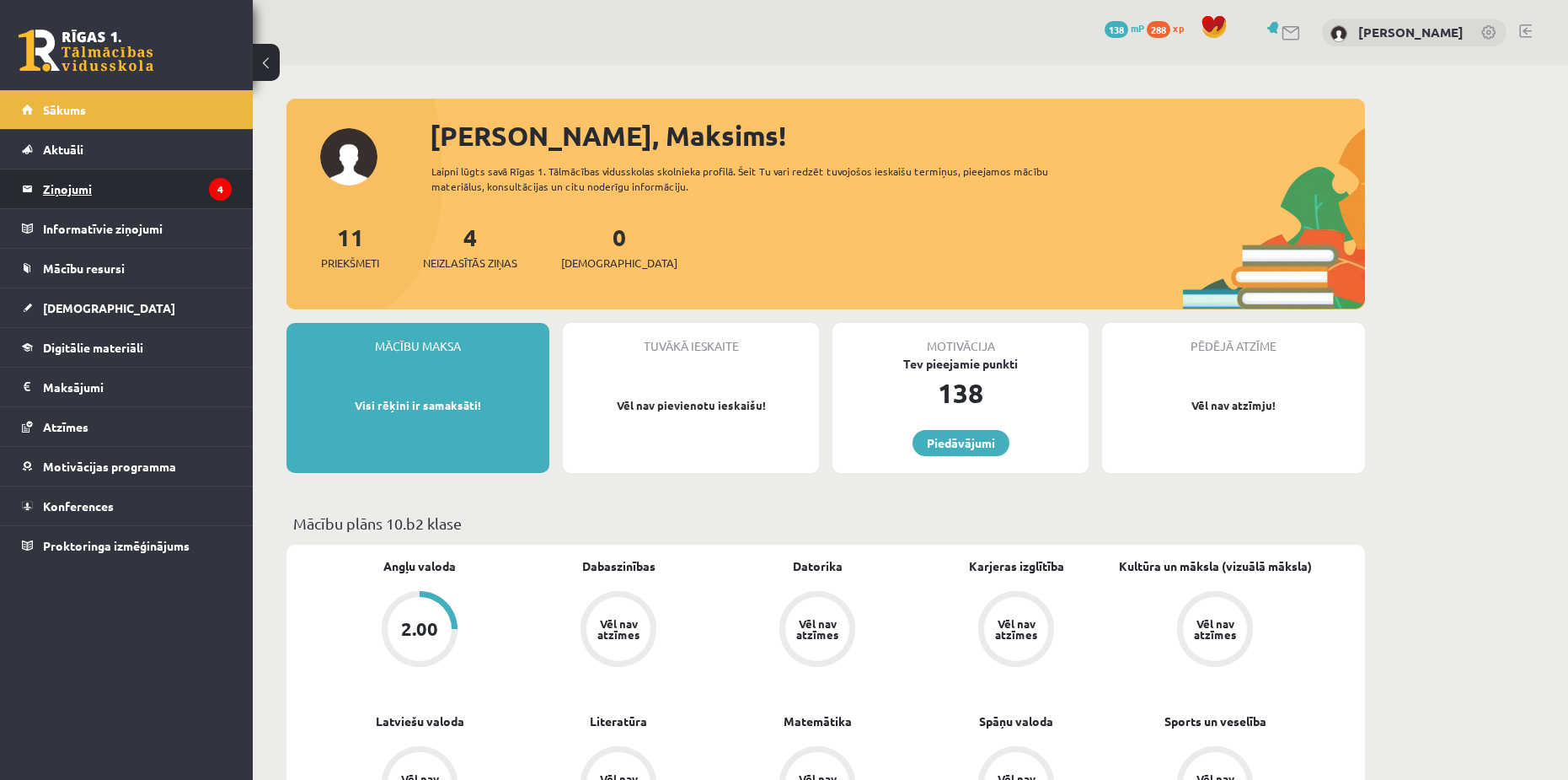
click at [79, 174] on legend "Ziņojumi 4" at bounding box center [137, 189] width 188 height 38
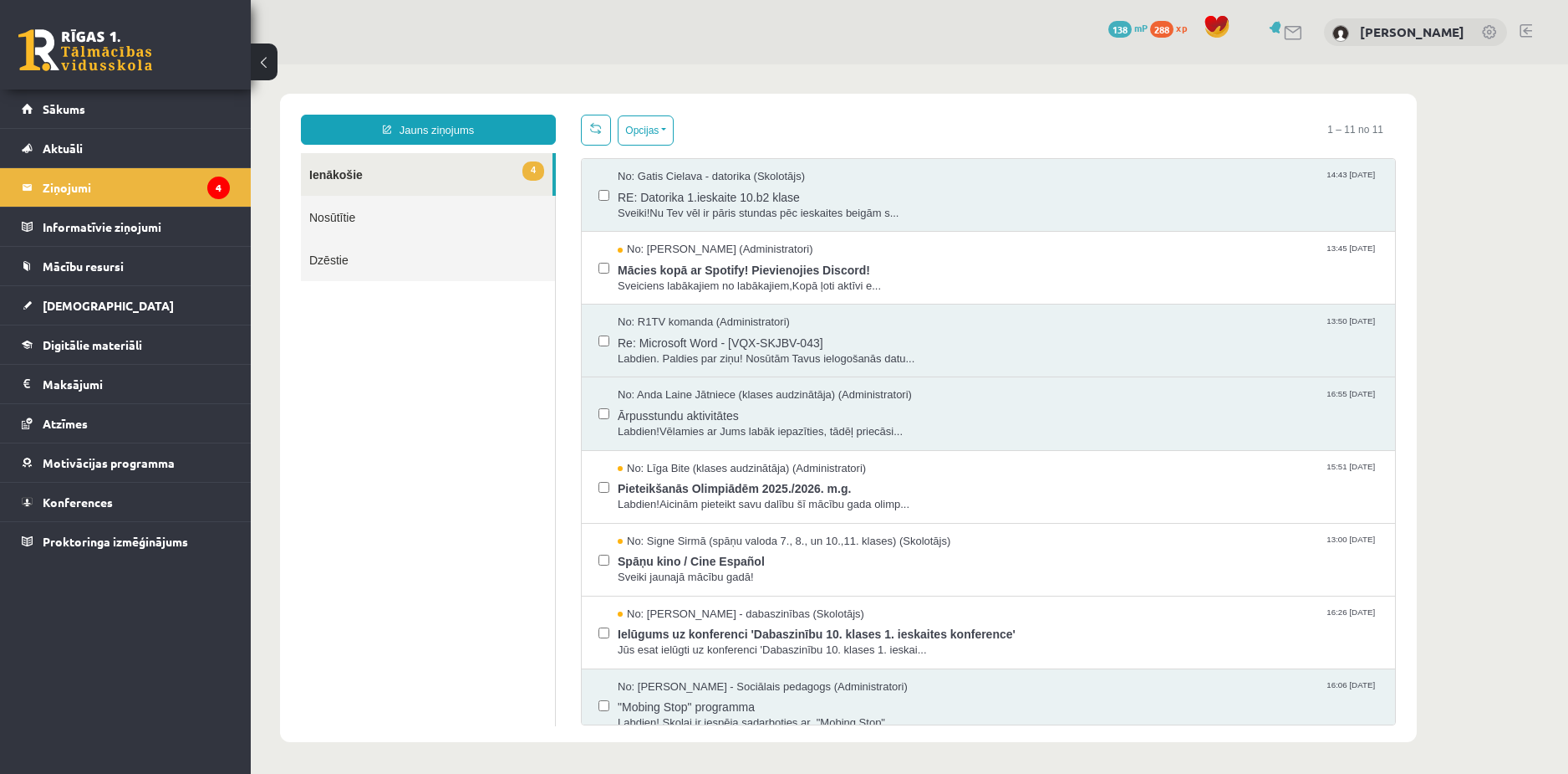
click at [430, 213] on link "Nosūtītie" at bounding box center [428, 217] width 254 height 43
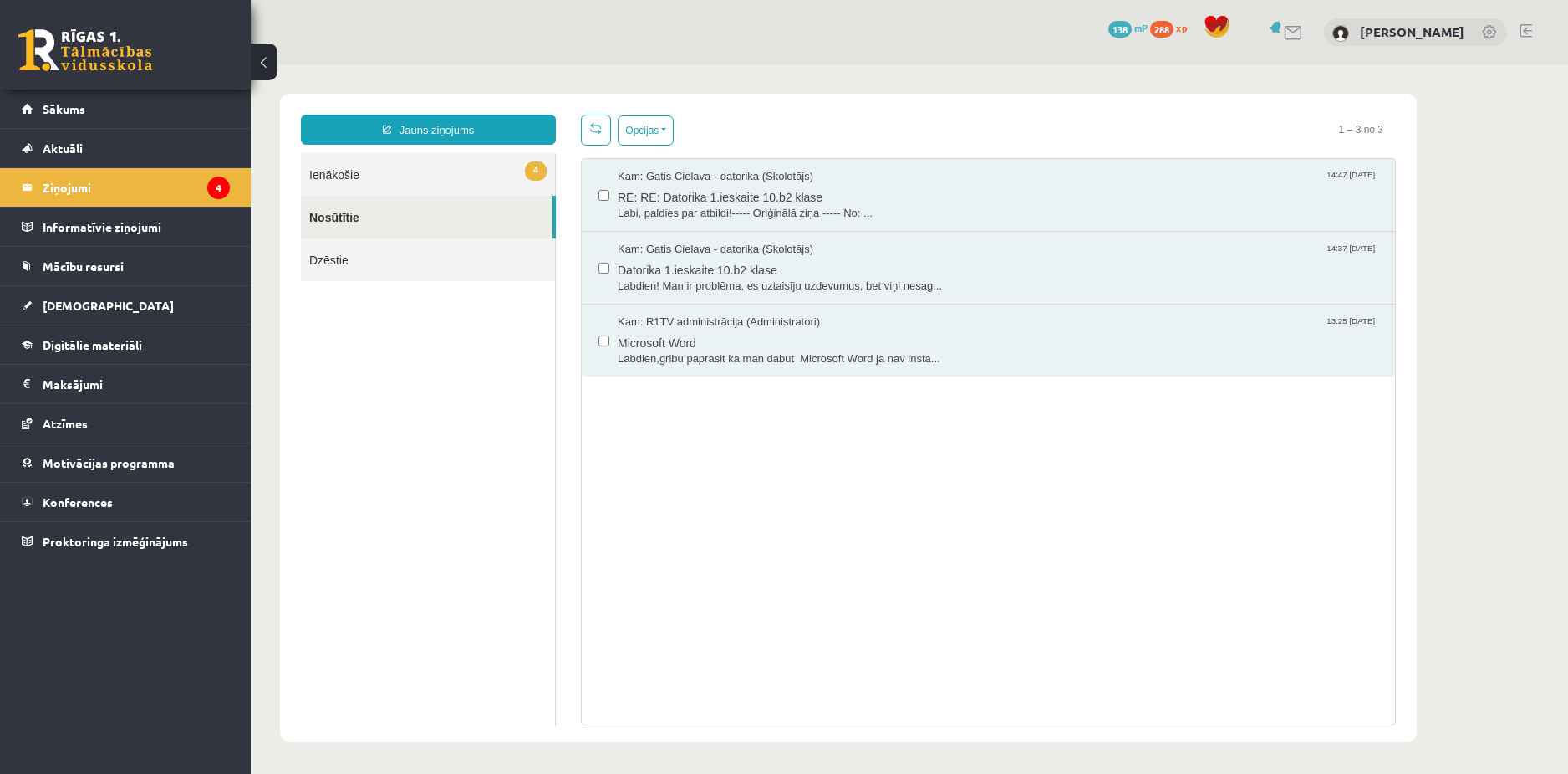
click at [76, 50] on link at bounding box center [85, 51] width 134 height 42
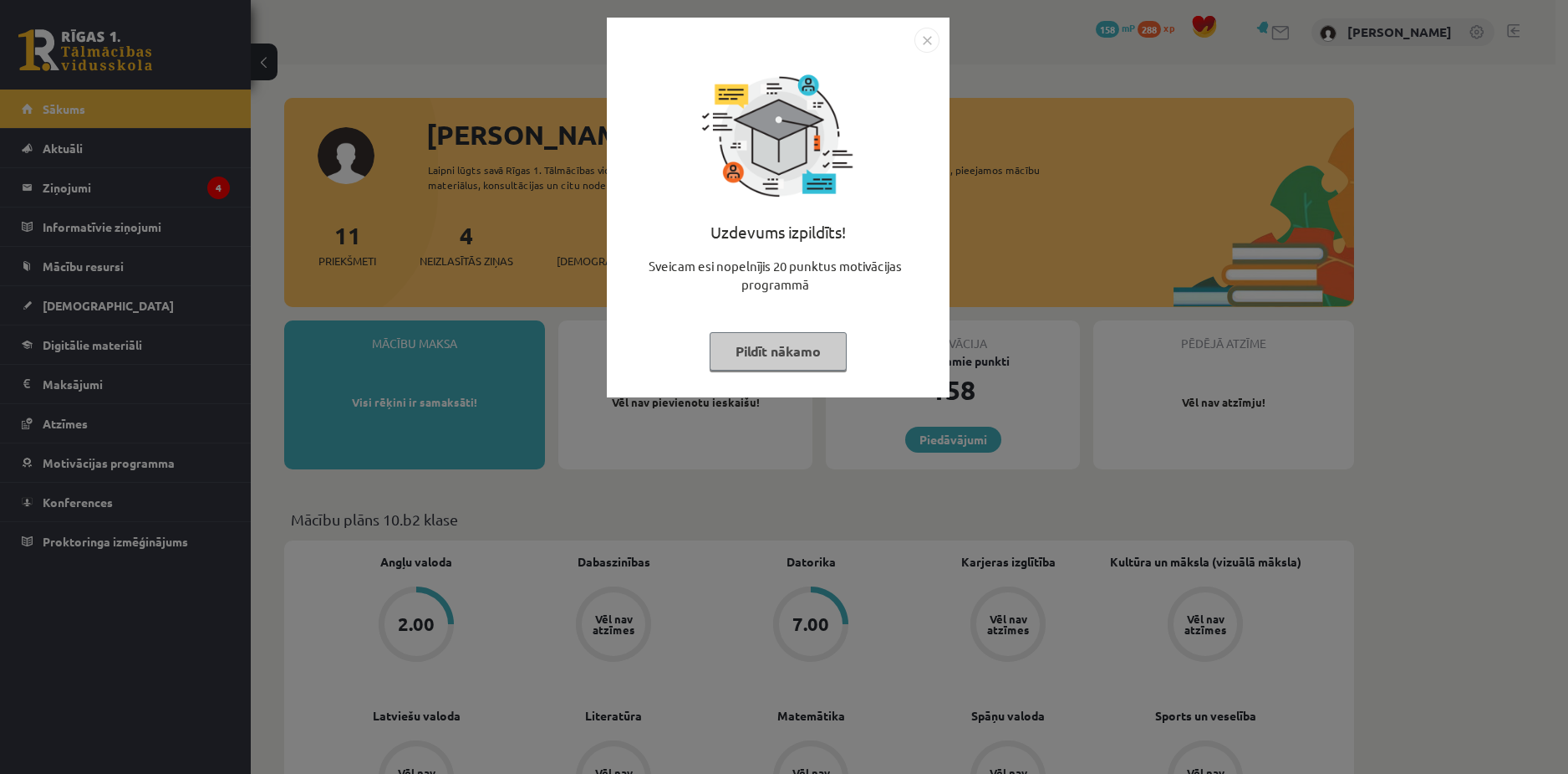
click at [818, 344] on button "Pildīt nākamo" at bounding box center [778, 351] width 137 height 38
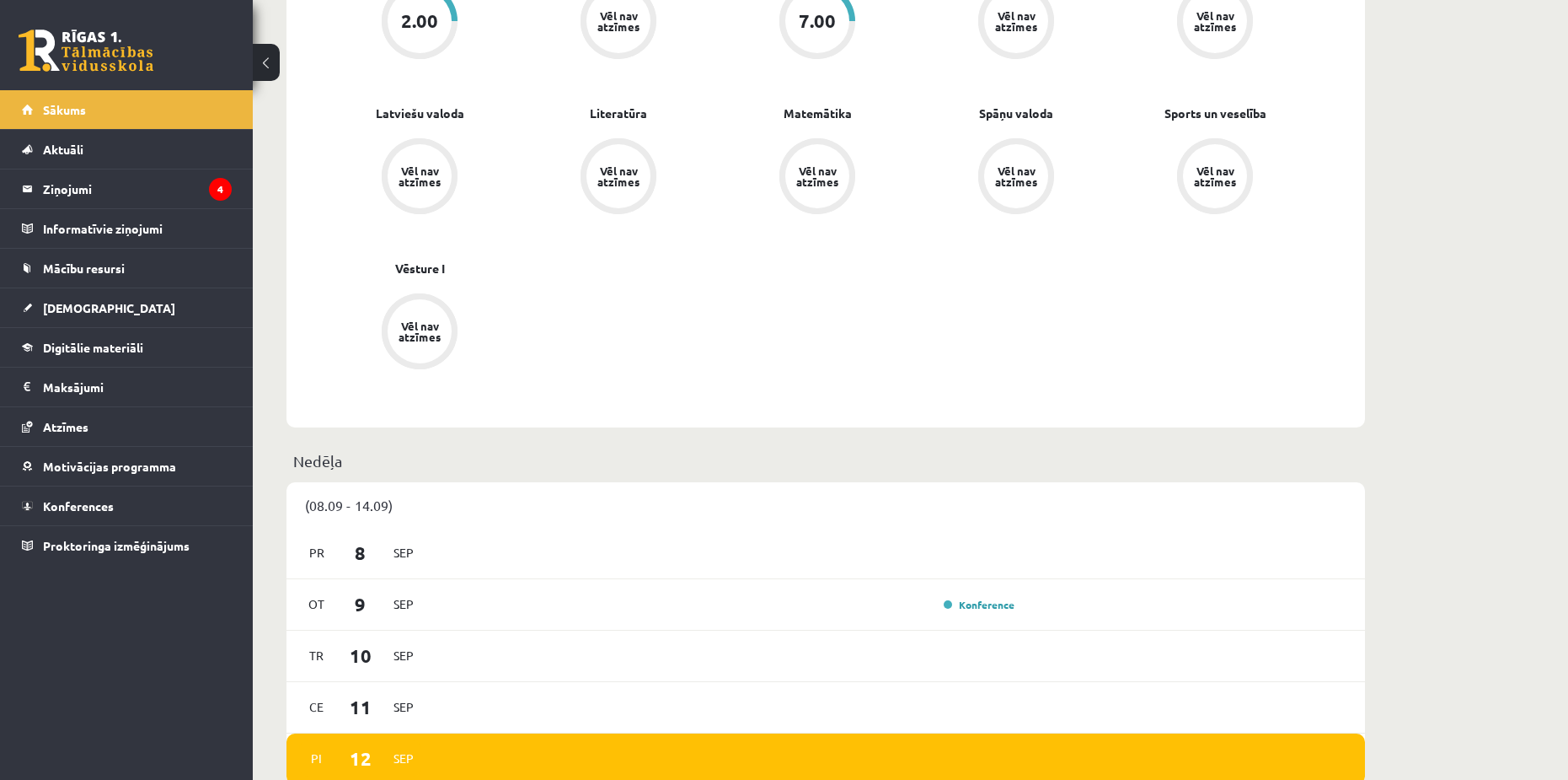
scroll to position [338, 0]
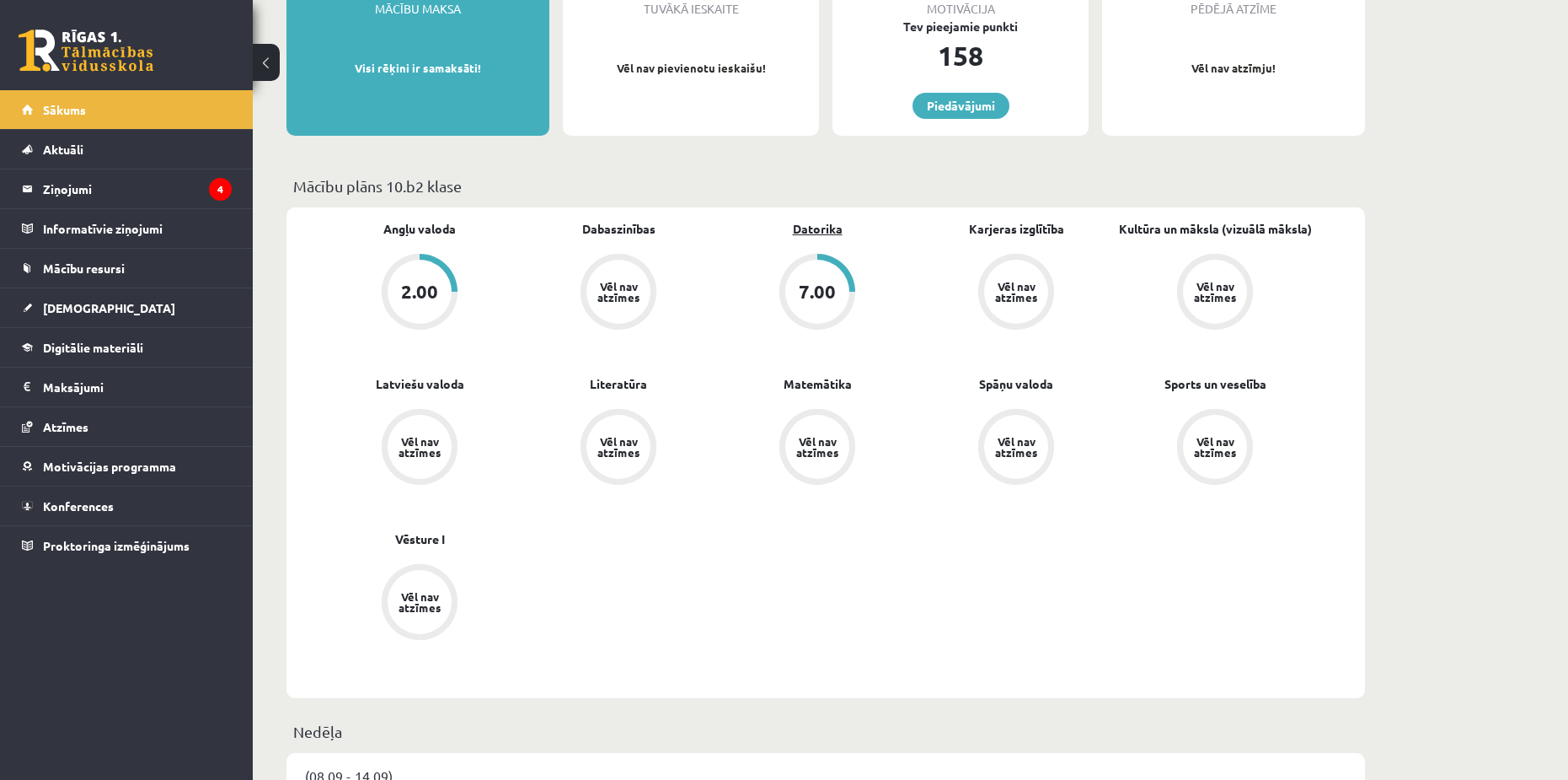
click at [817, 226] on link "Datorika" at bounding box center [818, 229] width 50 height 17
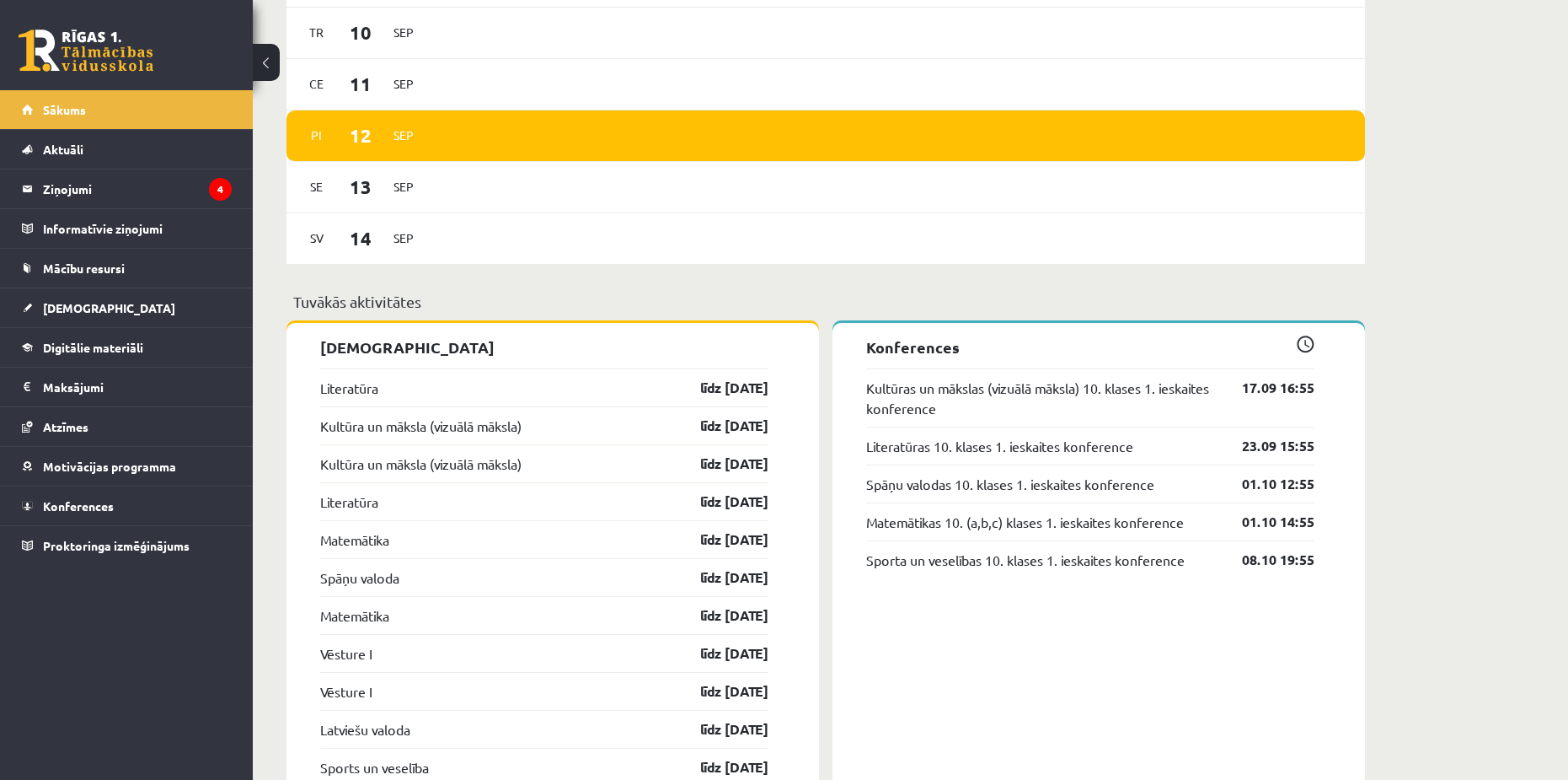
scroll to position [1171, 0]
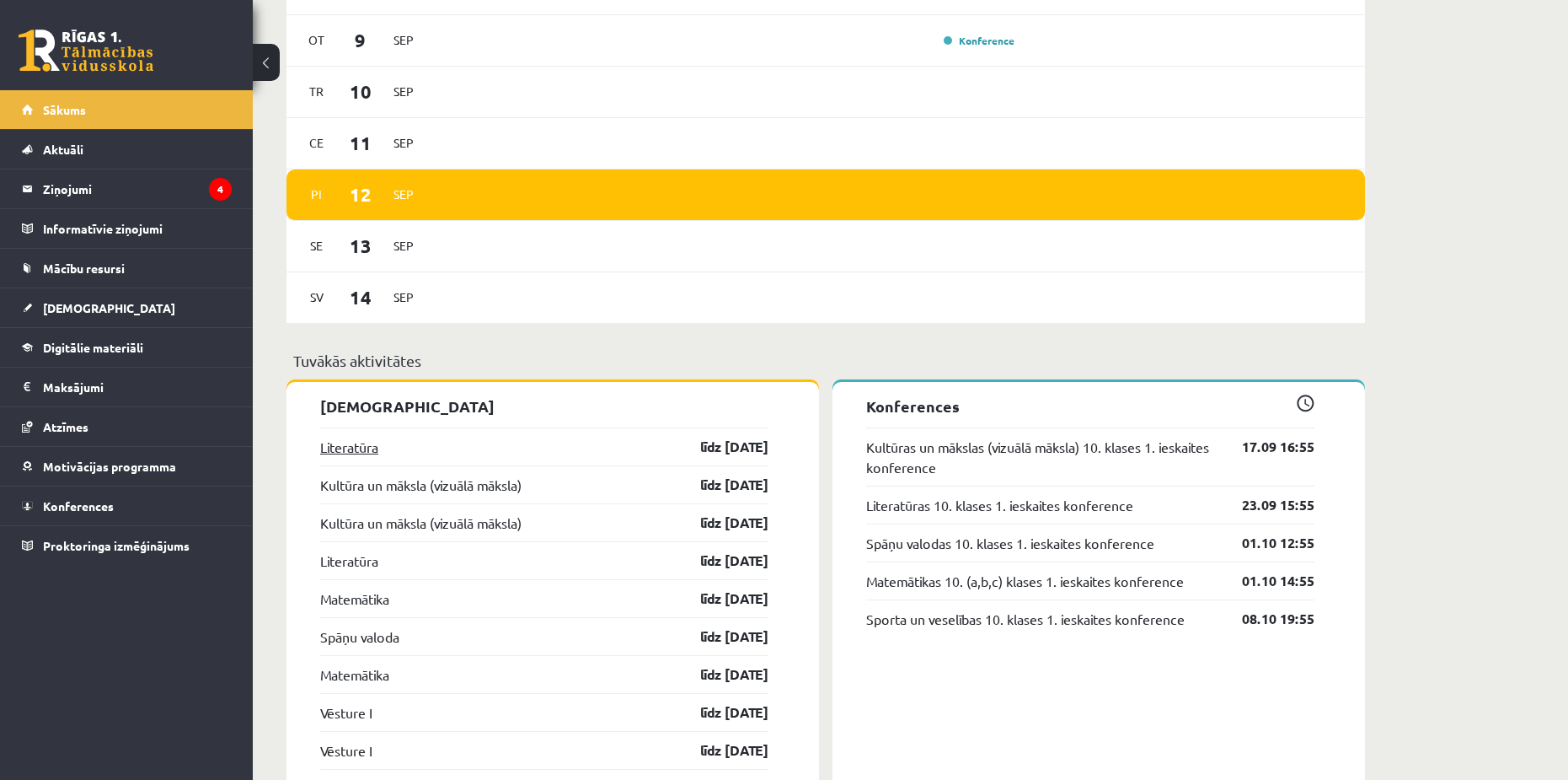
click at [361, 454] on link "Literatūra" at bounding box center [349, 446] width 58 height 20
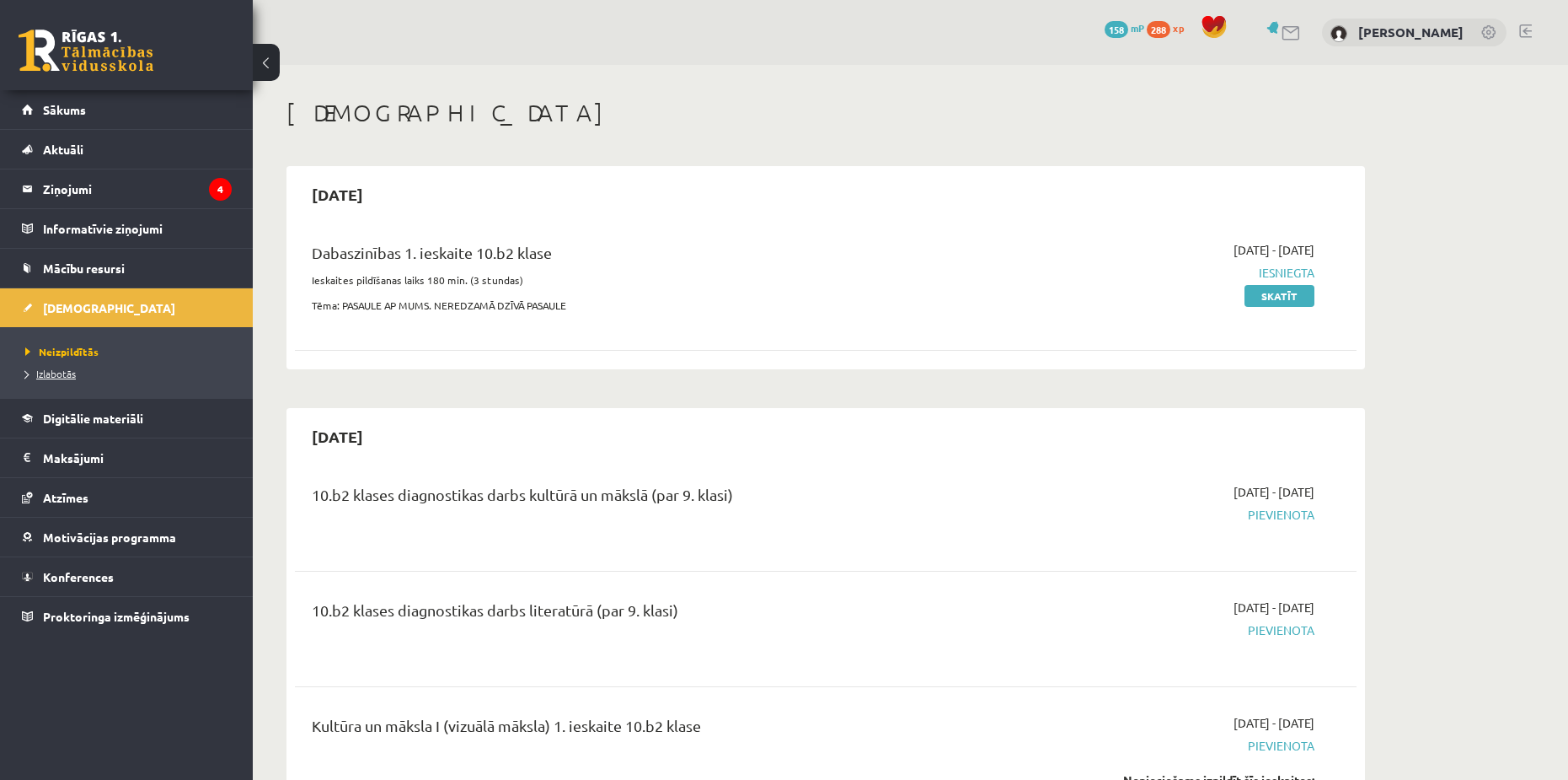
click at [62, 374] on span "Izlabotās" at bounding box center [50, 373] width 51 height 13
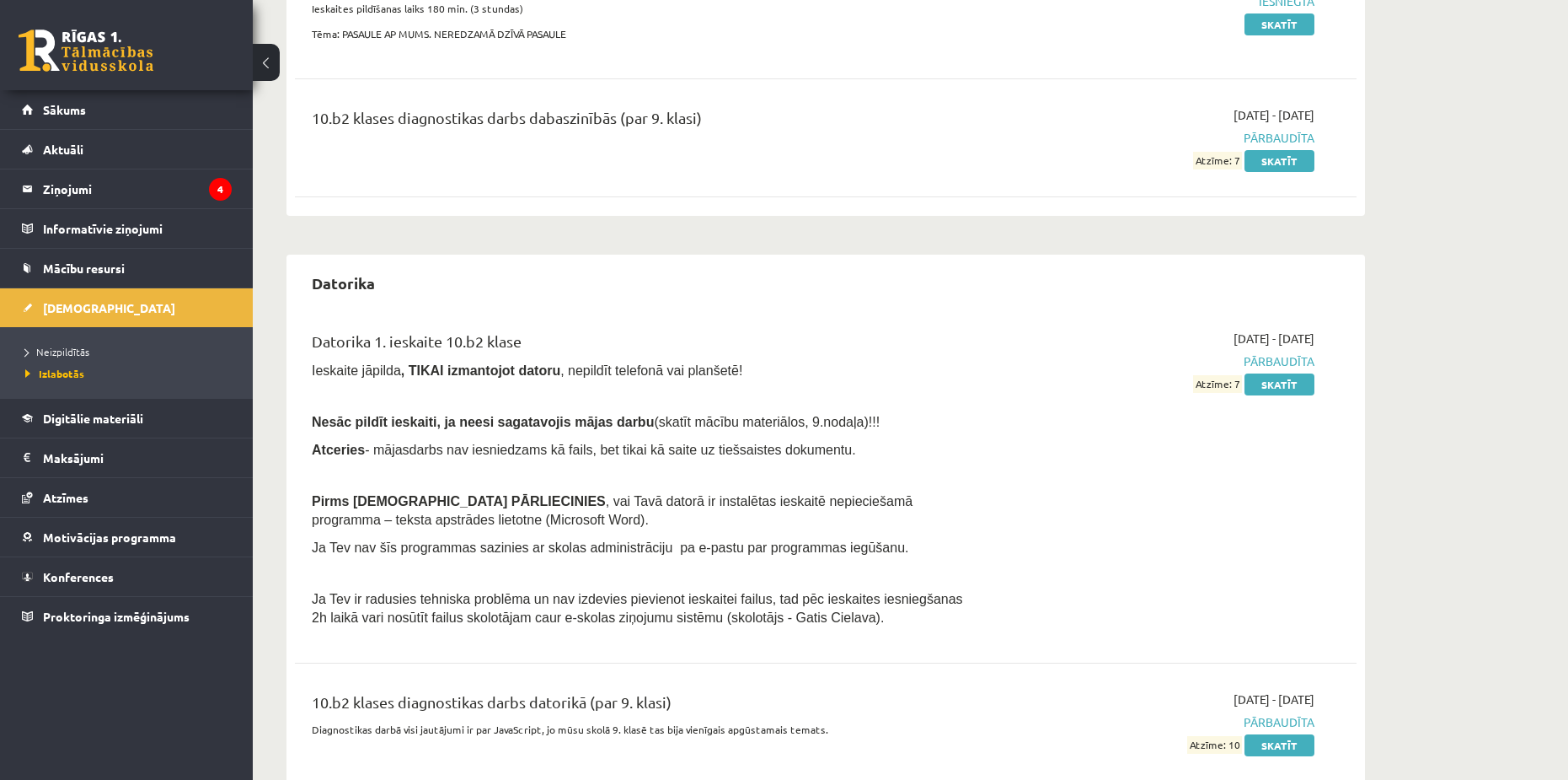
scroll to position [667, 0]
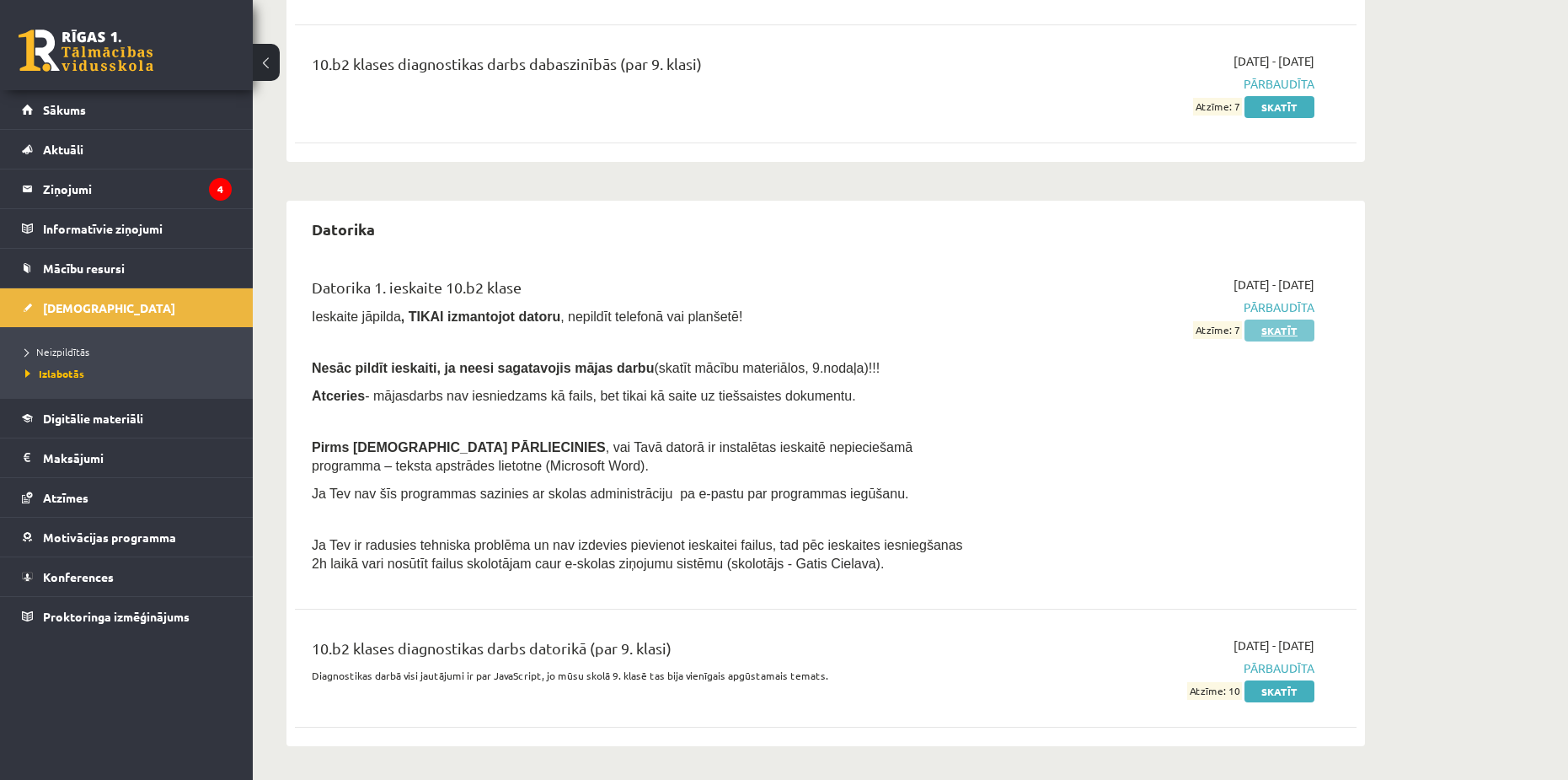
click at [1283, 334] on link "Skatīt" at bounding box center [1280, 330] width 70 height 22
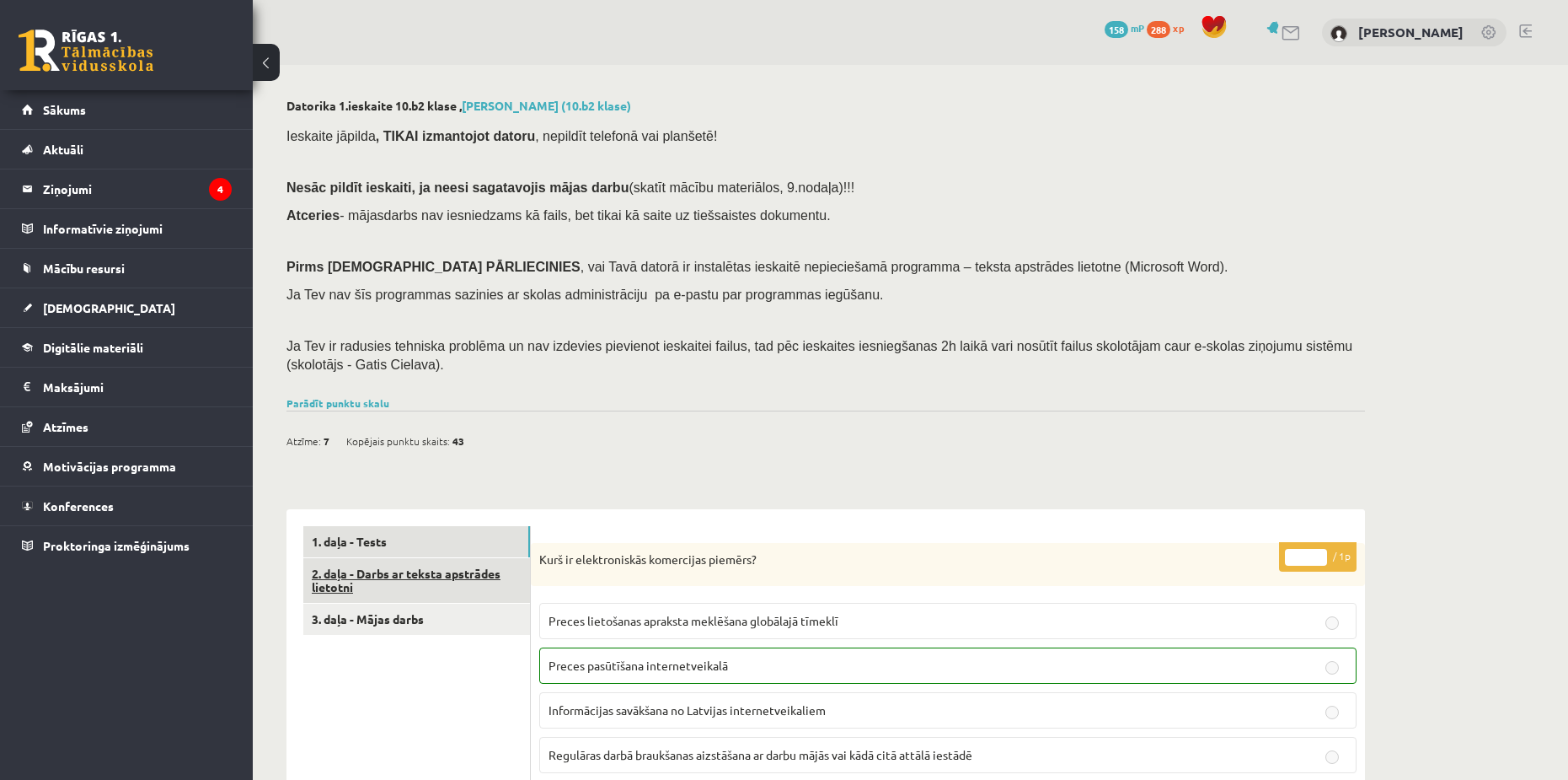
click at [430, 588] on link "2. daļa - Darbs ar teksta apstrādes lietotni" at bounding box center [417, 580] width 227 height 45
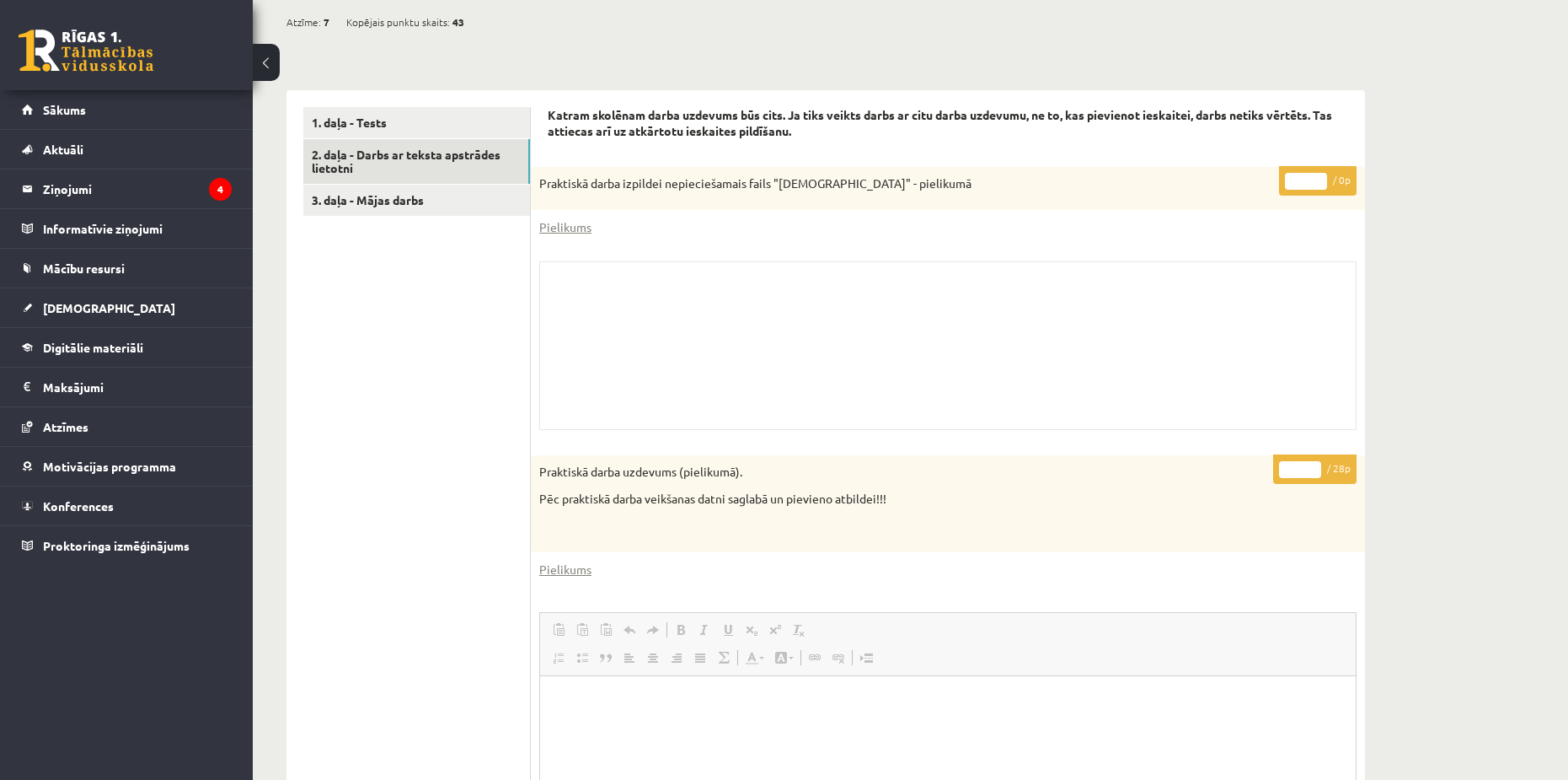
scroll to position [338, 0]
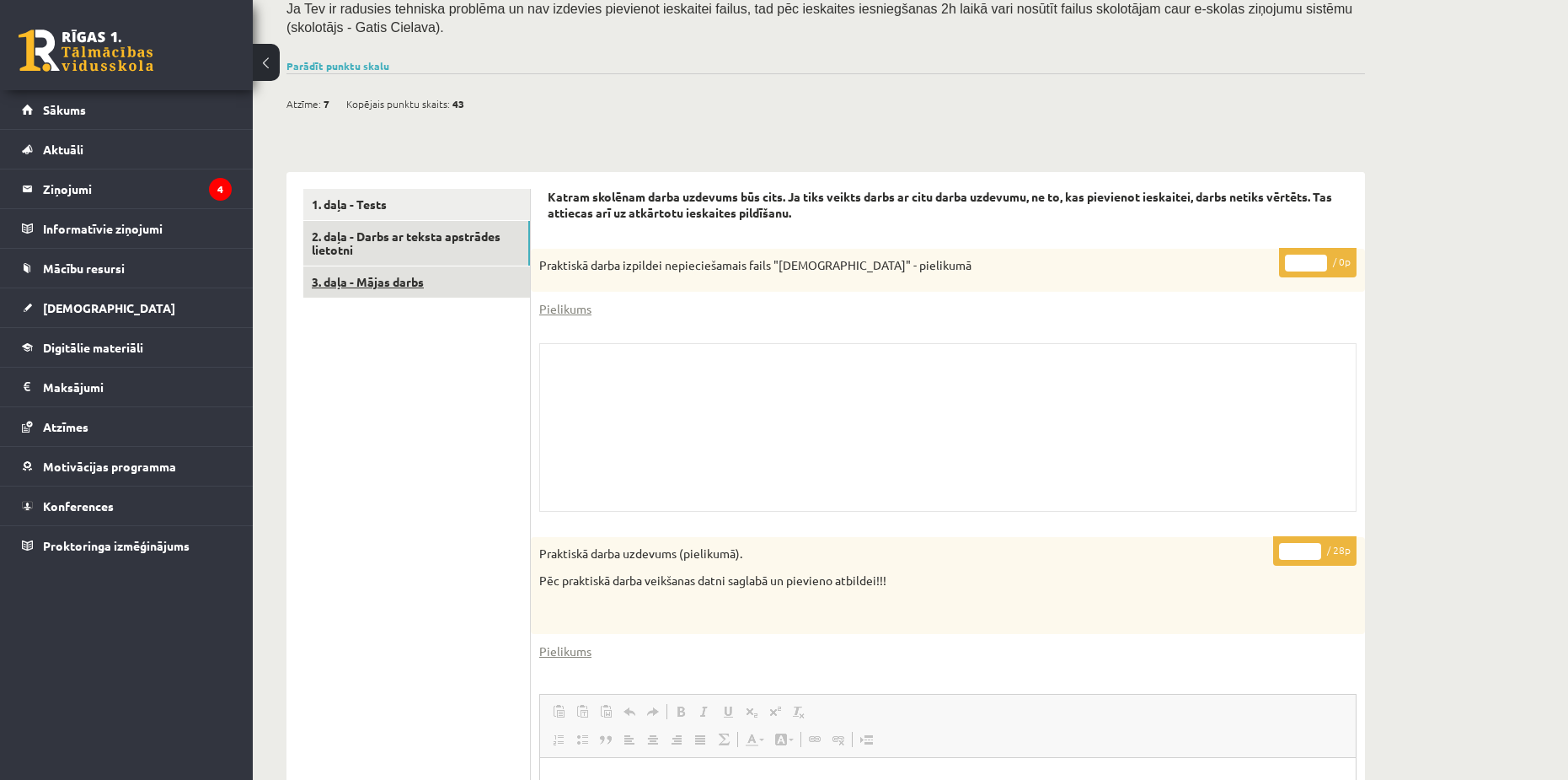
click at [359, 280] on link "3. daļa - Mājas darbs" at bounding box center [417, 282] width 227 height 31
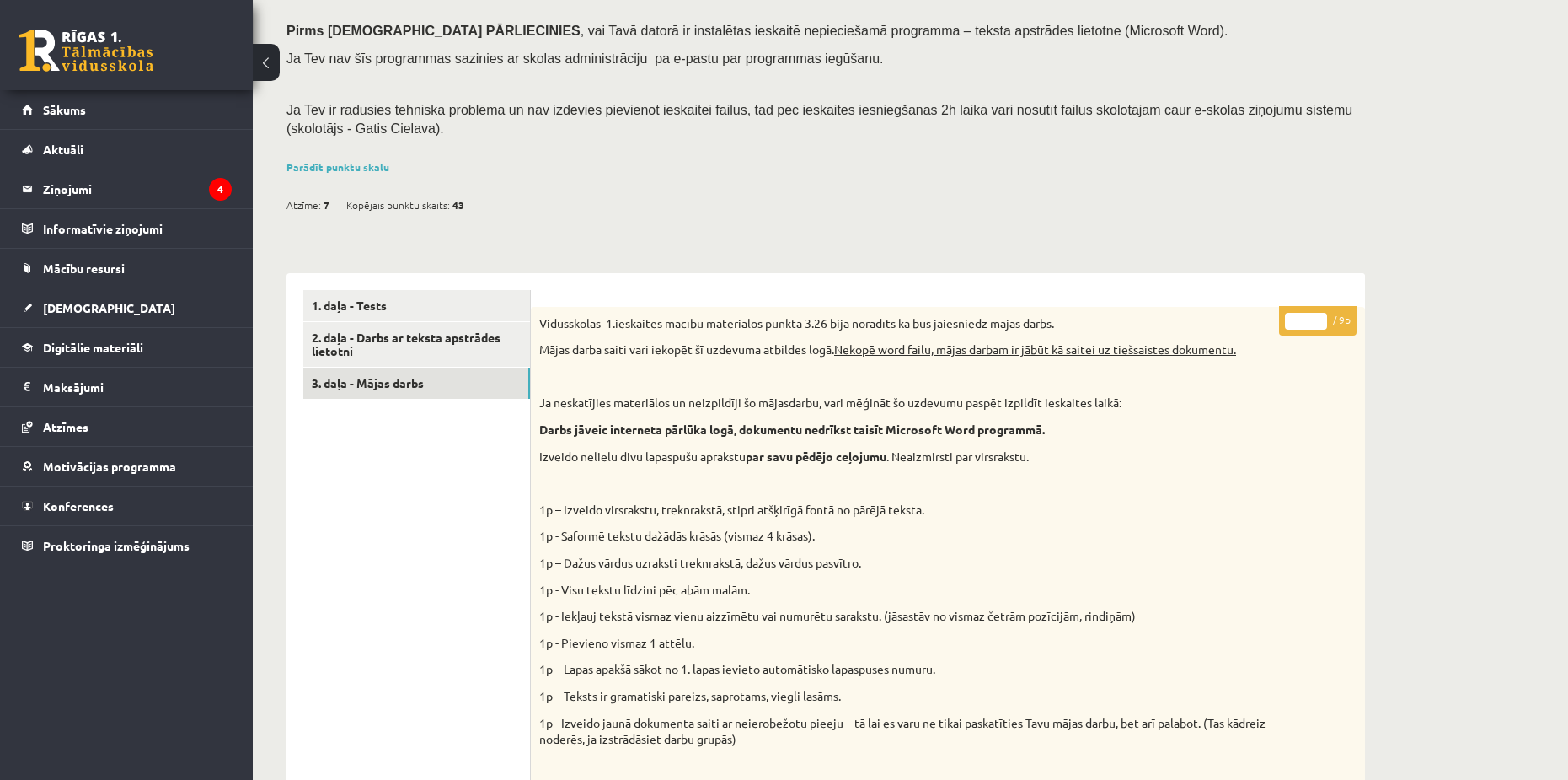
scroll to position [0, 0]
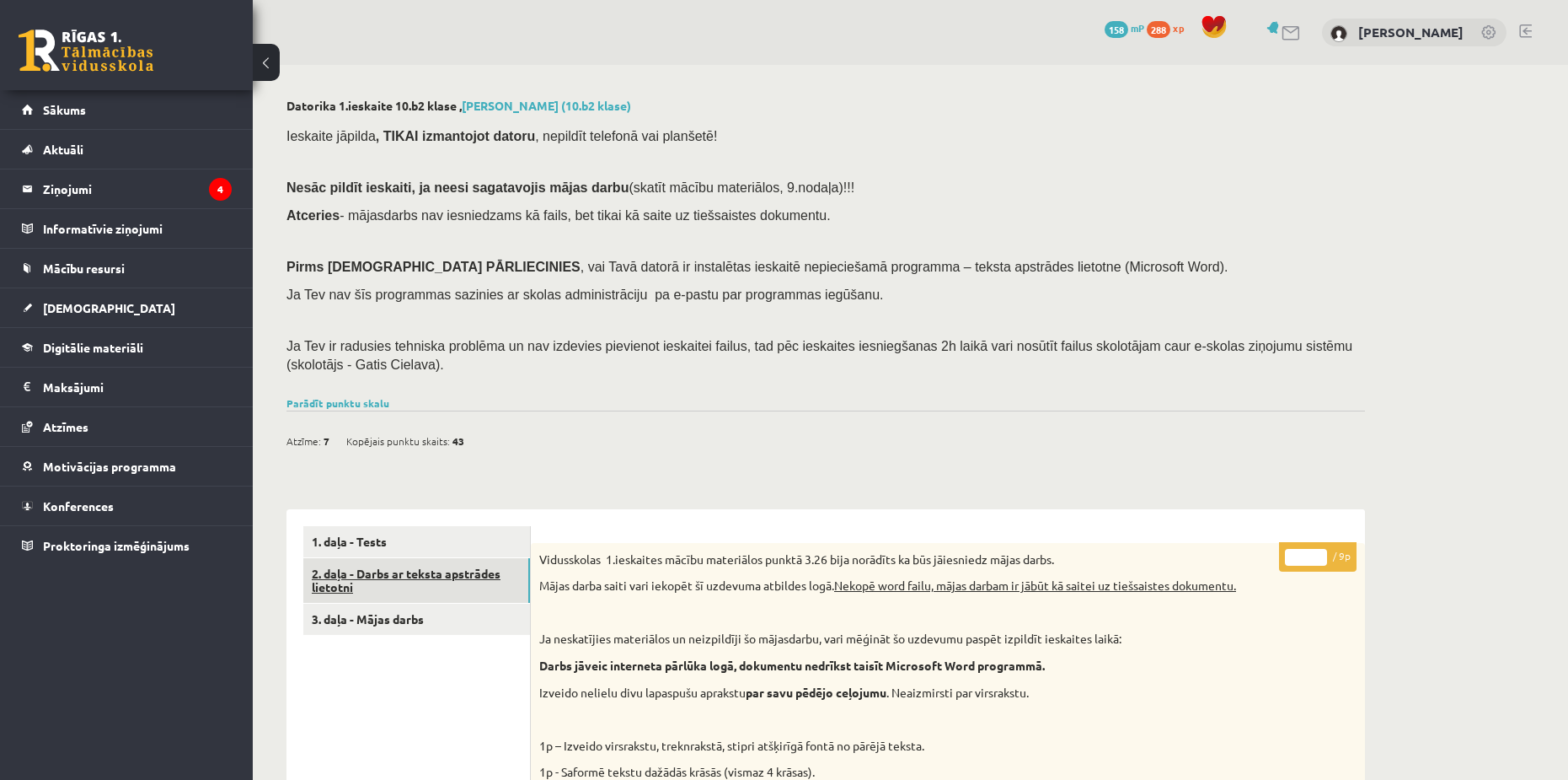
click at [358, 571] on link "2. daļa - Darbs ar teksta apstrādes lietotni" at bounding box center [417, 580] width 227 height 45
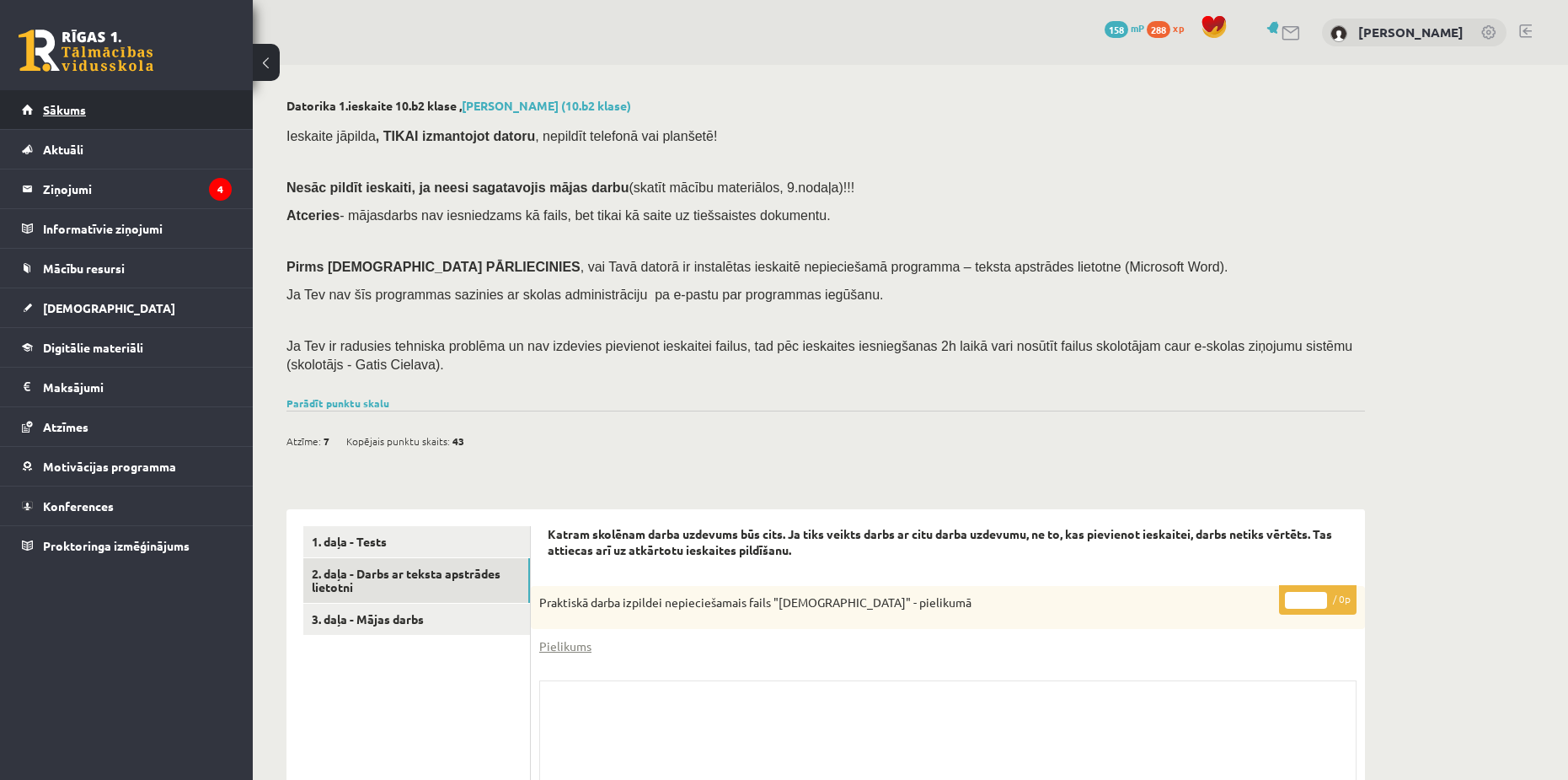
click at [74, 111] on span "Sākums" at bounding box center [64, 110] width 43 height 15
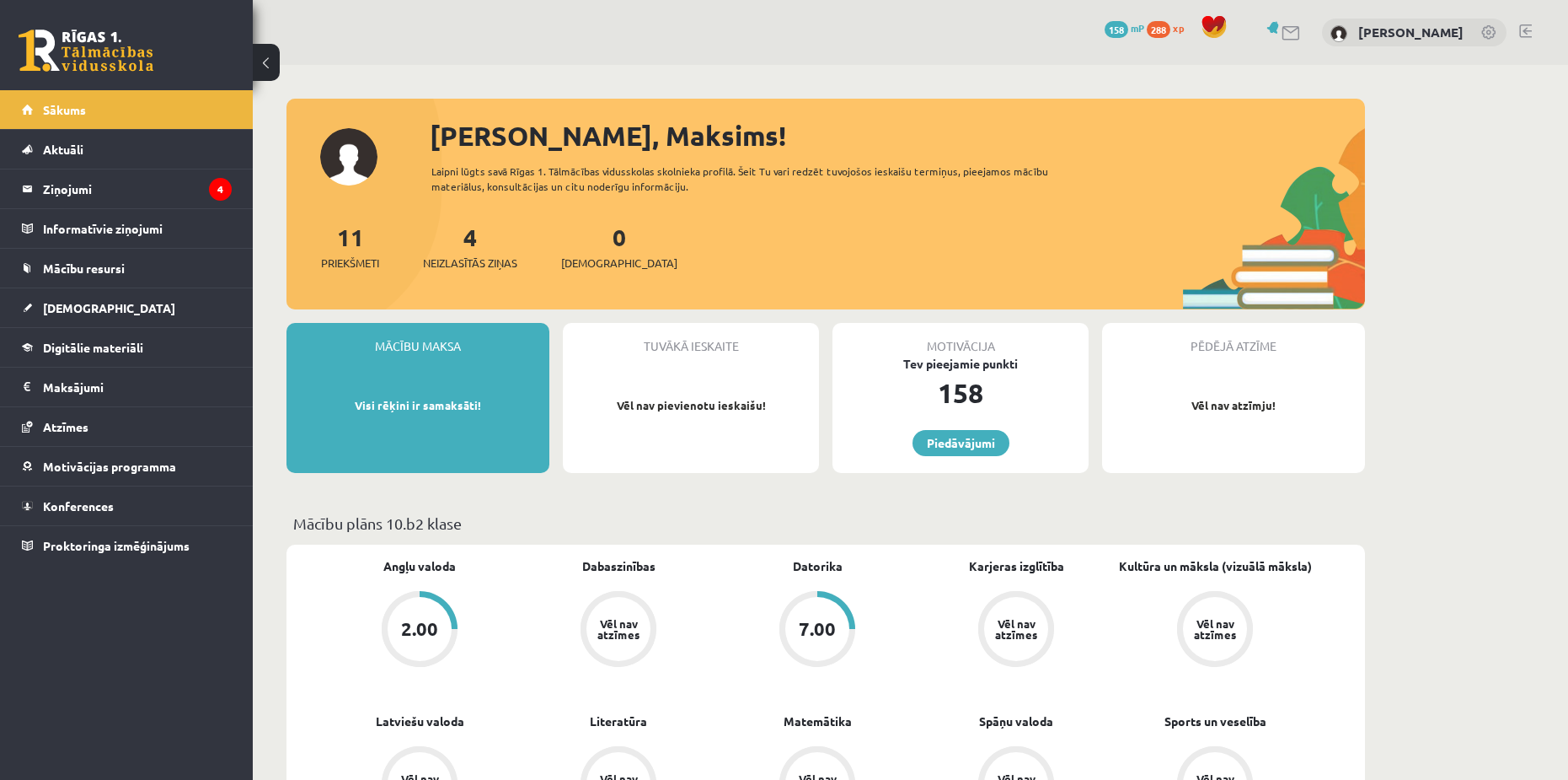
scroll to position [253, 0]
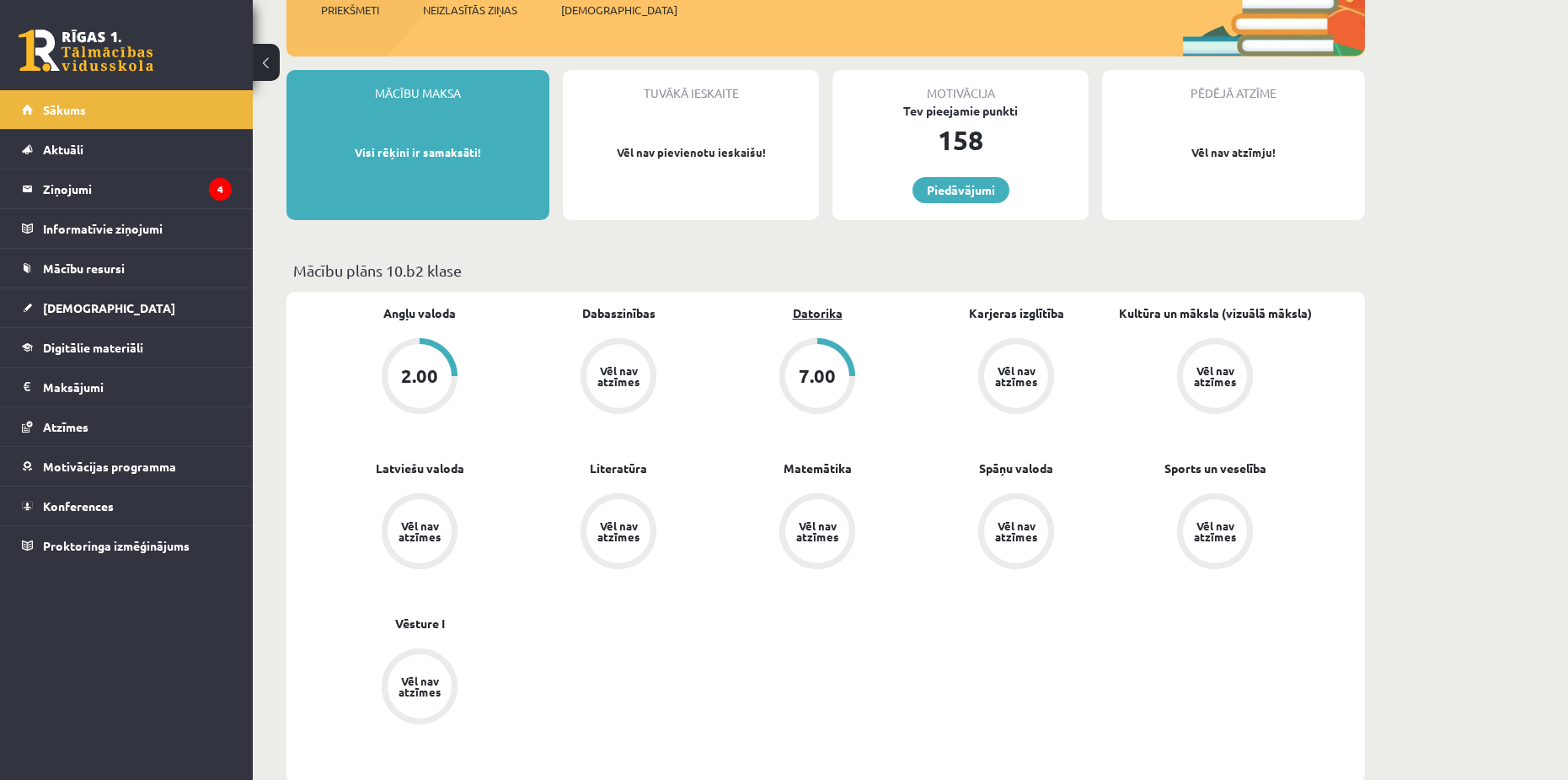
click at [798, 317] on link "Datorika" at bounding box center [818, 313] width 50 height 17
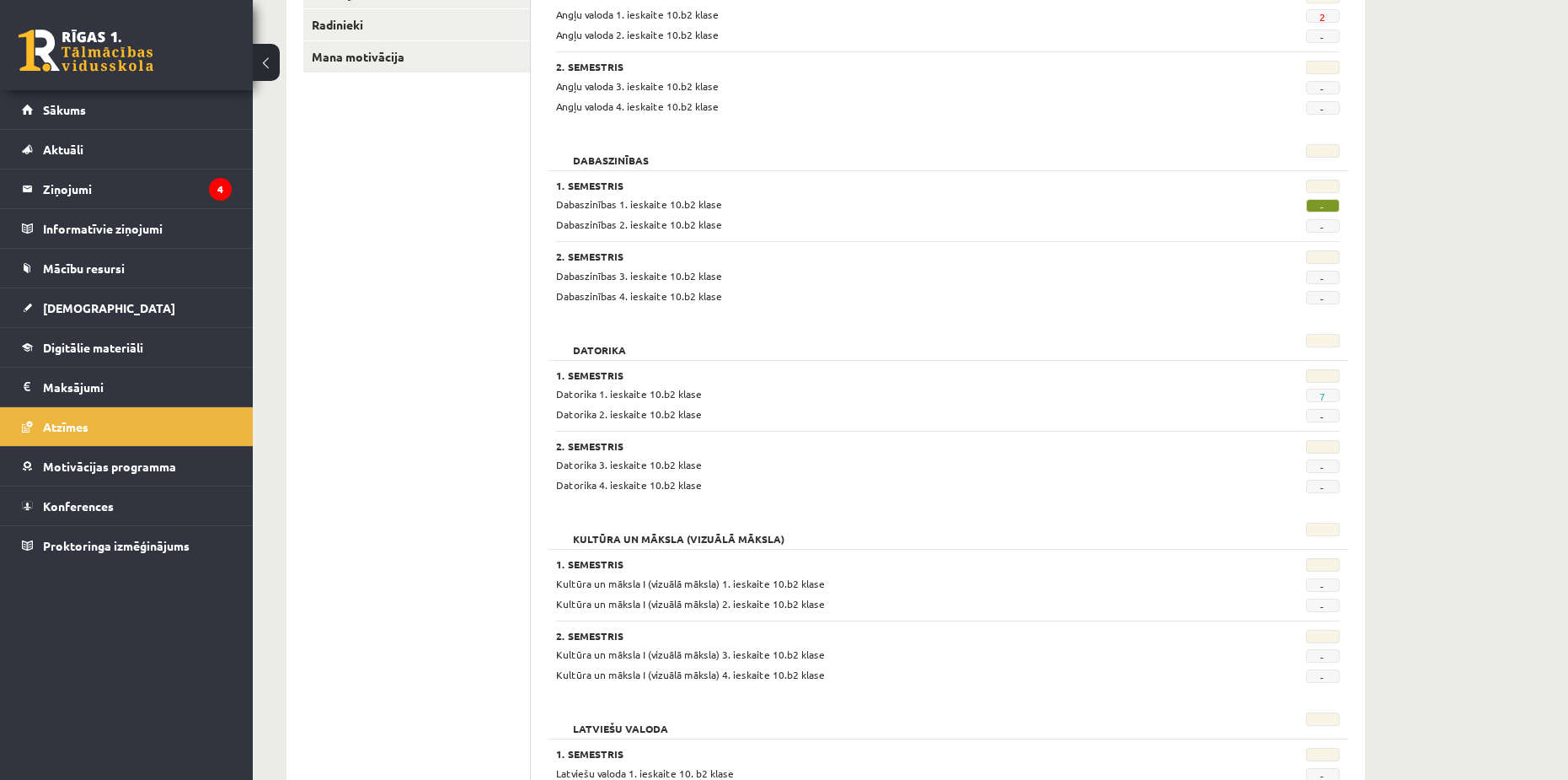
scroll to position [338, 0]
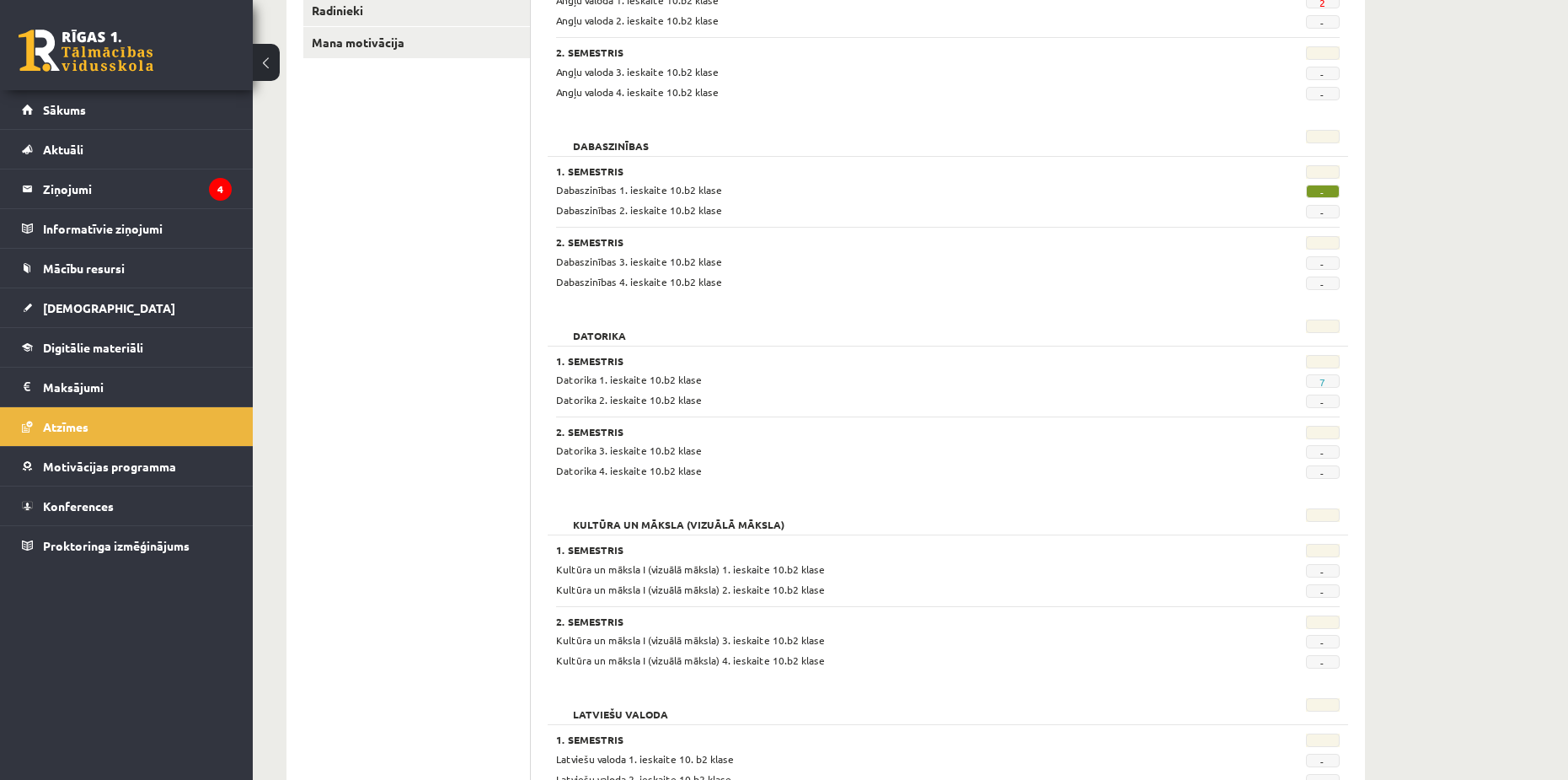
click at [584, 379] on span "Datorika 1. ieskaite 10.b2 klase" at bounding box center [629, 379] width 146 height 13
click at [585, 365] on h3 "1. Semestris" at bounding box center [880, 361] width 649 height 12
click at [603, 331] on h2 "Datorika" at bounding box center [599, 328] width 87 height 17
click at [1321, 377] on link "7" at bounding box center [1323, 382] width 6 height 13
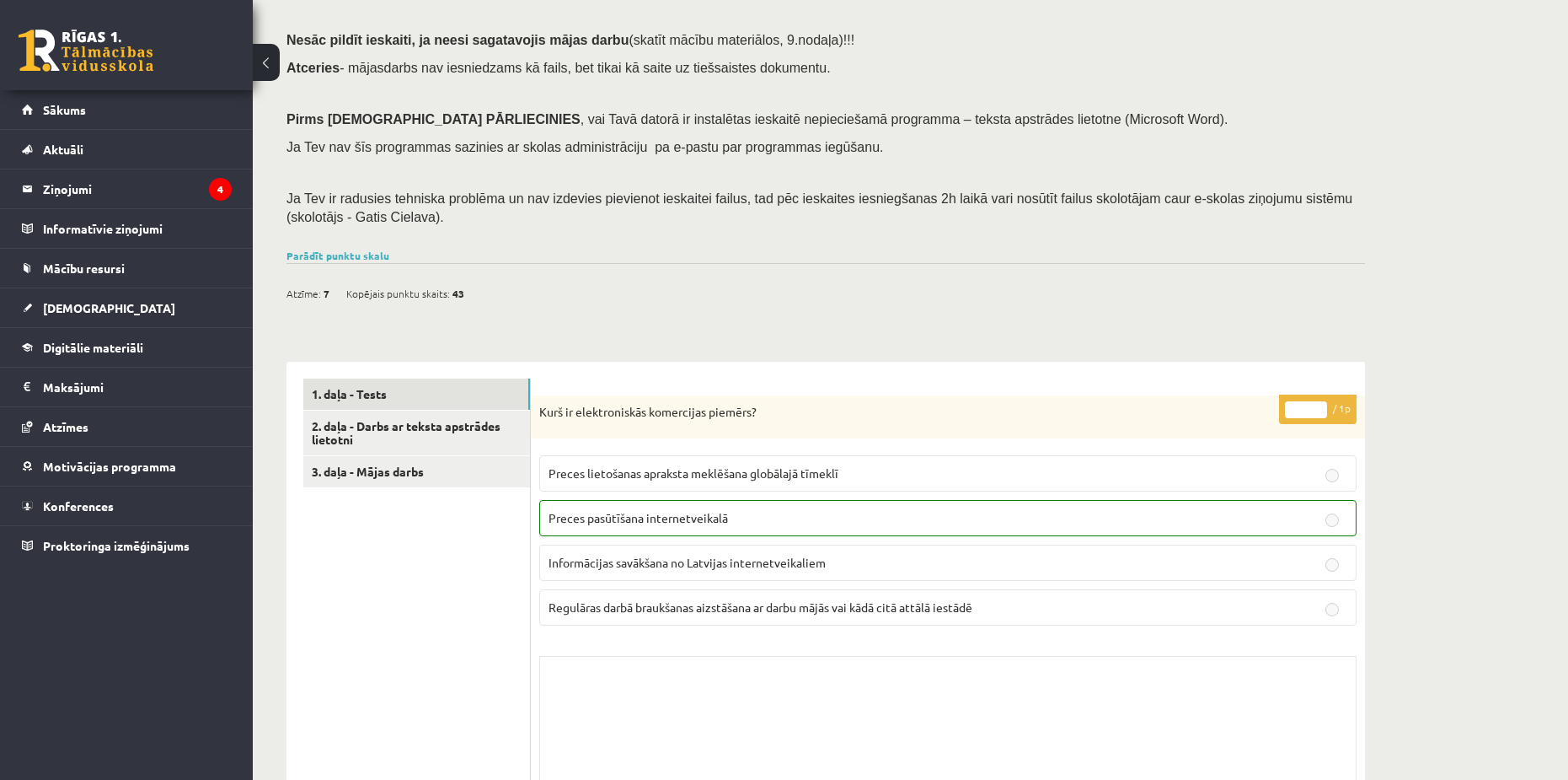
scroll to position [168, 0]
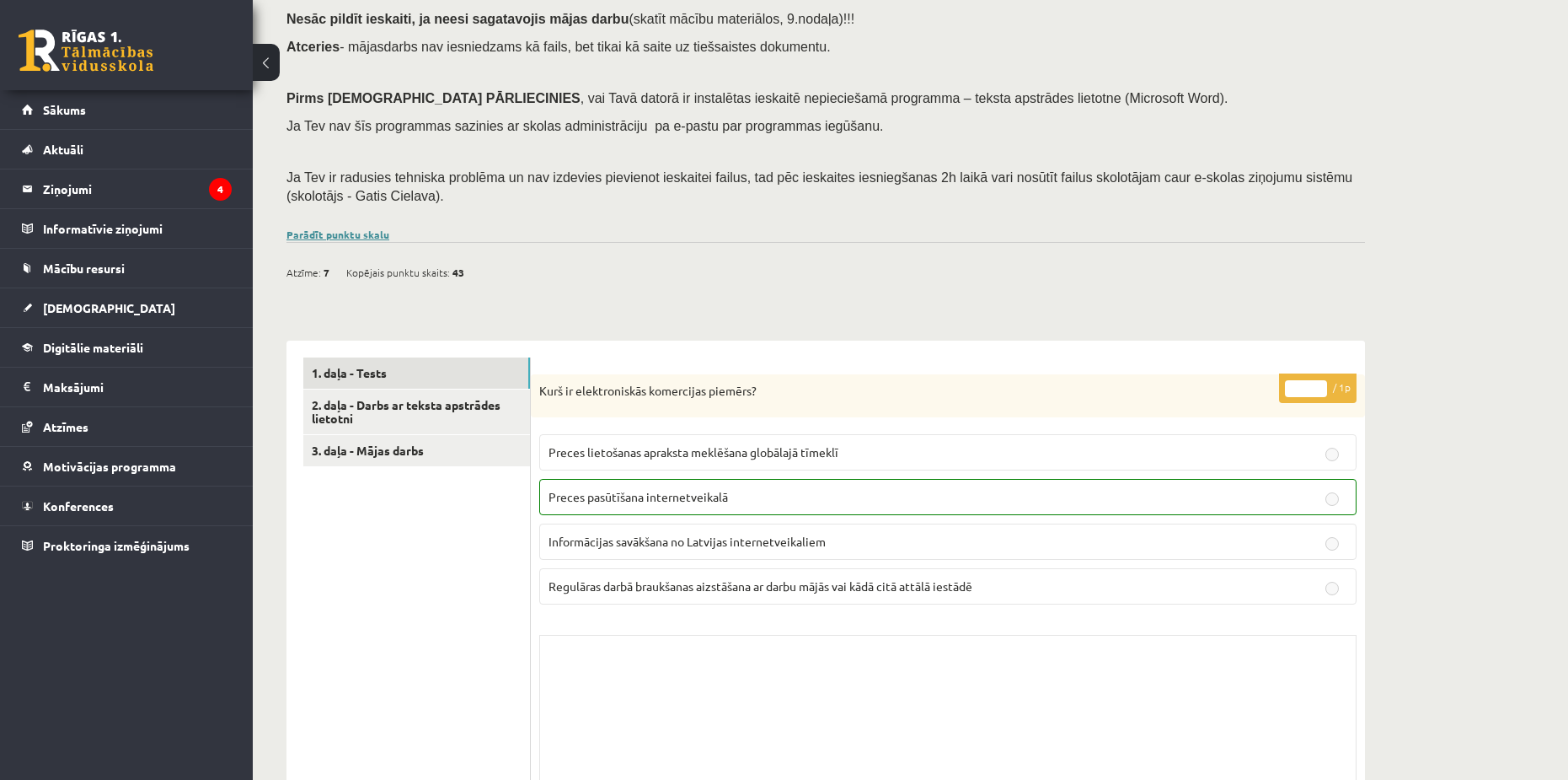
click at [342, 229] on link "Parādīt punktu skalu" at bounding box center [337, 235] width 103 height 13
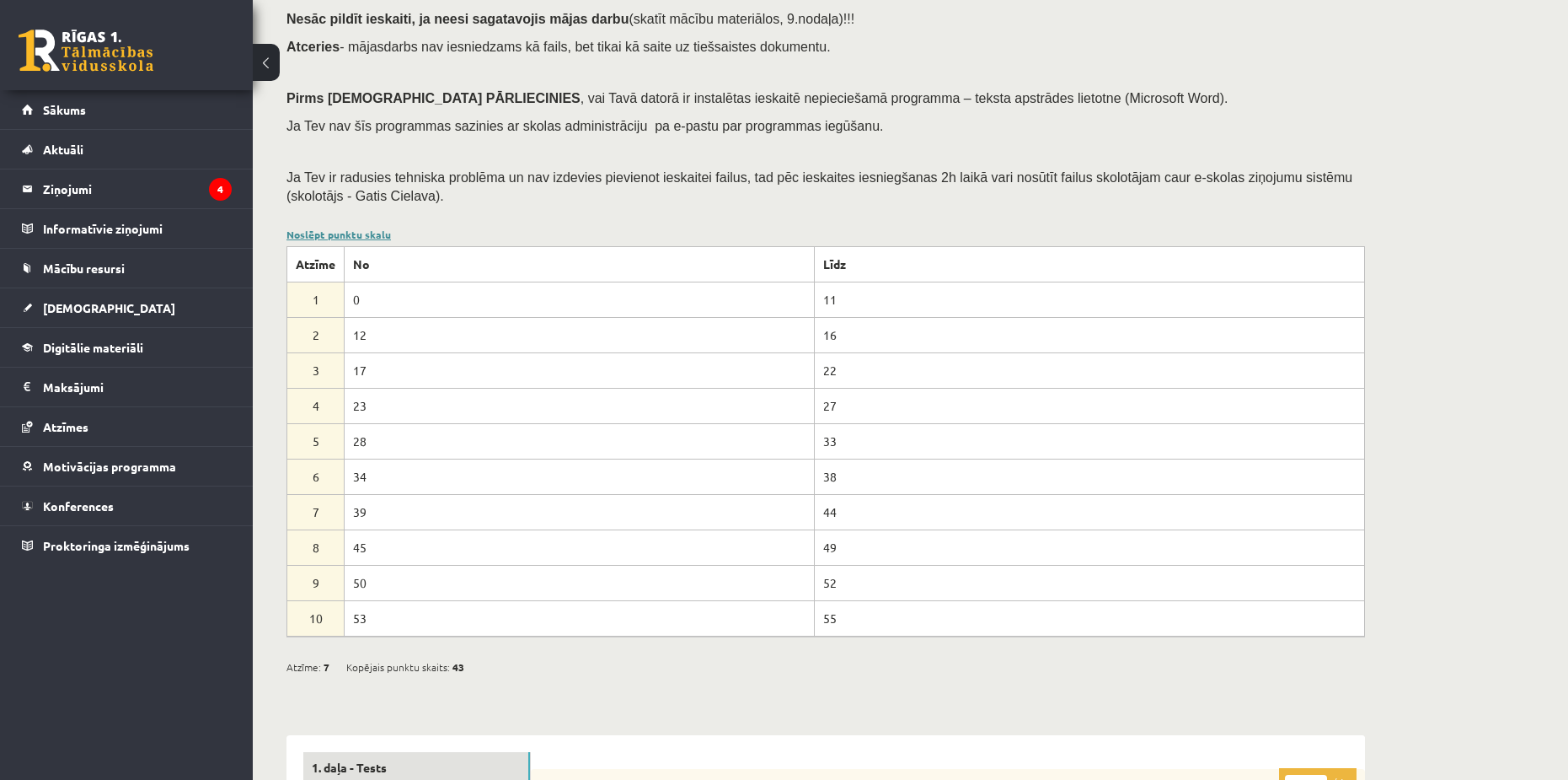
click at [346, 235] on link "Noslēpt punktu skalu" at bounding box center [338, 235] width 105 height 13
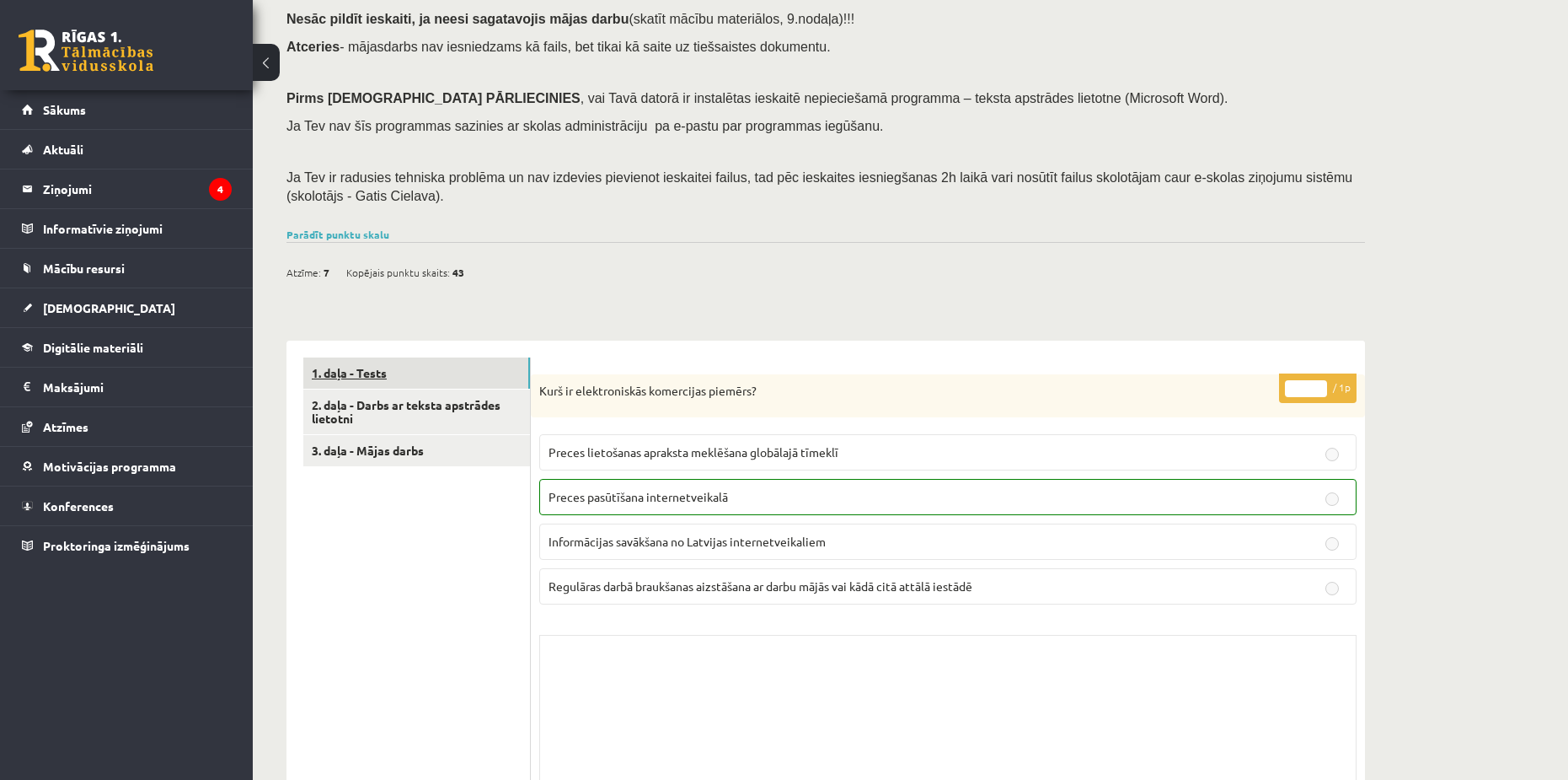
click at [419, 380] on link "1. daļa - Tests" at bounding box center [417, 373] width 227 height 31
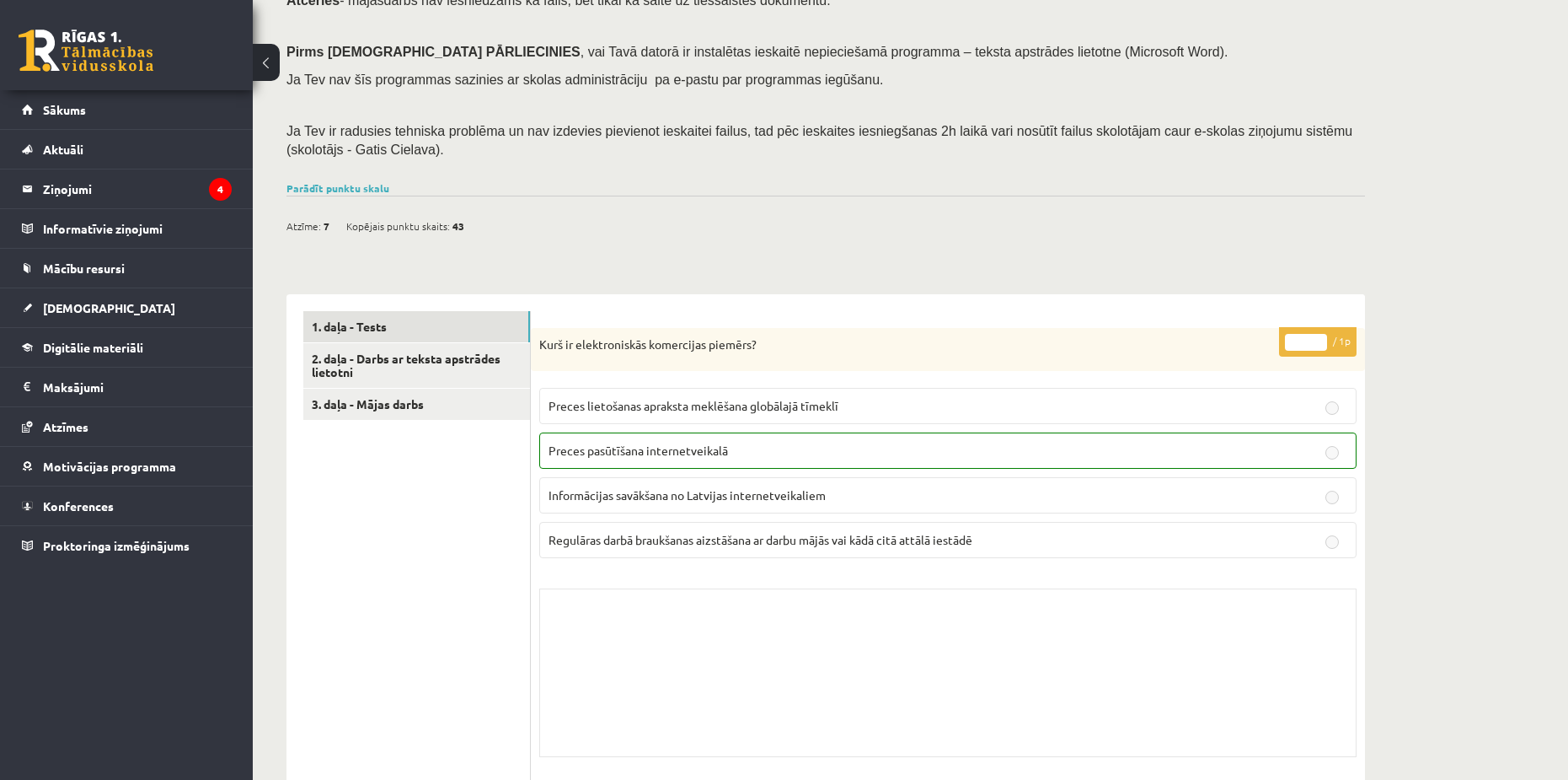
scroll to position [85, 0]
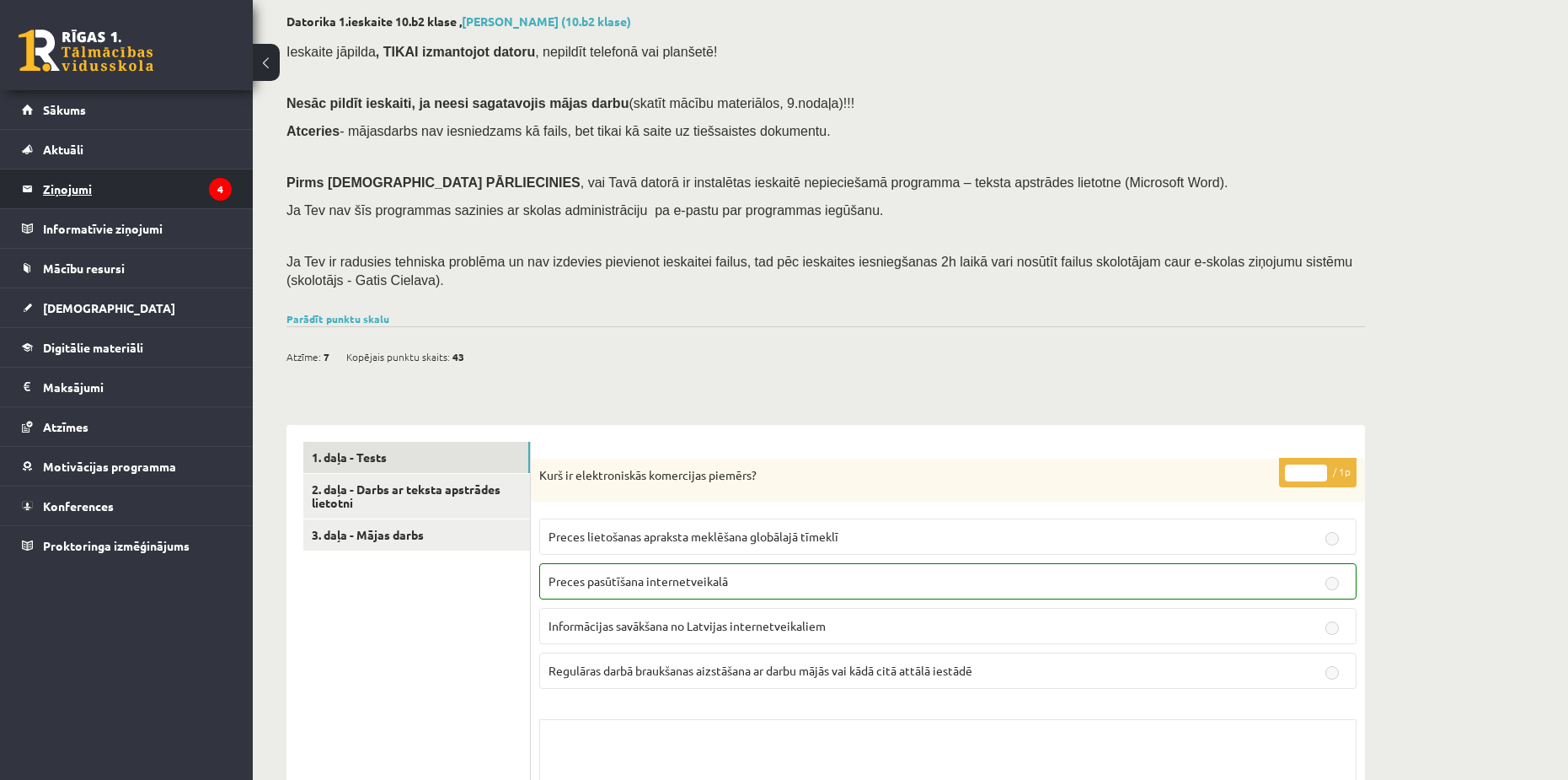
click at [71, 182] on legend "Ziņojumi 4" at bounding box center [137, 189] width 188 height 38
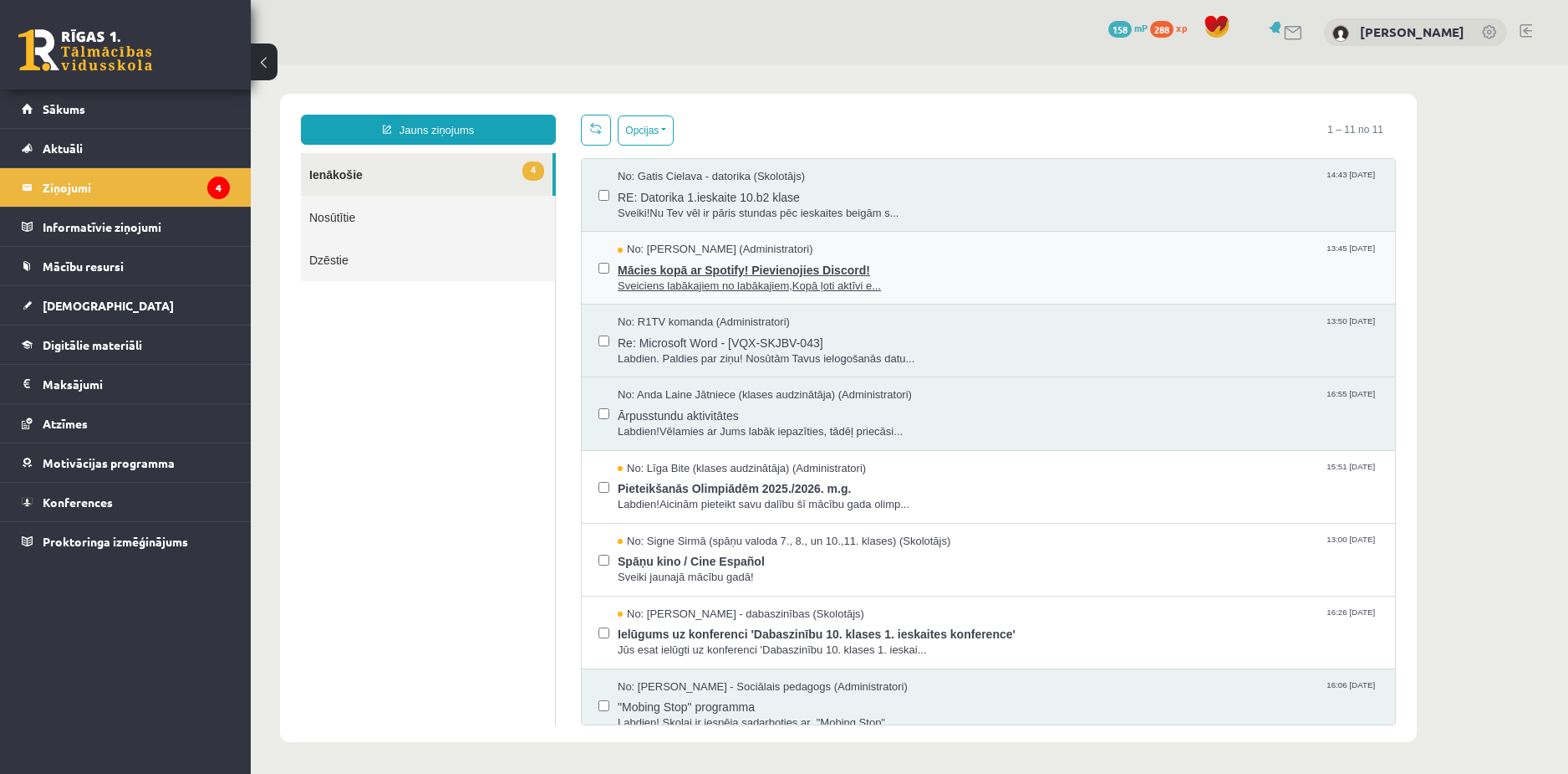
click at [854, 263] on span "Mācies kopā ar Spotify! Pievienojies Discord!" at bounding box center [999, 268] width 761 height 21
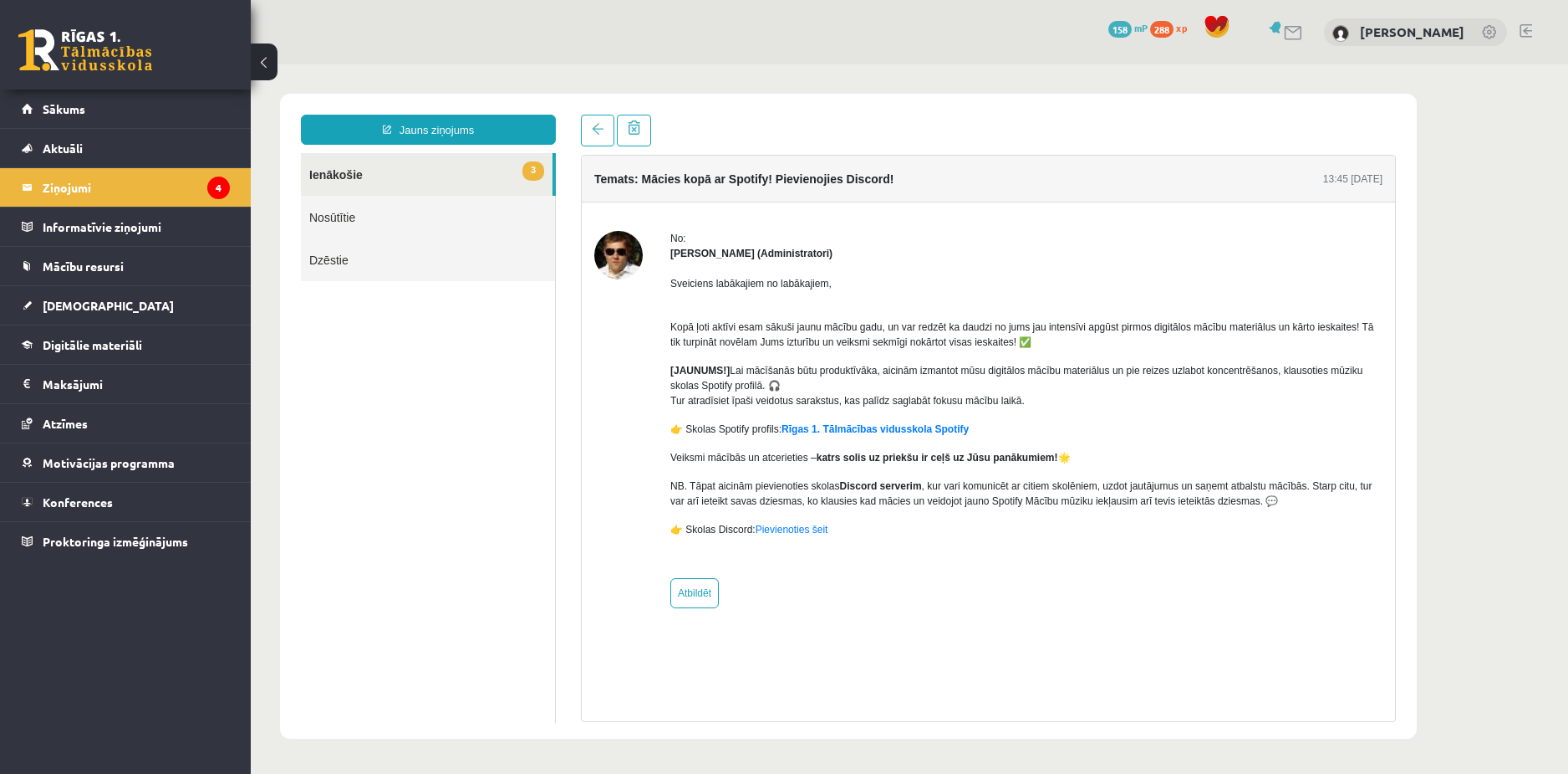
click at [423, 173] on link "3 Ienākošie" at bounding box center [427, 174] width 252 height 43
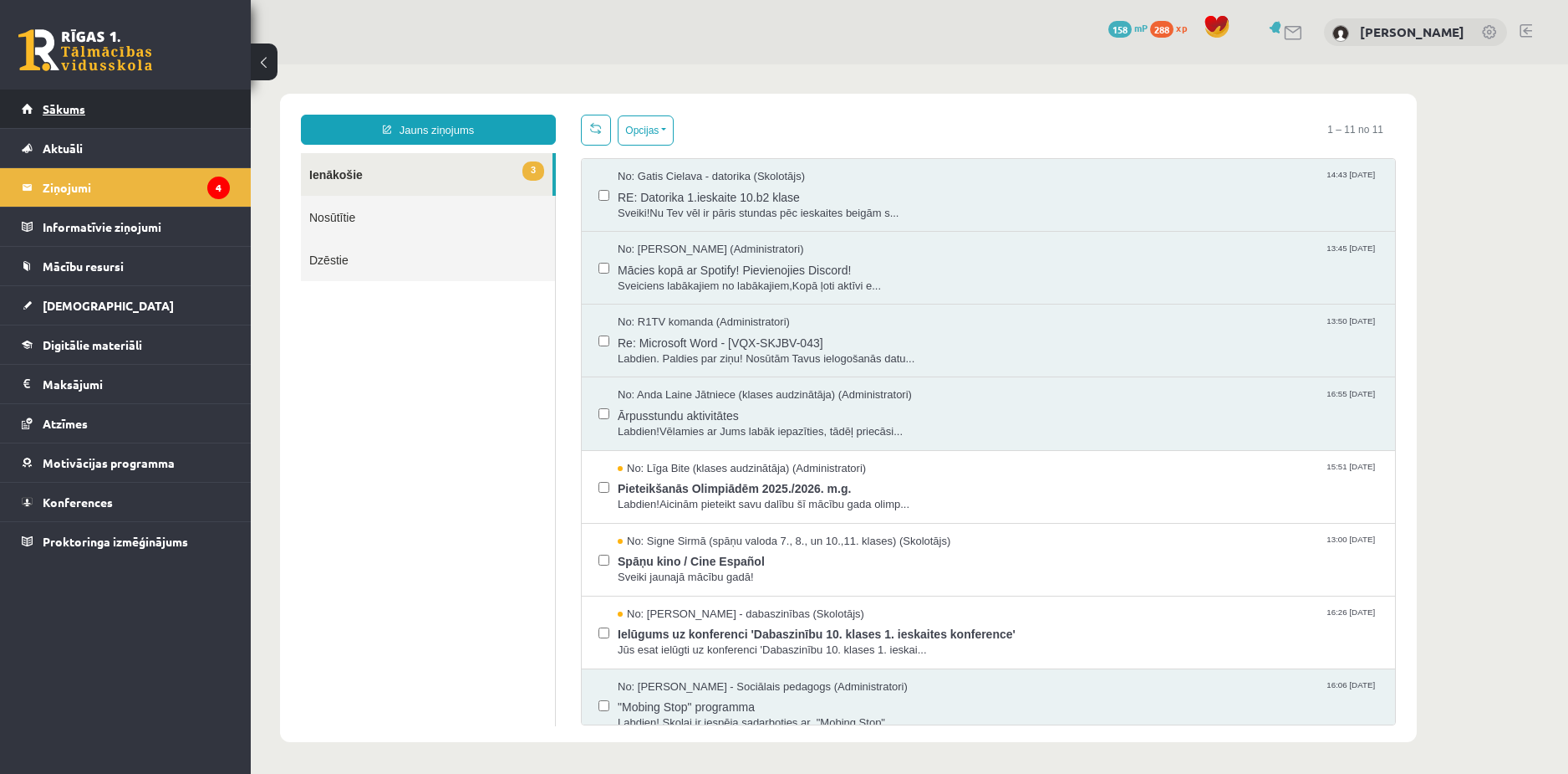
click at [71, 109] on span "Sākums" at bounding box center [64, 109] width 43 height 15
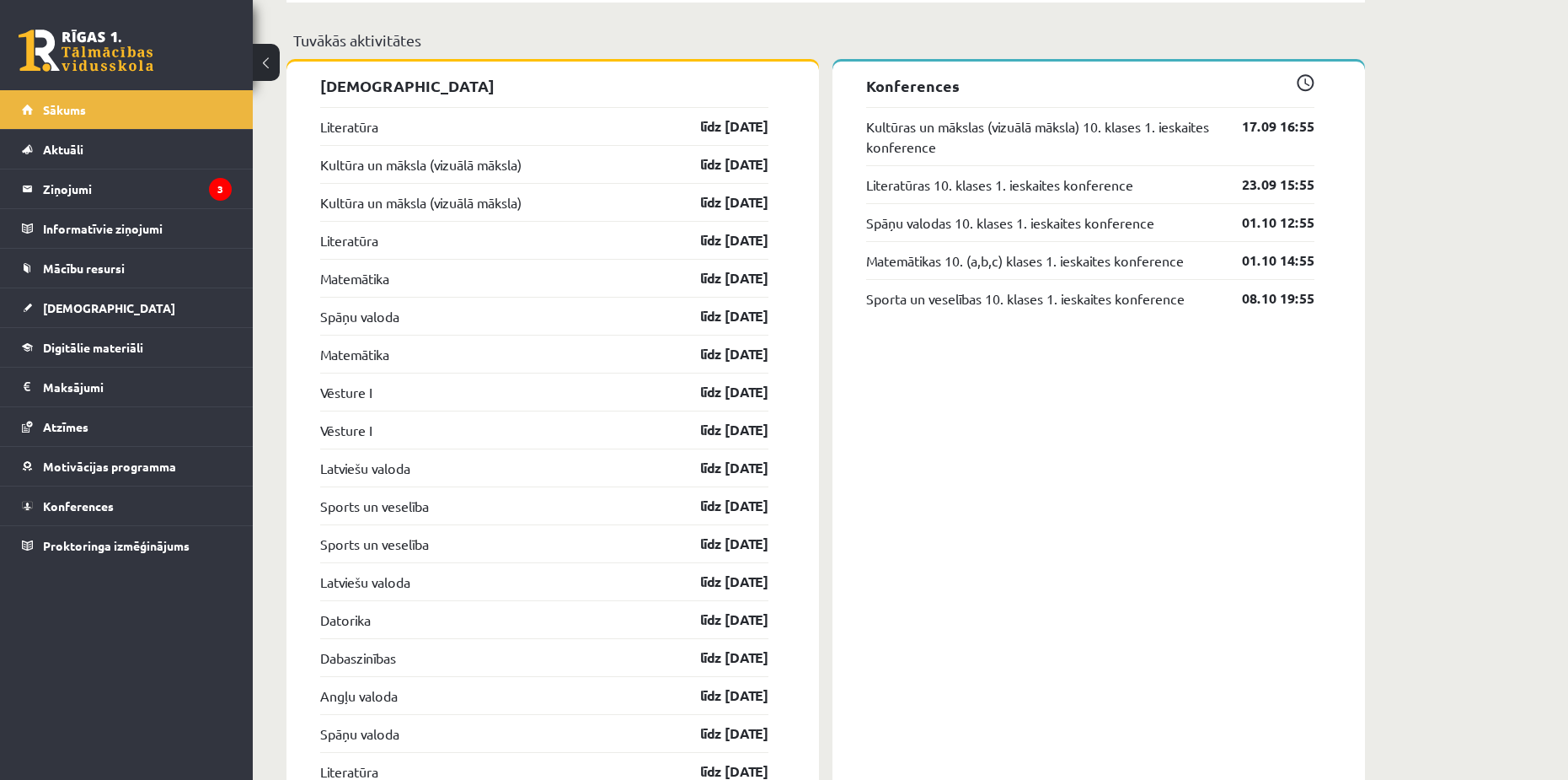
scroll to position [1433, 0]
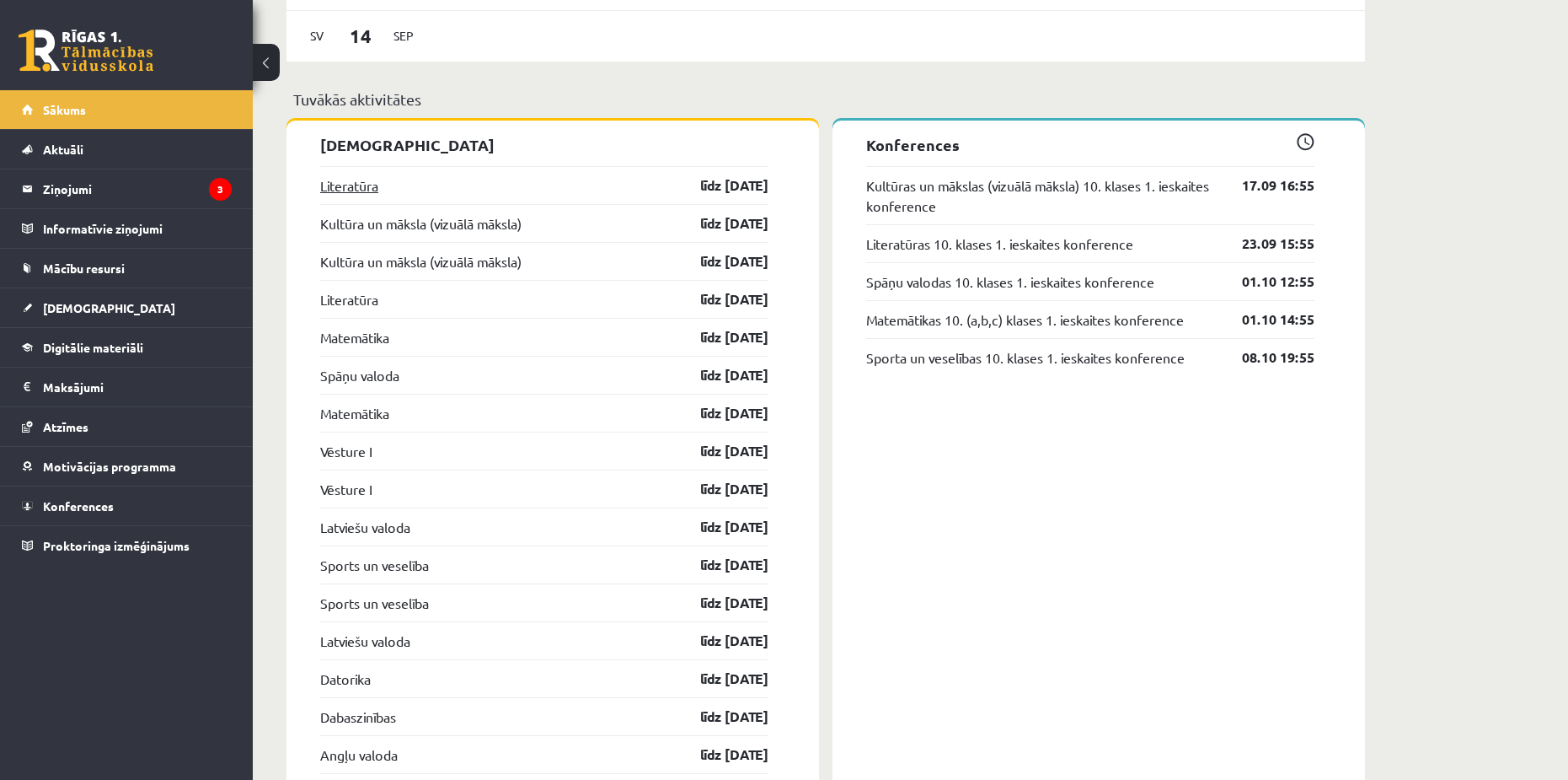
click at [351, 188] on link "Literatūra" at bounding box center [349, 185] width 58 height 20
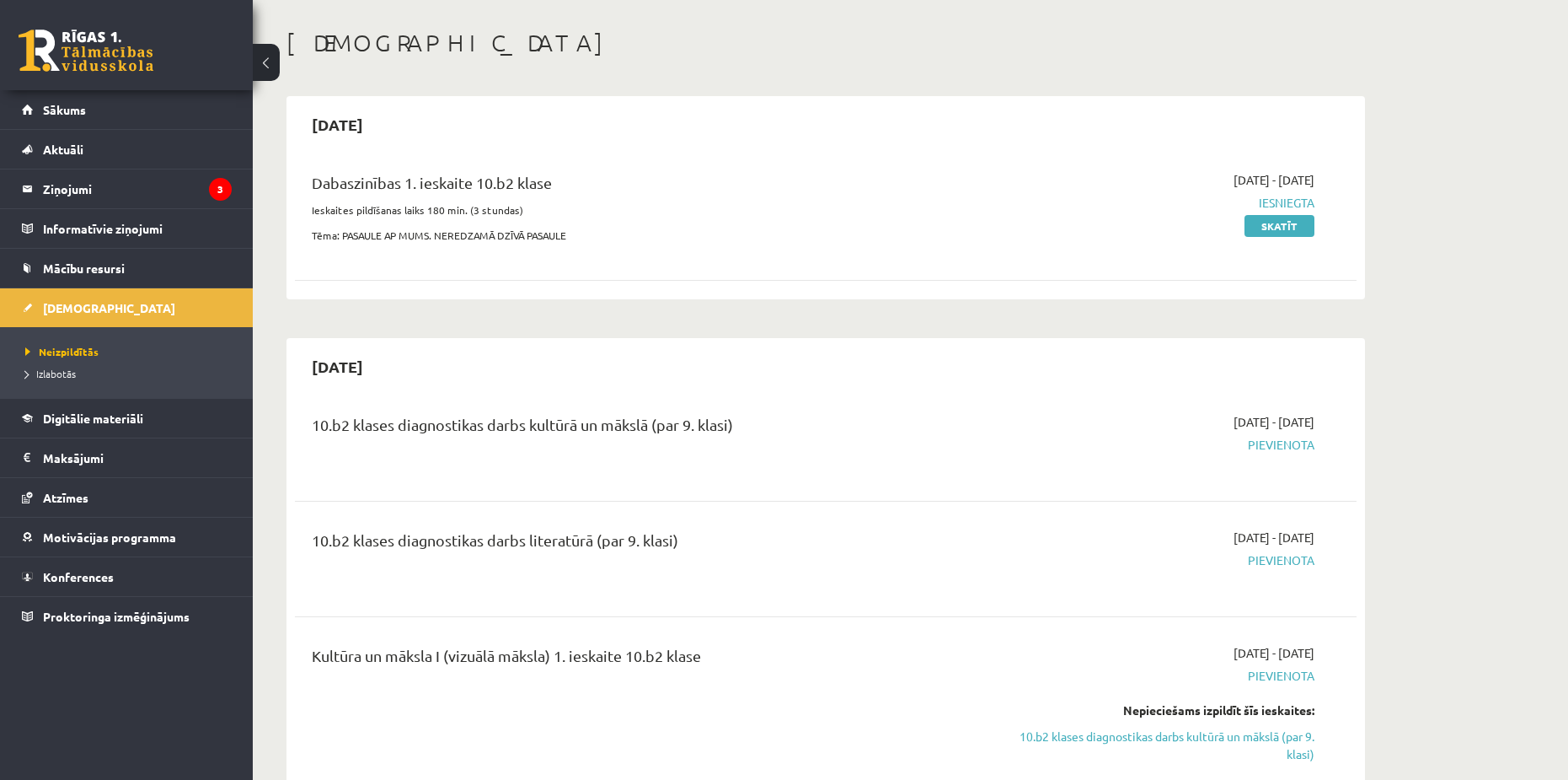
scroll to position [85, 0]
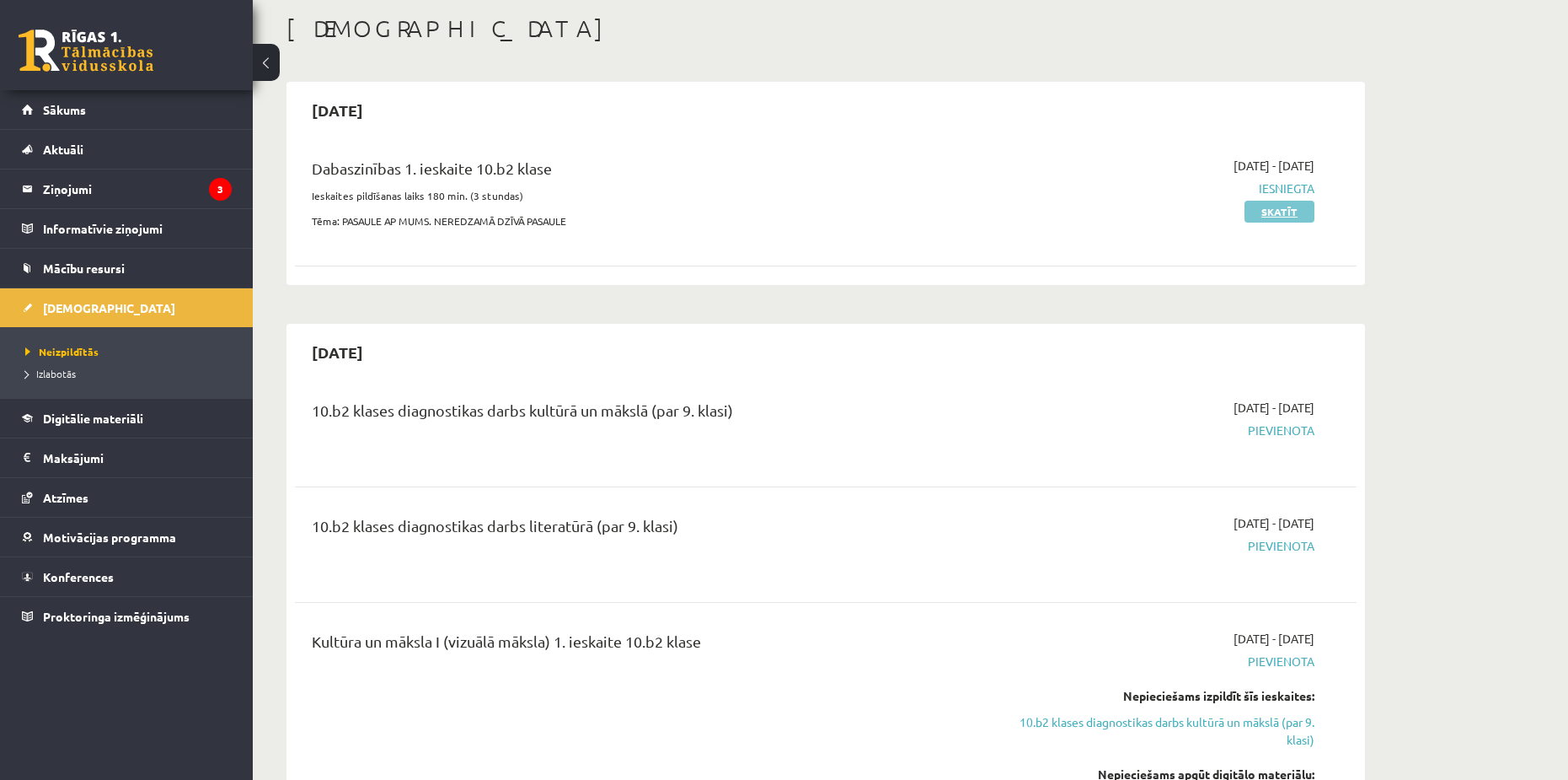
click at [1290, 208] on link "Skatīt" at bounding box center [1280, 212] width 70 height 22
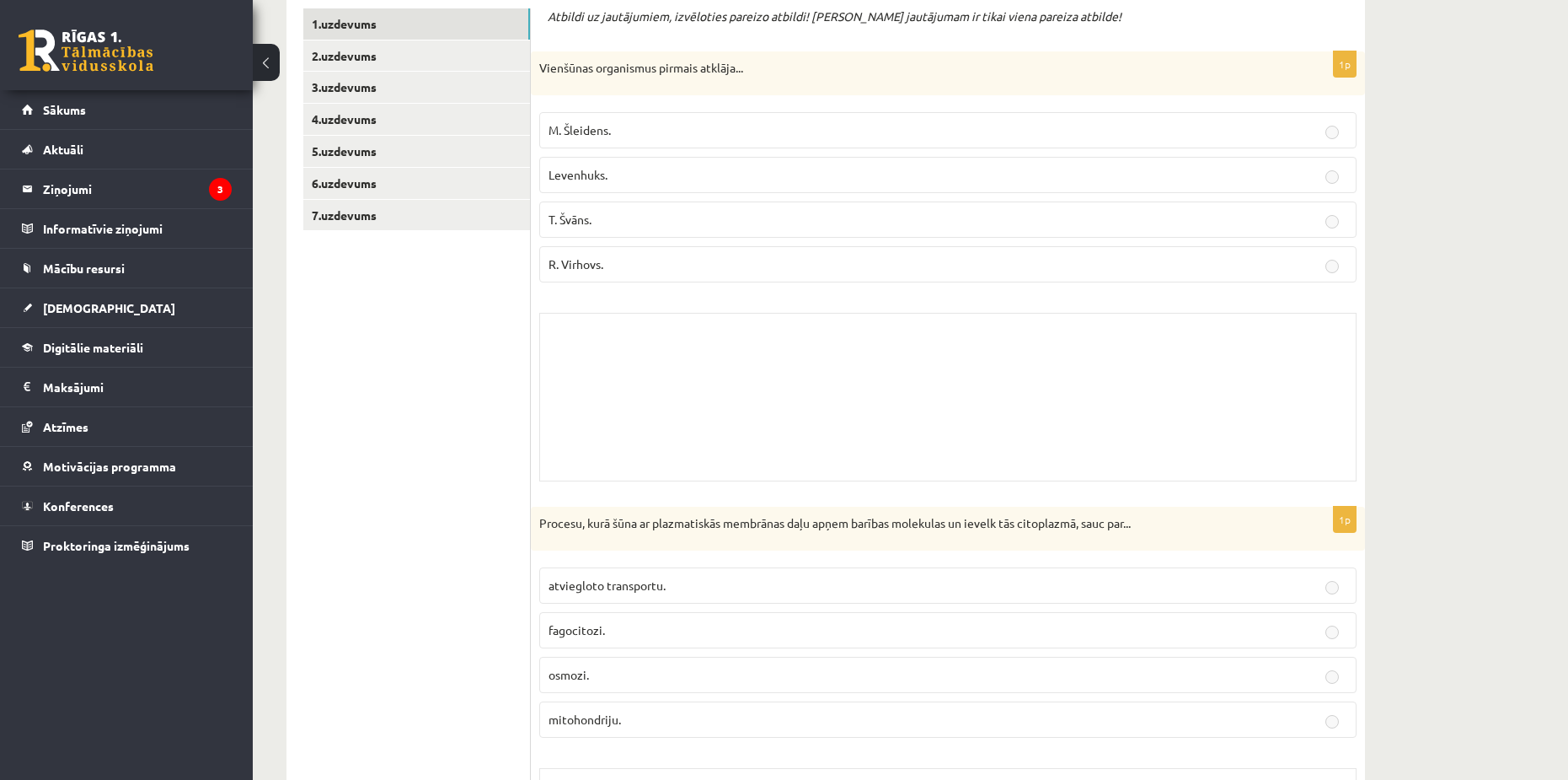
scroll to position [253, 0]
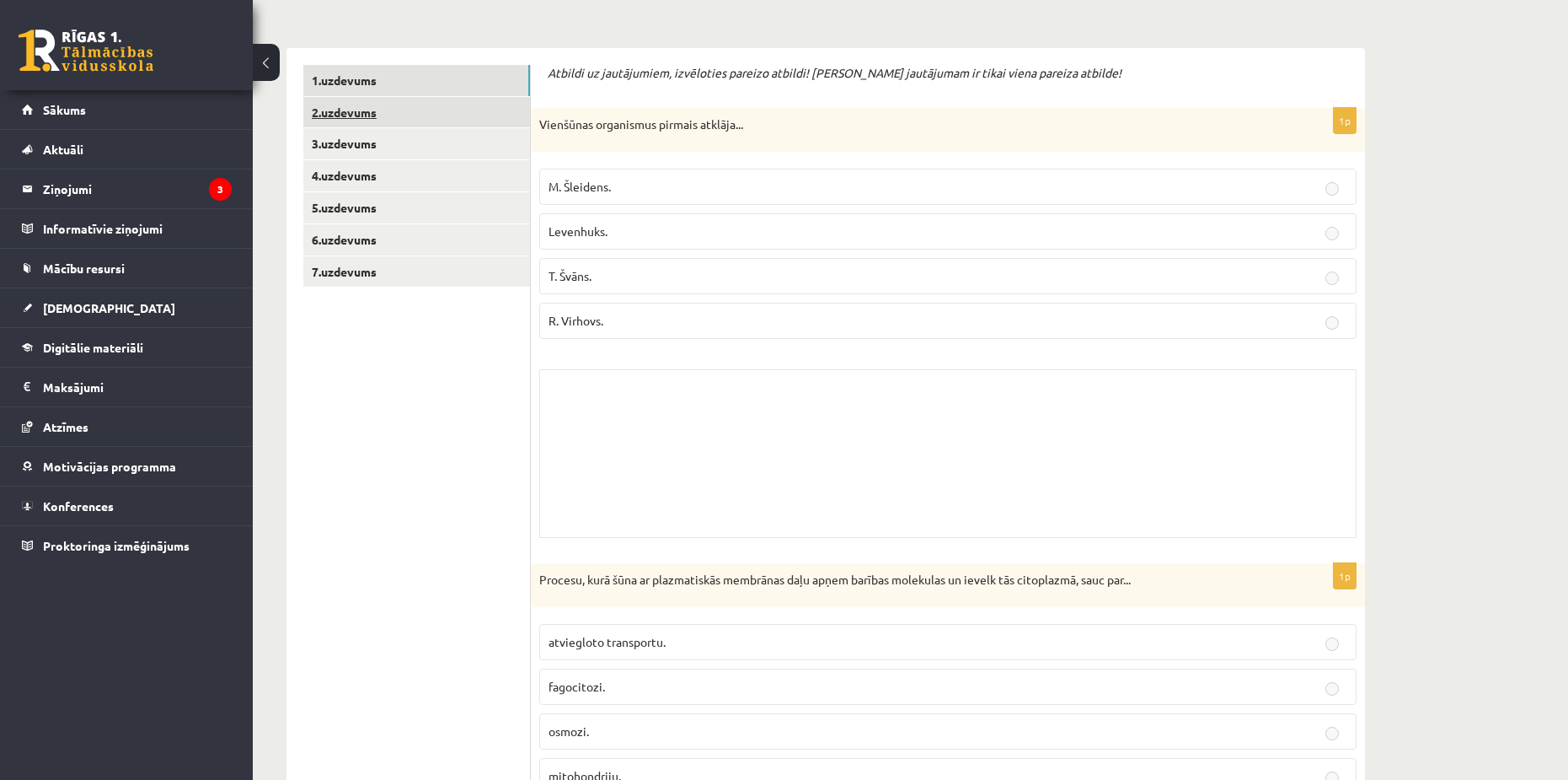
click at [375, 113] on link "2.uzdevums" at bounding box center [417, 113] width 227 height 31
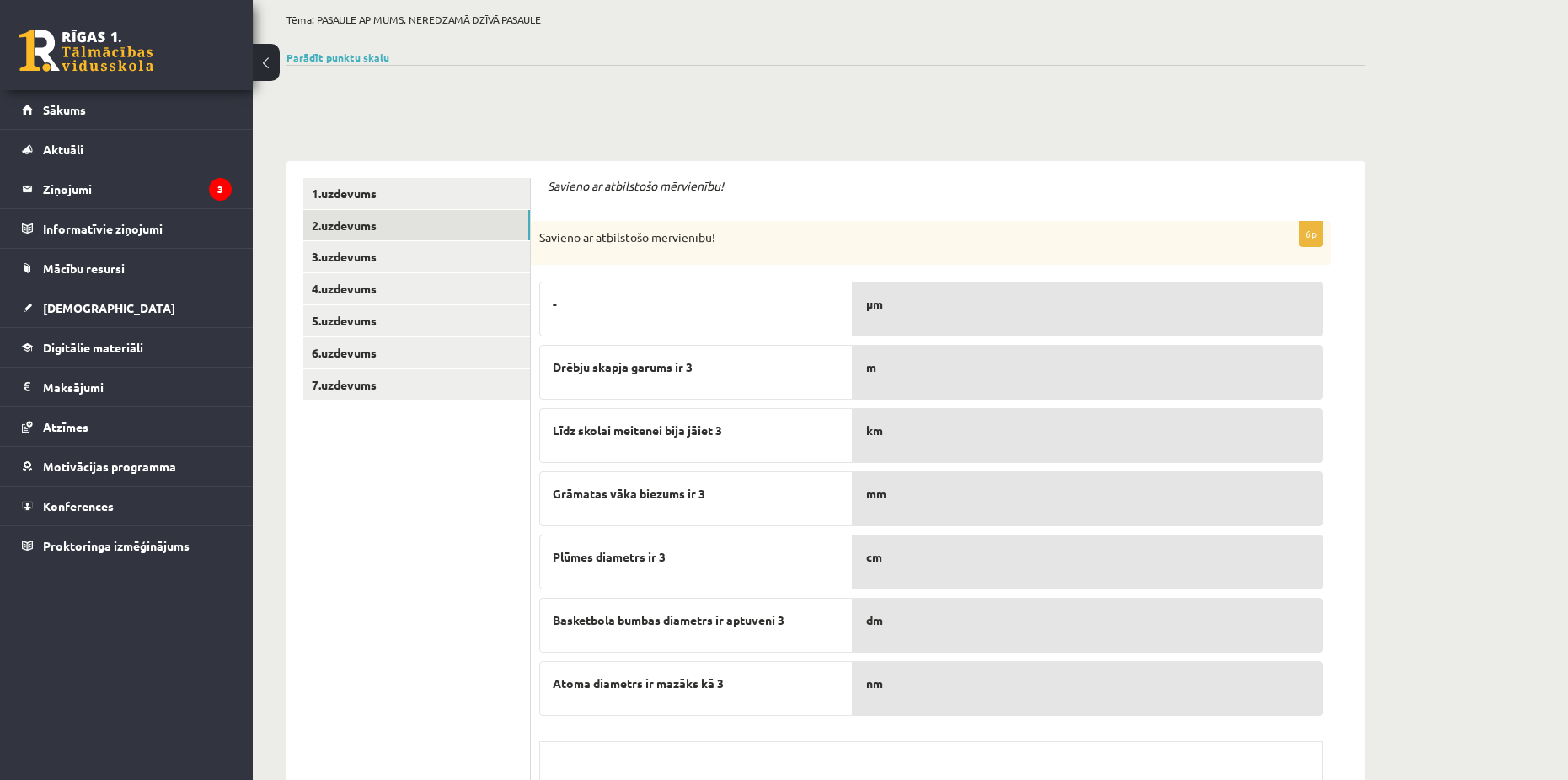
scroll to position [0, 0]
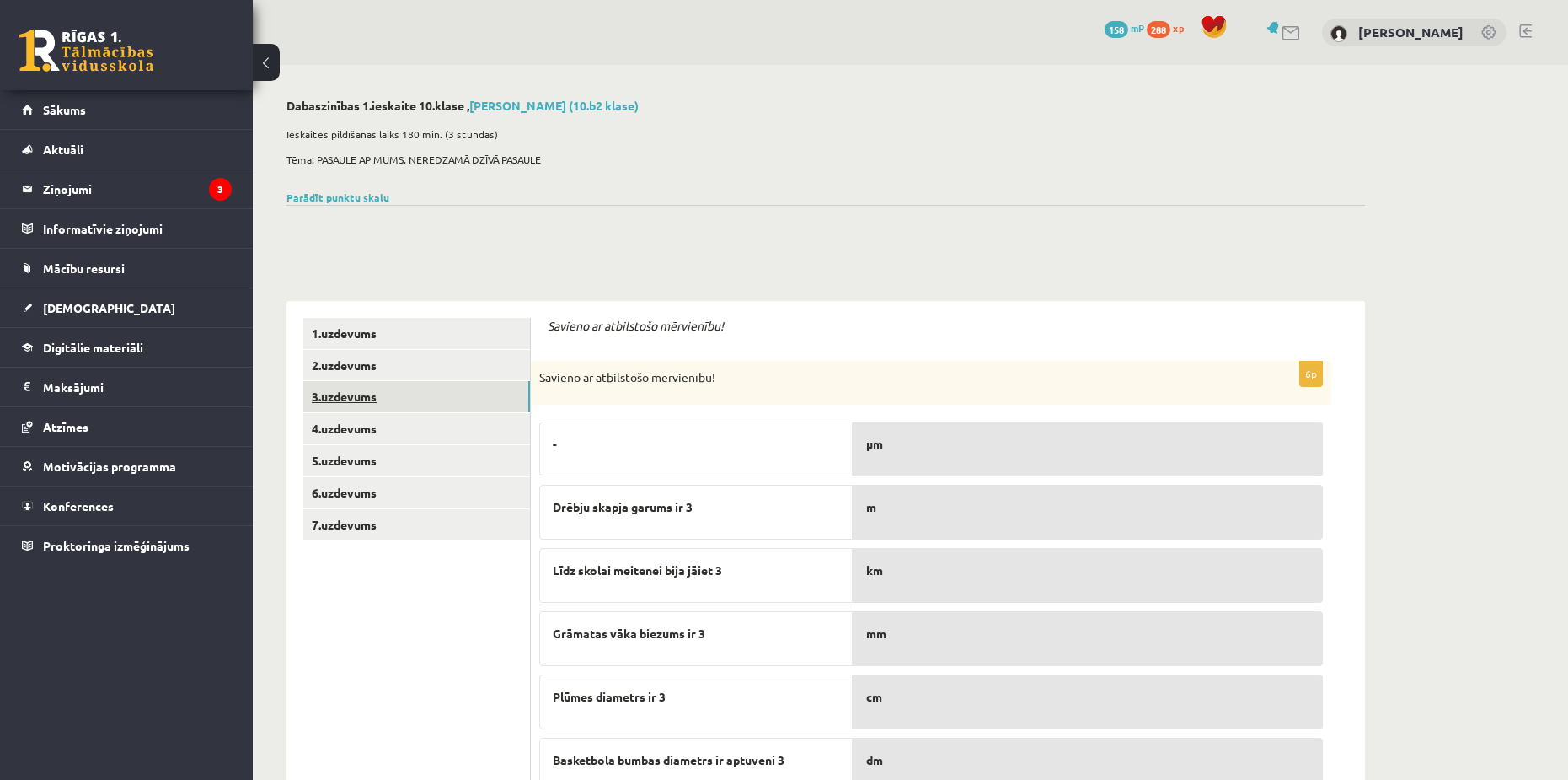
click at [361, 398] on link "3.uzdevums" at bounding box center [417, 396] width 227 height 31
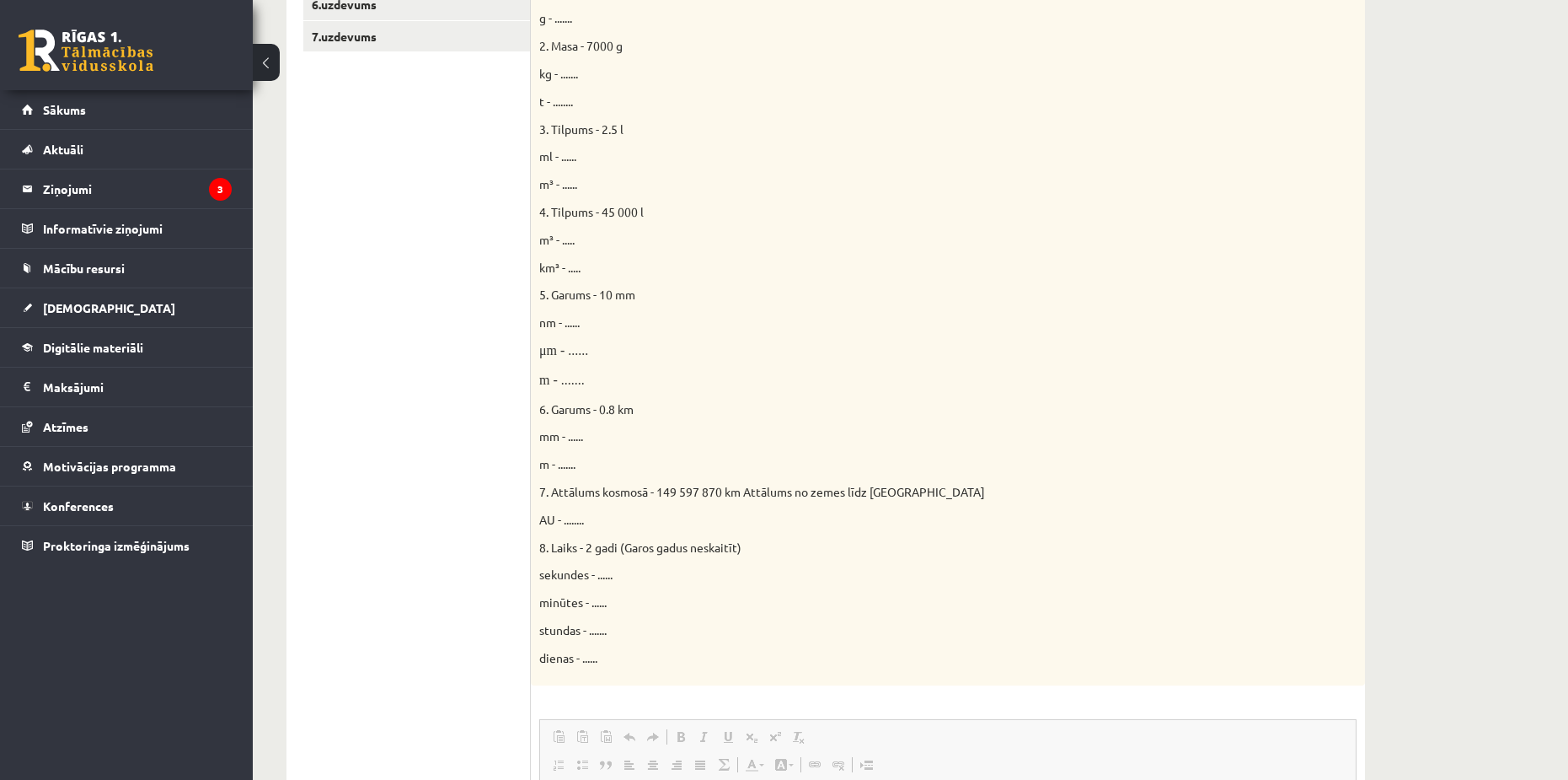
scroll to position [263, 0]
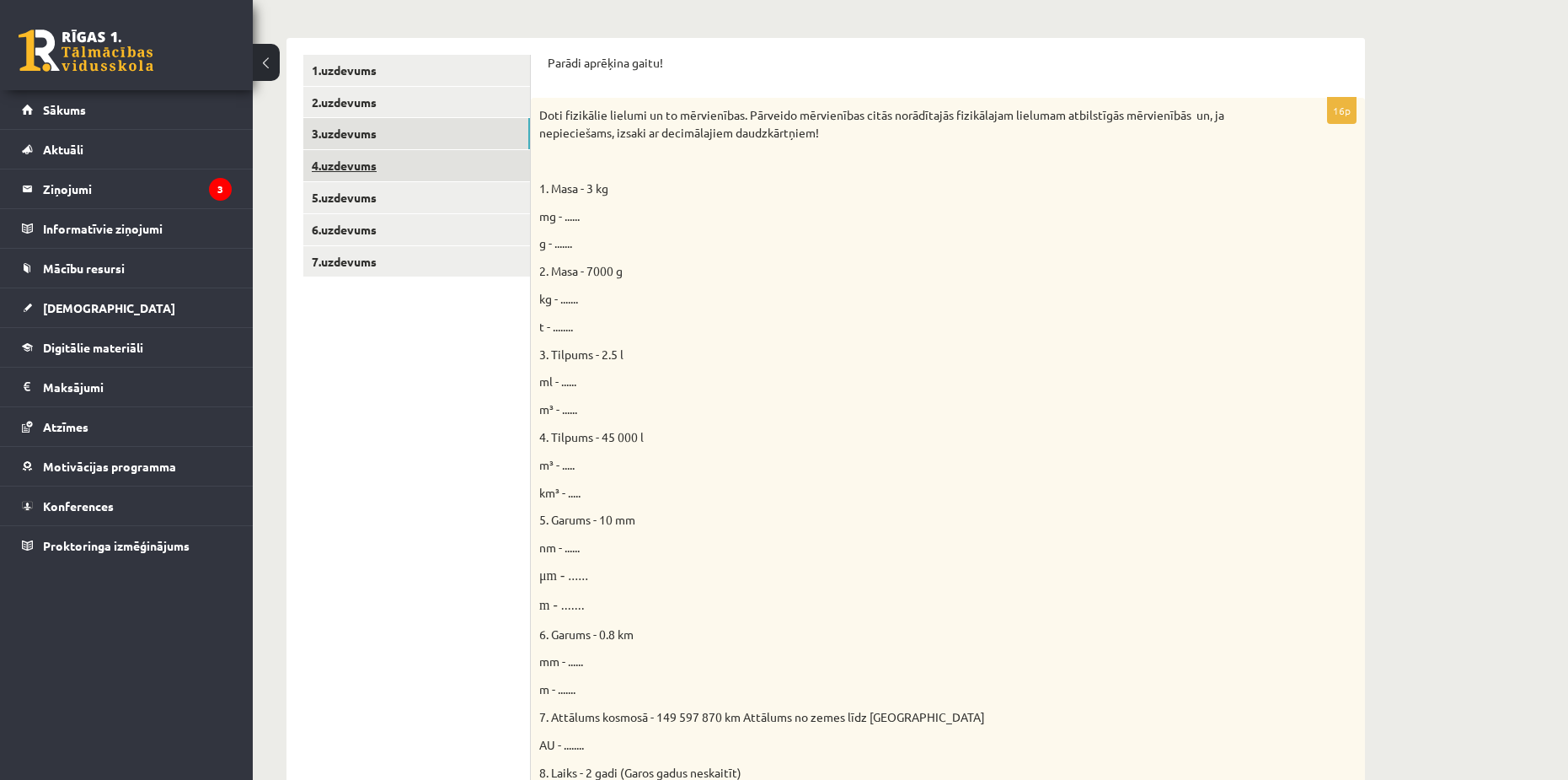
click at [360, 168] on link "4.uzdevums" at bounding box center [417, 165] width 227 height 31
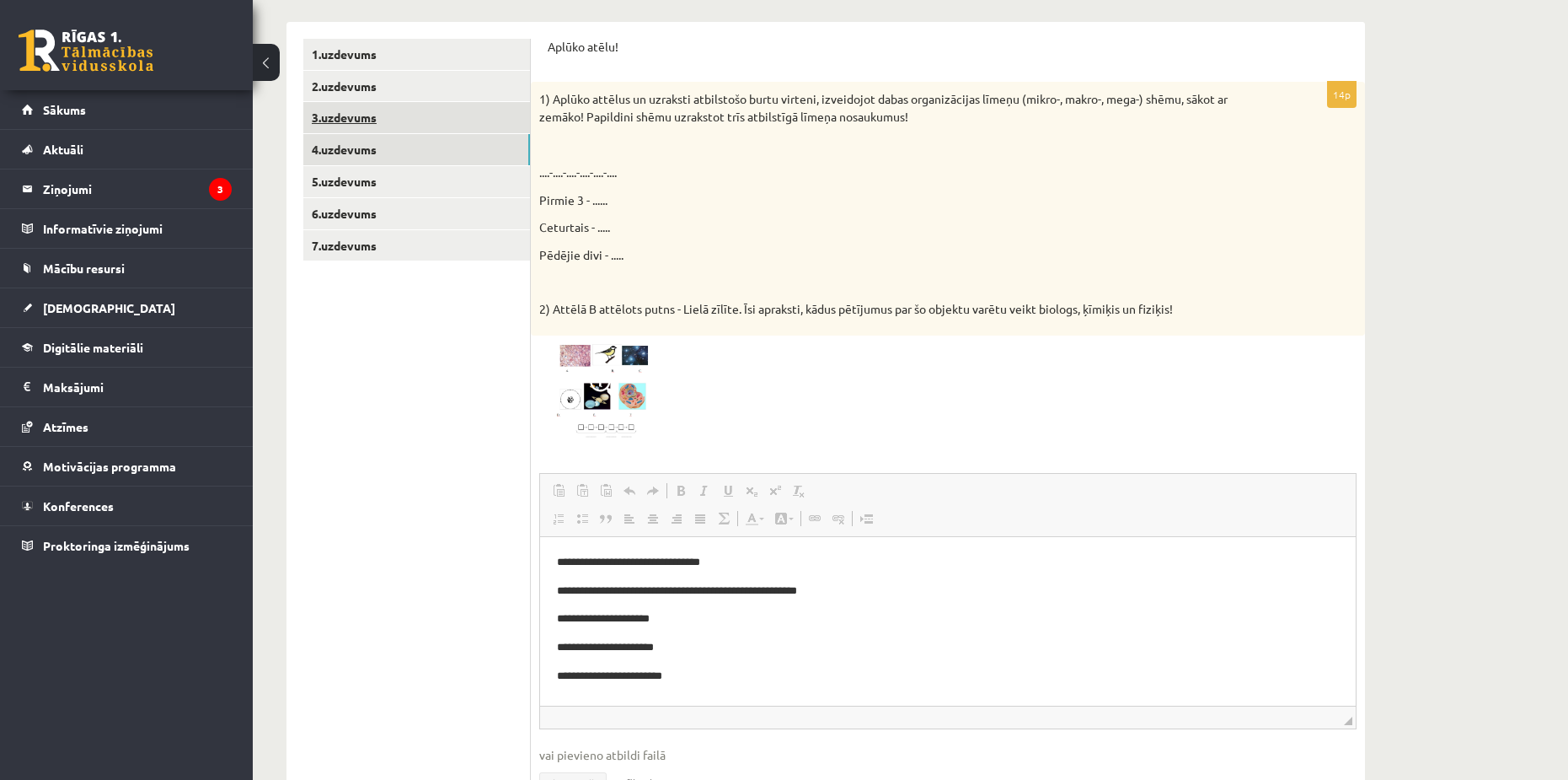
scroll to position [147, 0]
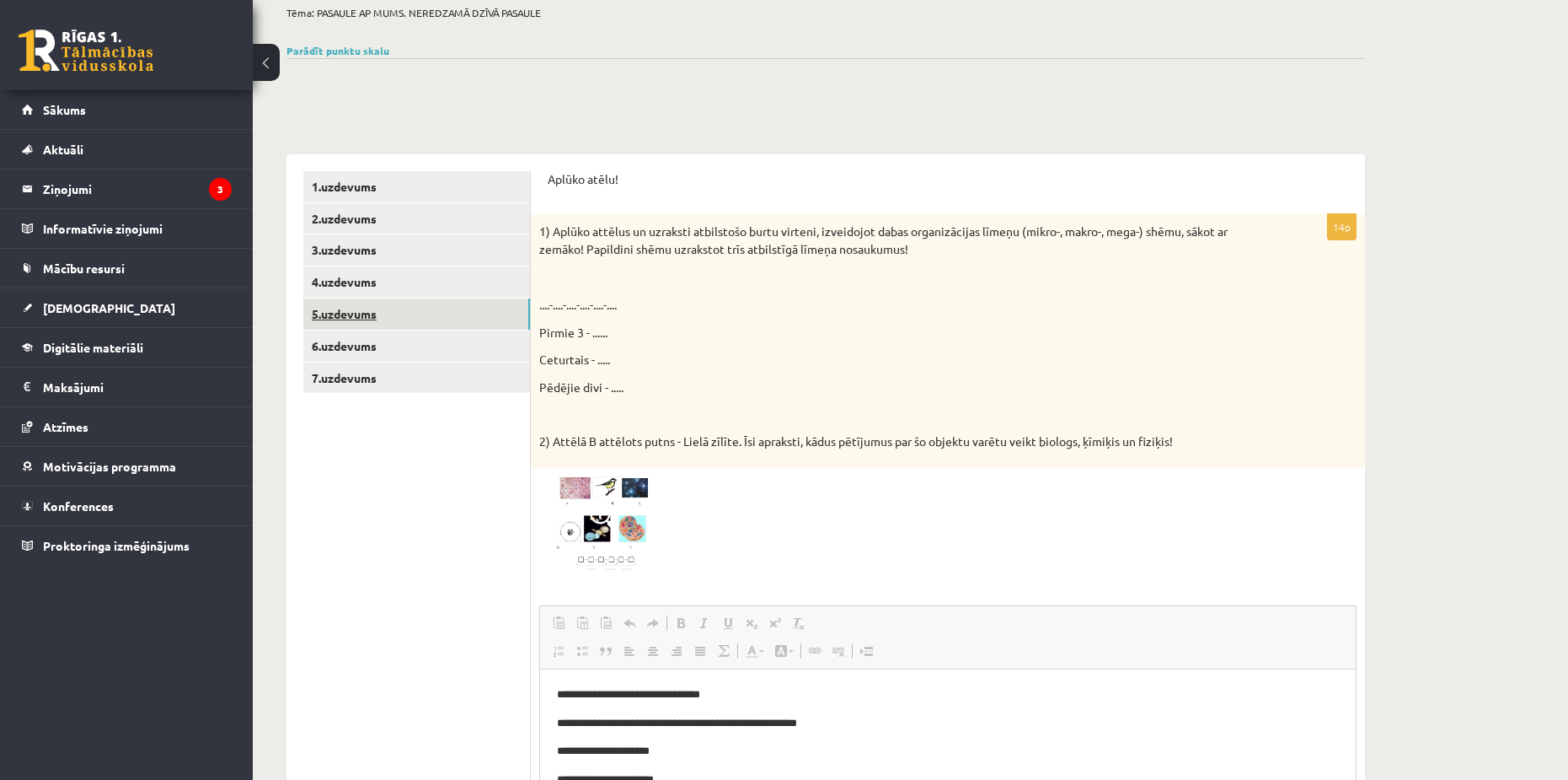
click at [358, 307] on link "5.uzdevums" at bounding box center [417, 314] width 227 height 31
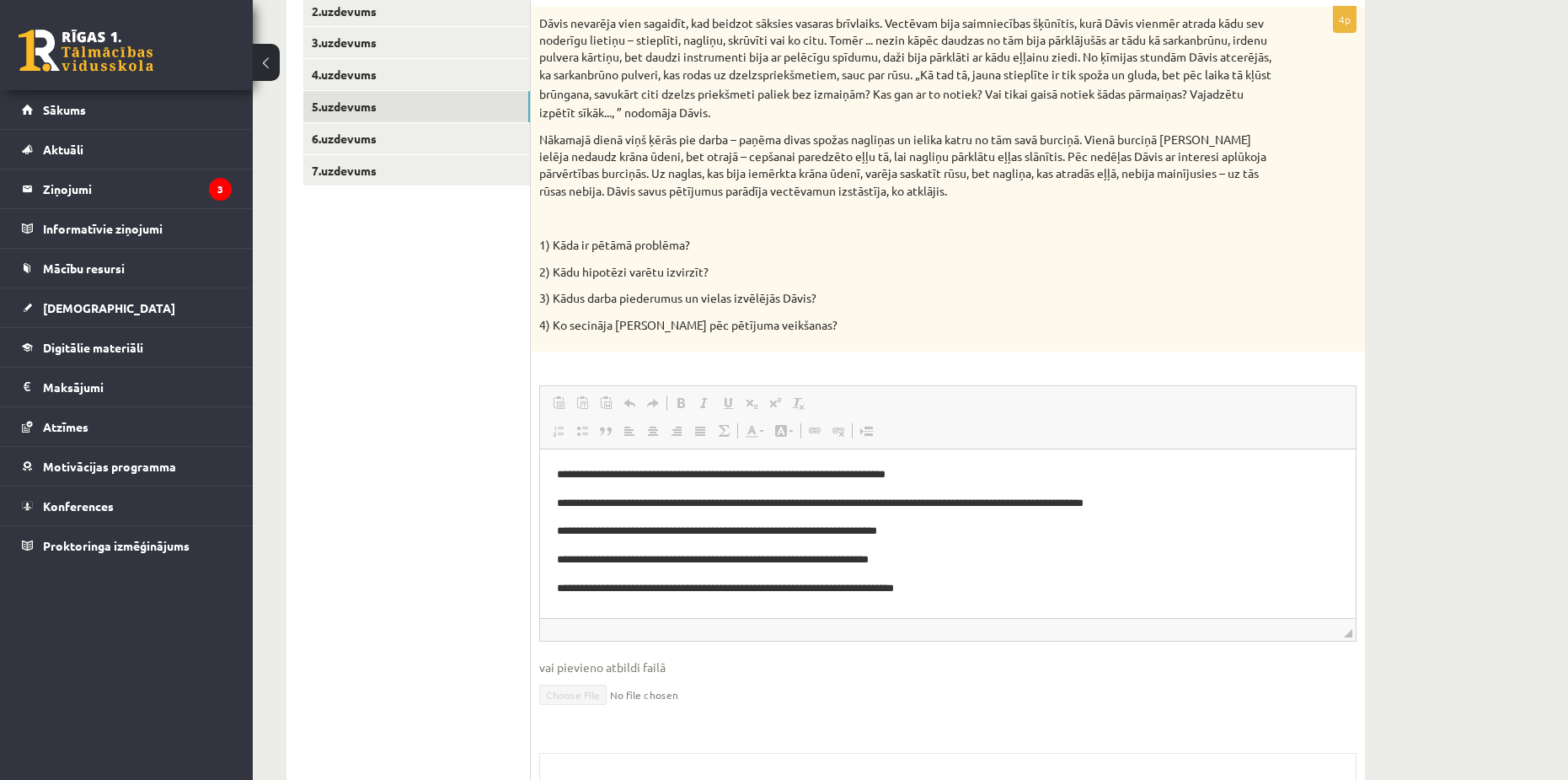
scroll to position [218, 0]
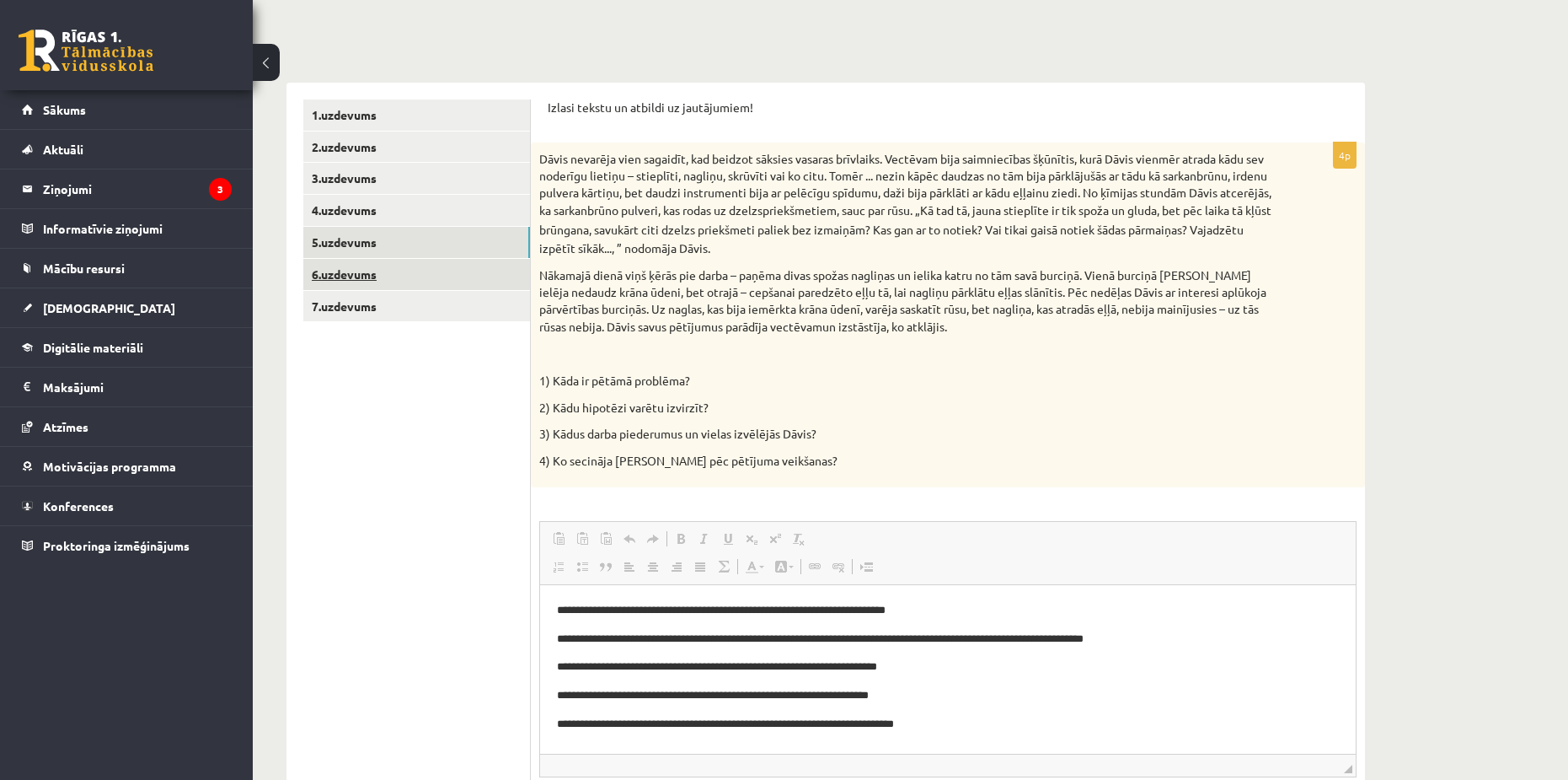
click at [365, 273] on link "6.uzdevums" at bounding box center [417, 274] width 227 height 31
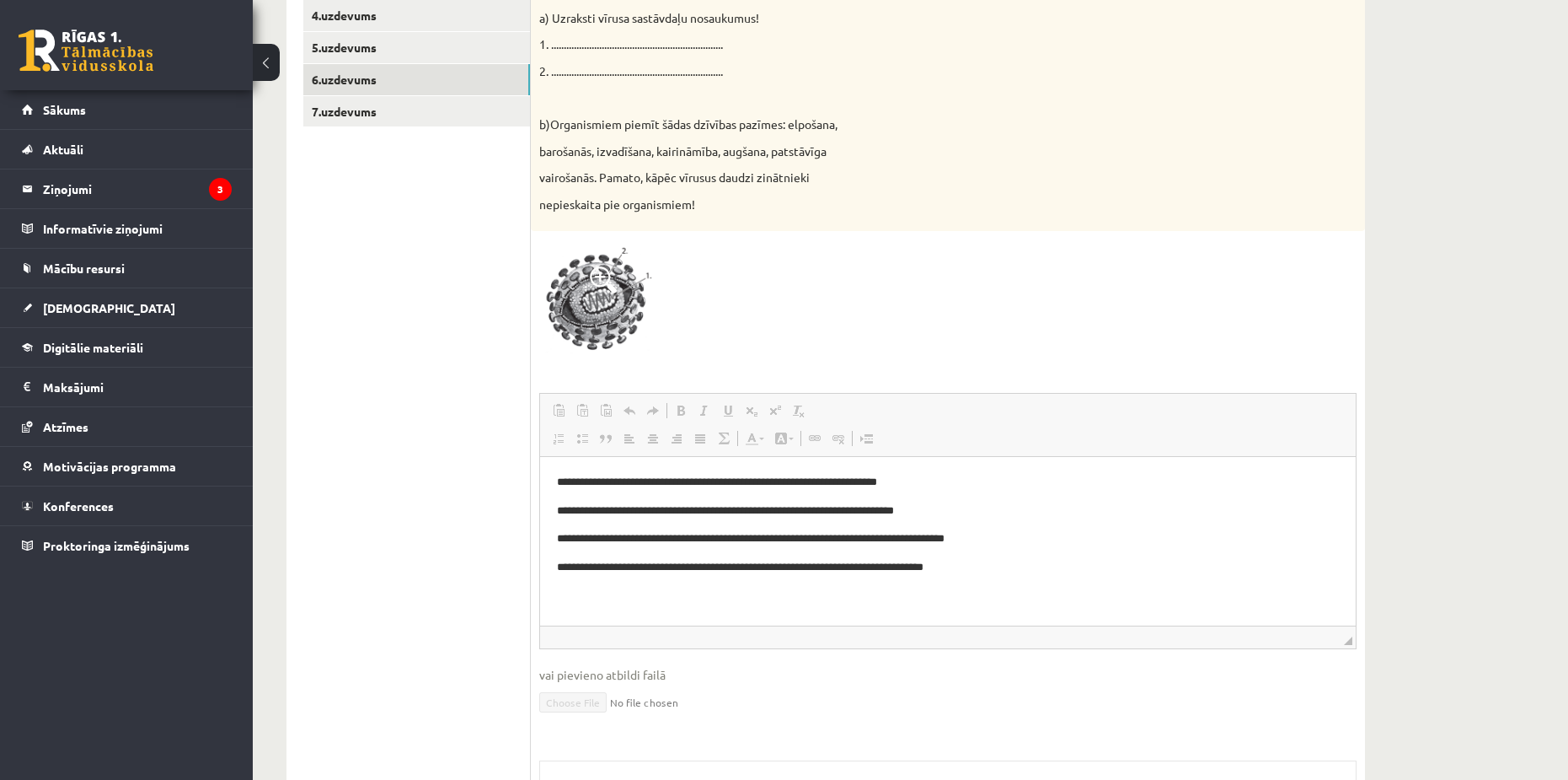
scroll to position [285, 0]
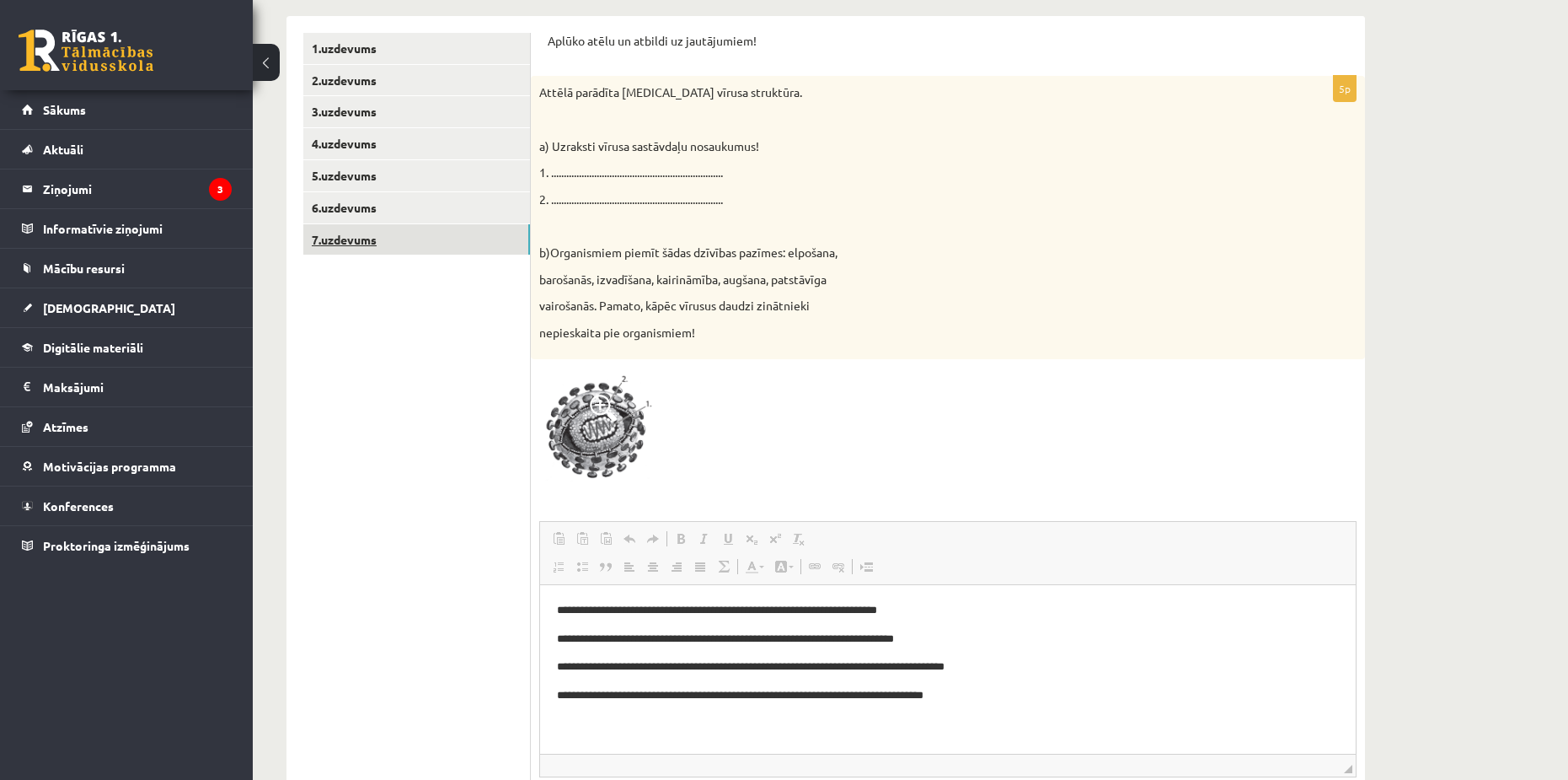
click at [359, 244] on link "7.uzdevums" at bounding box center [417, 239] width 227 height 31
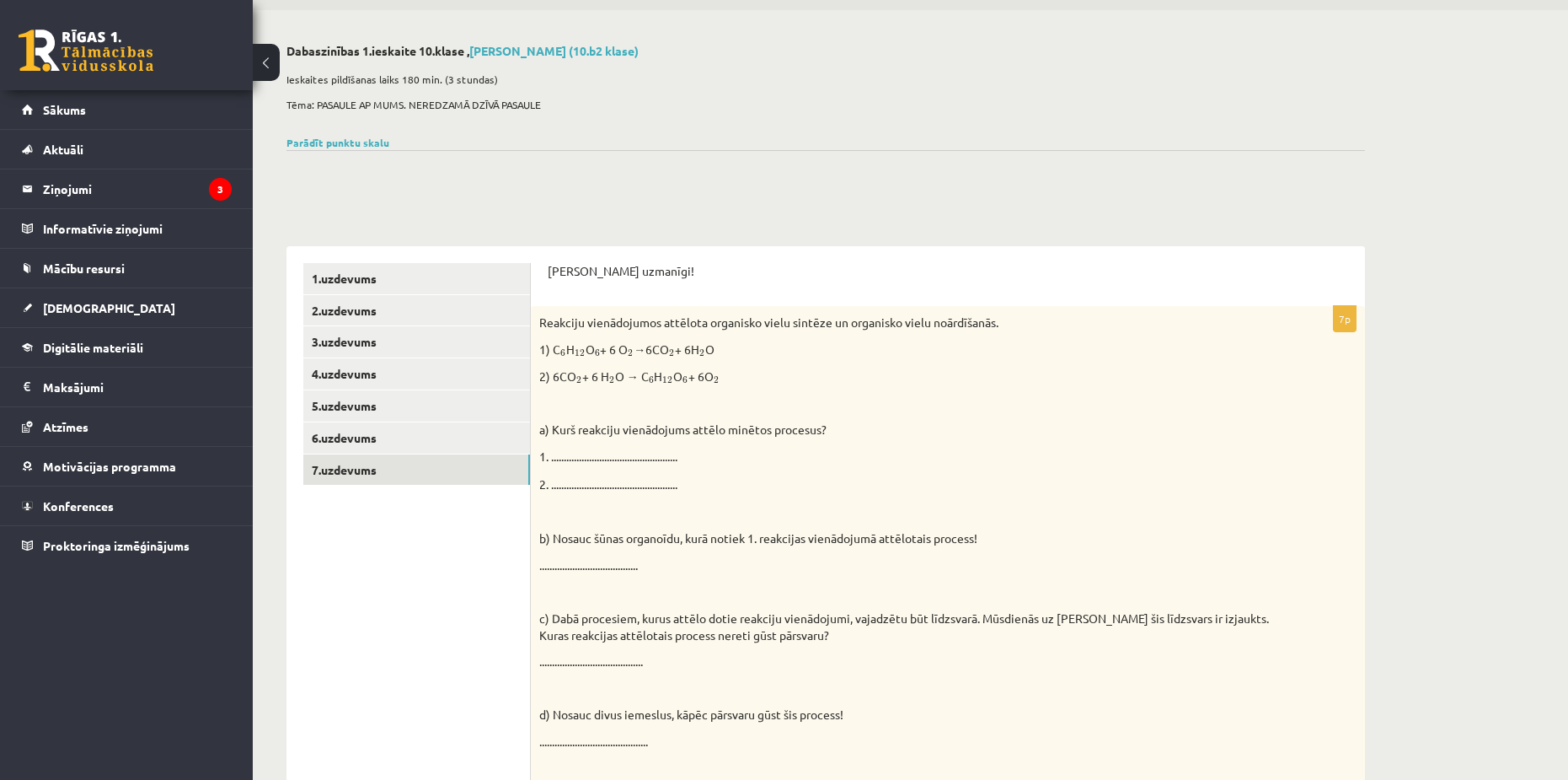
scroll to position [0, 0]
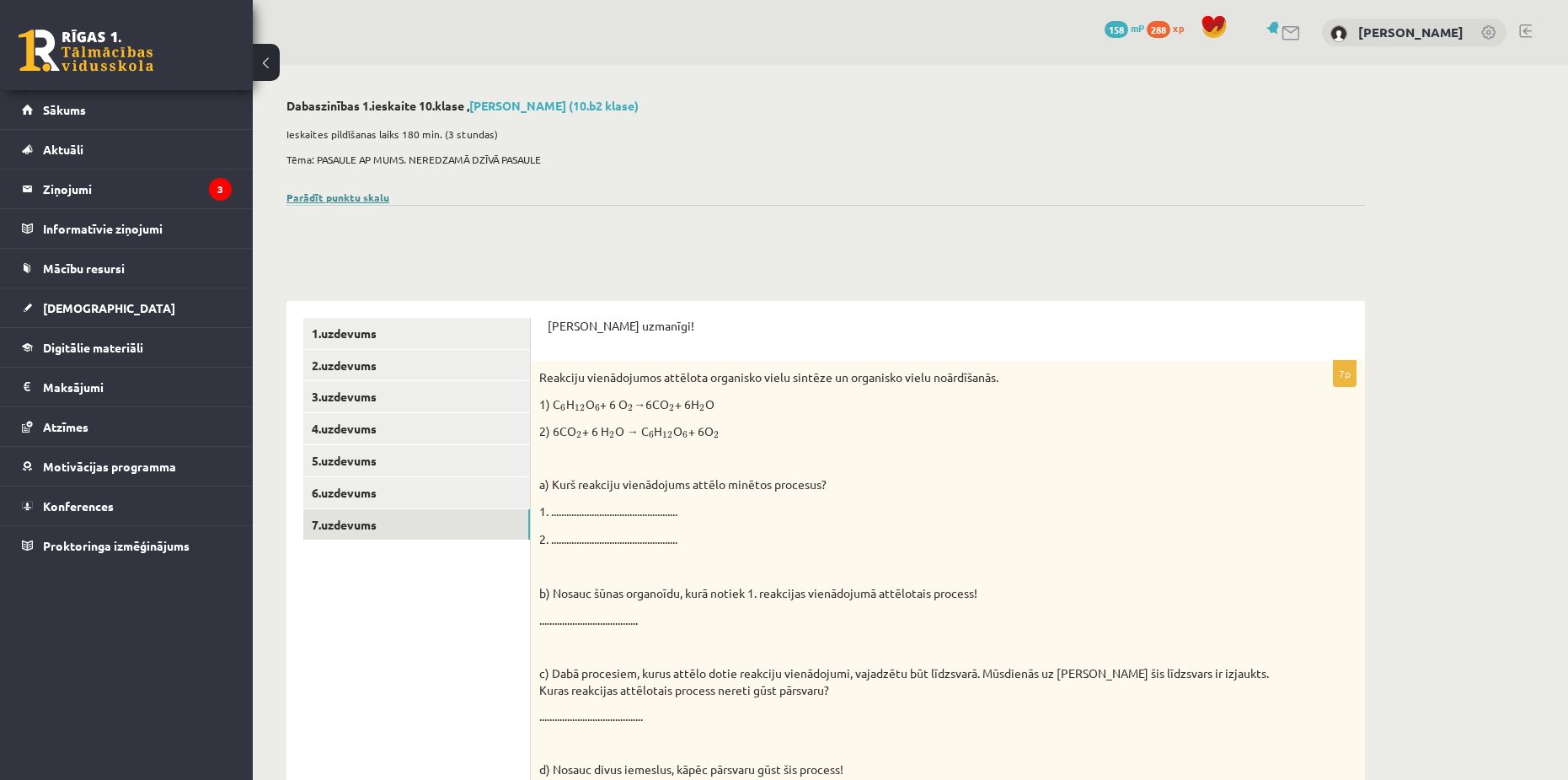
click at [361, 195] on link "Parādīt punktu skalu" at bounding box center [337, 197] width 103 height 13
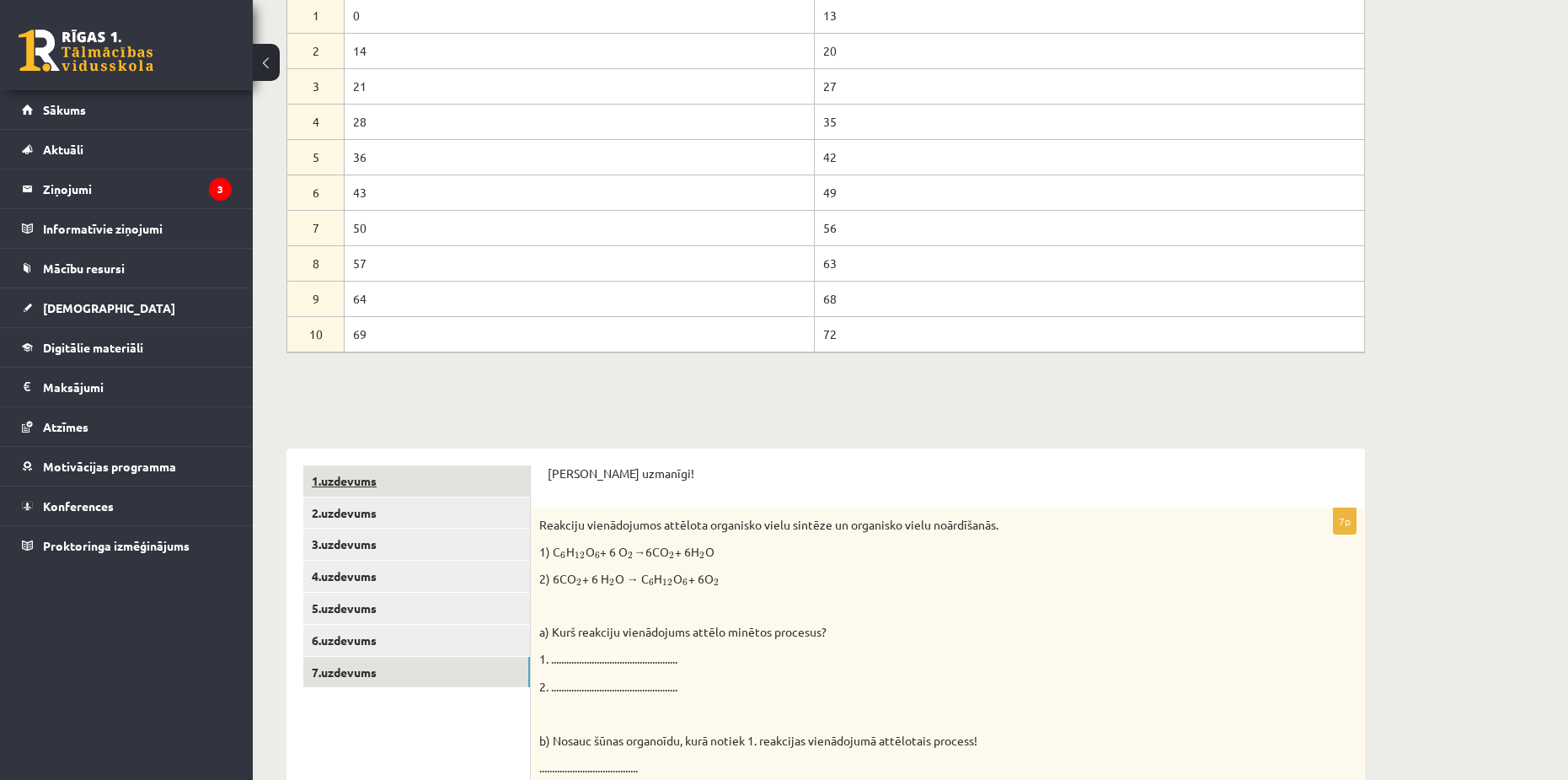
scroll to position [253, 0]
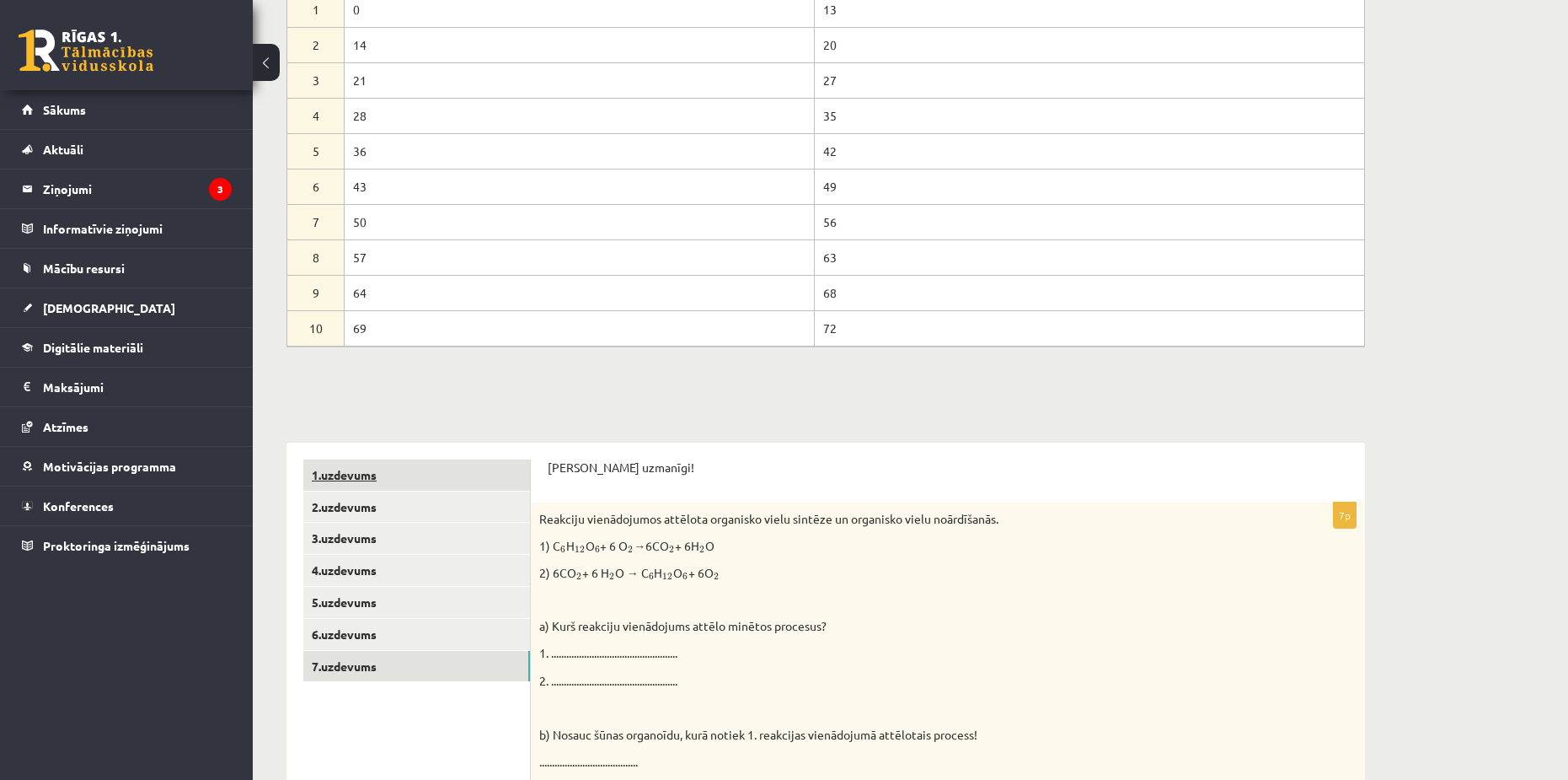
click at [343, 477] on link "1.uzdevums" at bounding box center [417, 475] width 227 height 31
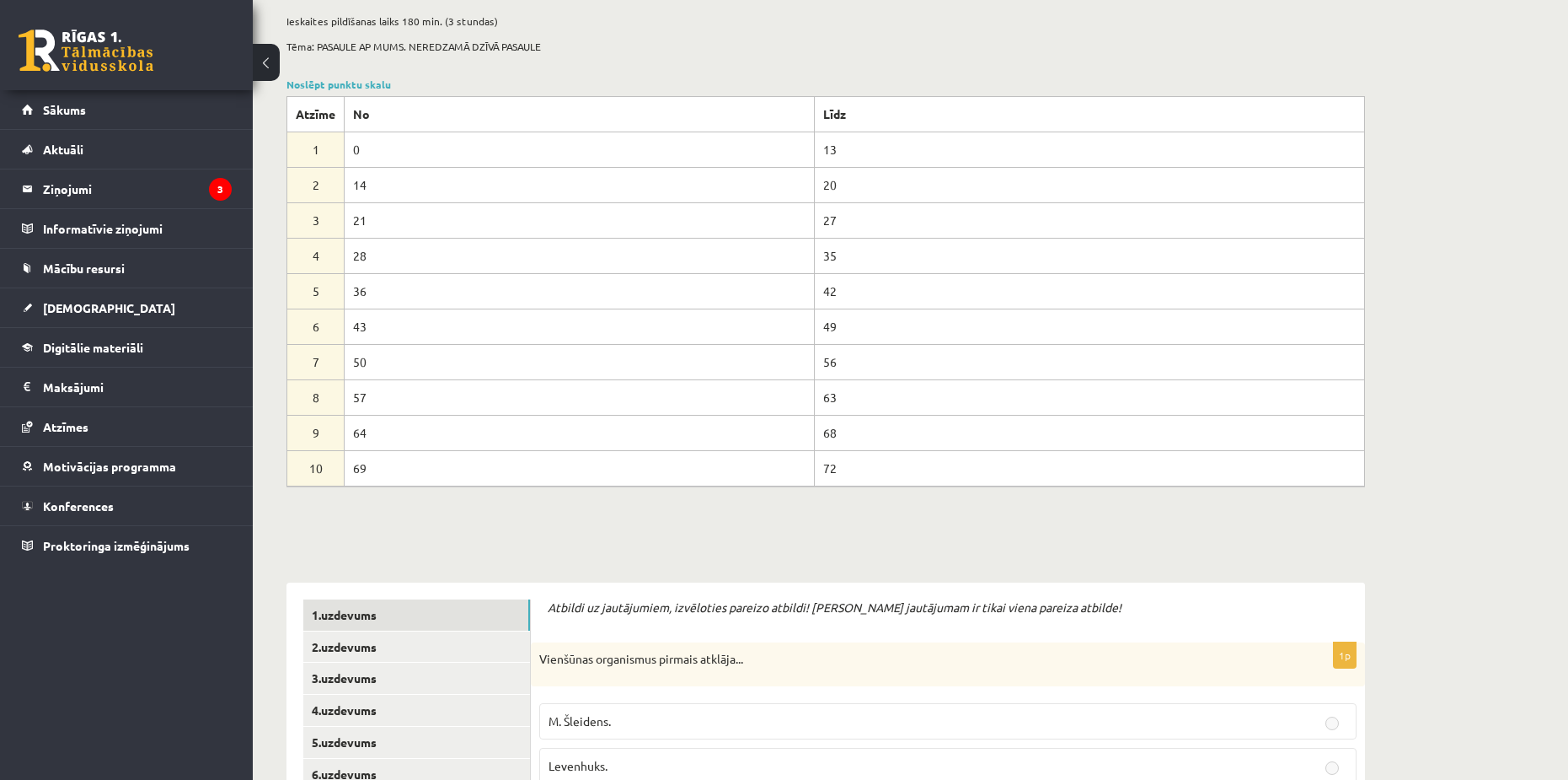
scroll to position [172, 0]
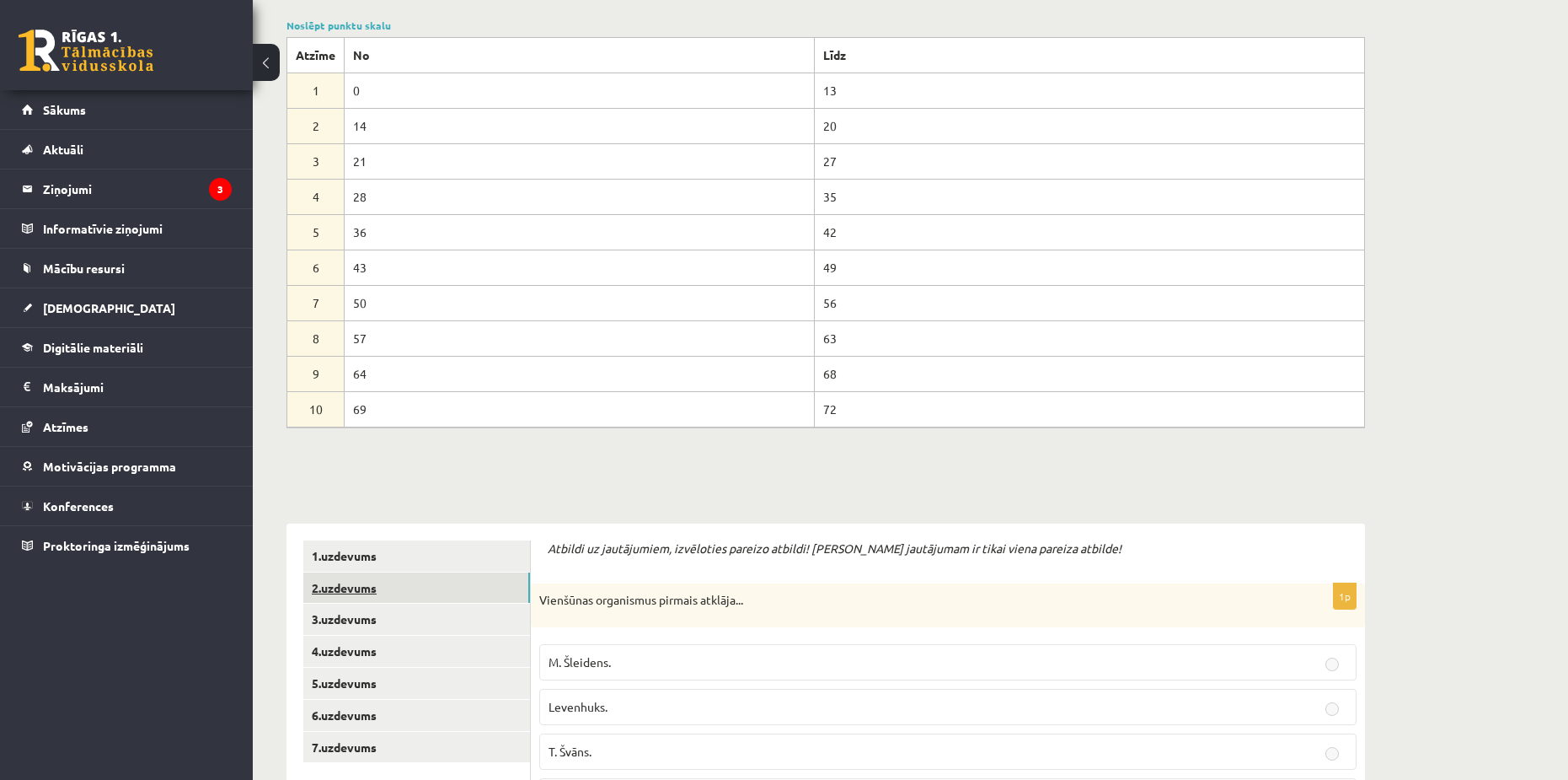
click at [369, 584] on link "2.uzdevums" at bounding box center [417, 588] width 227 height 31
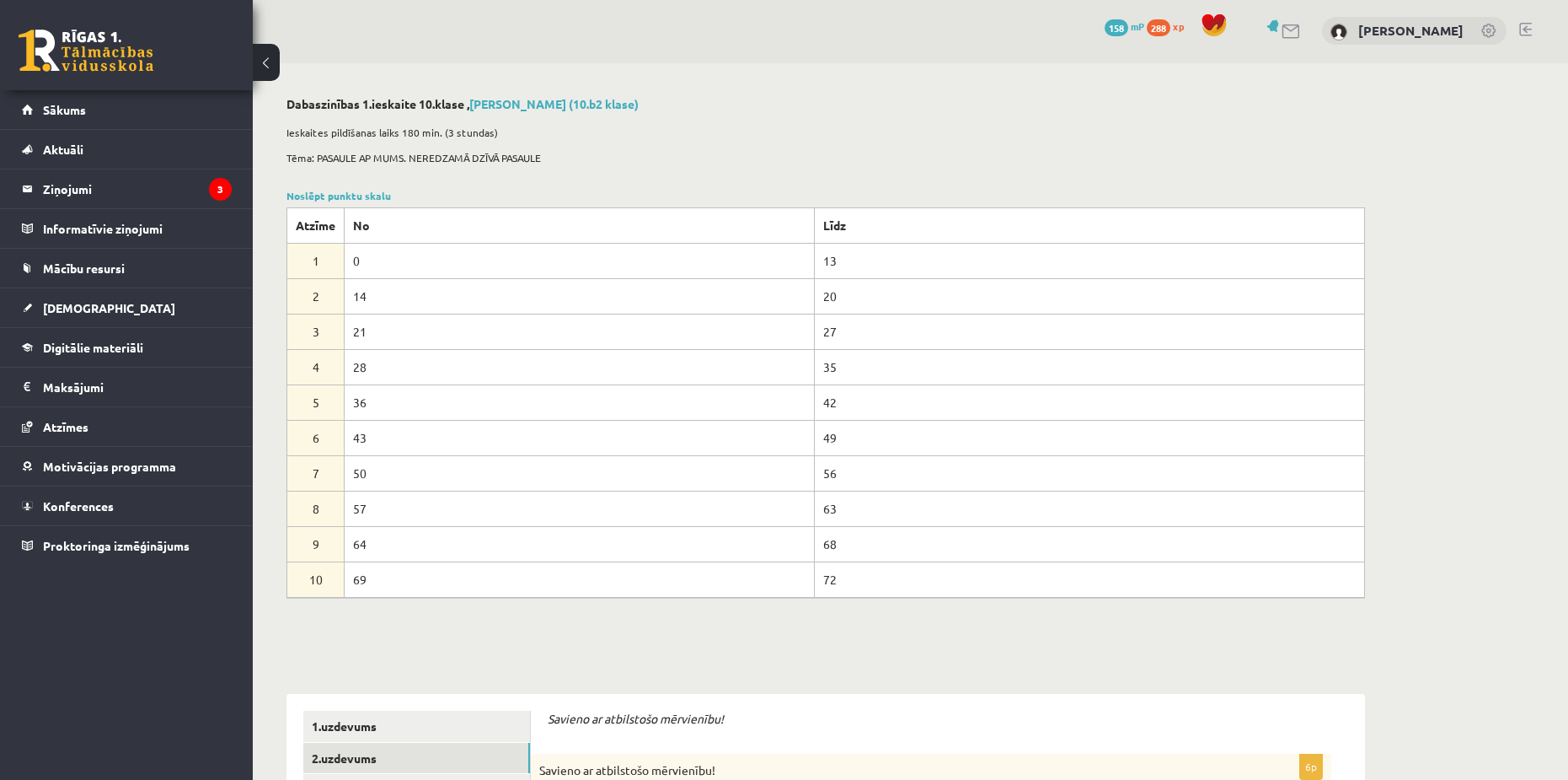
scroll to position [0, 0]
click at [76, 193] on legend "Ziņojumi 3" at bounding box center [137, 189] width 188 height 38
